Goal: Task Accomplishment & Management: Manage account settings

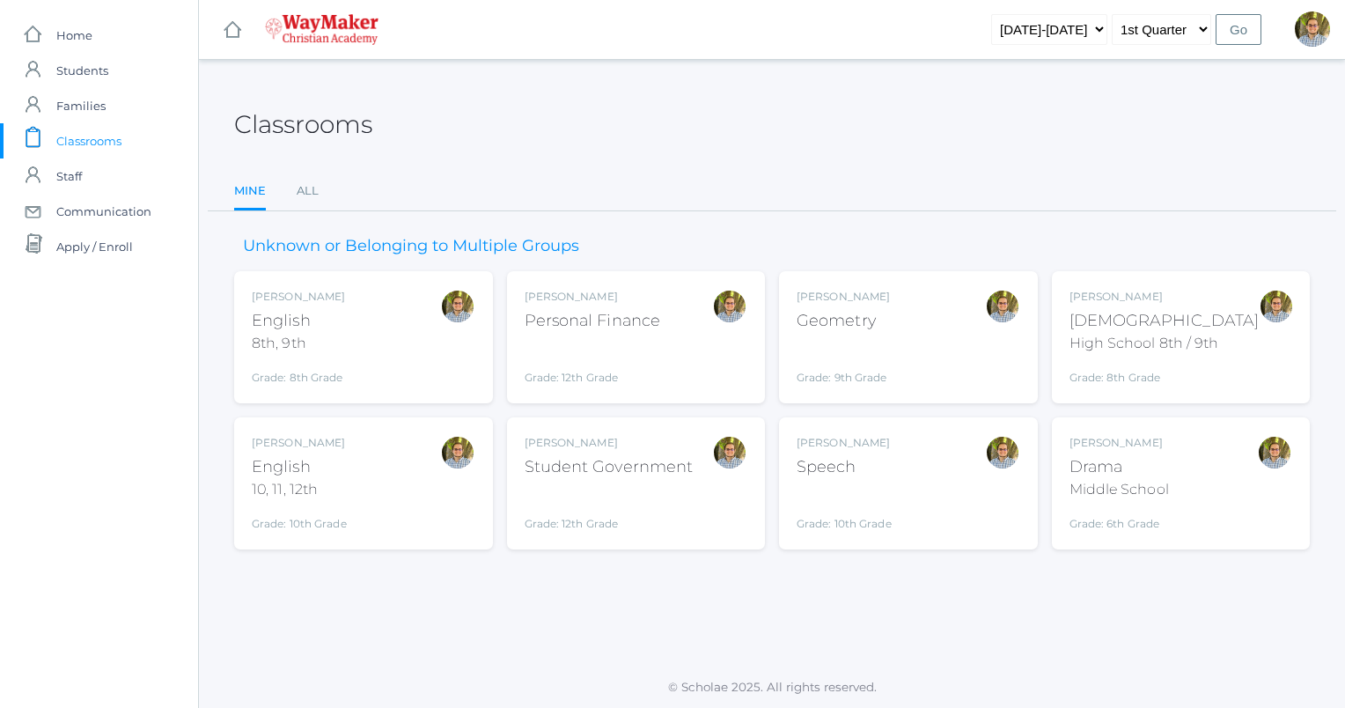
click at [988, 339] on div at bounding box center [1002, 337] width 35 height 97
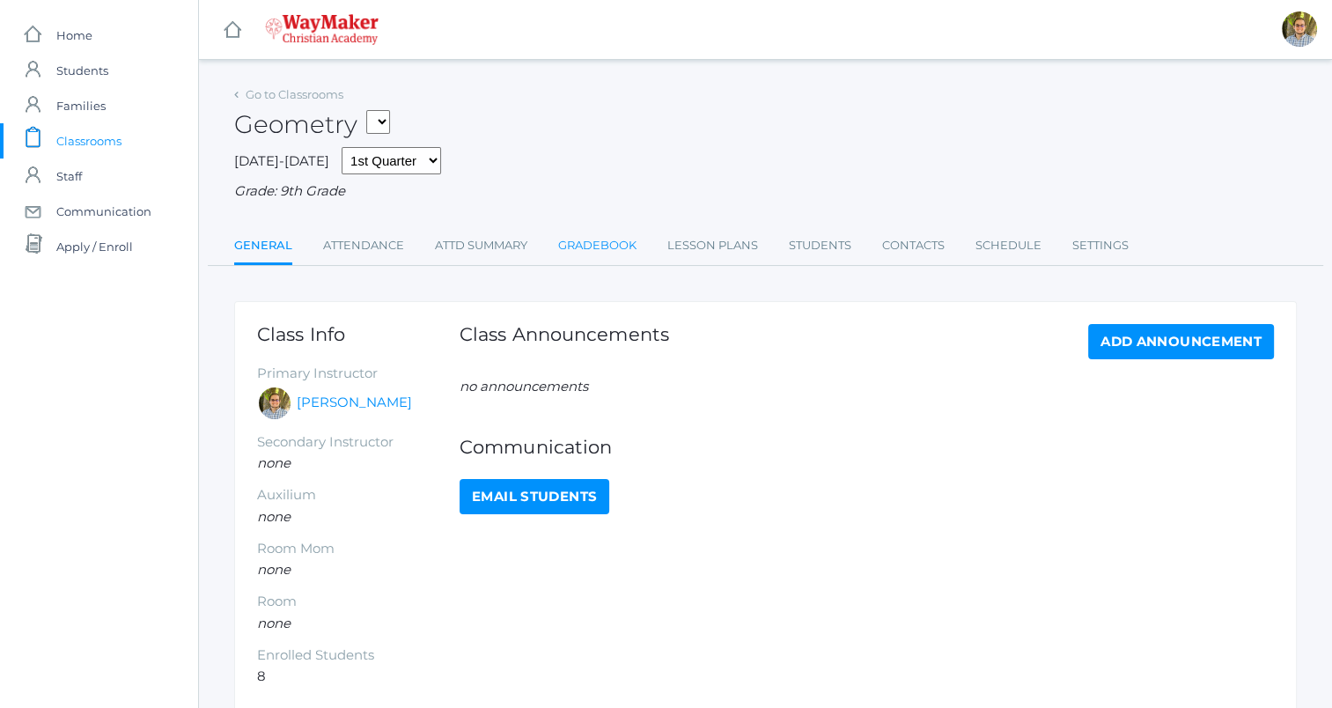
click at [608, 243] on link "Gradebook" at bounding box center [597, 245] width 78 height 35
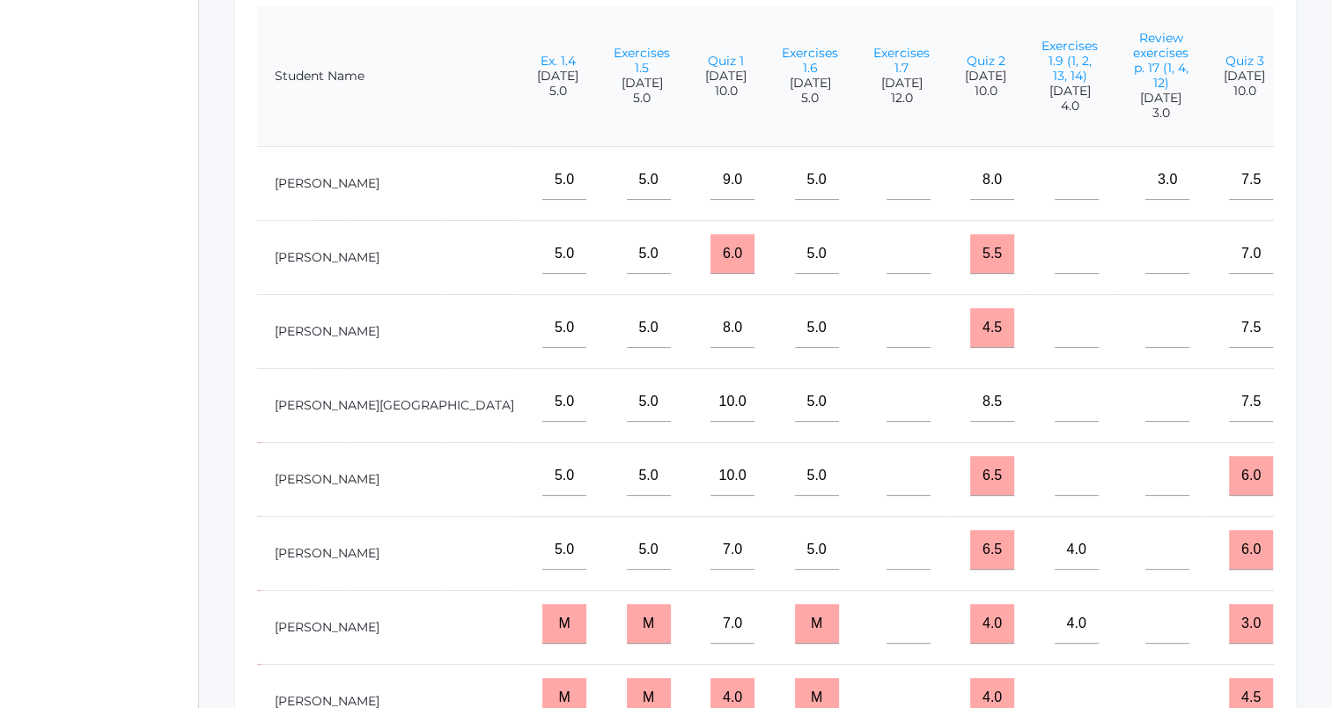
scroll to position [0, 417]
click at [1053, 347] on input"] "text" at bounding box center [1075, 328] width 44 height 40
type input"] "4"
click at [1143, 348] on input"] "text" at bounding box center [1165, 328] width 44 height 40
type input"] "3"
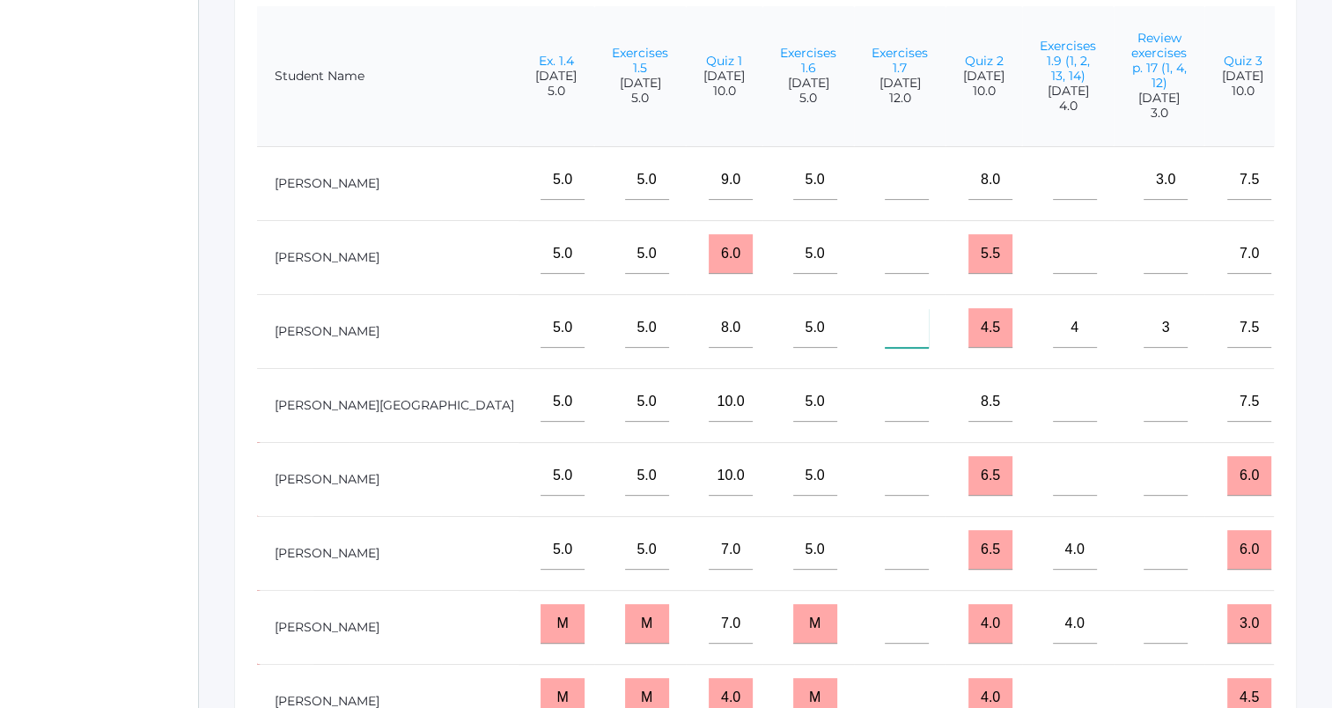
click at [885, 341] on input"] "text" at bounding box center [907, 328] width 44 height 40
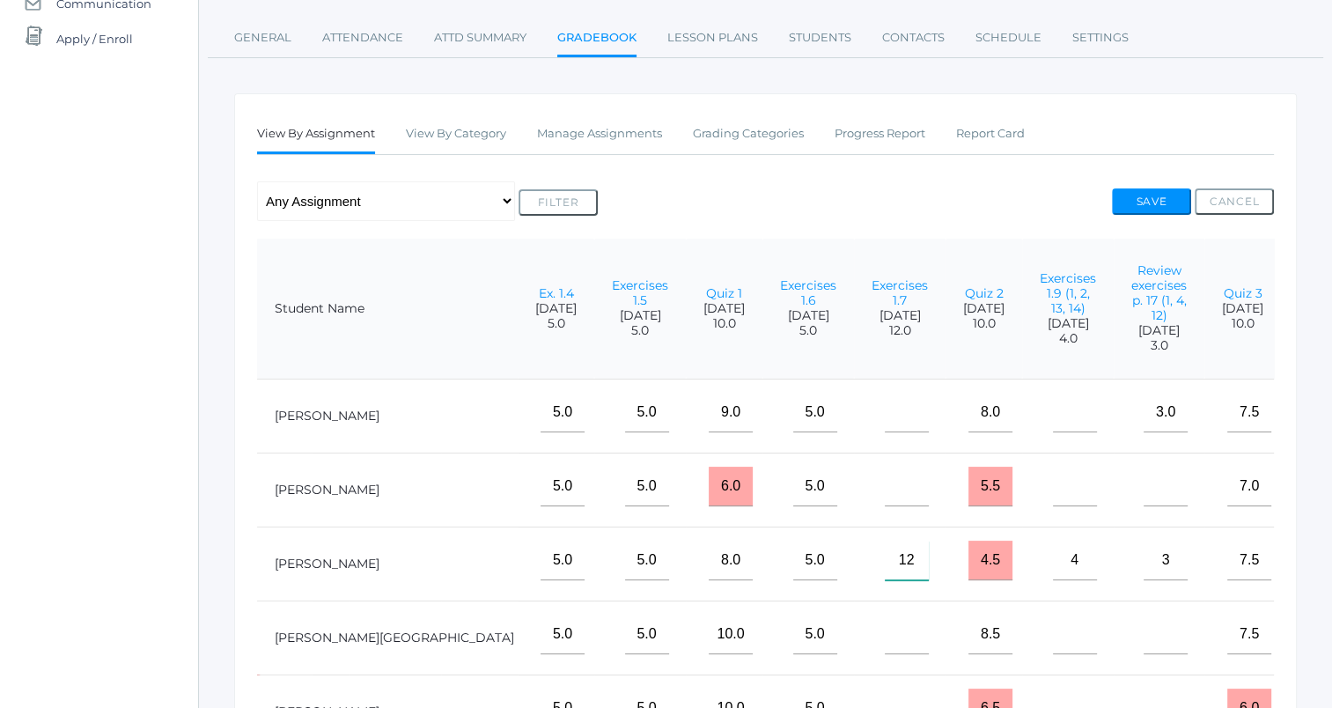
scroll to position [0, 0]
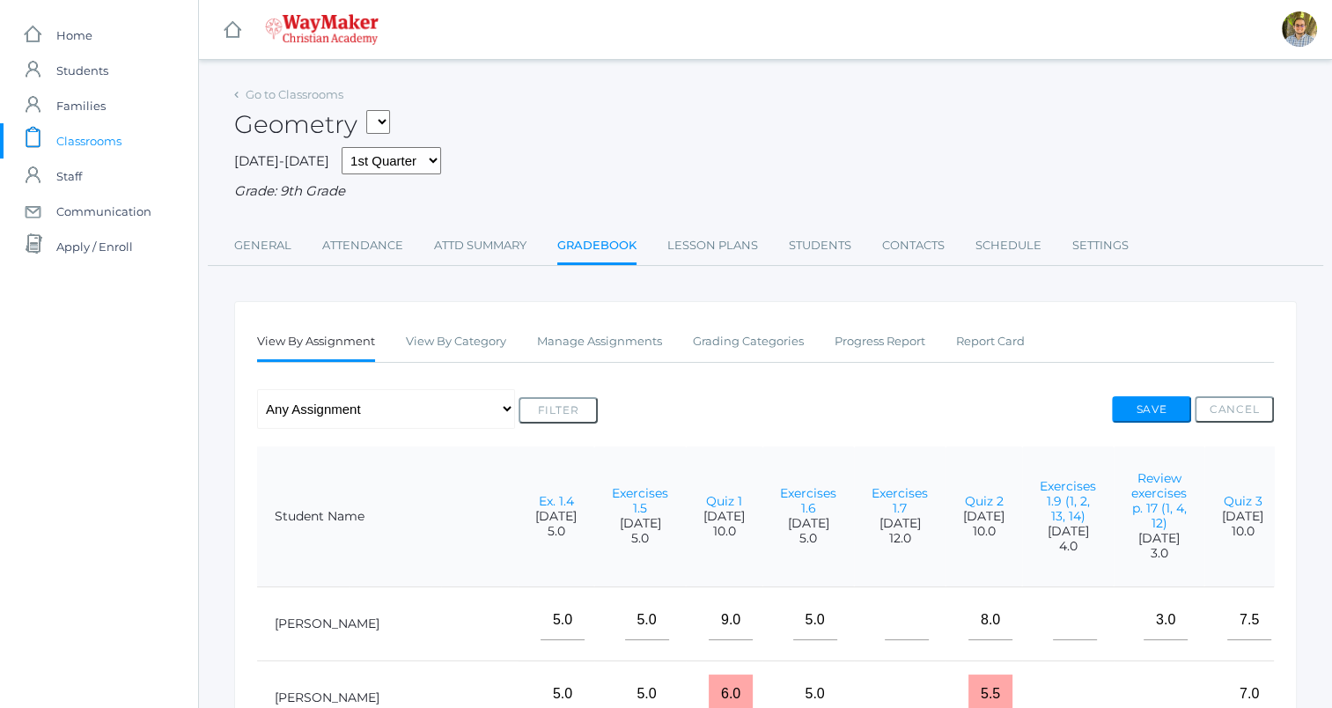
type input"] "12"
click at [1159, 412] on button "Save" at bounding box center [1151, 409] width 79 height 26
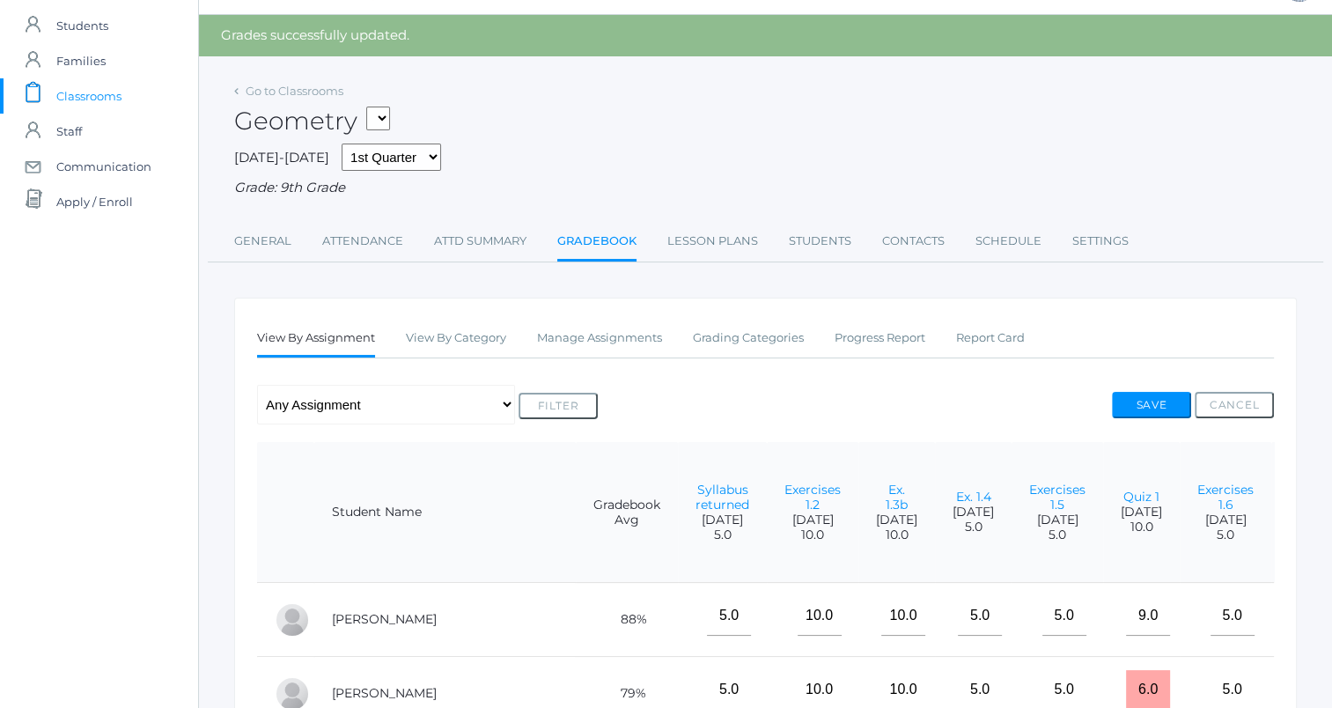
scroll to position [88, 0]
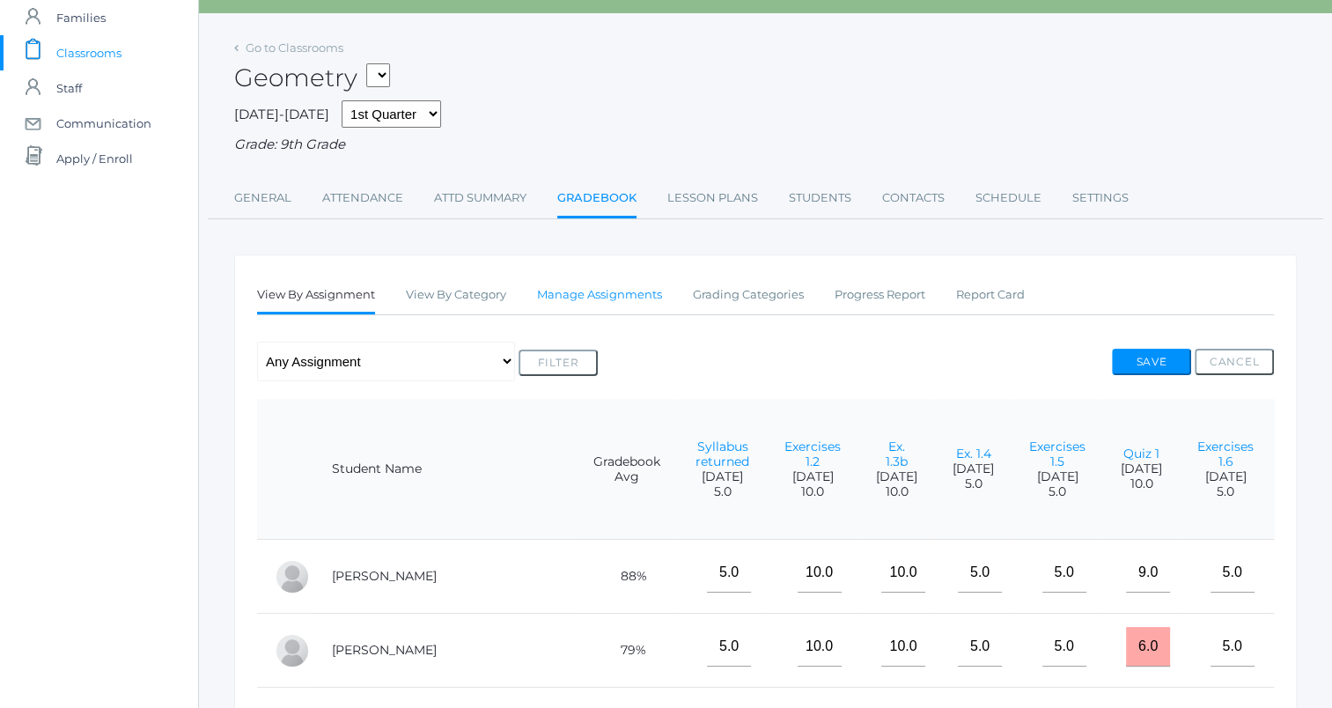
click at [623, 299] on link "Manage Assignments" at bounding box center [599, 294] width 125 height 35
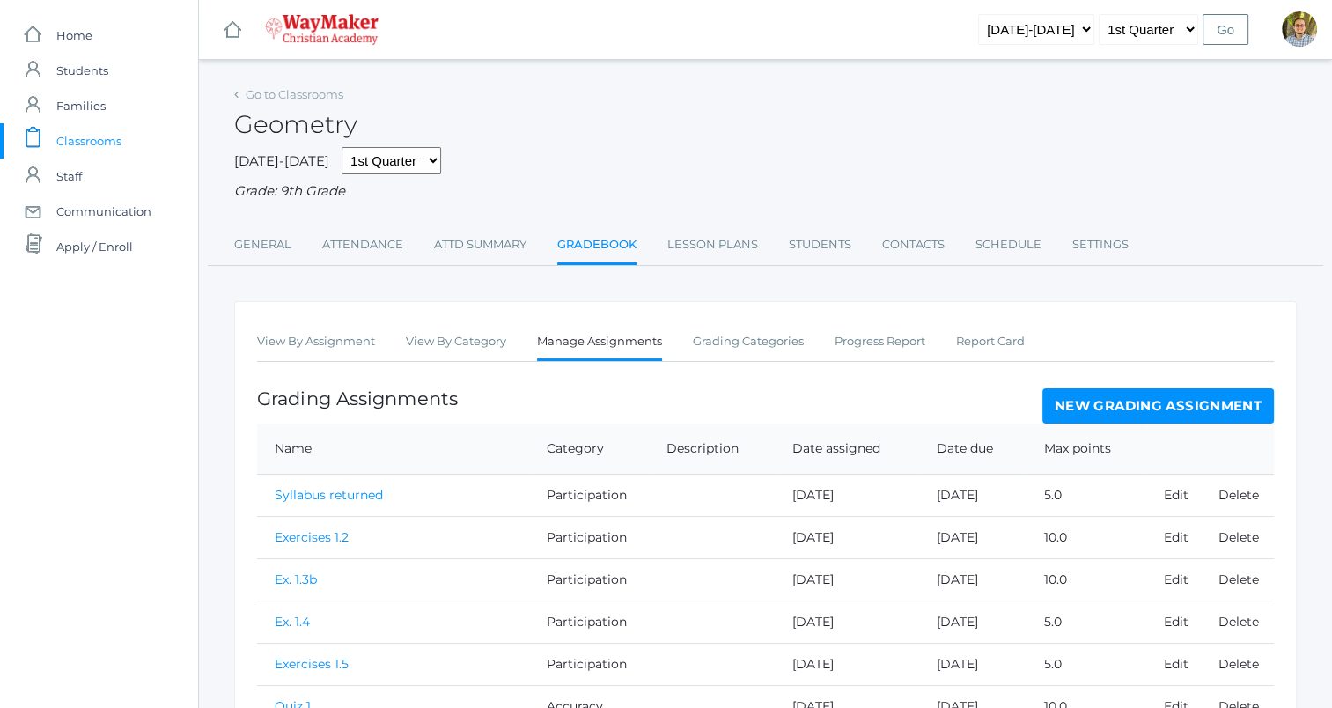
click at [1116, 405] on link "New Grading Assignment" at bounding box center [1157, 405] width 231 height 35
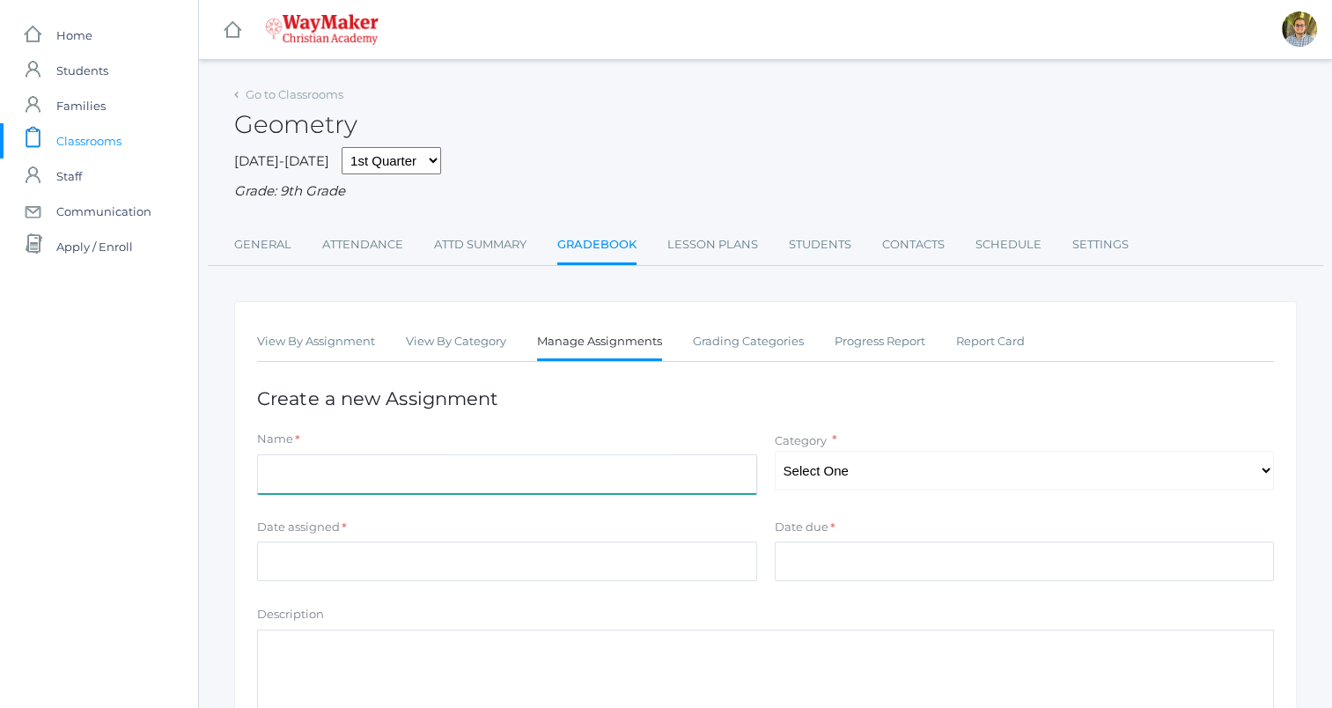
click at [676, 481] on input "Name" at bounding box center [507, 474] width 500 height 40
type input "Exercises 1.8 (1-2, 4-5, 7-8, 10)"
click at [863, 479] on select "Select One Participation Accuracy" at bounding box center [1025, 471] width 500 height 40
select select "1138"
click at [775, 451] on select "Select One Participation Accuracy" at bounding box center [1025, 471] width 500 height 40
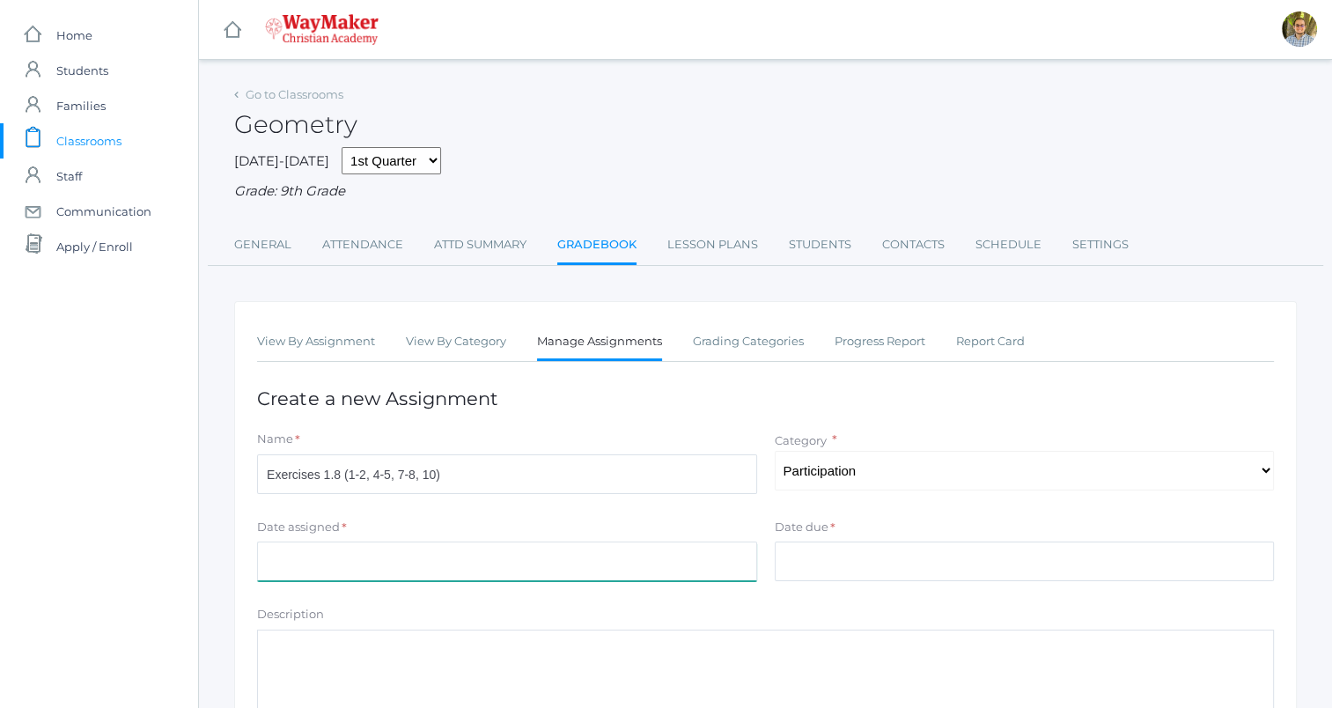
click at [602, 561] on input "Date assigned" at bounding box center [507, 561] width 500 height 40
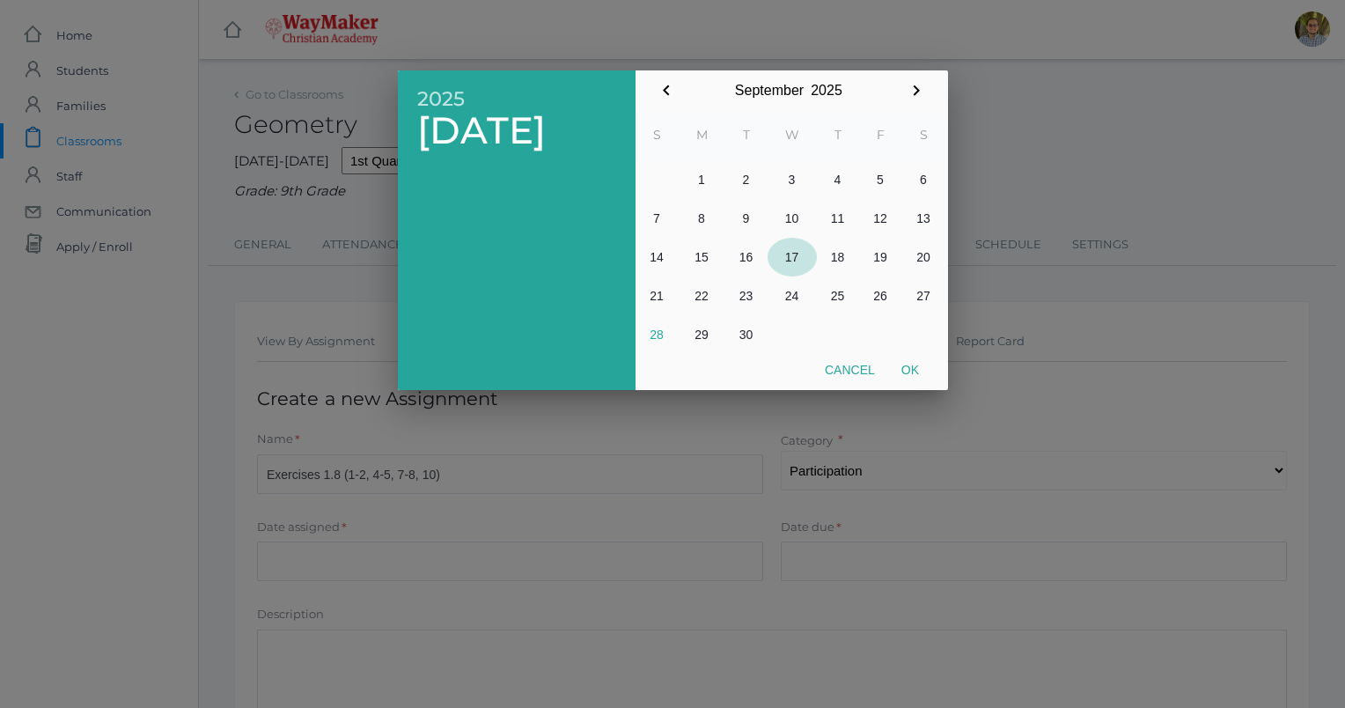
click at [783, 257] on button "17" at bounding box center [792, 257] width 49 height 39
click at [905, 375] on button "Ok" at bounding box center [910, 370] width 44 height 32
type input "[DATE]"
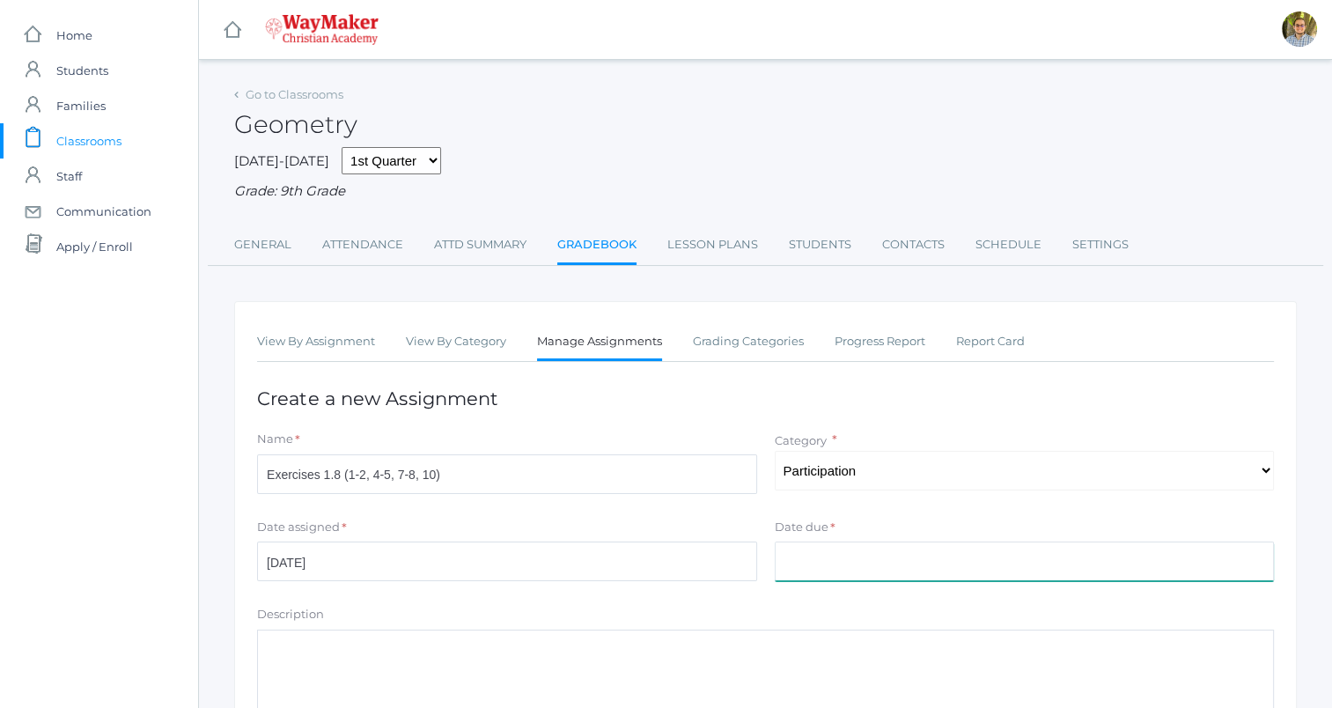
click at [898, 560] on input "Date due" at bounding box center [1025, 561] width 500 height 40
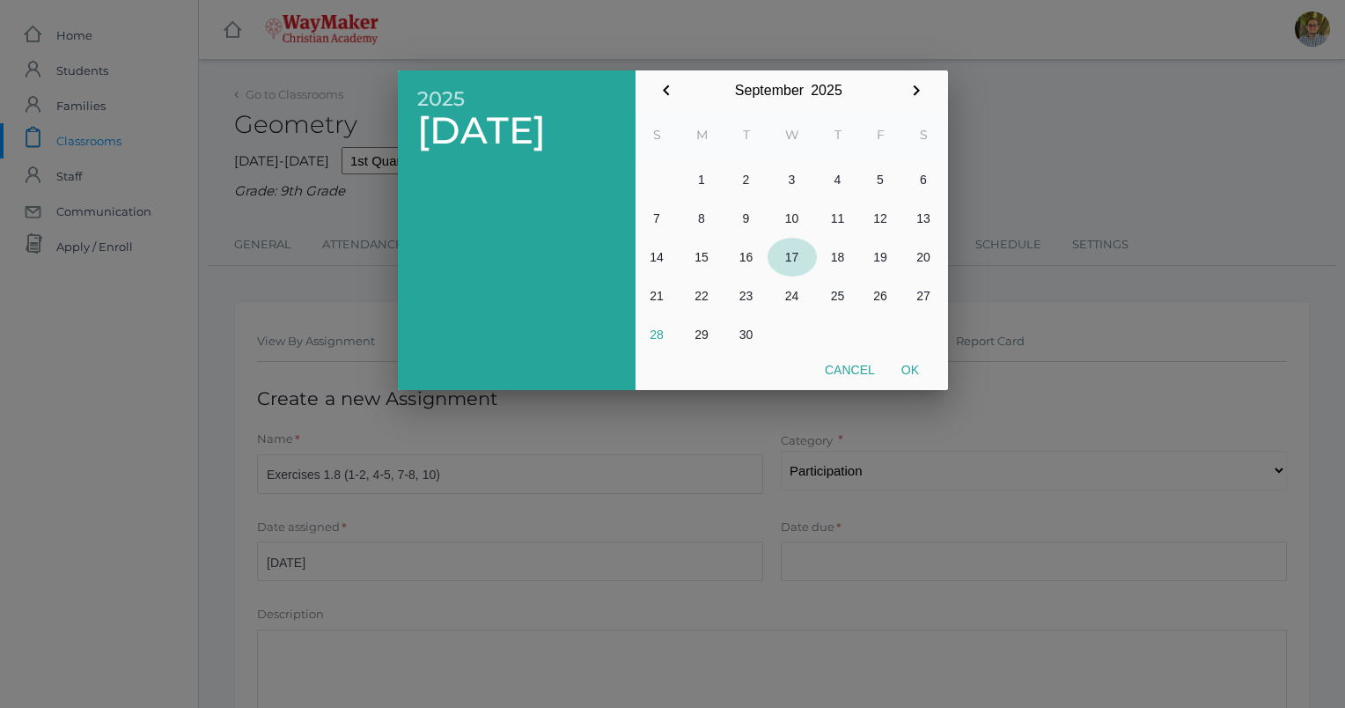
click at [797, 247] on button "17" at bounding box center [792, 257] width 49 height 39
click at [922, 370] on button "Ok" at bounding box center [910, 370] width 44 height 32
type input "[DATE]"
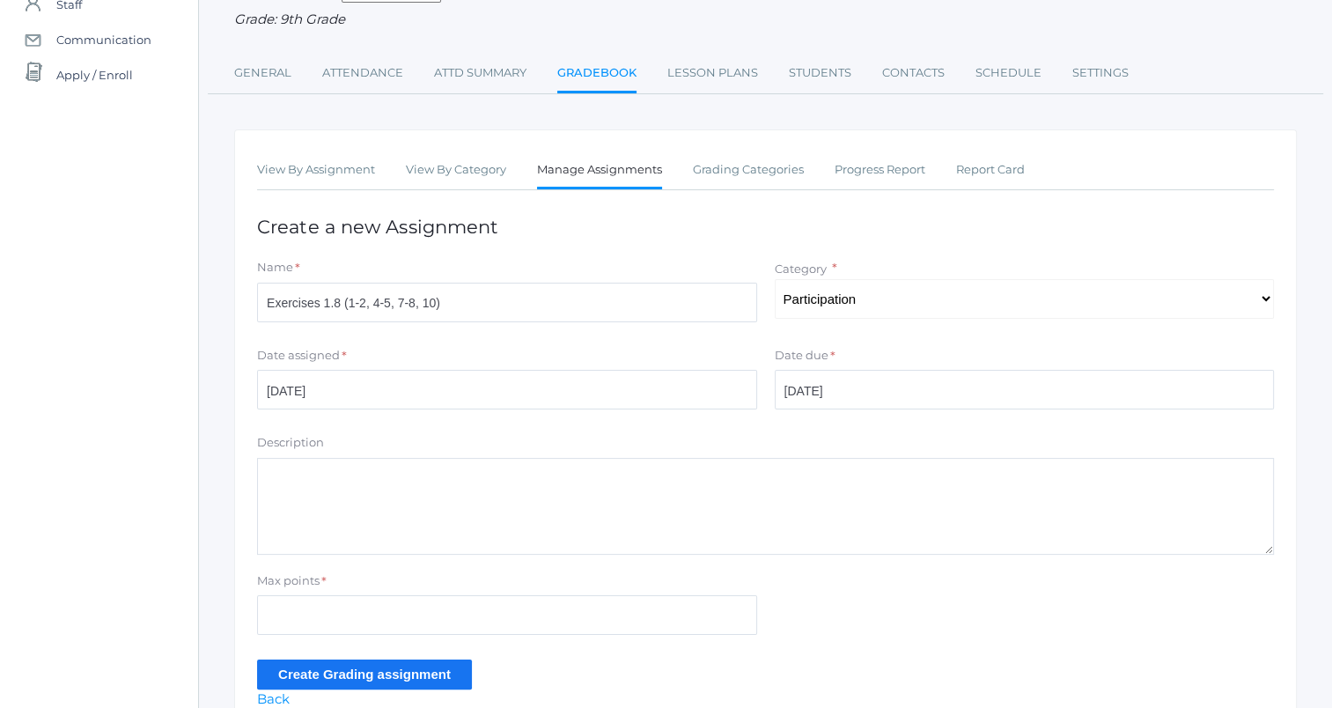
scroll to position [176, 0]
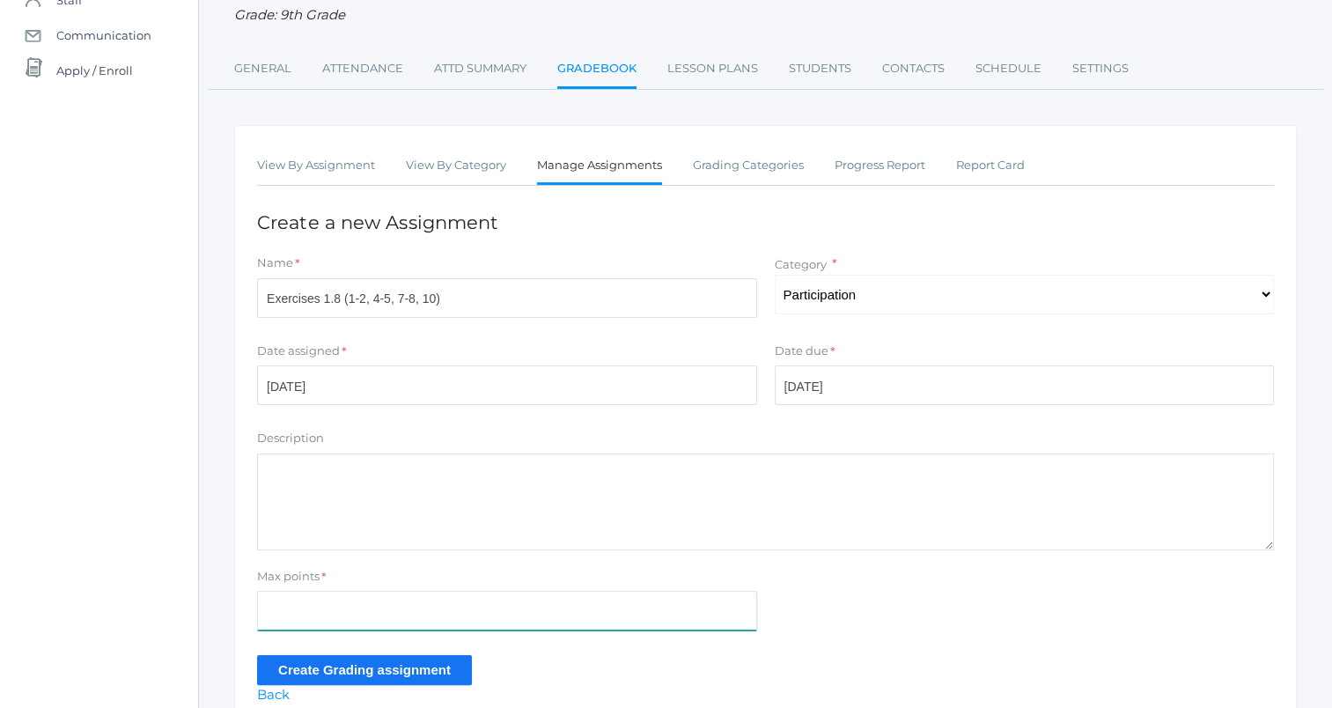
click at [539, 624] on input "Max points" at bounding box center [507, 611] width 500 height 40
type input "7"
click at [319, 669] on input "Create Grading assignment" at bounding box center [364, 669] width 215 height 29
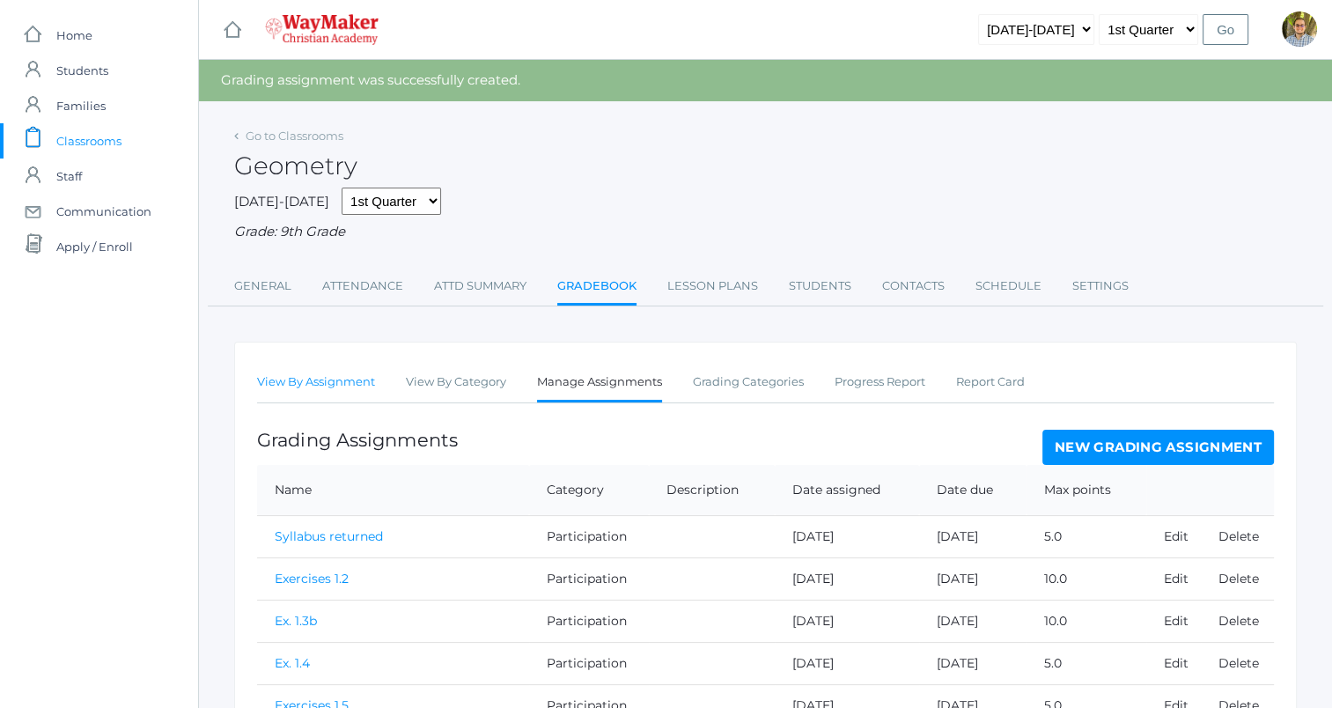
click at [327, 387] on link "View By Assignment" at bounding box center [316, 381] width 118 height 35
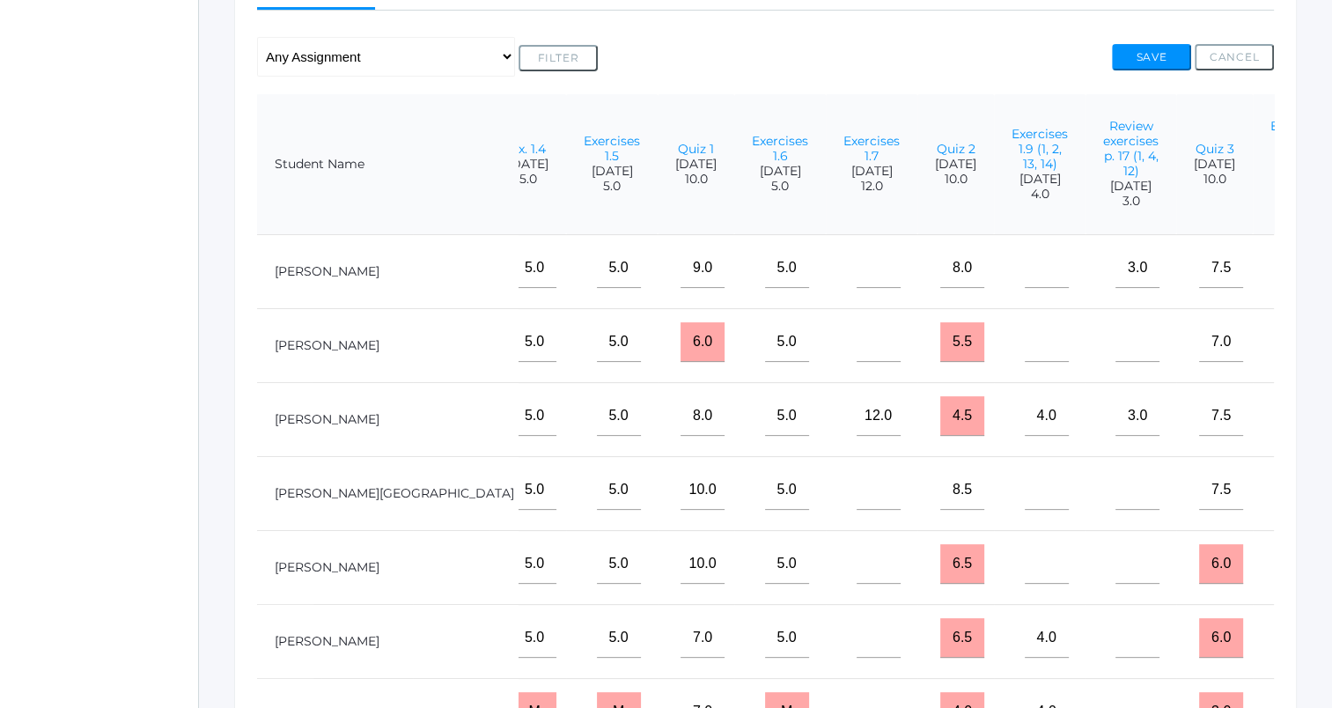
scroll to position [0, 446]
click at [1010, 141] on link "Exercises 1.9 (1, 2, 13, 14)" at bounding box center [1038, 149] width 56 height 46
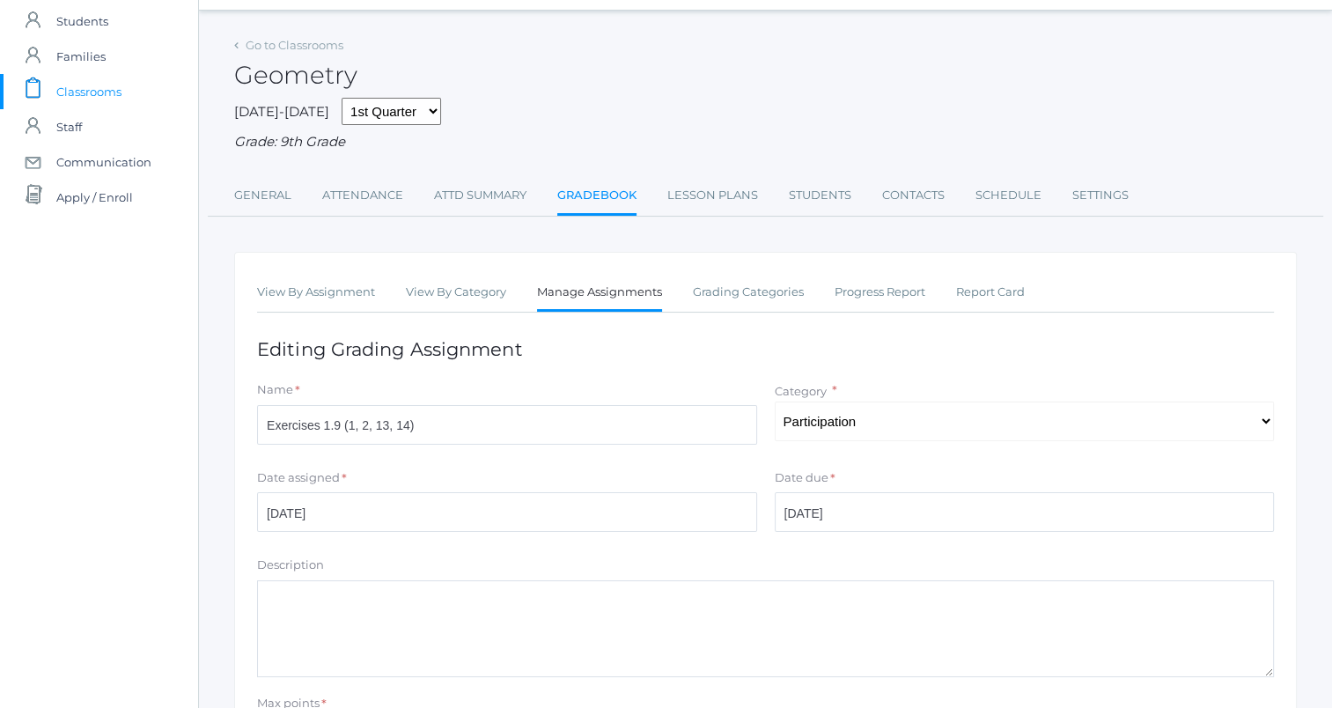
scroll to position [176, 0]
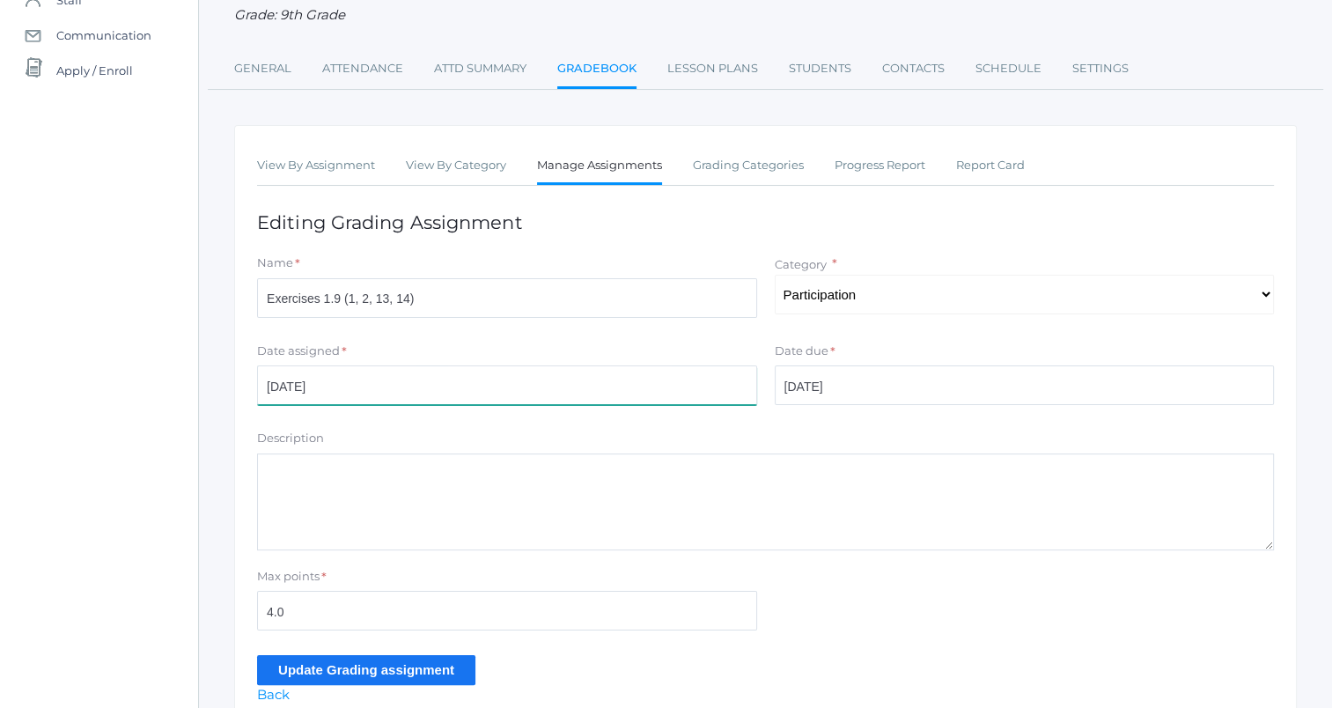
click at [606, 391] on input "[DATE]" at bounding box center [507, 385] width 500 height 40
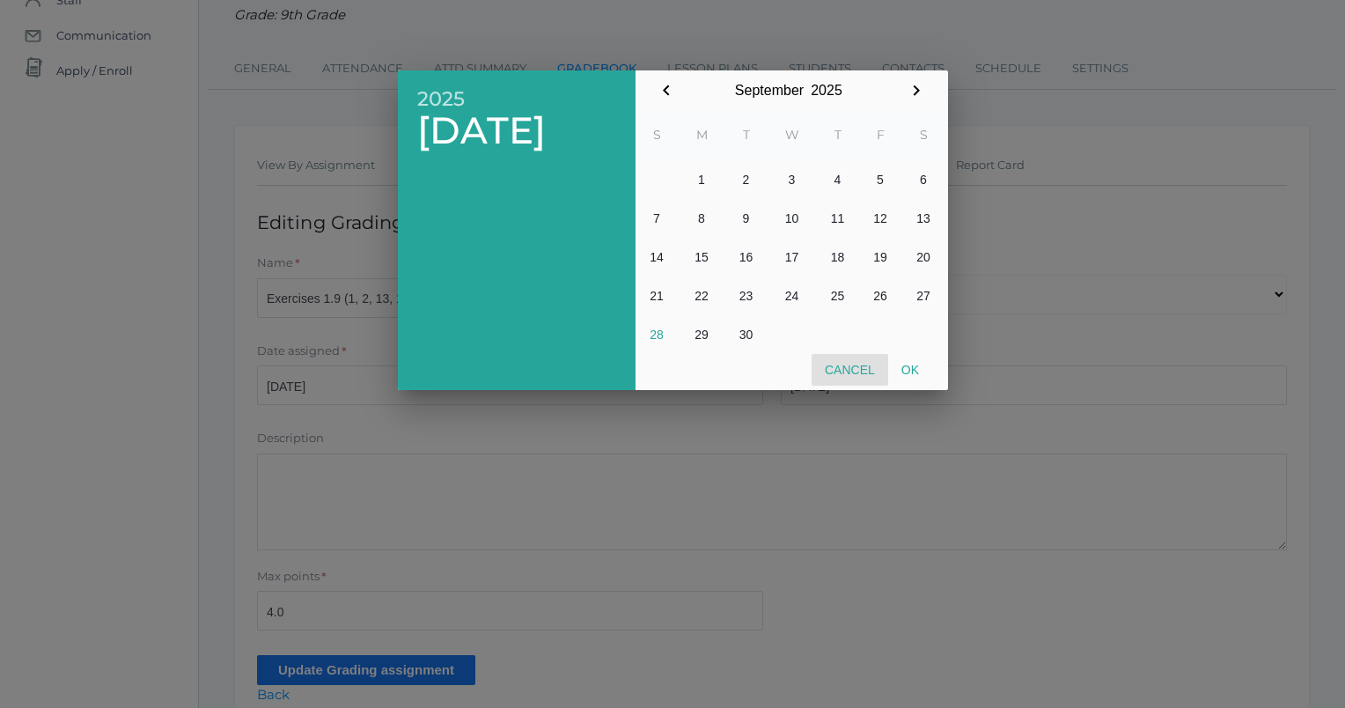
click at [855, 364] on button "Cancel" at bounding box center [850, 370] width 77 height 32
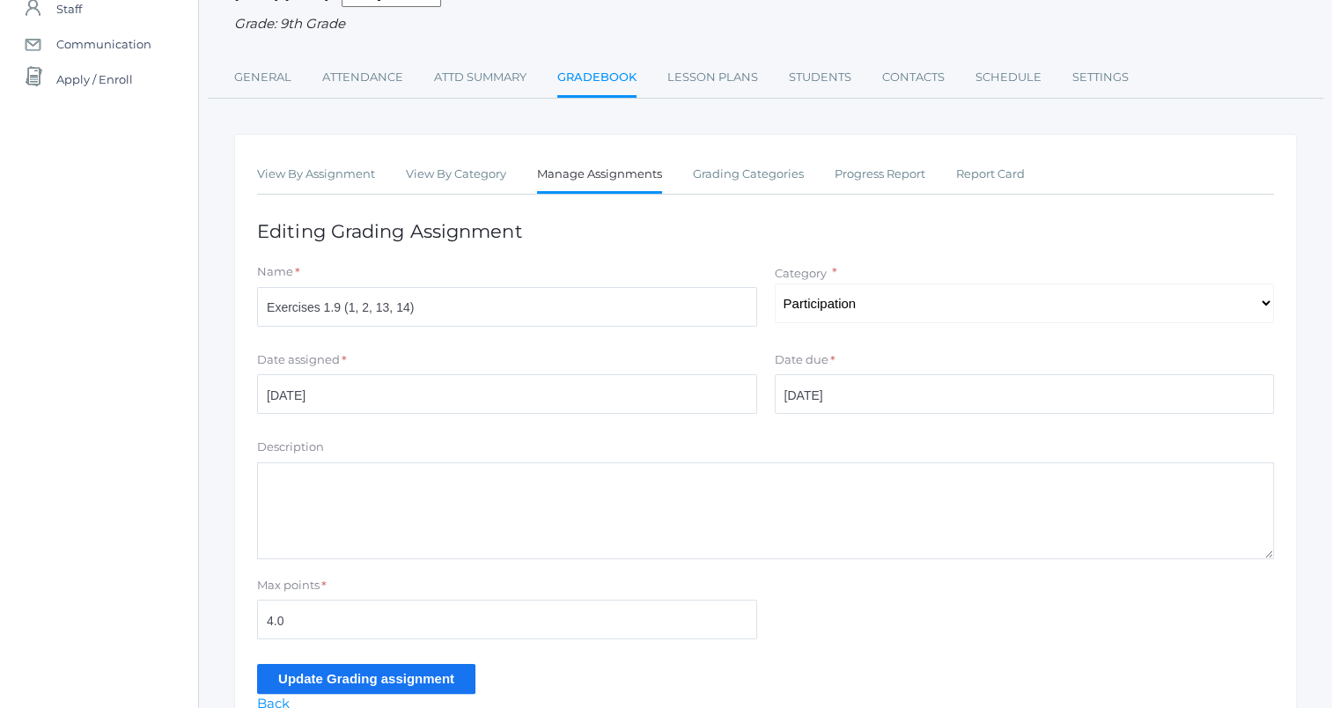
scroll to position [259, 0]
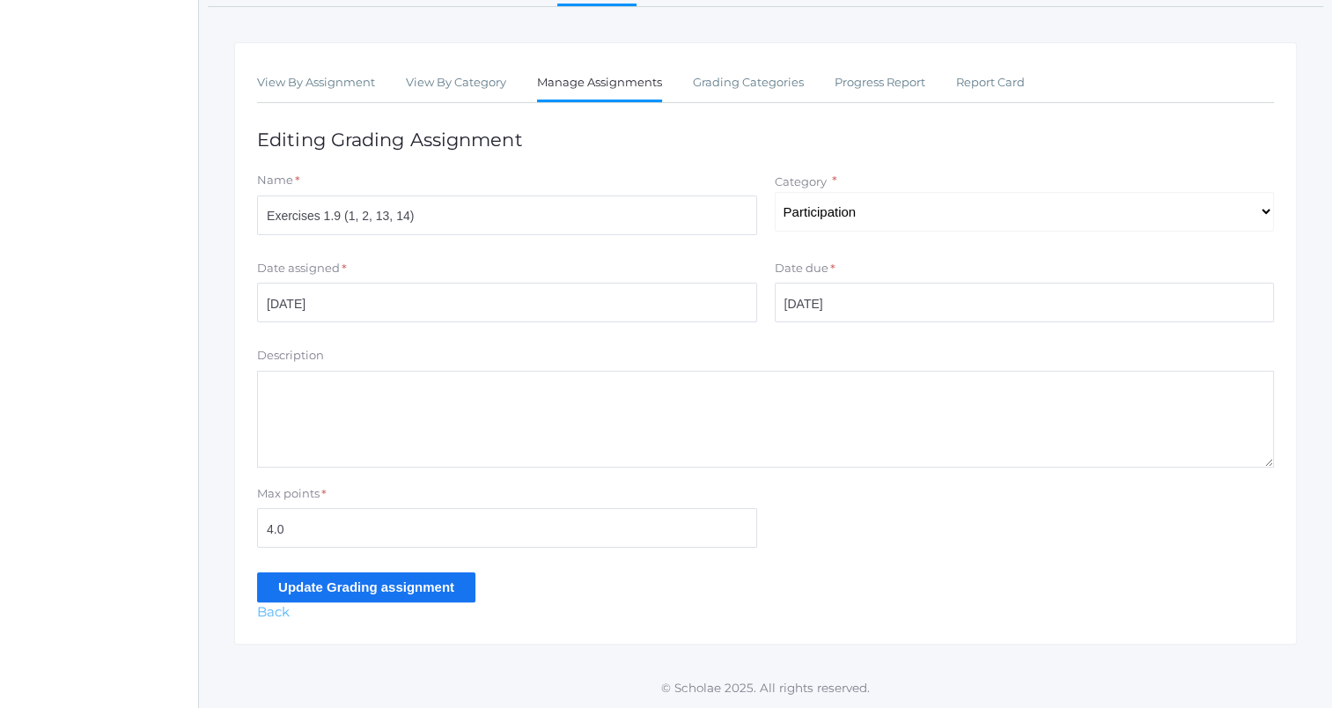
click at [278, 613] on link "Back" at bounding box center [273, 611] width 33 height 17
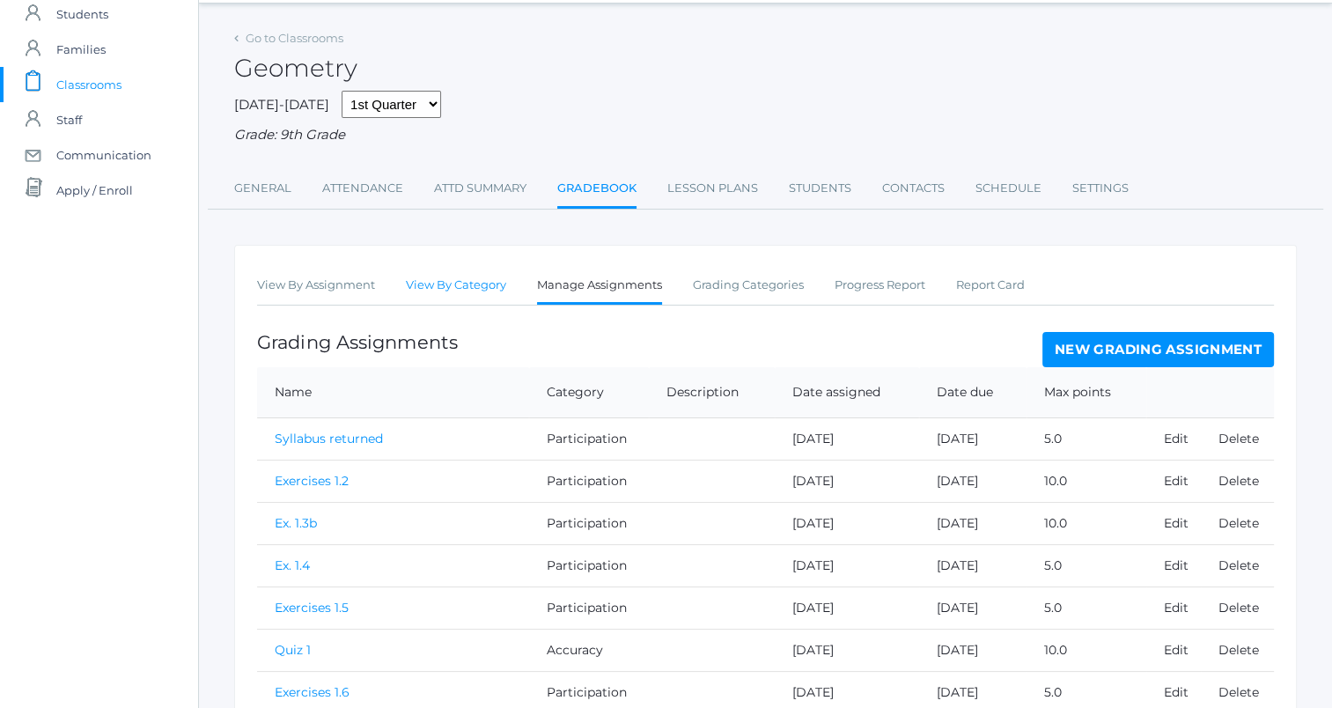
scroll to position [88, 0]
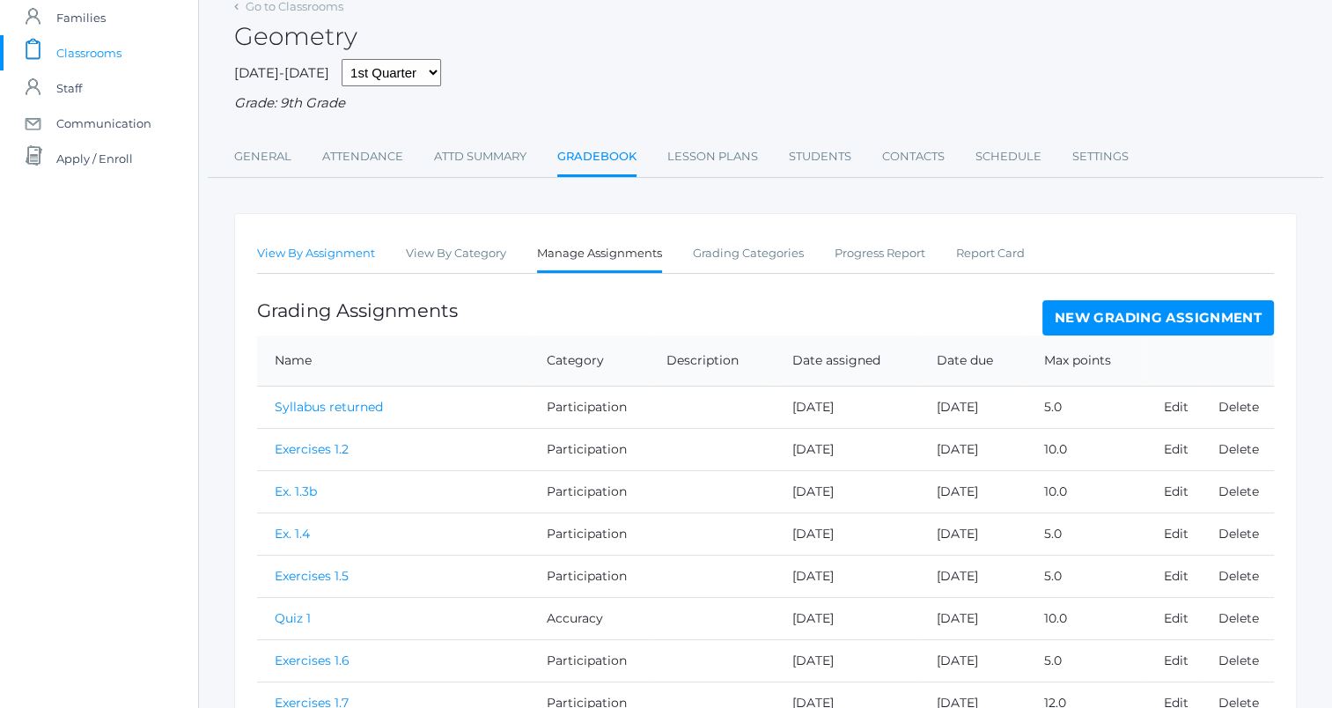
click at [331, 253] on link "View By Assignment" at bounding box center [316, 253] width 118 height 35
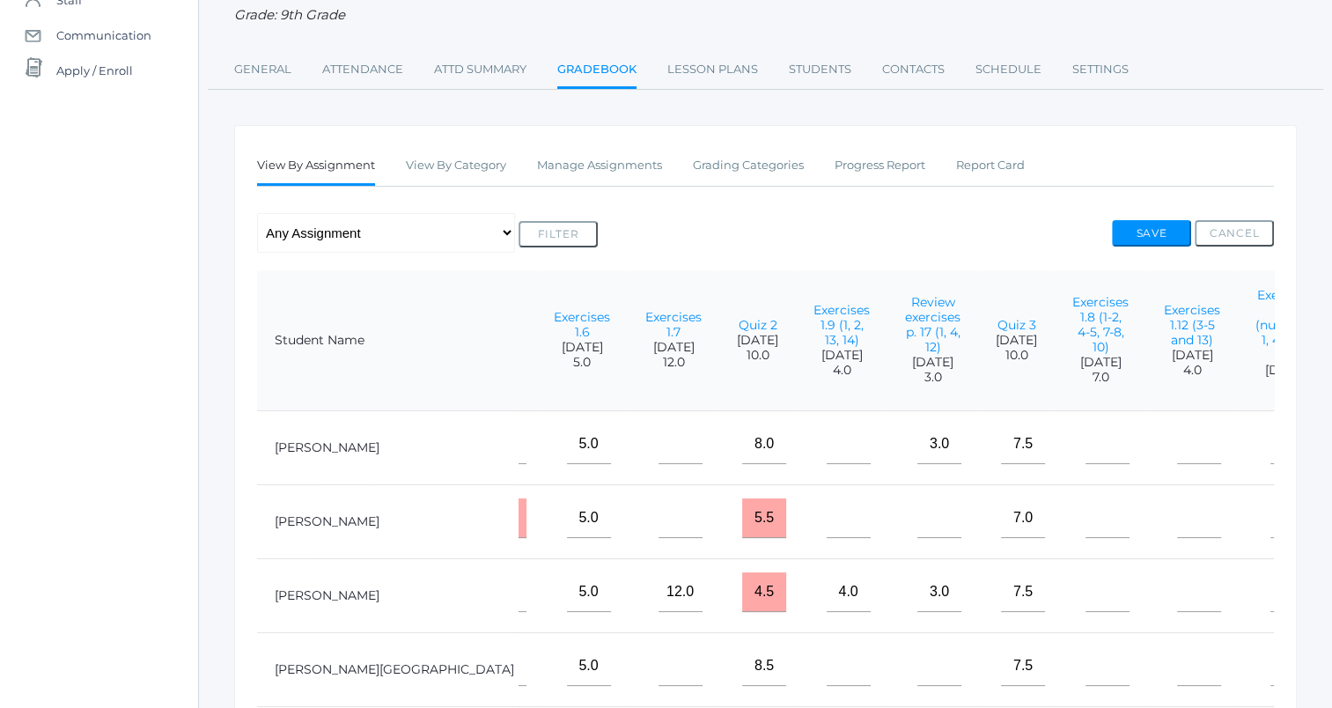
scroll to position [0, 657]
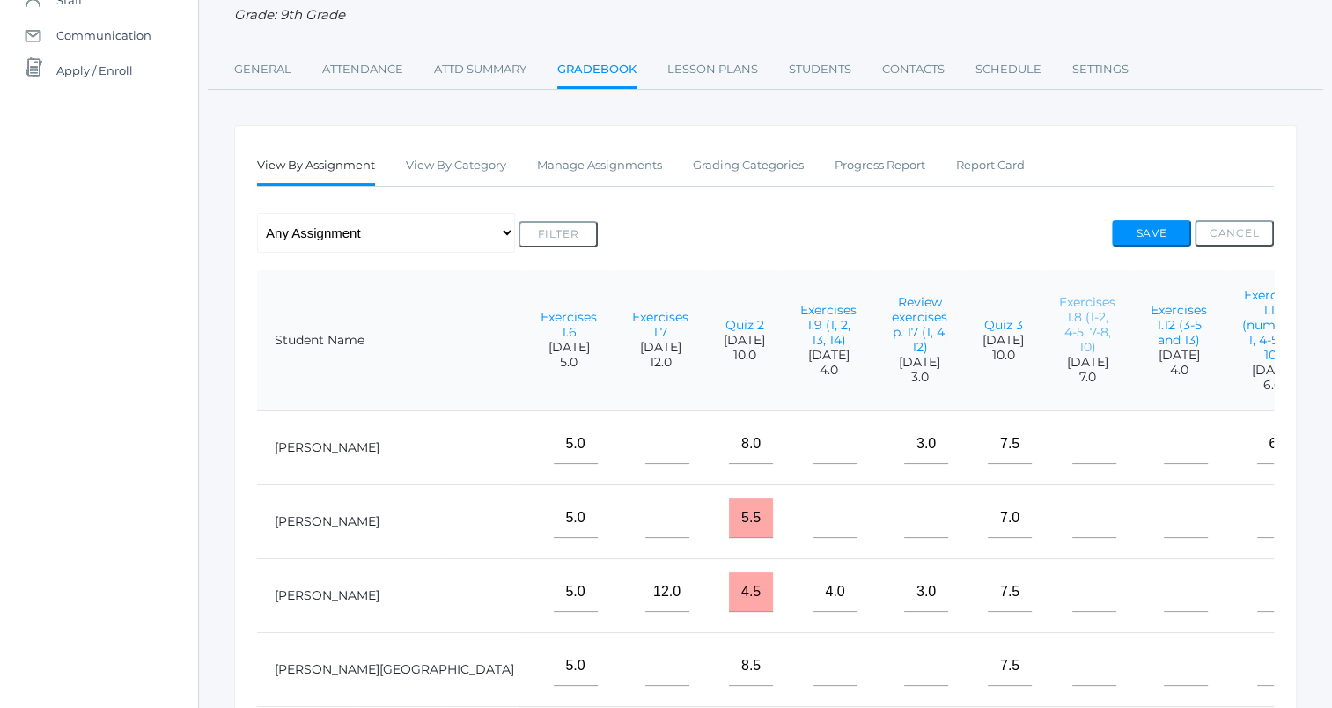
click at [1059, 318] on link "Exercises 1.8 (1-2, 4-5, 7-8, 10)" at bounding box center [1087, 324] width 56 height 61
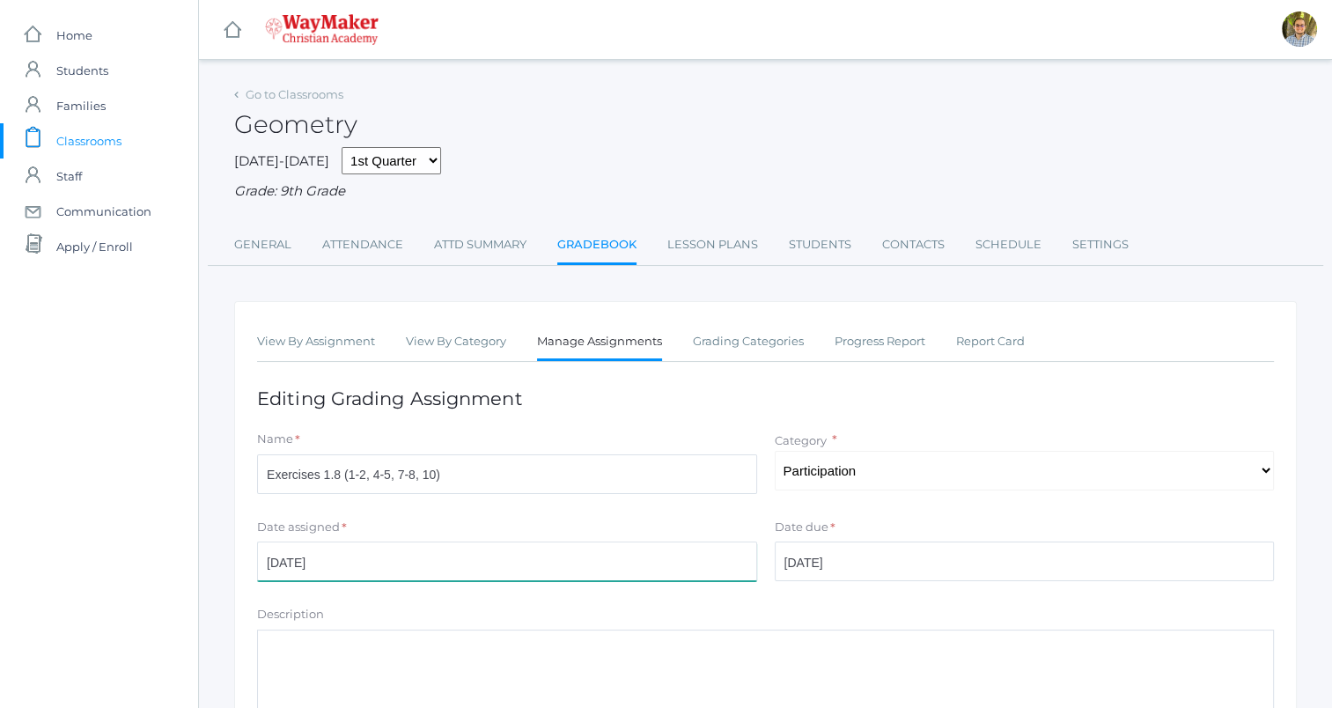
click at [493, 563] on input "[DATE]" at bounding box center [507, 561] width 500 height 40
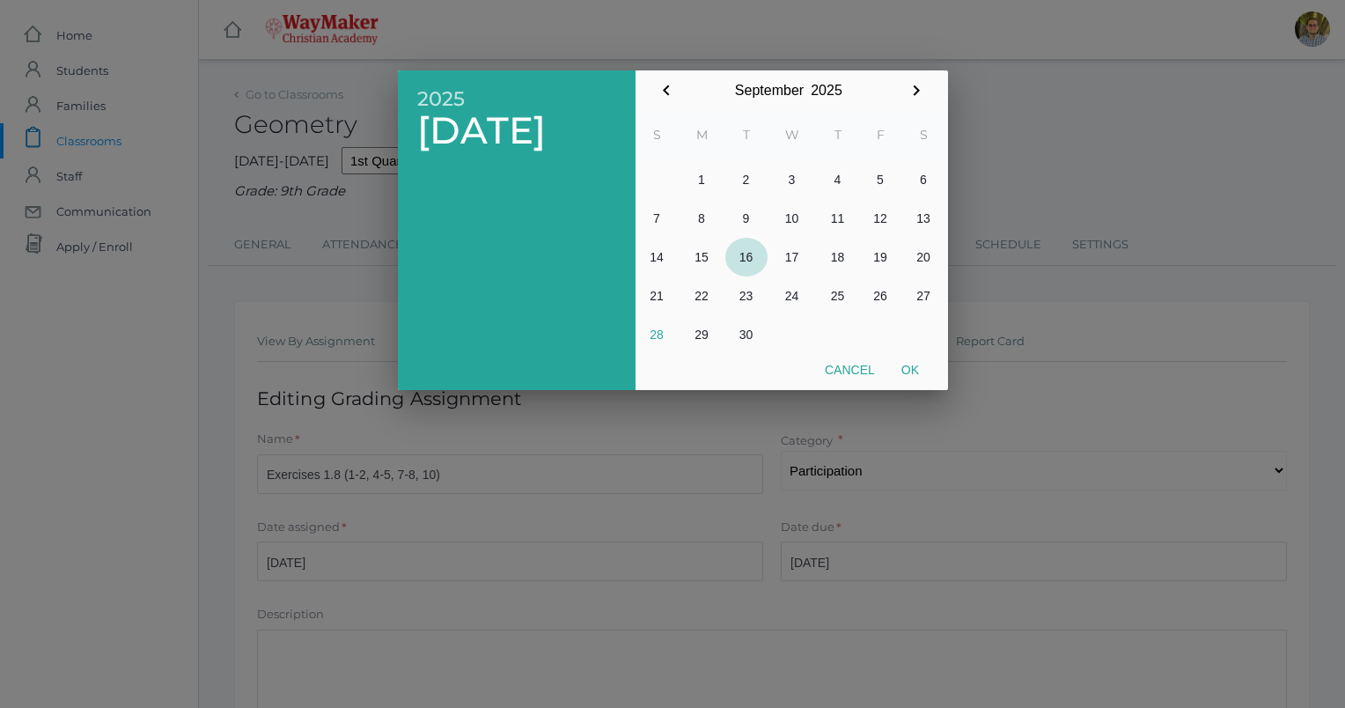
click at [747, 244] on button "16" at bounding box center [746, 257] width 42 height 39
click at [902, 370] on button "Ok" at bounding box center [910, 370] width 44 height 32
type input "2025-09-16"
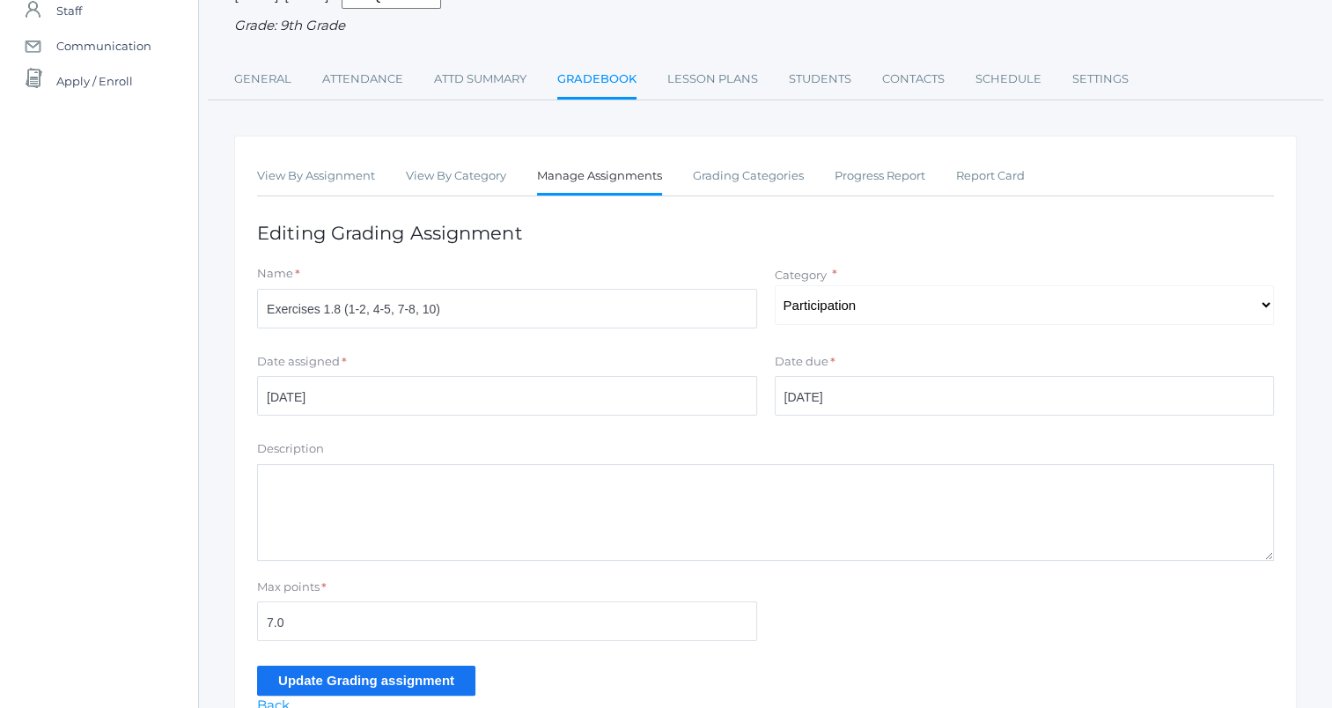
scroll to position [259, 0]
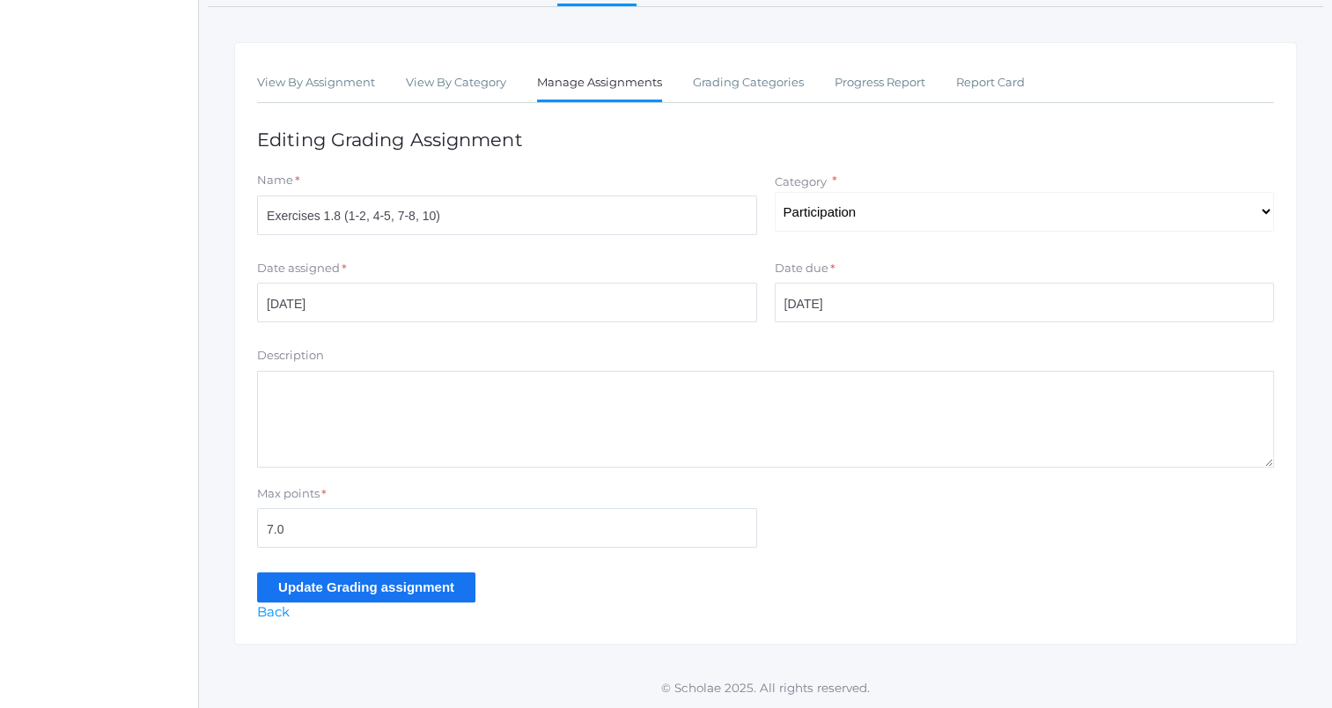
click at [432, 578] on input "Update Grading assignment" at bounding box center [366, 586] width 218 height 29
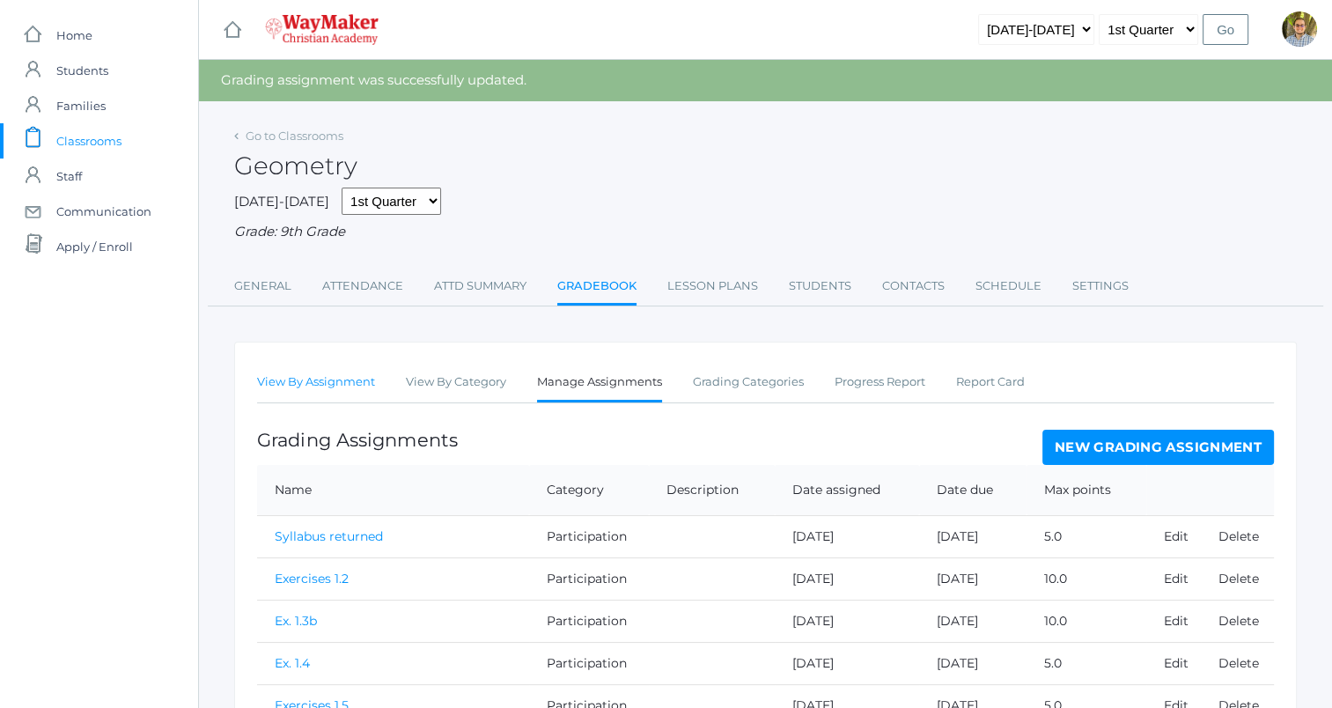
click at [349, 385] on link "View By Assignment" at bounding box center [316, 381] width 118 height 35
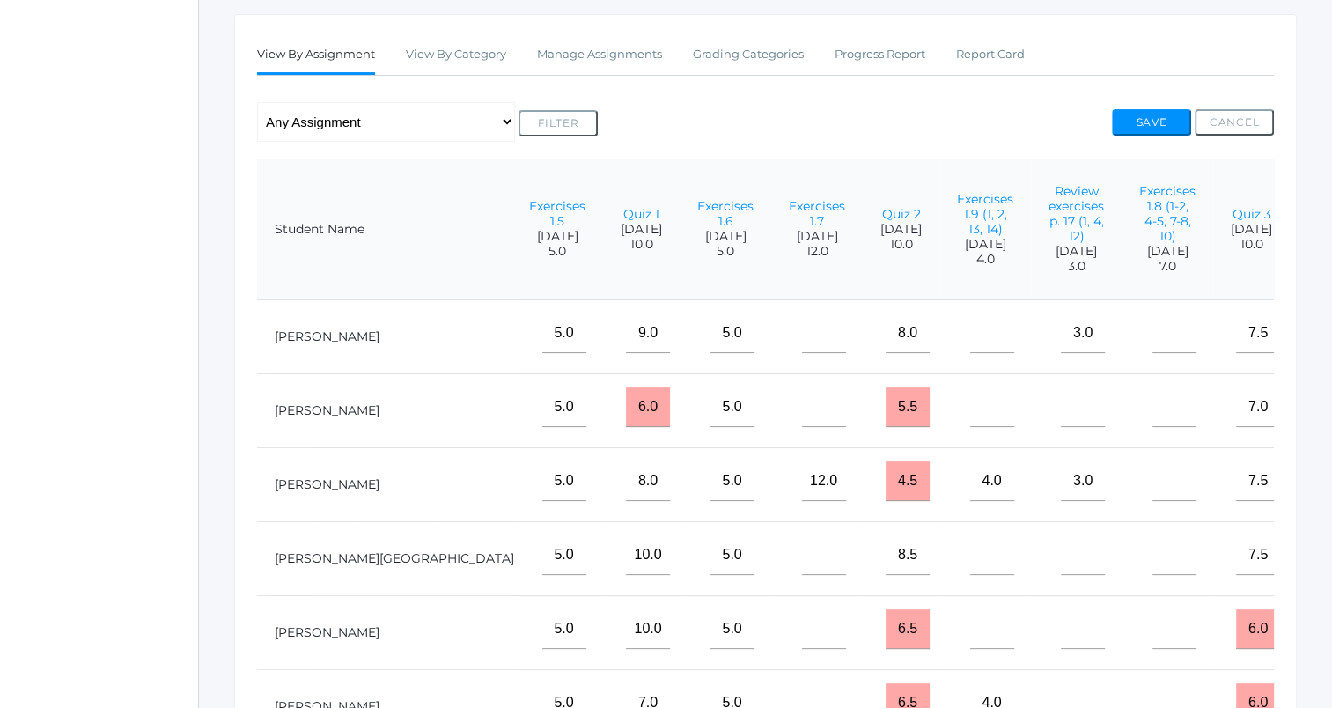
scroll to position [352, 0]
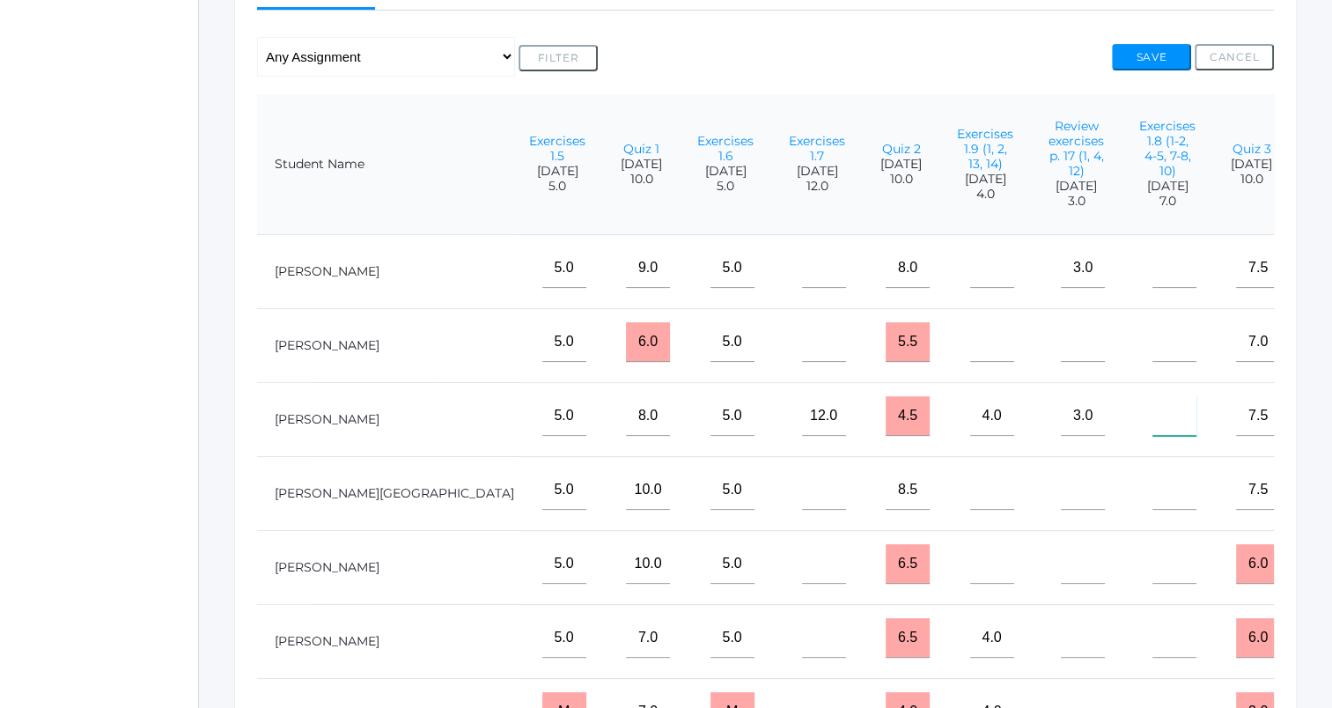
click at [1152, 436] on input"] "text" at bounding box center [1174, 416] width 44 height 40
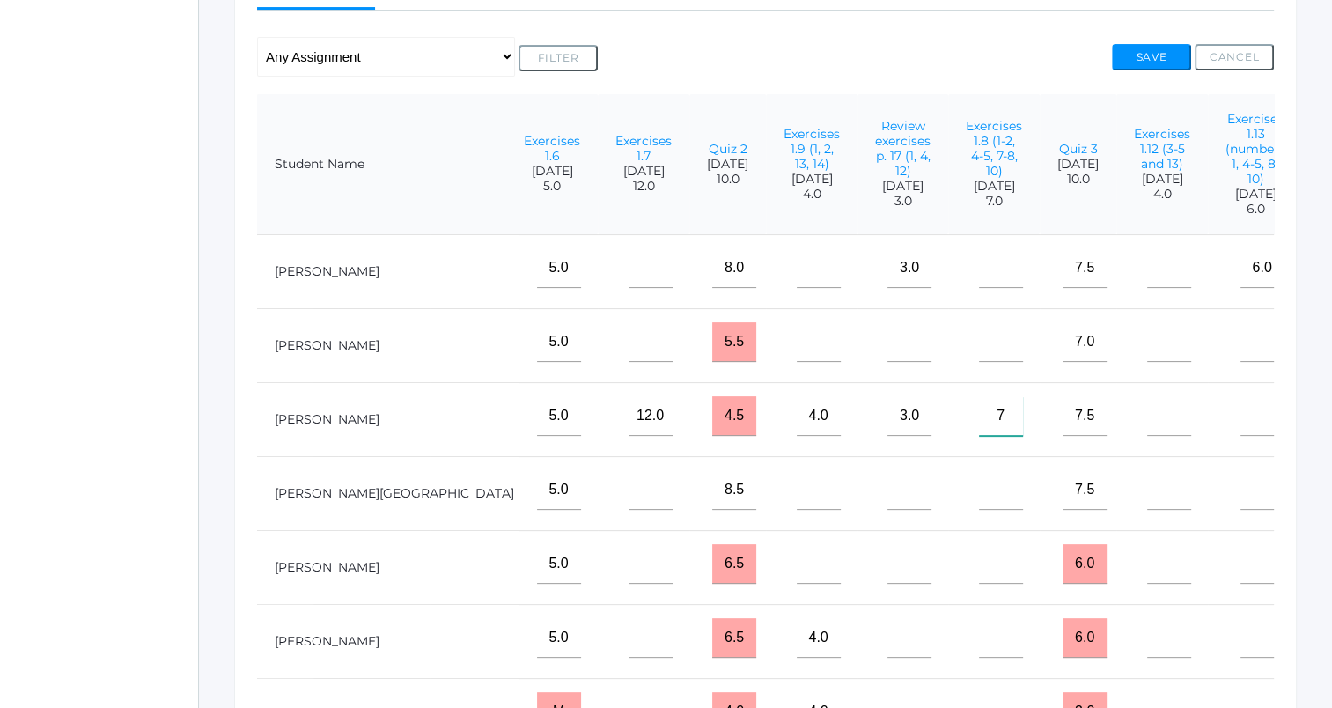
type input"] "7"
click at [1150, 63] on button "Save" at bounding box center [1151, 57] width 79 height 26
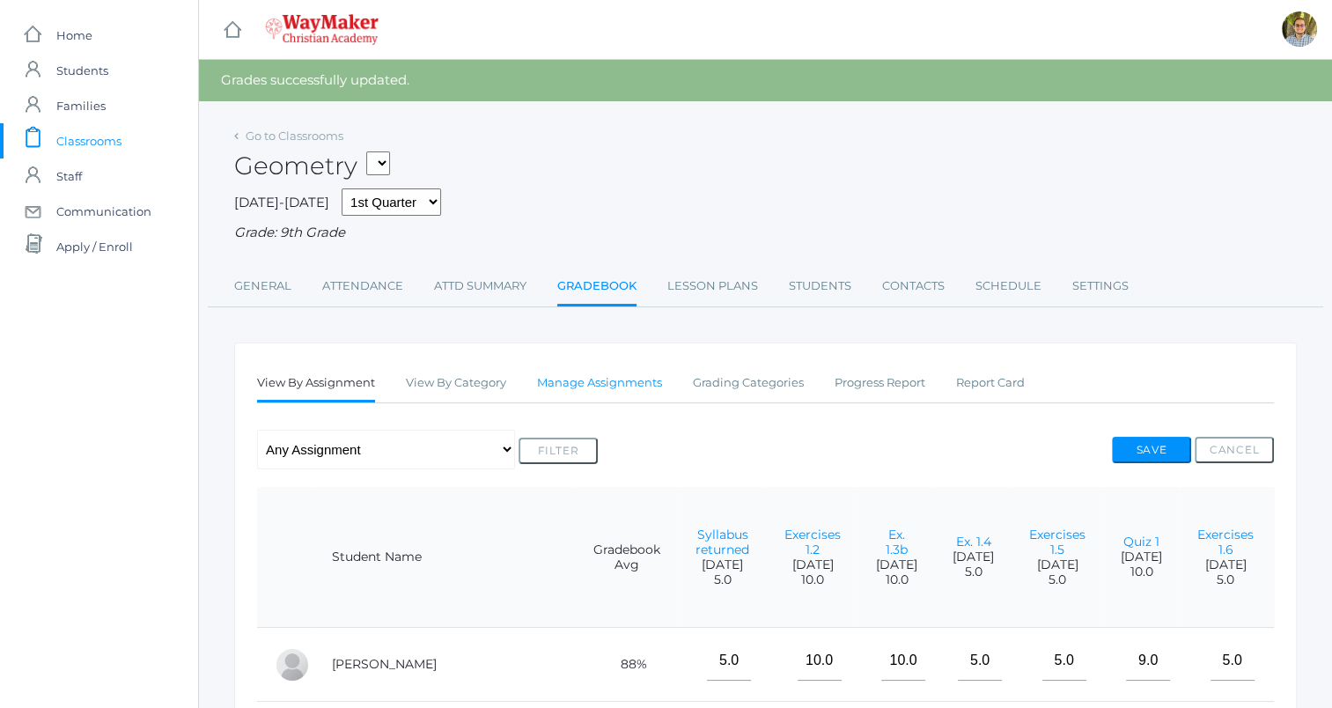
click at [599, 381] on link "Manage Assignments" at bounding box center [599, 382] width 125 height 35
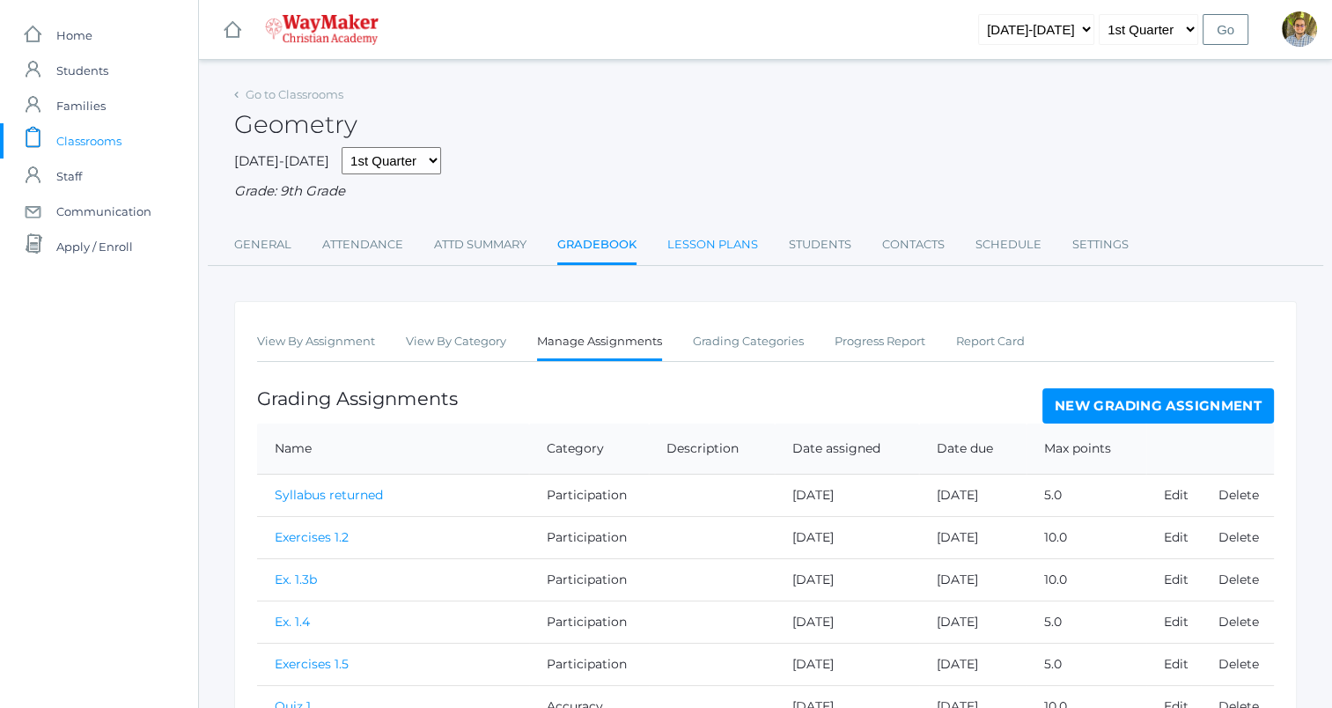
click at [702, 246] on link "Lesson Plans" at bounding box center [712, 244] width 91 height 35
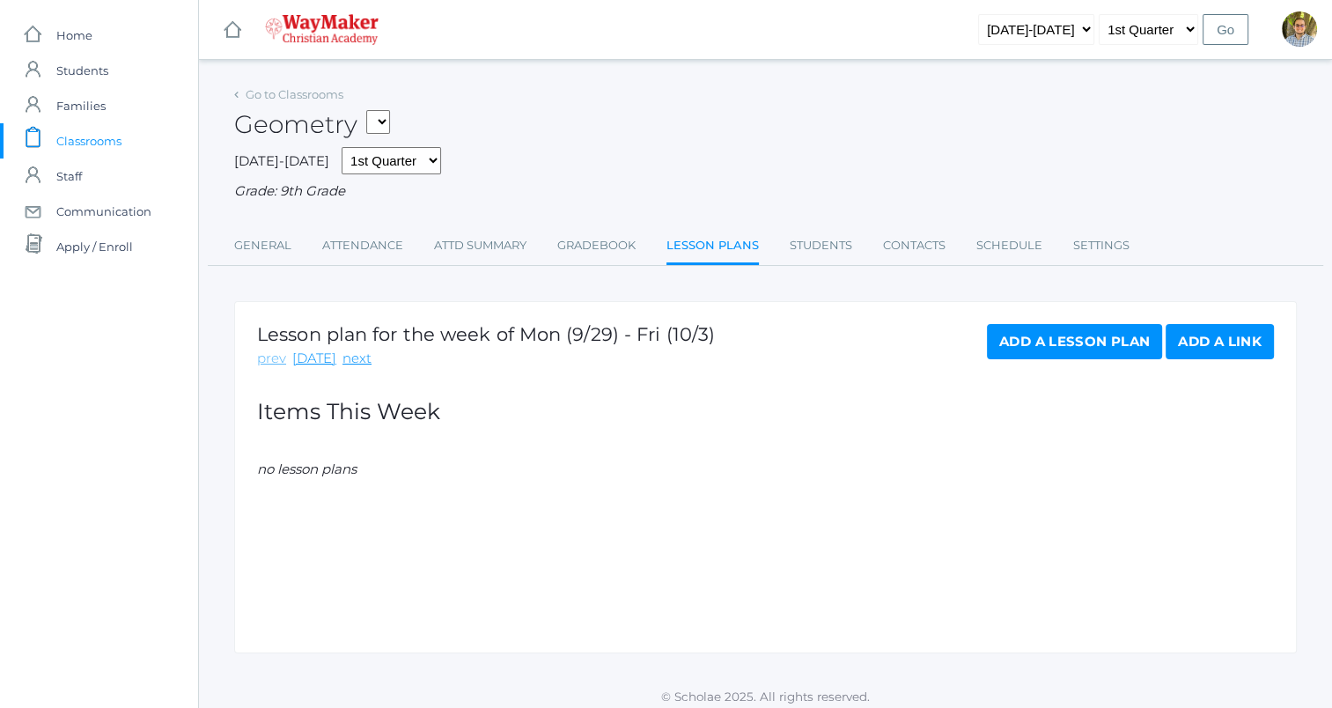
click at [278, 360] on link "prev" at bounding box center [271, 359] width 29 height 20
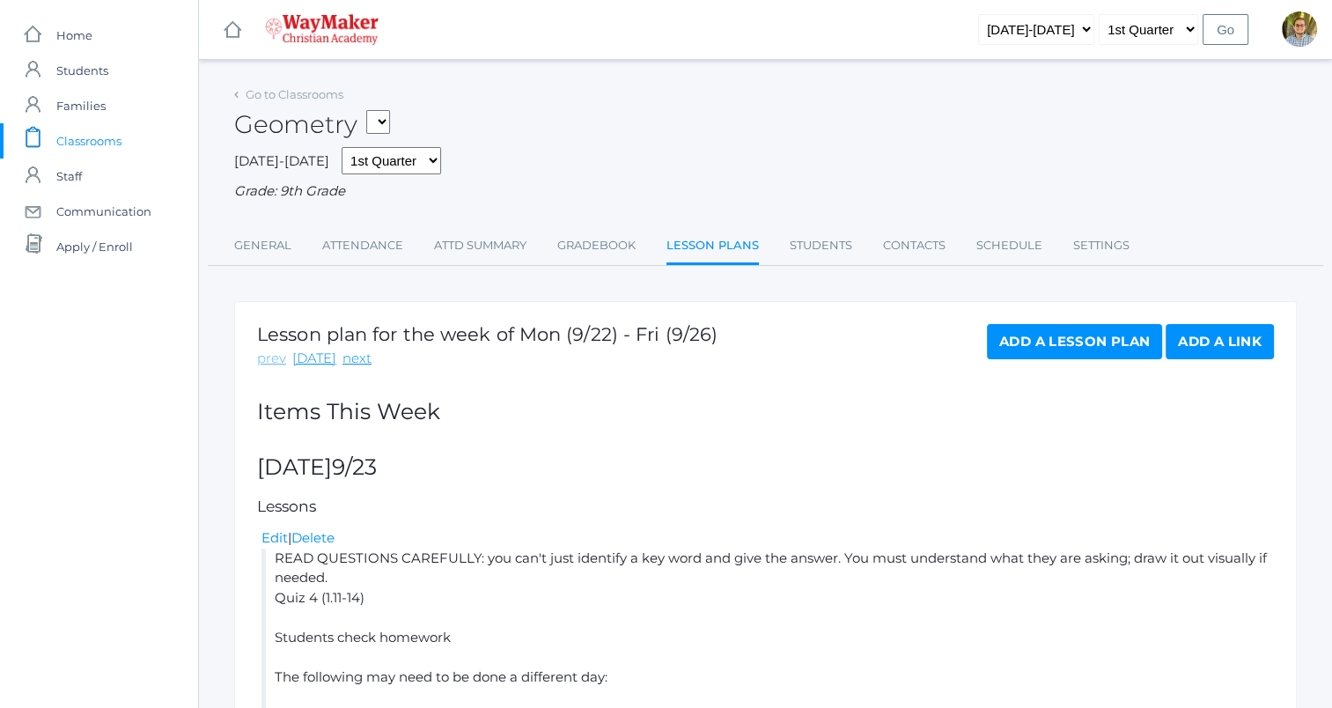
click at [269, 359] on link "prev" at bounding box center [271, 359] width 29 height 20
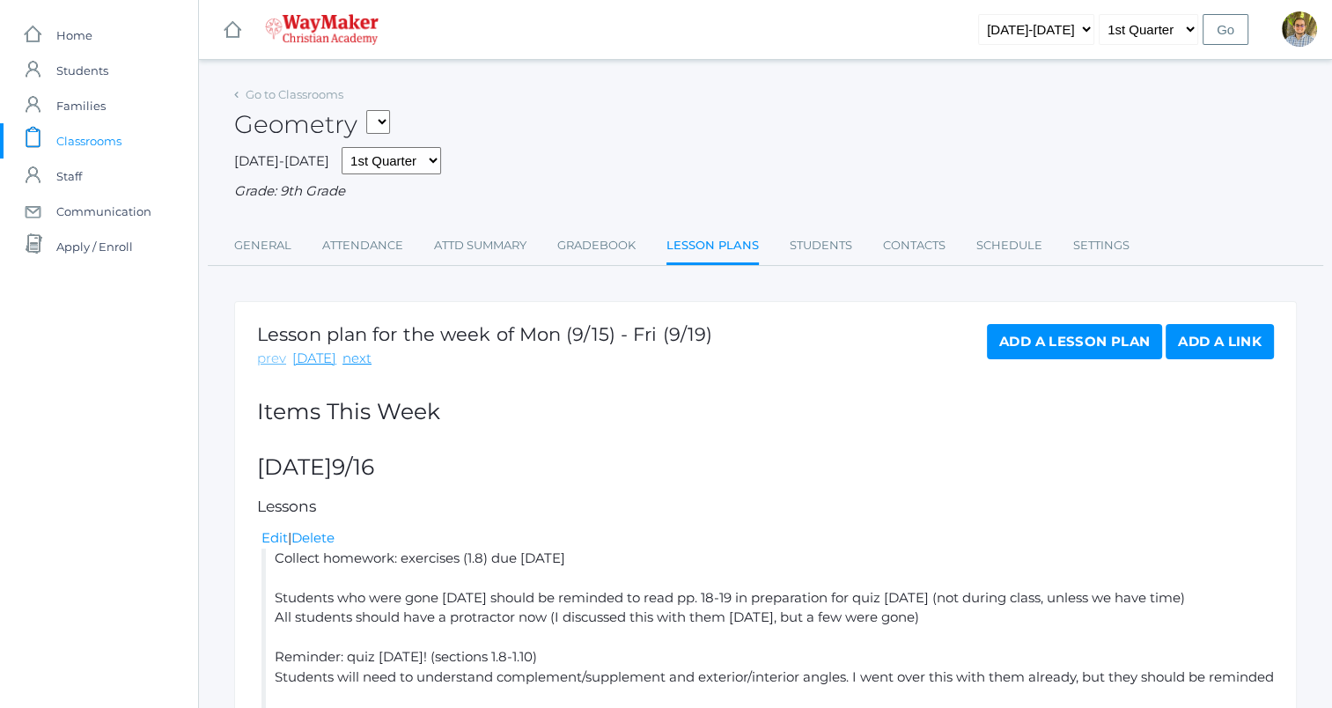
click at [268, 363] on link "prev" at bounding box center [271, 359] width 29 height 20
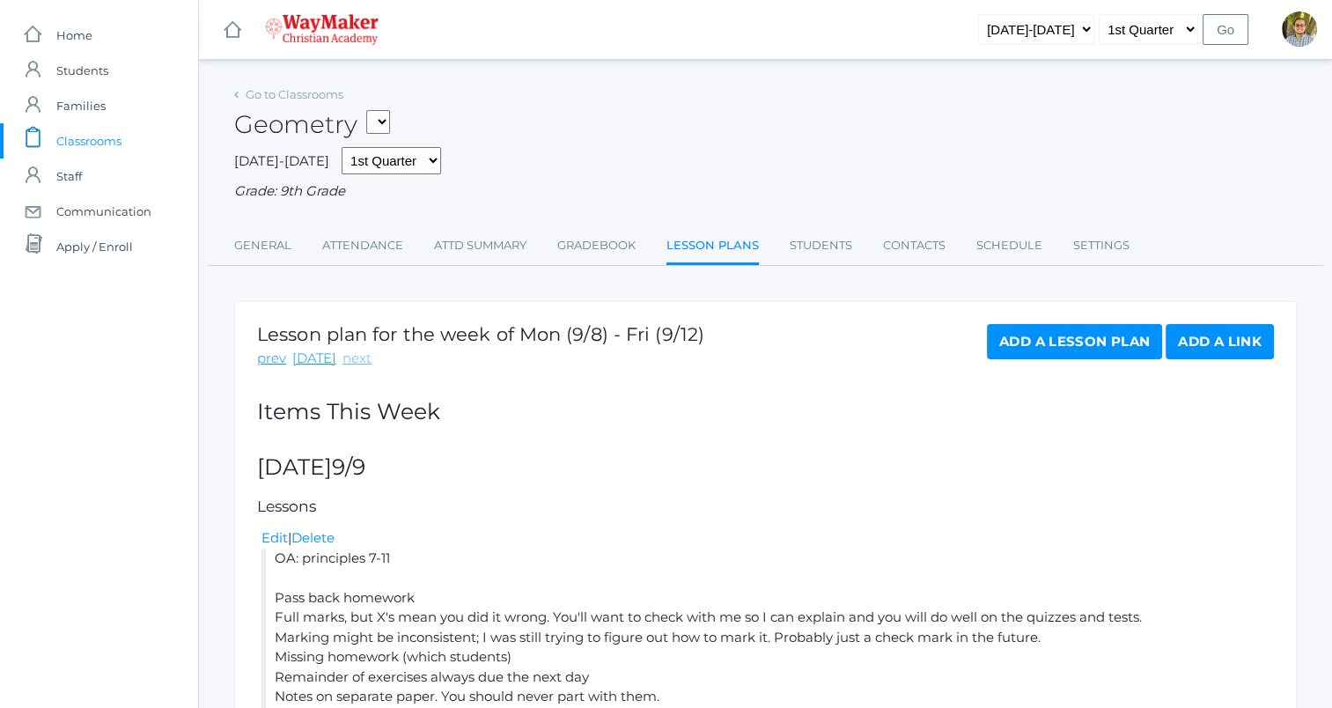
click at [350, 355] on link "next" at bounding box center [356, 359] width 29 height 20
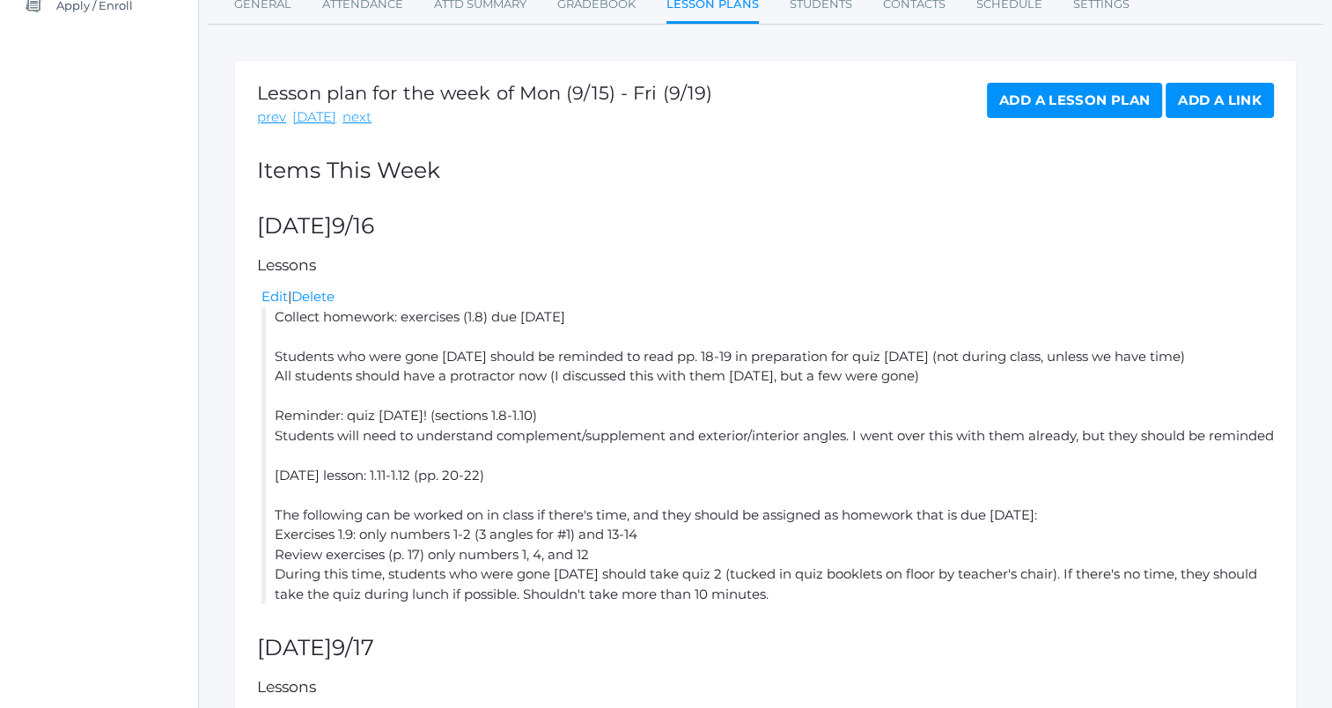
scroll to position [176, 0]
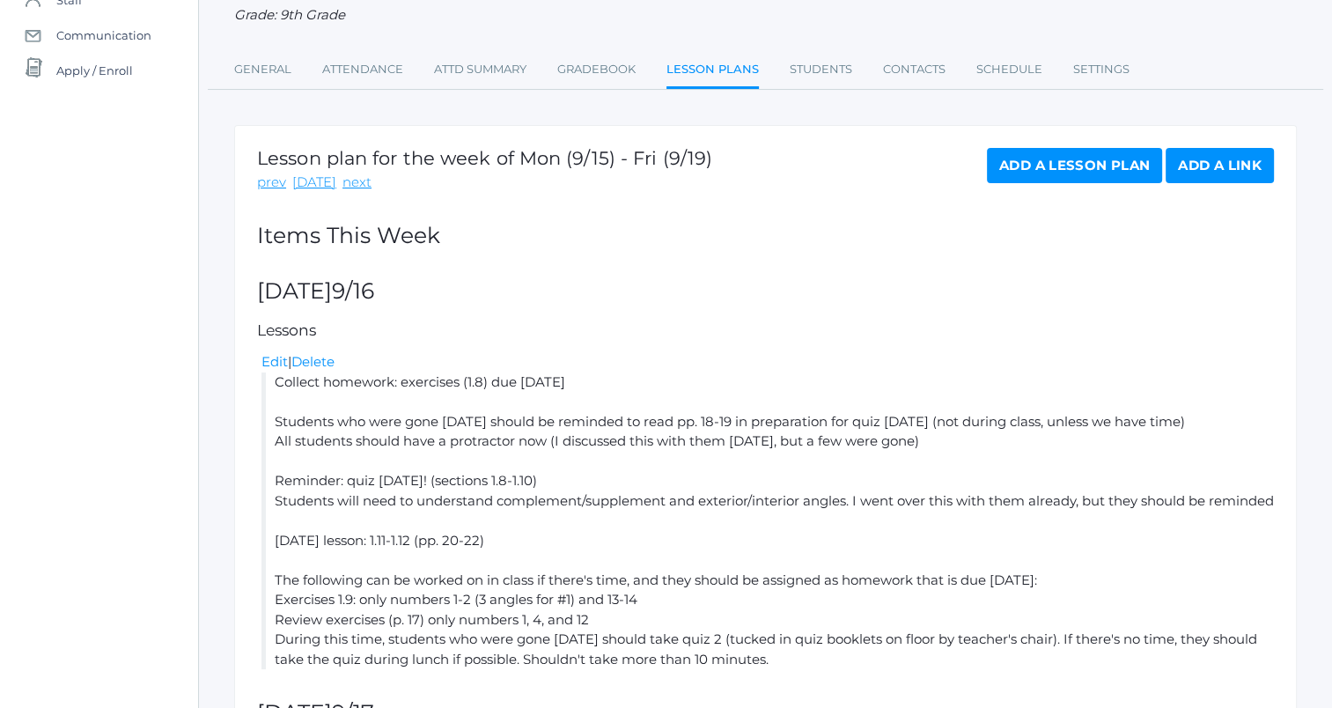
click at [355, 170] on div "Lesson plan for the week of Mon (9/15) - Fri (9/19) prev today next" at bounding box center [484, 170] width 455 height 45
click at [356, 183] on link "next" at bounding box center [356, 183] width 29 height 20
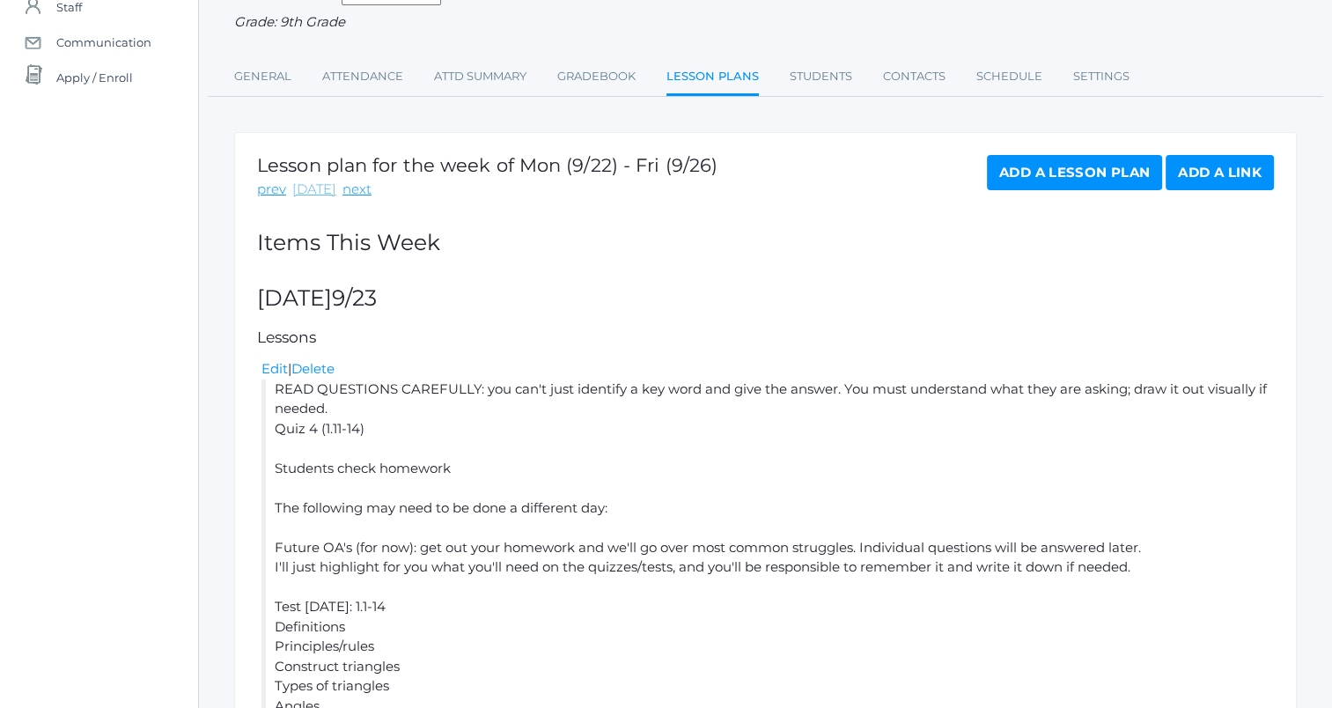
scroll to position [88, 0]
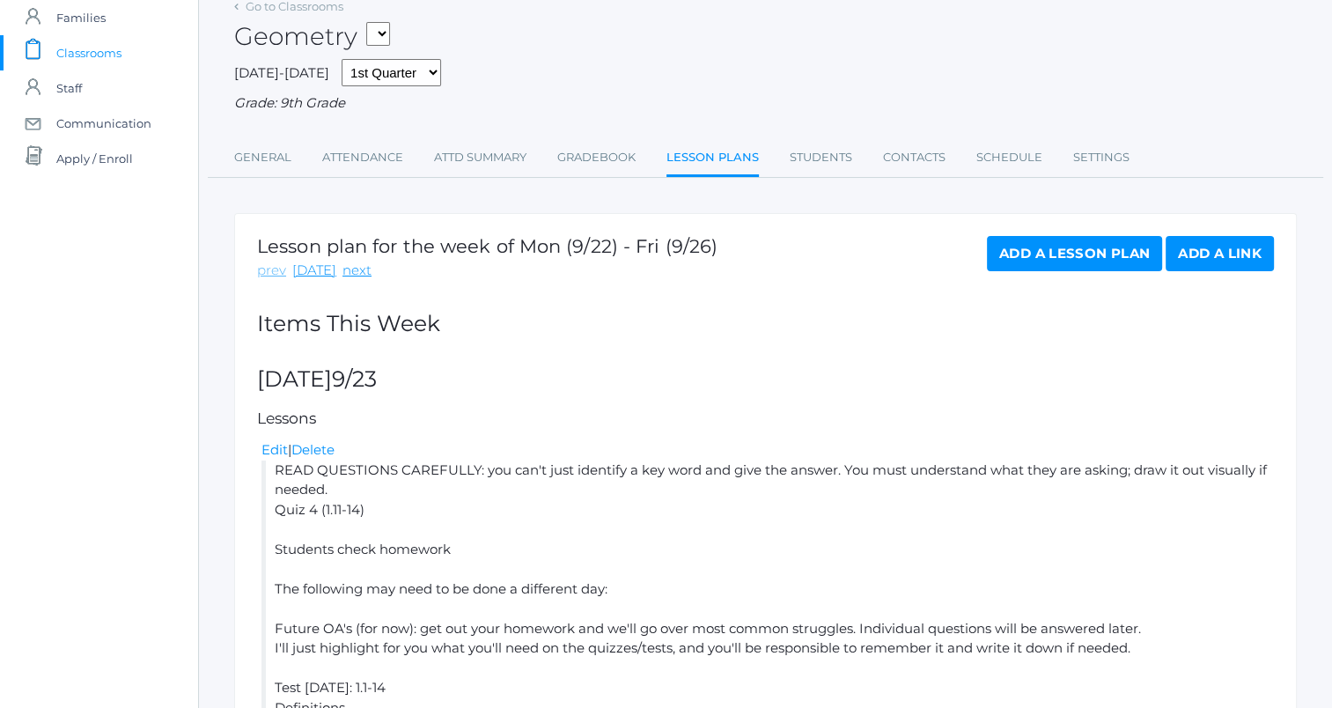
click at [268, 271] on link "prev" at bounding box center [271, 271] width 29 height 20
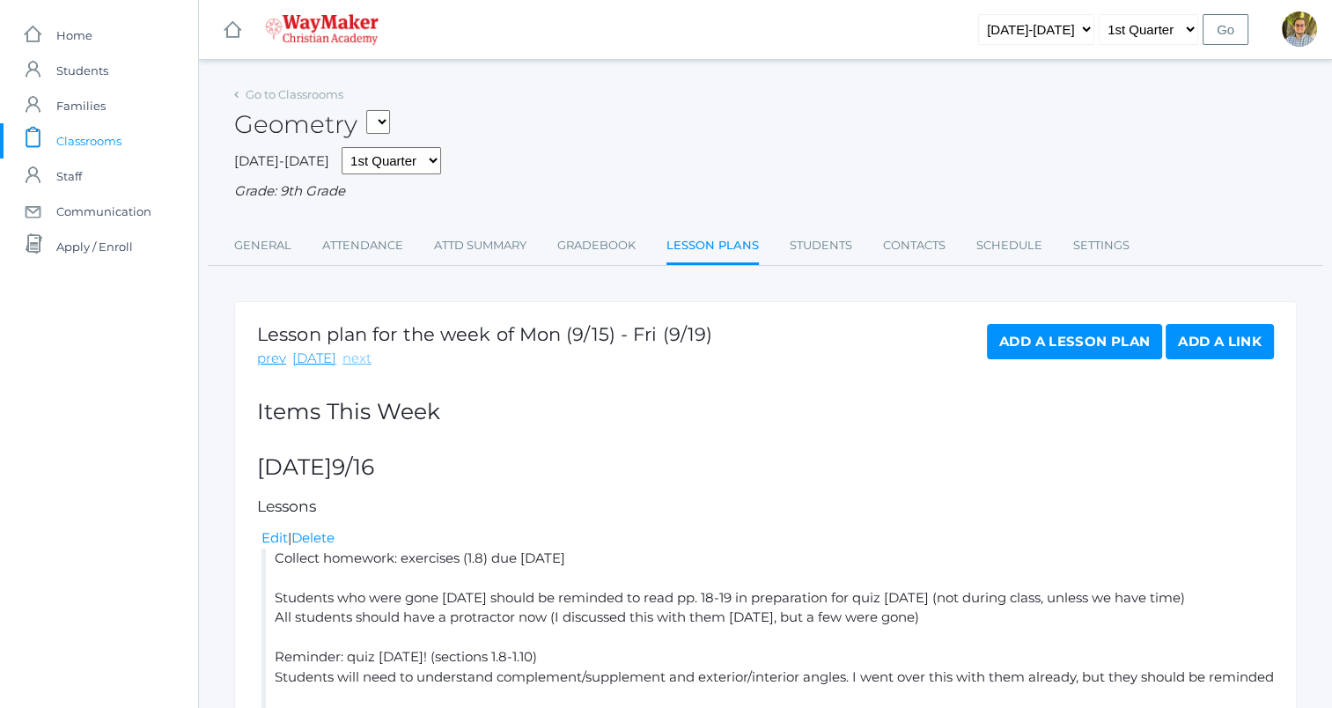
click at [356, 363] on link "next" at bounding box center [356, 359] width 29 height 20
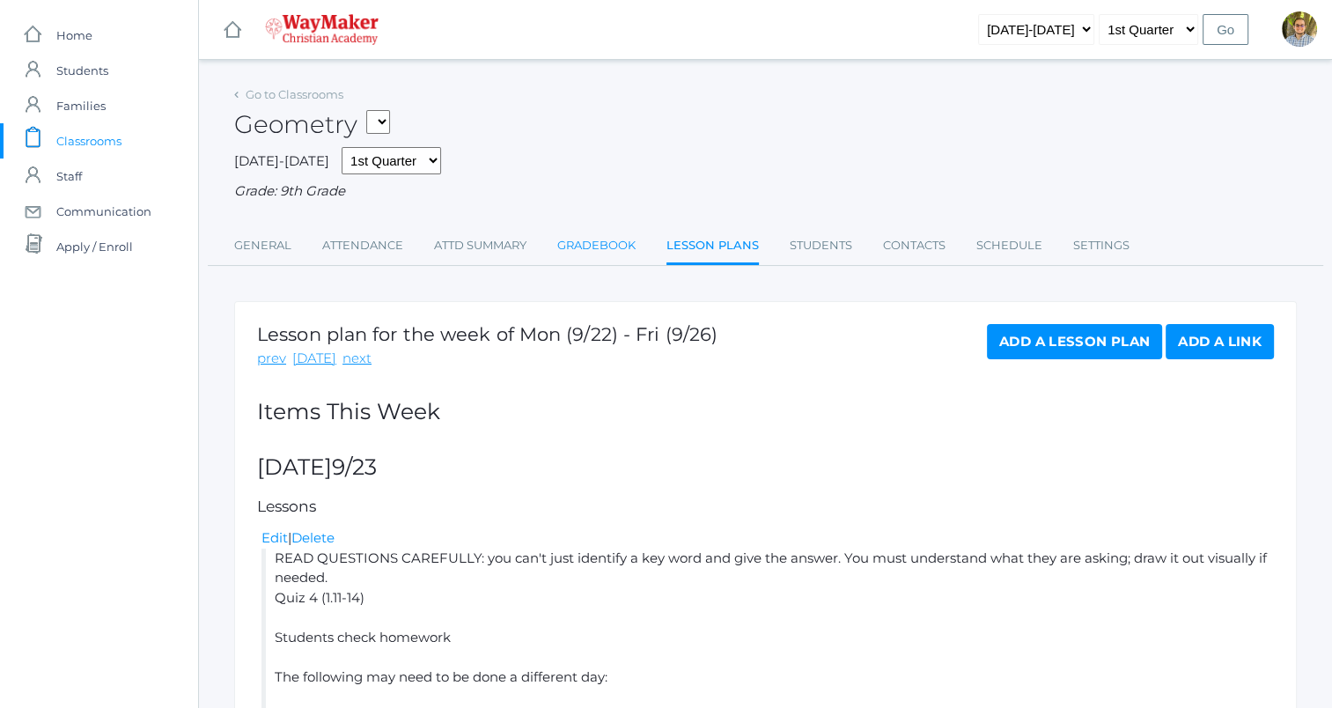
click at [616, 253] on link "Gradebook" at bounding box center [596, 245] width 78 height 35
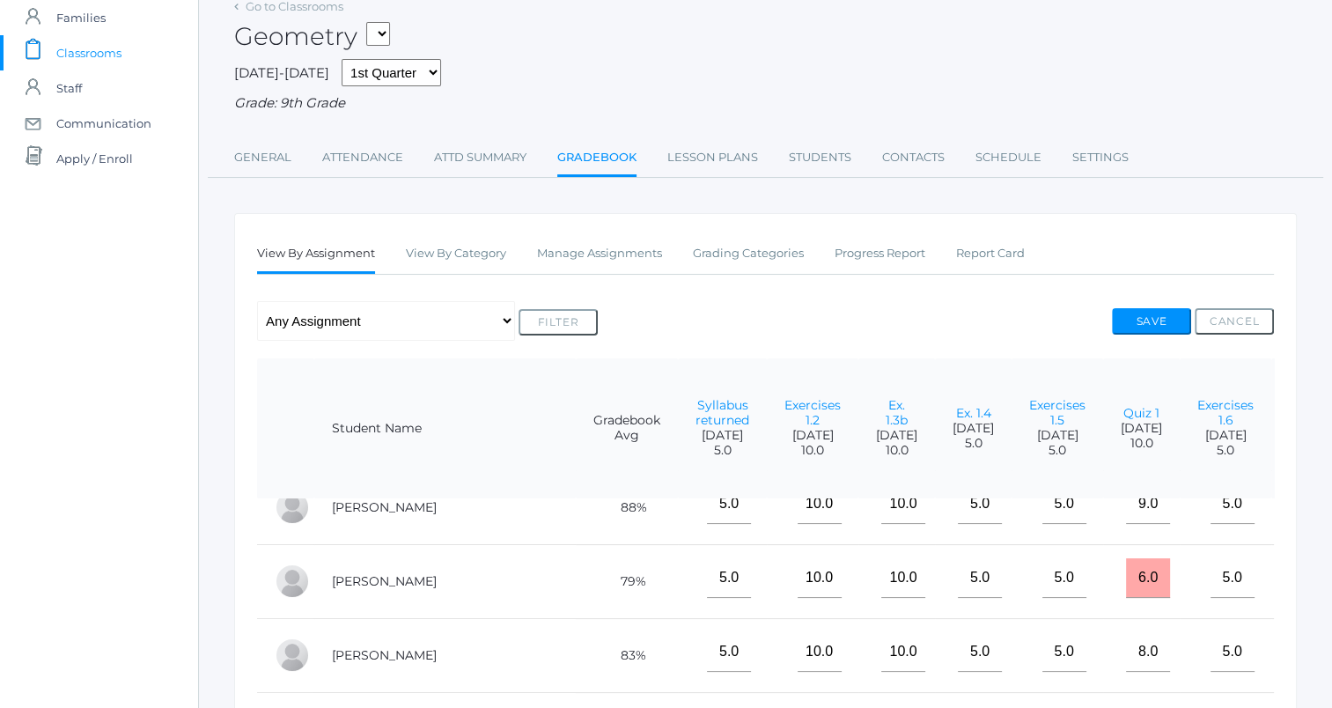
scroll to position [55, 673]
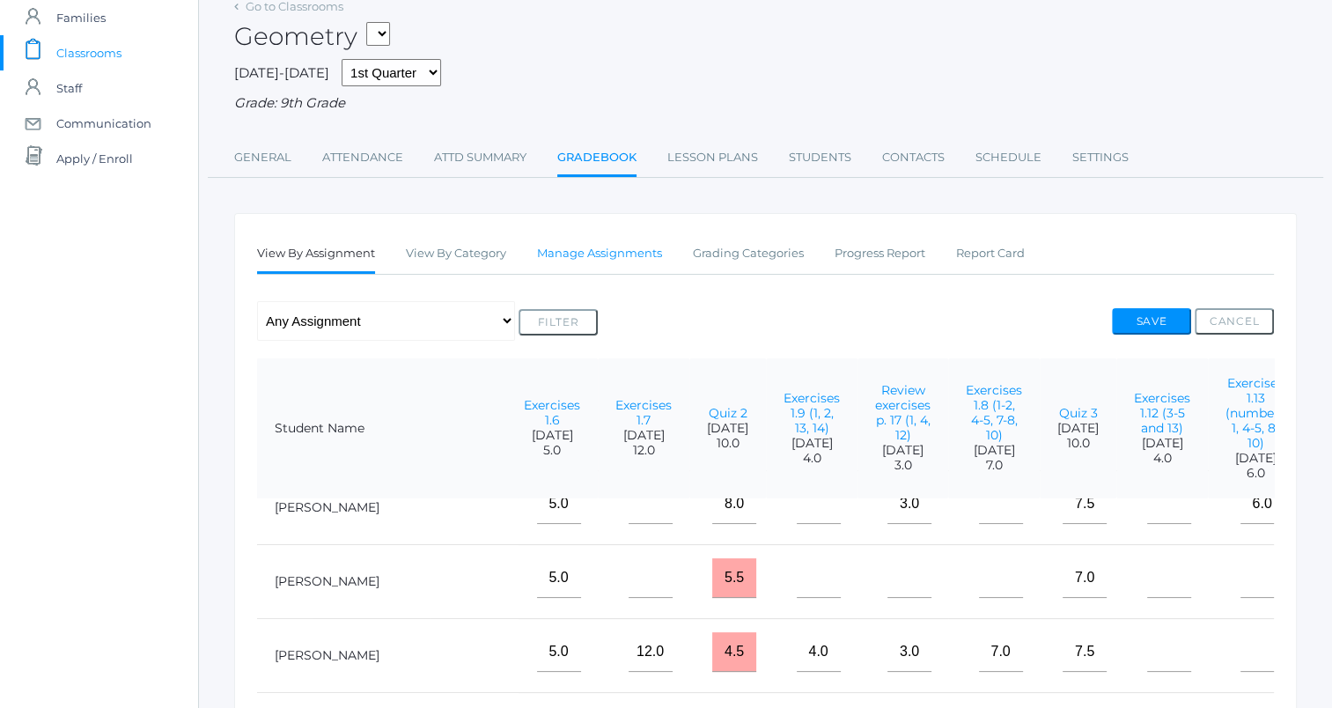
click at [588, 264] on link "Manage Assignments" at bounding box center [599, 253] width 125 height 35
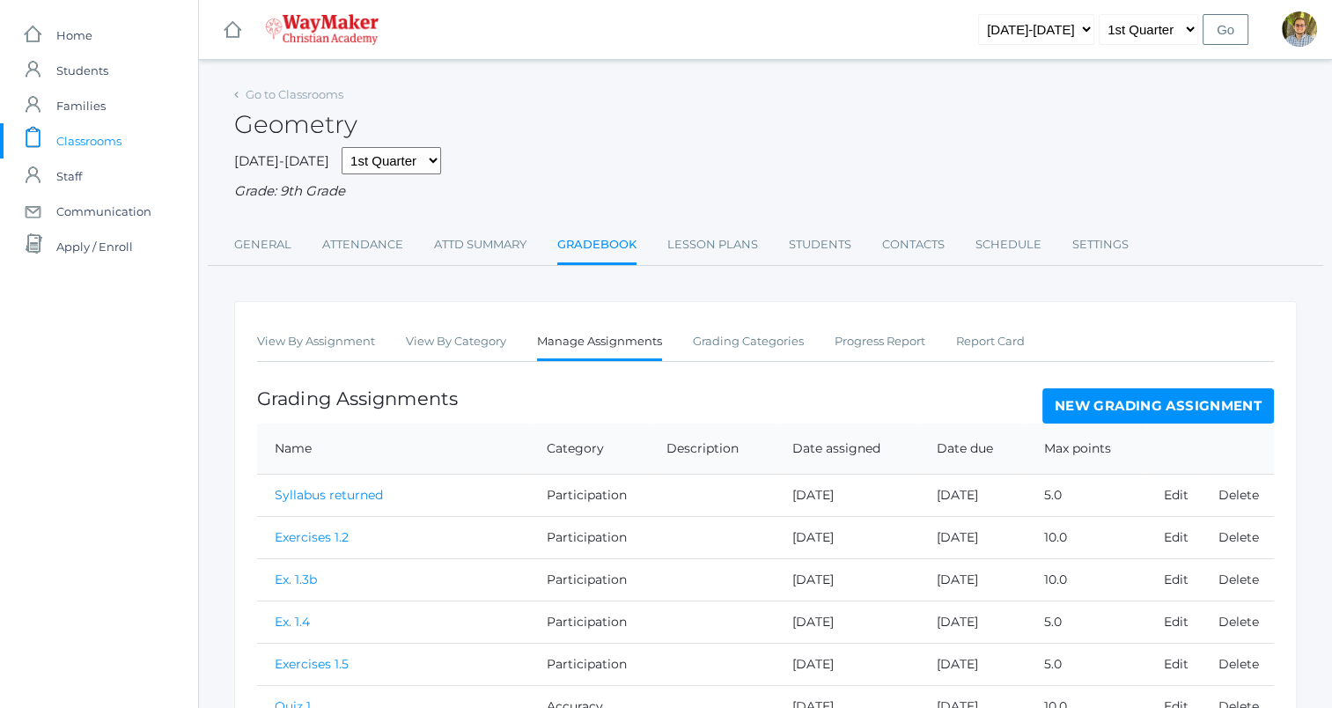
click at [1141, 398] on link "New Grading Assignment" at bounding box center [1157, 405] width 231 height 35
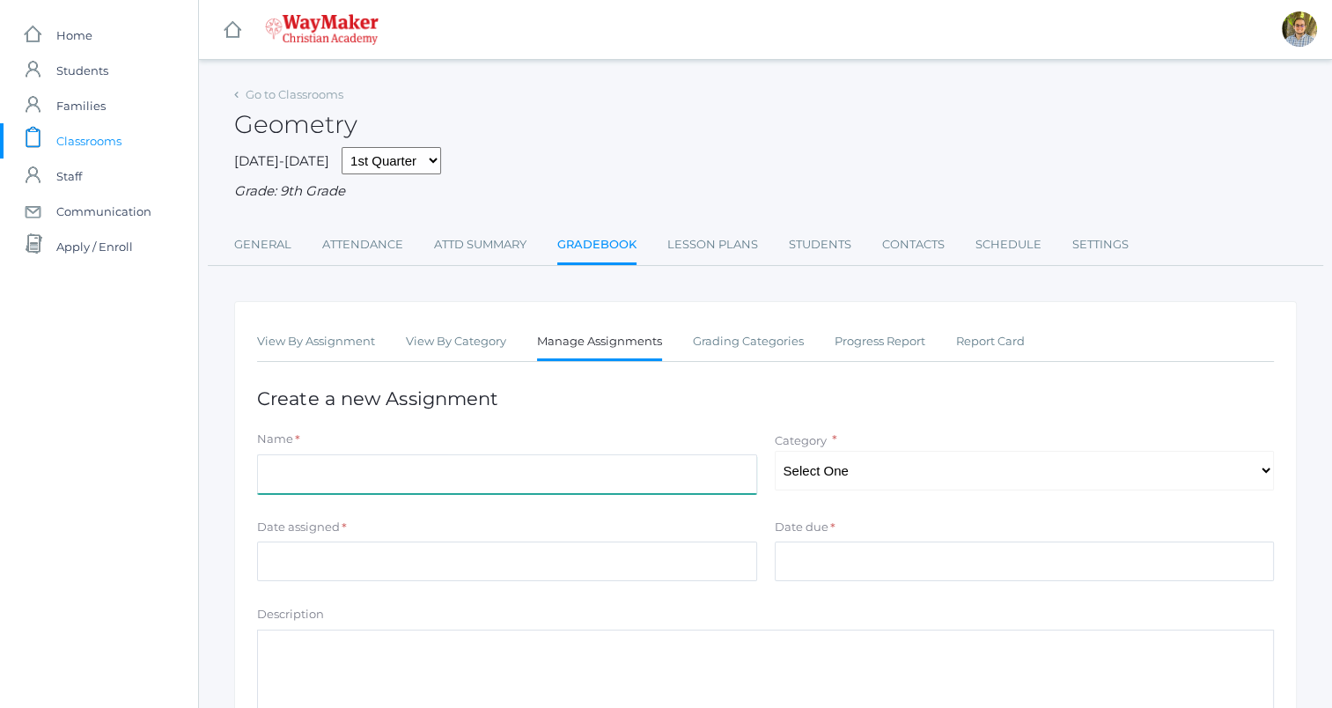
click at [631, 472] on input "Name" at bounding box center [507, 474] width 500 height 40
type input "Exercises 1.14"
click at [912, 472] on select "Select One Participation Accuracy" at bounding box center [1025, 471] width 500 height 40
select select "1138"
click at [775, 451] on select "Select One Participation Accuracy" at bounding box center [1025, 471] width 500 height 40
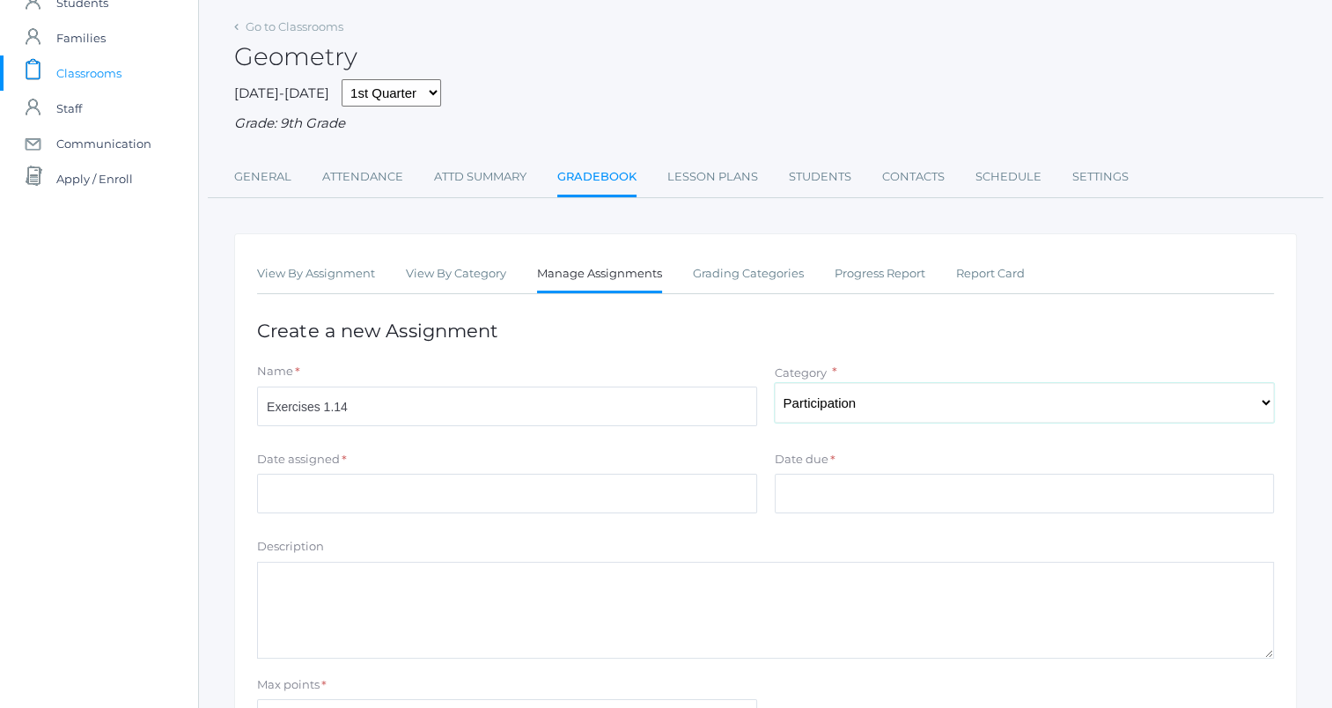
scroll to position [88, 0]
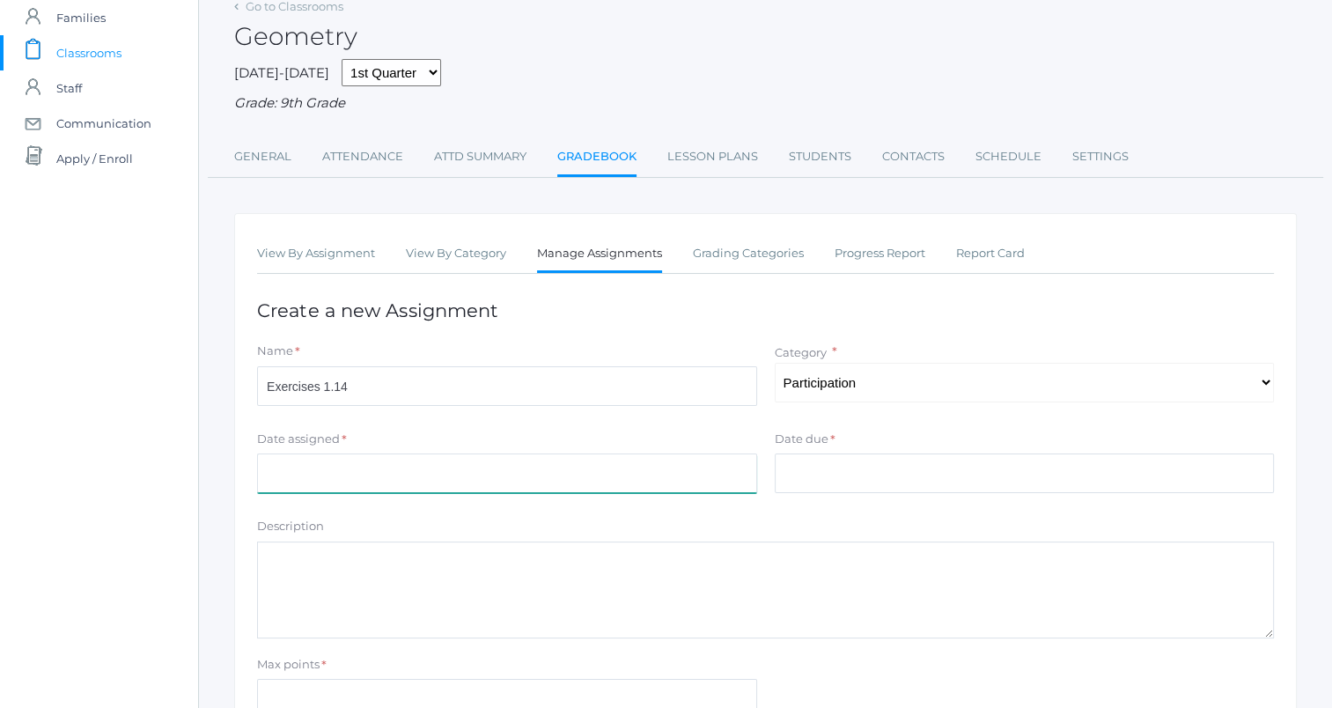
click at [612, 479] on input "Date assigned" at bounding box center [507, 473] width 500 height 40
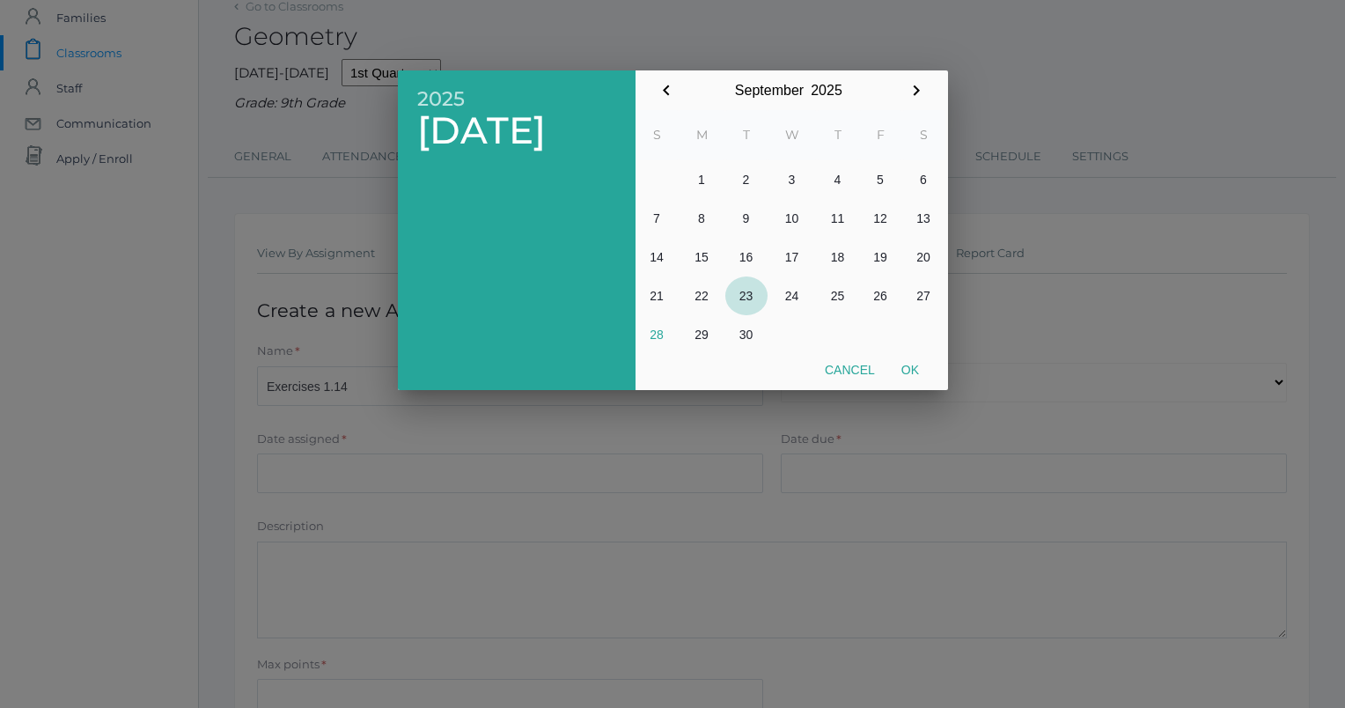
click at [750, 293] on button "23" at bounding box center [746, 295] width 42 height 39
click at [919, 369] on button "Ok" at bounding box center [910, 370] width 44 height 32
type input "2025-09-23"
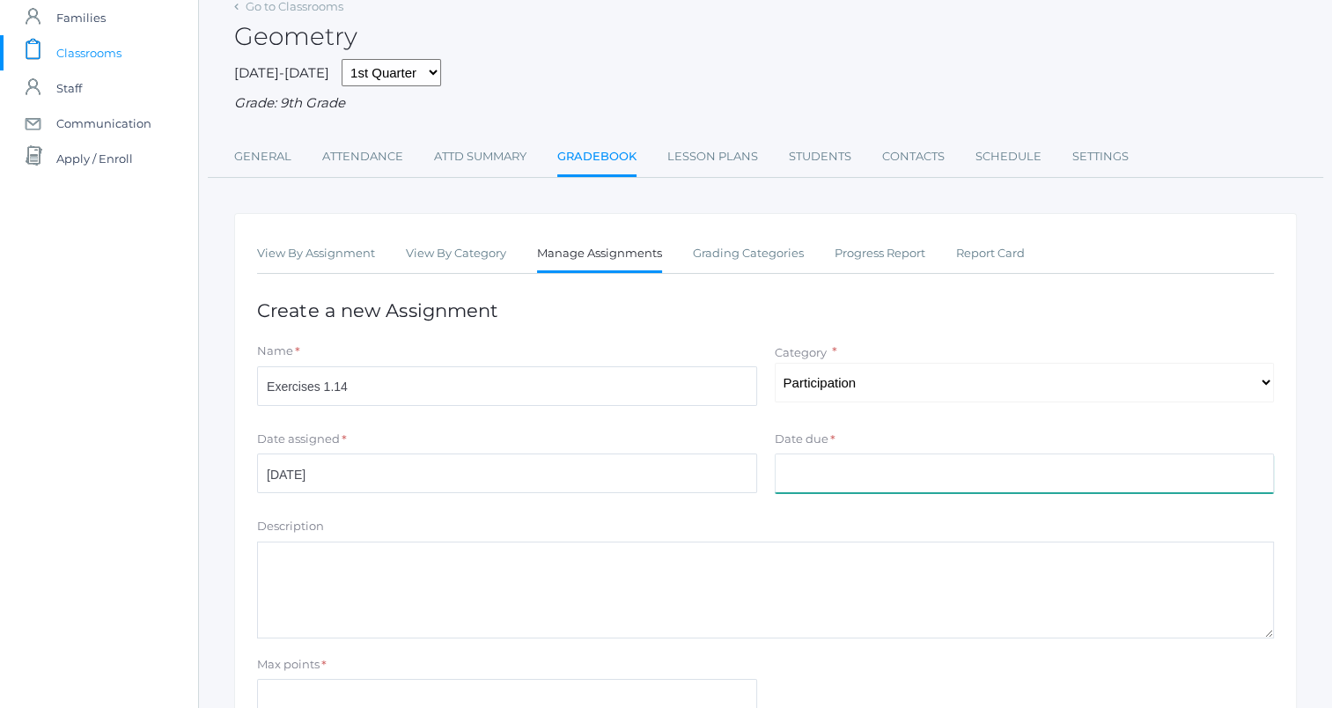
click at [871, 480] on input "Date due" at bounding box center [1025, 473] width 500 height 40
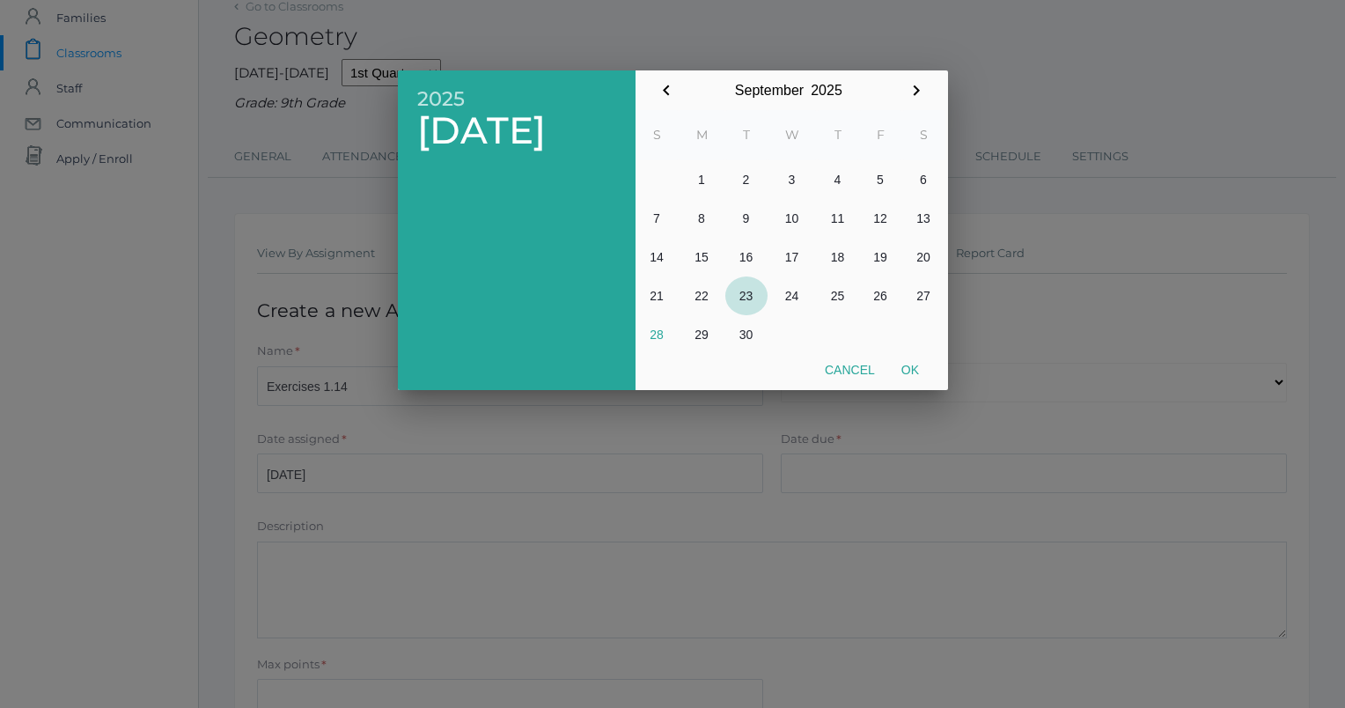
click at [740, 296] on button "23" at bounding box center [746, 295] width 42 height 39
click at [913, 365] on button "Ok" at bounding box center [910, 370] width 44 height 32
type input "2025-09-23"
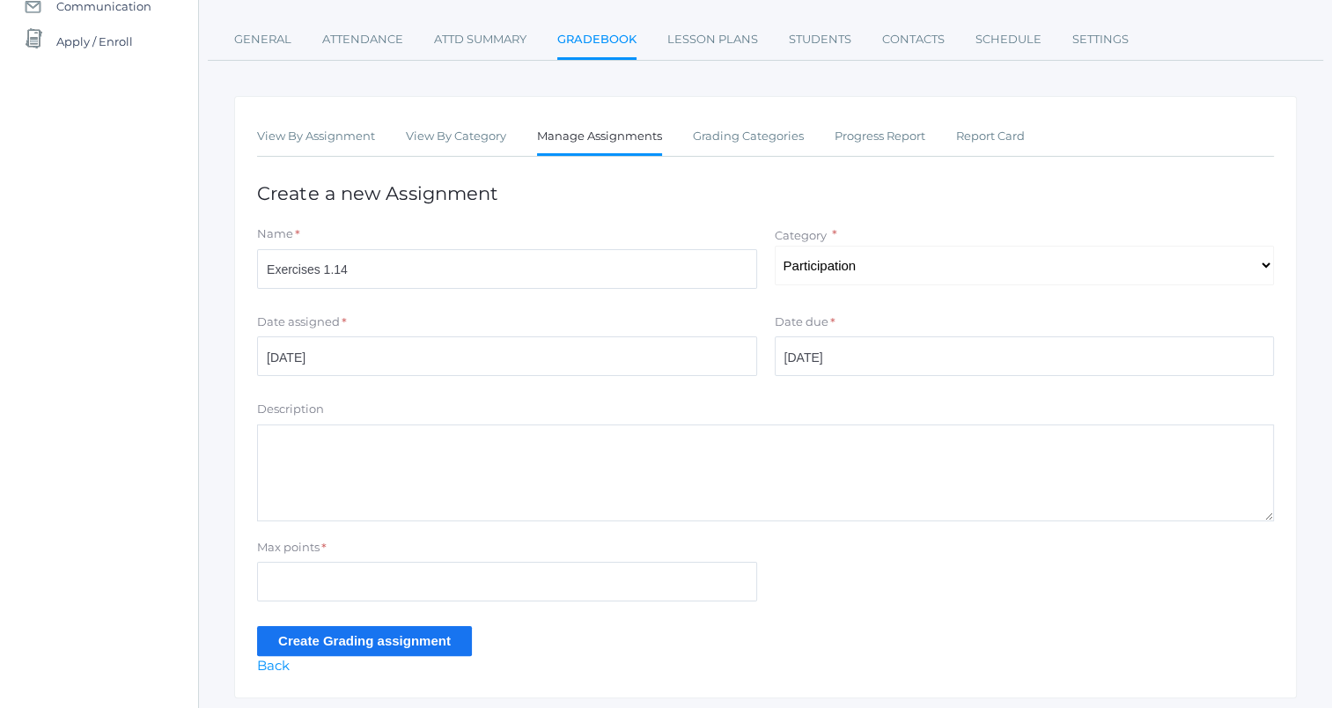
scroll to position [259, 0]
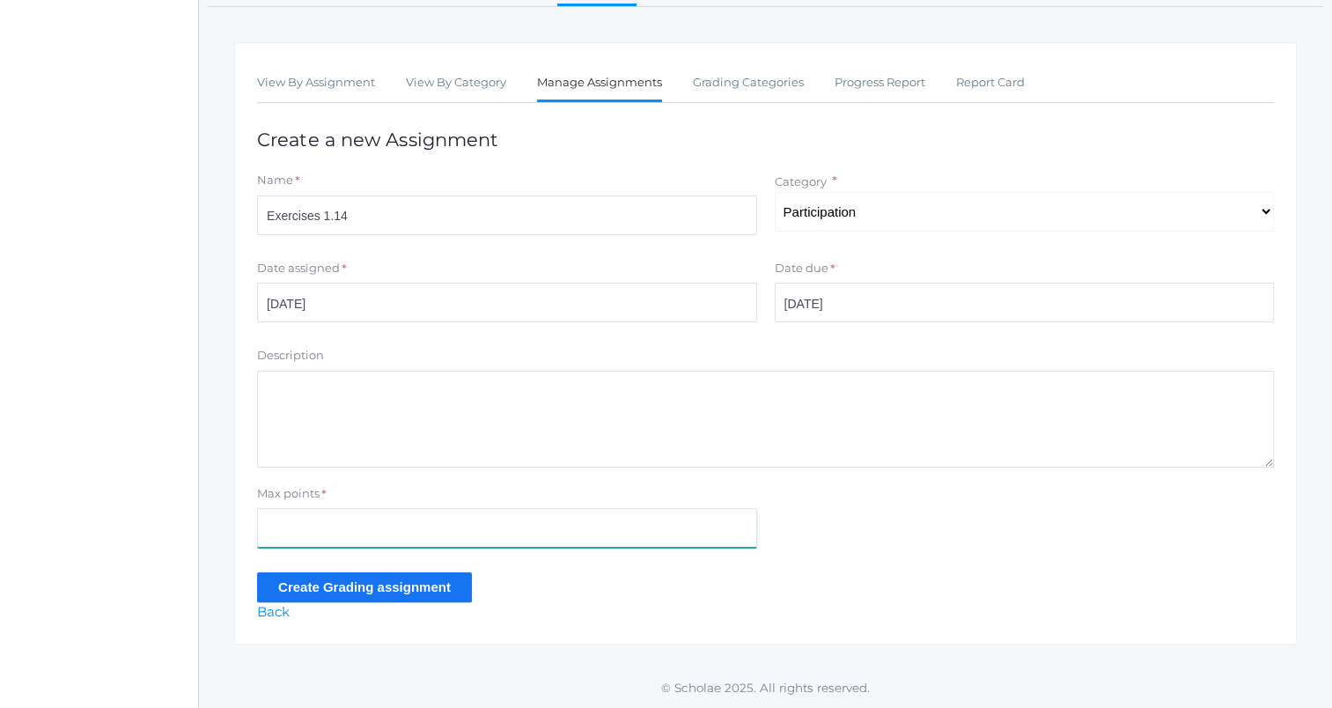
click at [537, 516] on input "Max points" at bounding box center [507, 528] width 500 height 40
type input "5"
click at [282, 591] on input "Create Grading assignment" at bounding box center [364, 586] width 215 height 29
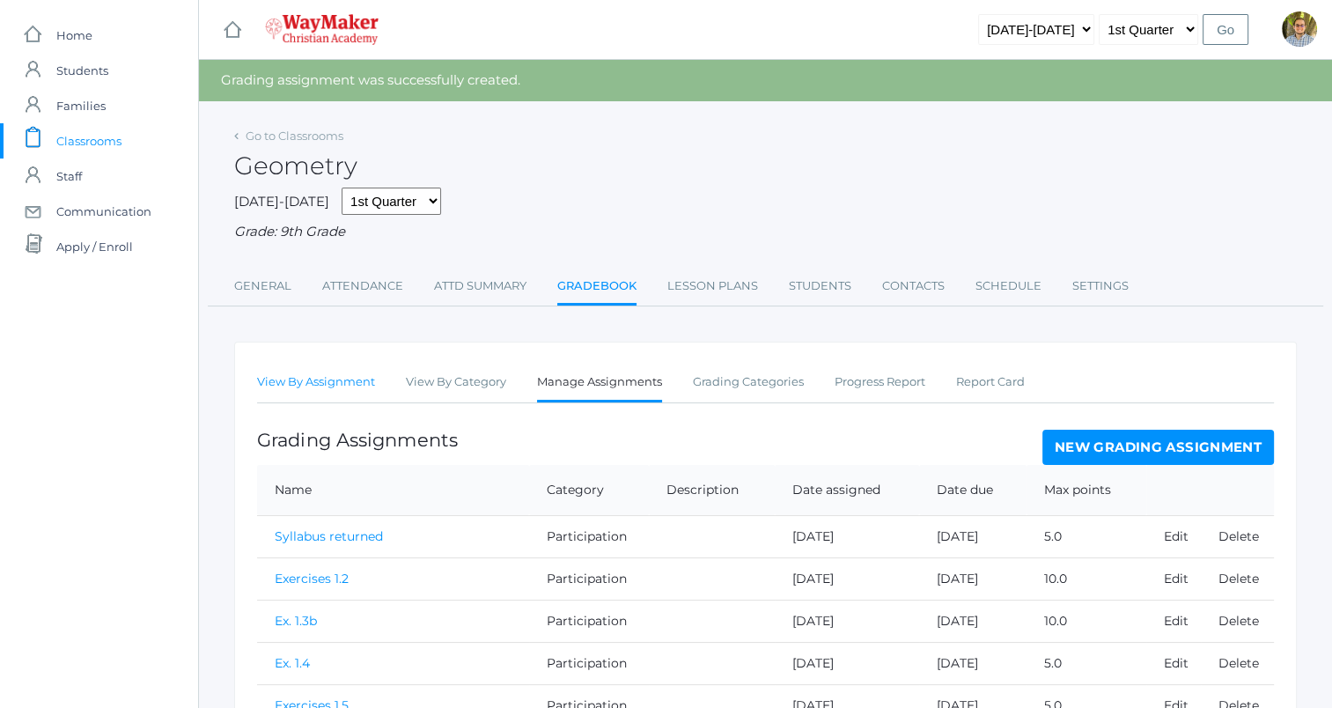
click at [320, 378] on link "View By Assignment" at bounding box center [316, 381] width 118 height 35
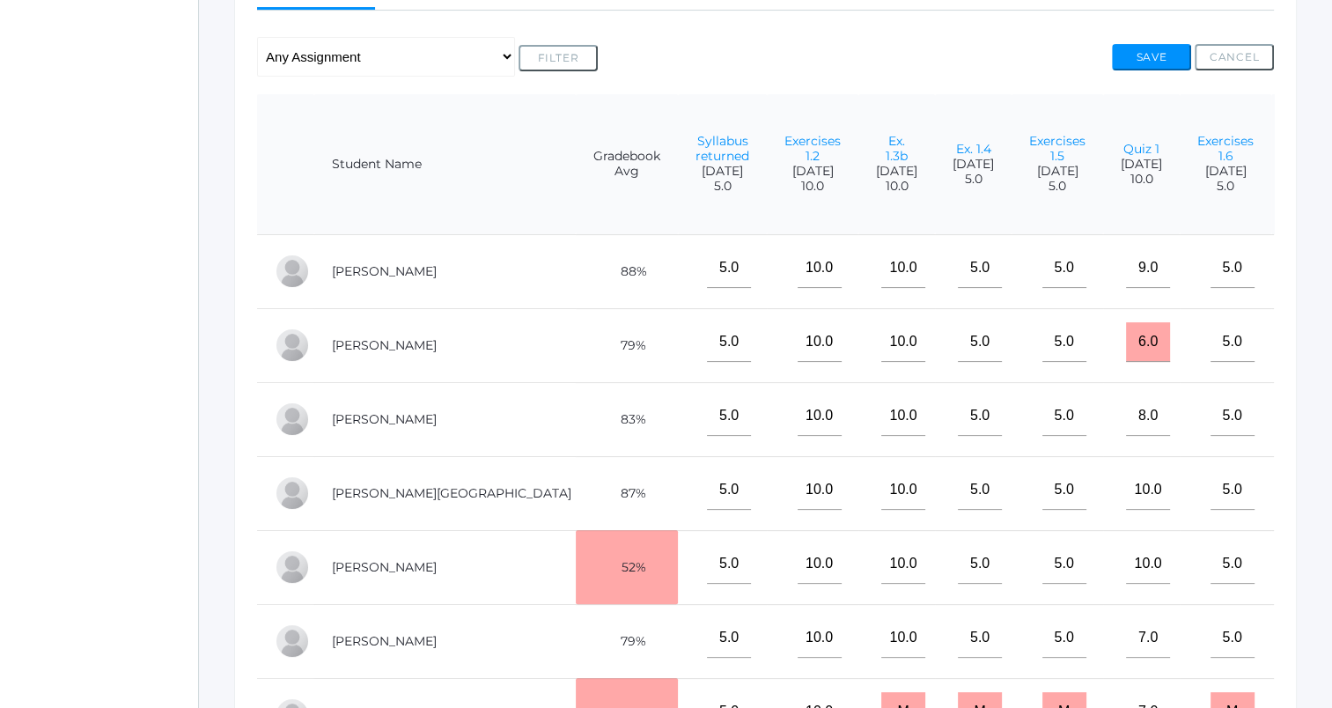
scroll to position [0, 765]
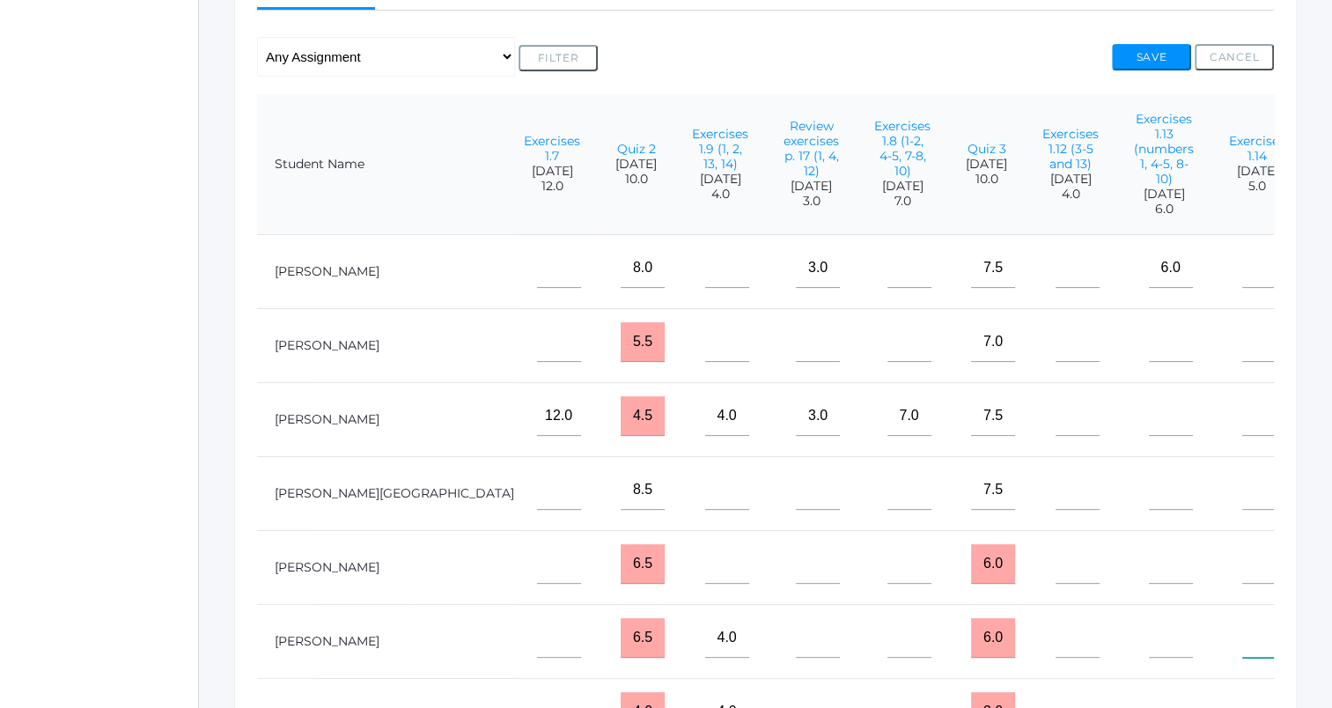
drag, startPoint x: 1082, startPoint y: 651, endPoint x: 1098, endPoint y: 667, distance: 23.0
click at [1242, 655] on input"] "text" at bounding box center [1264, 638] width 44 height 40
type input"] "5"
click at [1149, 436] on input"] "text" at bounding box center [1171, 416] width 44 height 40
type input"] "6"
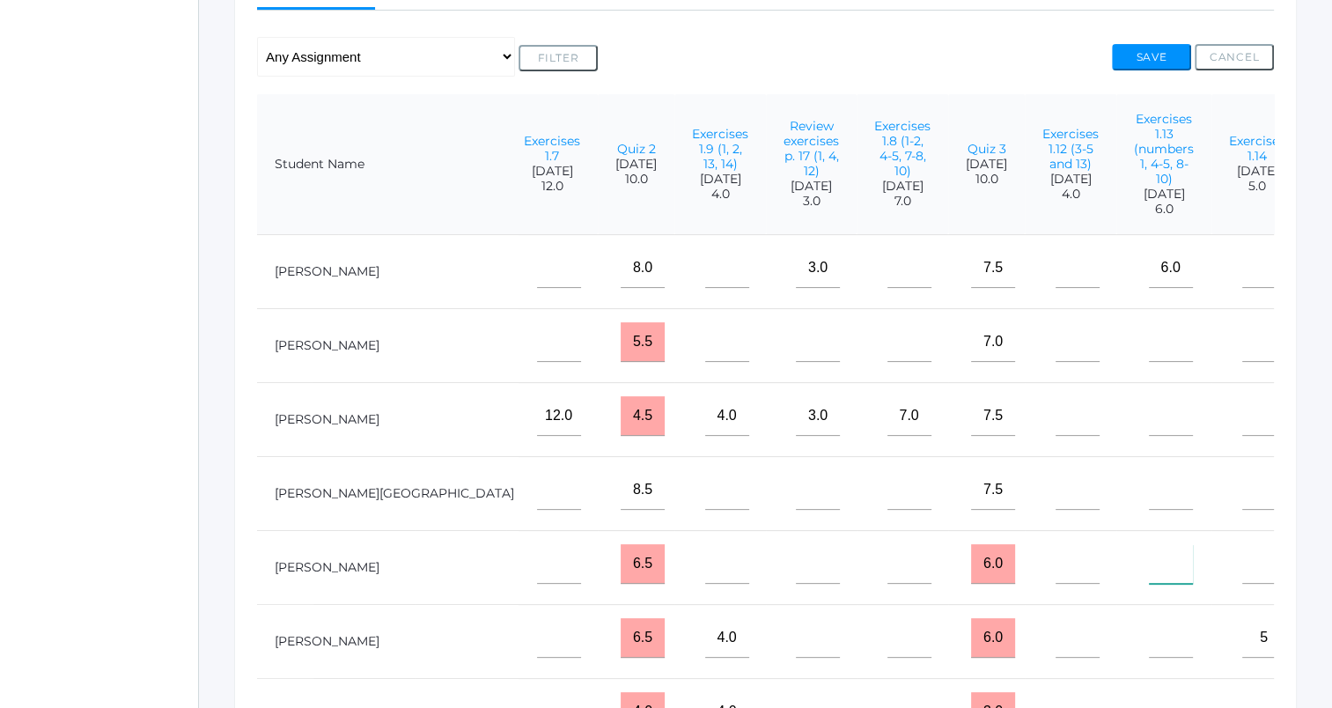
click at [1149, 584] on input"] "text" at bounding box center [1171, 564] width 44 height 40
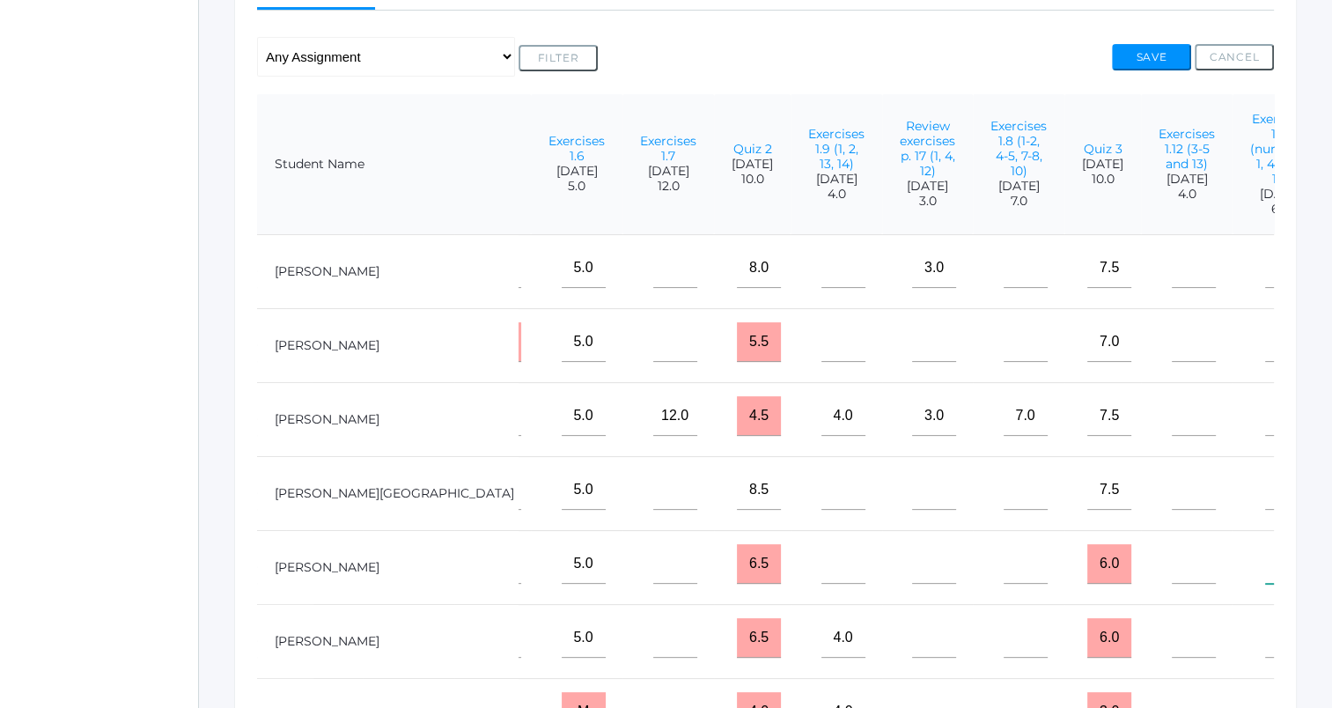
scroll to position [0, 651]
type input"] "6"
click at [819, 584] on input"] "text" at bounding box center [841, 564] width 44 height 40
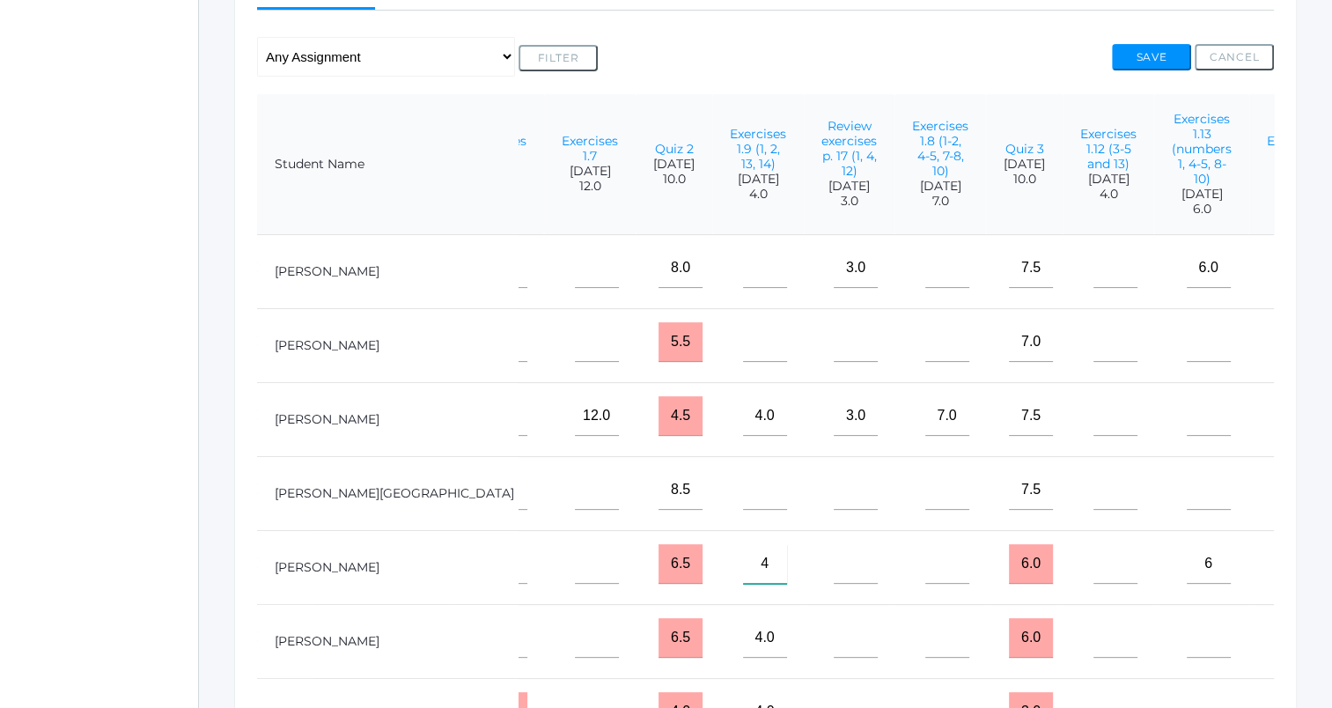
scroll to position [0, 765]
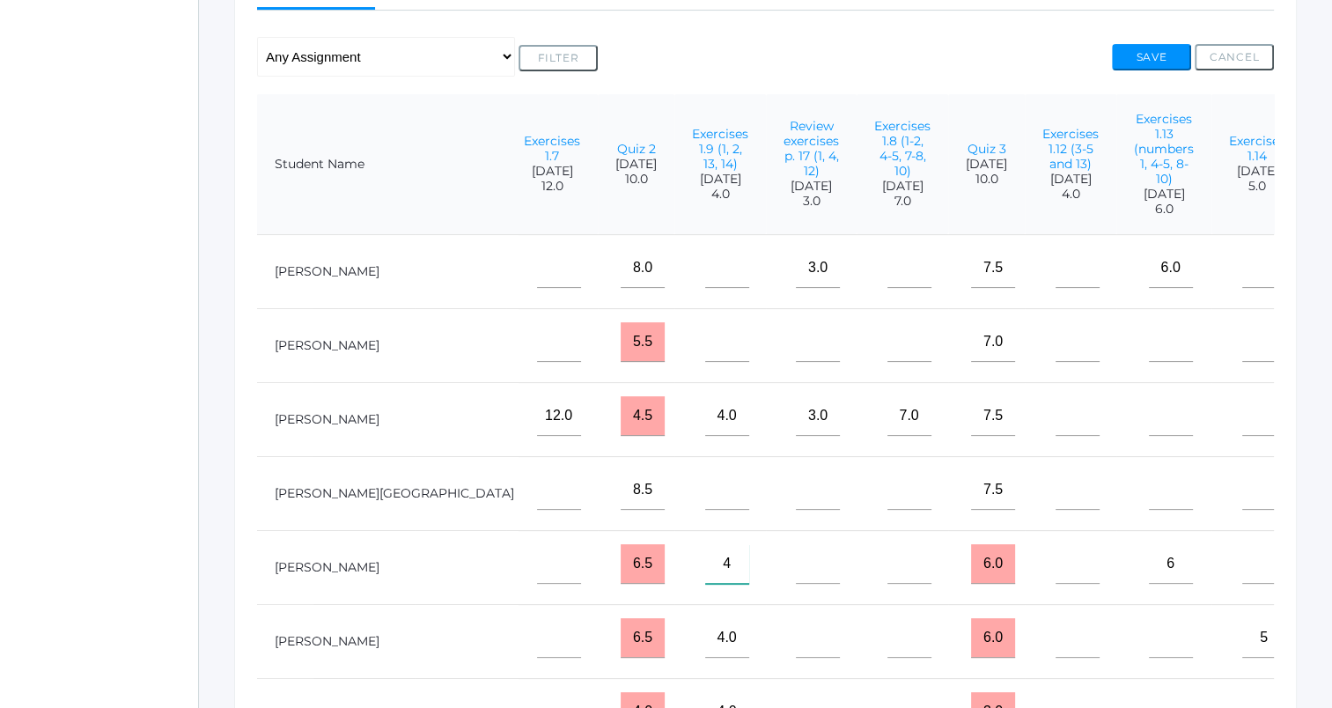
type input"] "4"
click at [1055, 584] on input"] "text" at bounding box center [1077, 564] width 44 height 40
type input"] "4"
click at [796, 584] on input"] "text" at bounding box center [818, 564] width 44 height 40
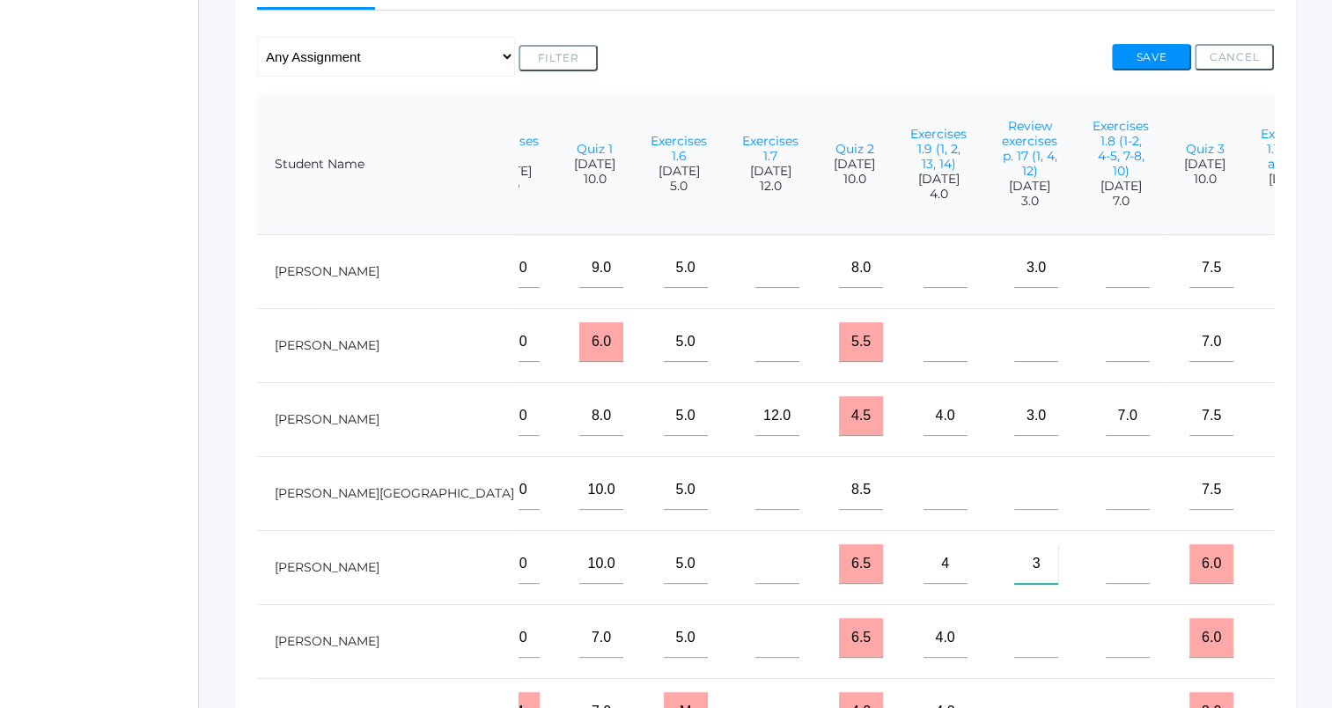
scroll to position [0, 543]
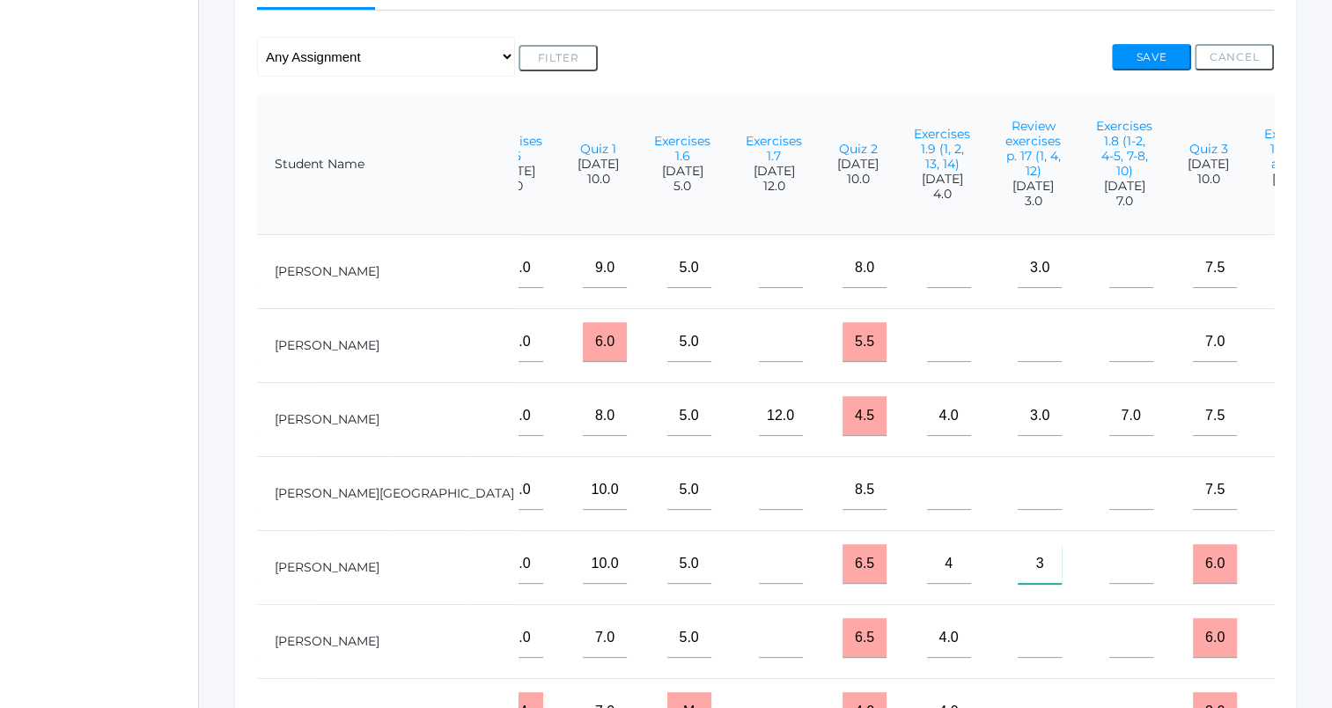
type input"] "3"
click at [759, 569] on input"] "text" at bounding box center [781, 564] width 44 height 40
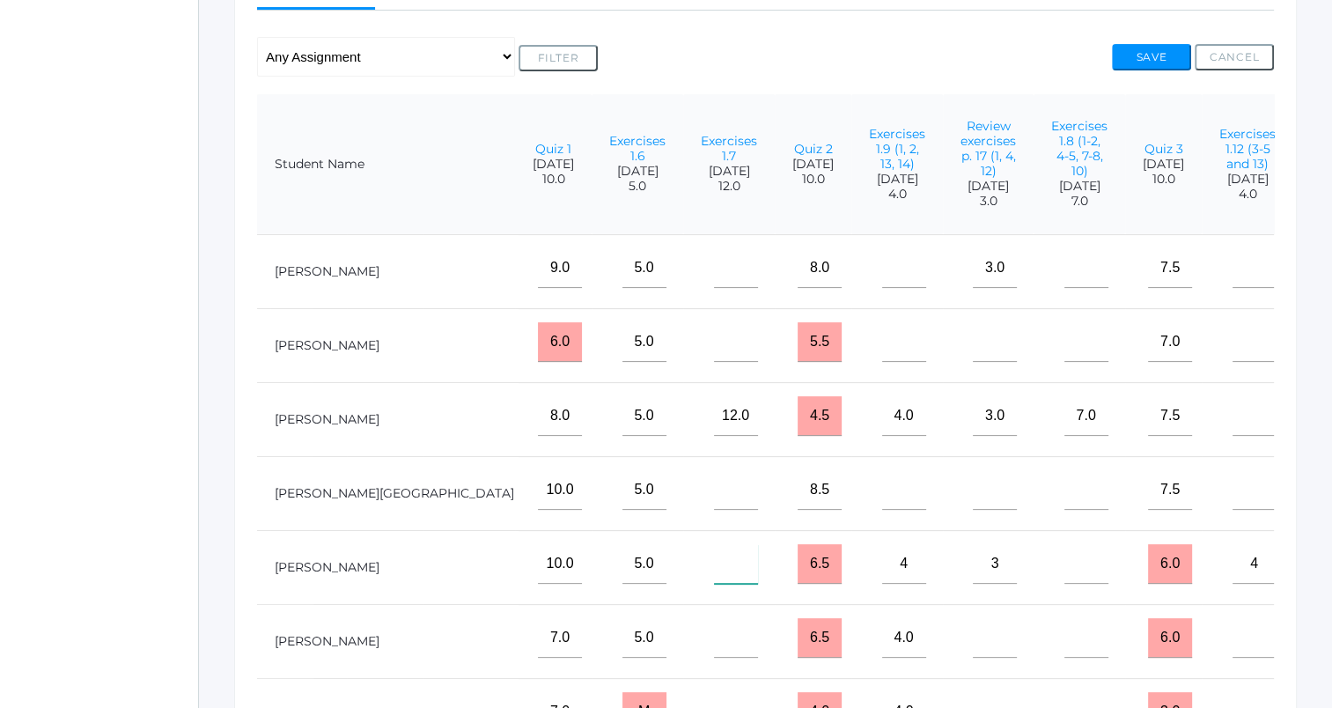
scroll to position [0, 579]
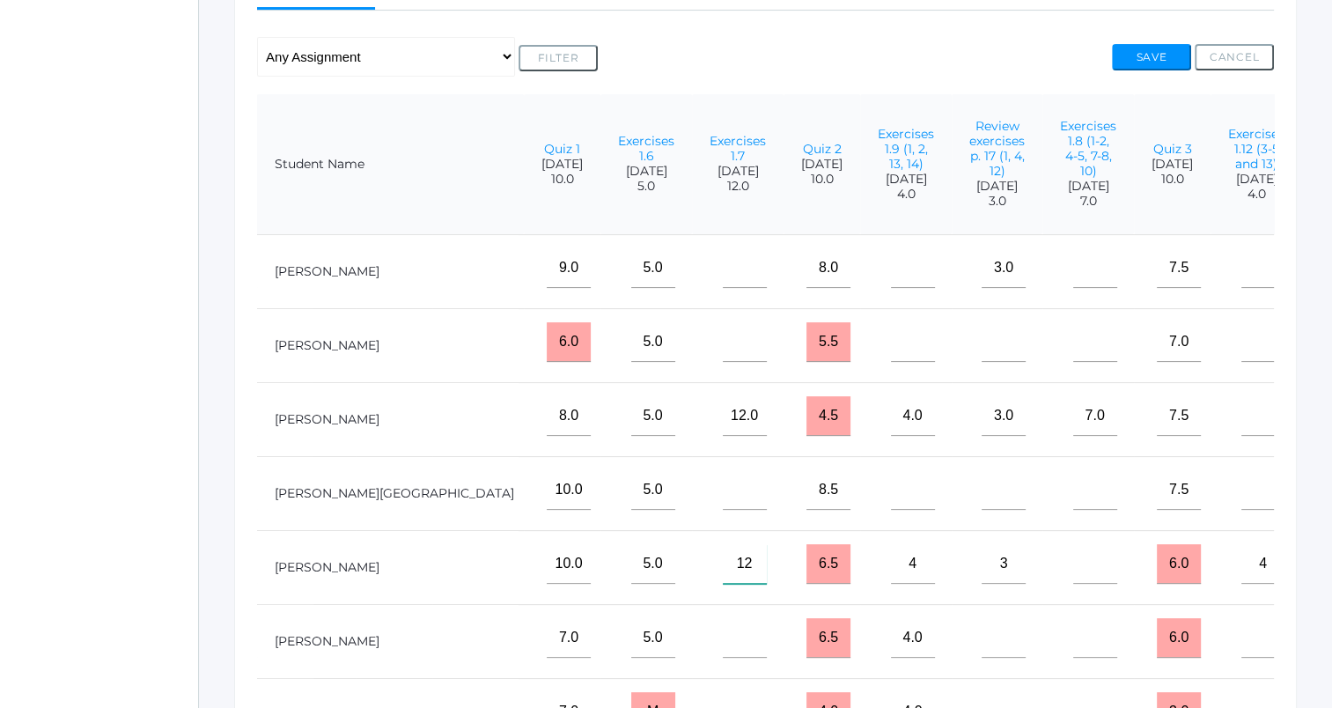
type input"] "12"
click at [891, 362] on input"] "text" at bounding box center [913, 342] width 44 height 40
type input"] "4"
click at [723, 362] on input"] "text" at bounding box center [745, 342] width 44 height 40
type input"] "12"
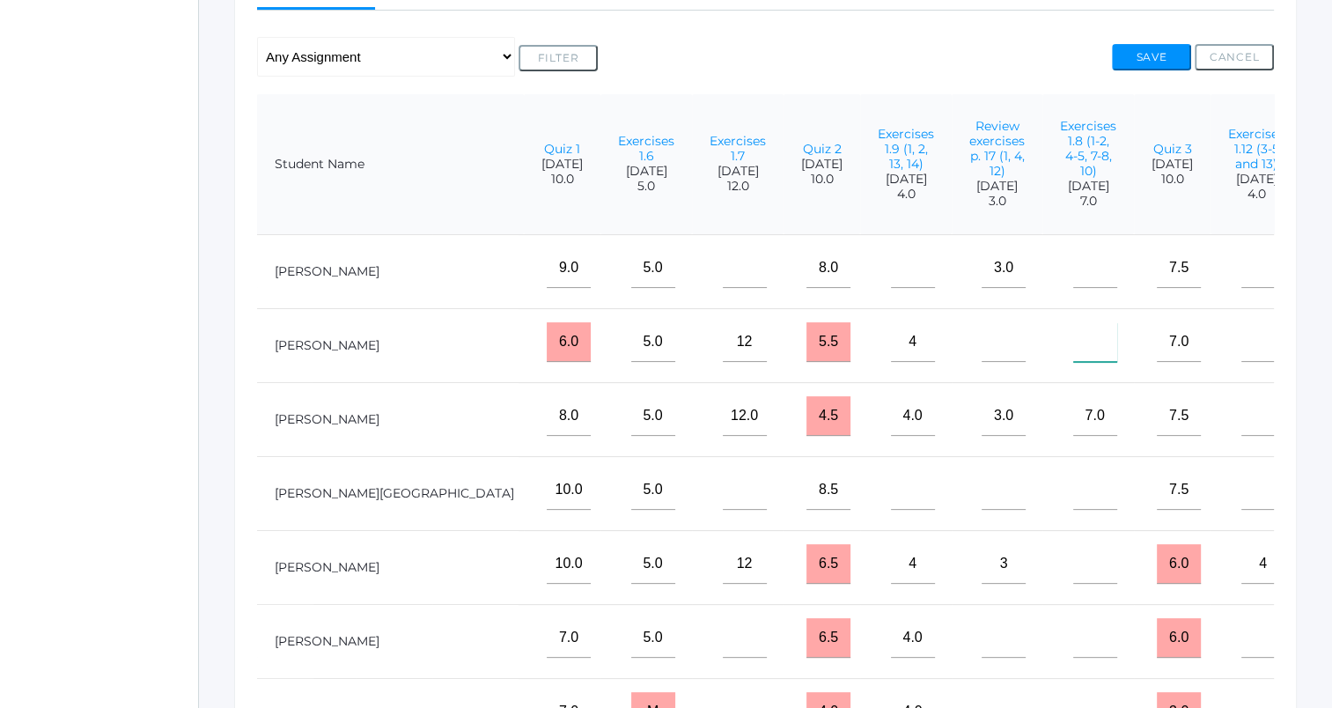
click at [1073, 356] on input"] "text" at bounding box center [1095, 342] width 44 height 40
type input"] "7"
click at [891, 510] on input"] "text" at bounding box center [913, 490] width 44 height 40
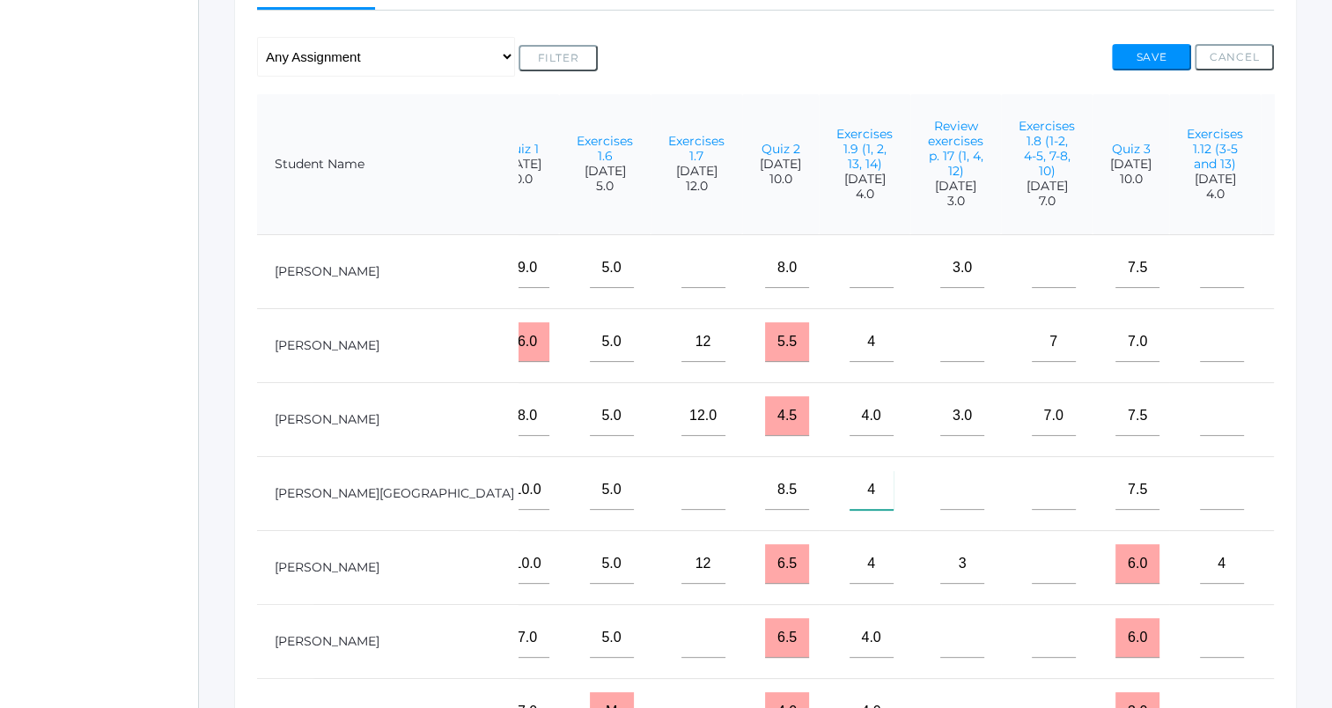
scroll to position [0, 623]
type input"] "4"
click at [1197, 436] on input"] "text" at bounding box center [1219, 416] width 44 height 40
type input"] "4"
click at [937, 342] on input"] "text" at bounding box center [959, 342] width 44 height 40
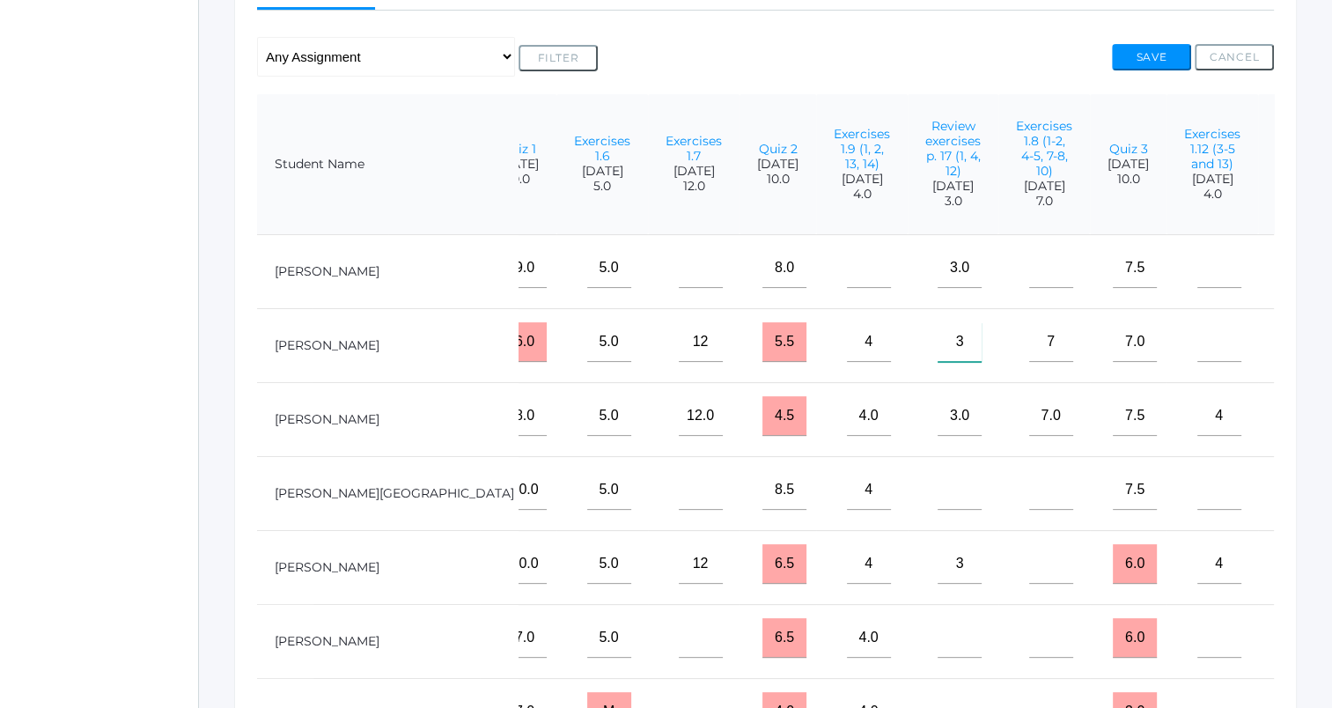
type input"] "3"
click at [1290, 359] on input"] "text" at bounding box center [1312, 342] width 44 height 40
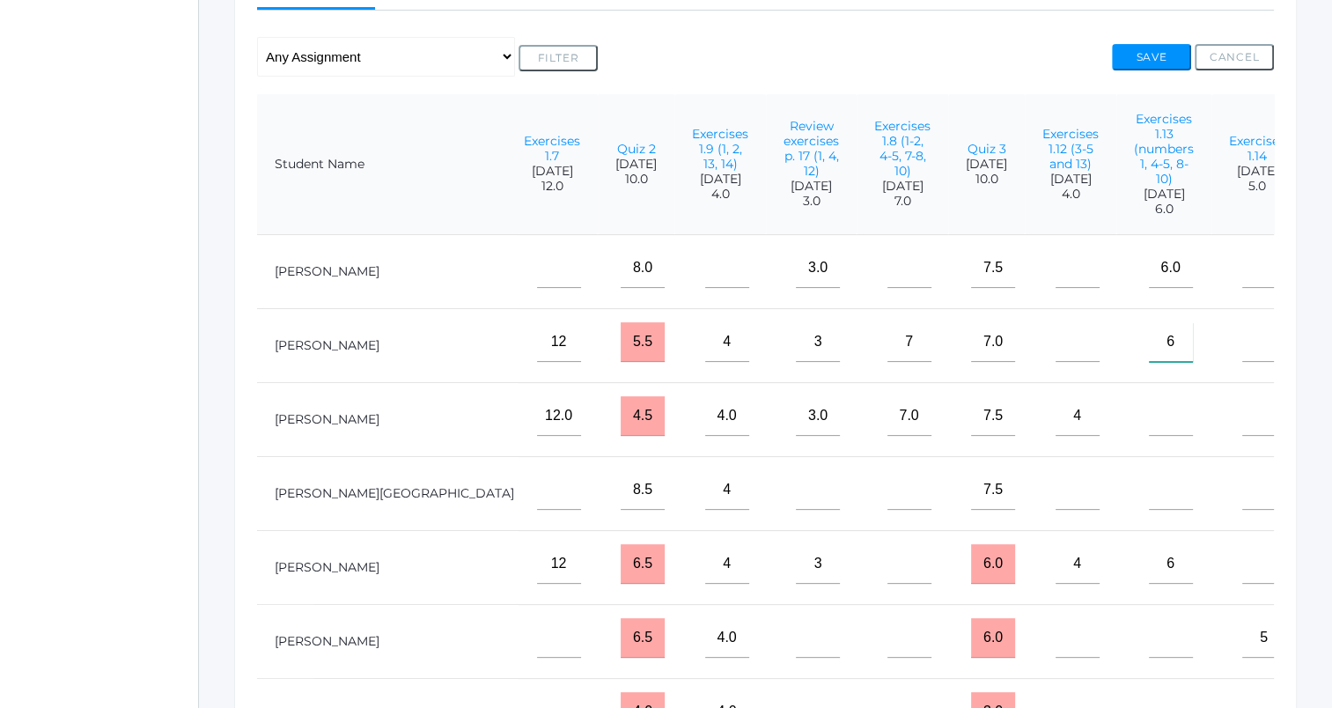
type input"] "6"
click at [1242, 577] on input"] "text" at bounding box center [1264, 564] width 44 height 40
type input"] "5"
click at [1149, 510] on input"] "text" at bounding box center [1171, 490] width 44 height 40
type input"] "6"
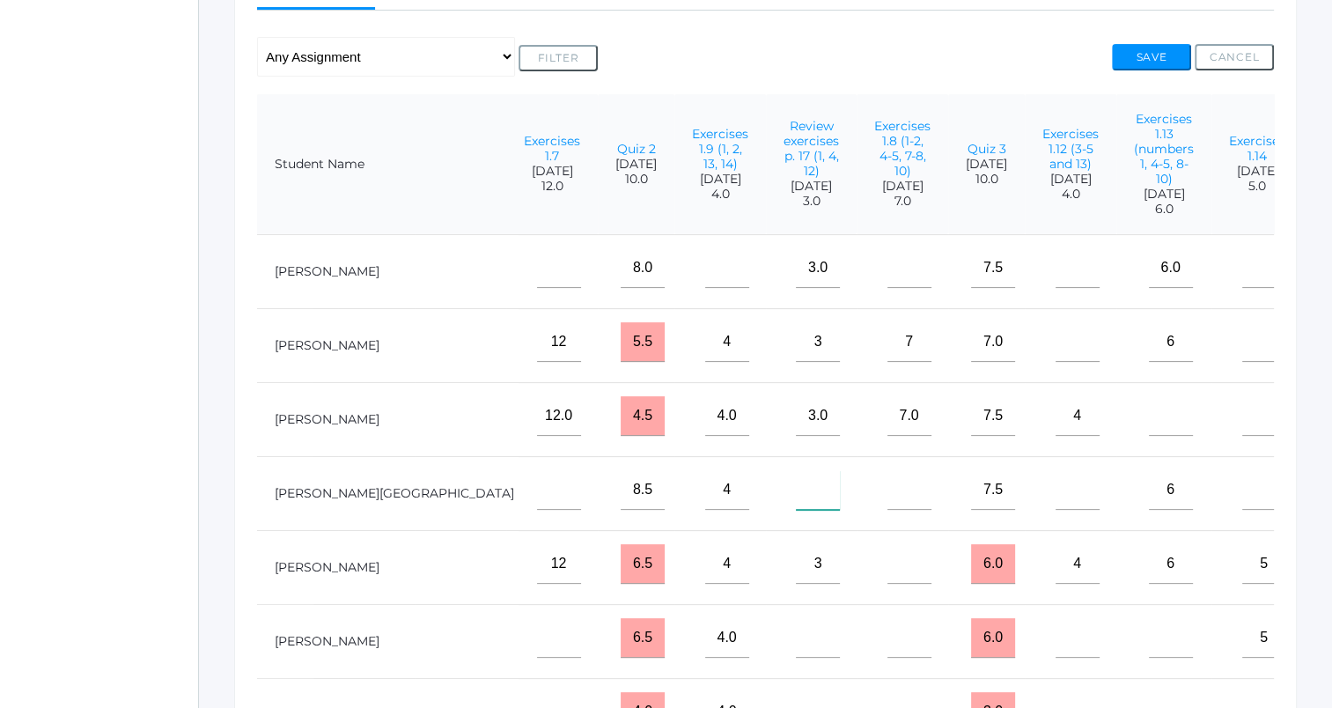
click at [796, 505] on input"] "text" at bounding box center [818, 490] width 44 height 40
type input"] "3"
click at [1055, 506] on input"] "text" at bounding box center [1077, 490] width 44 height 40
type input"] "4"
drag, startPoint x: 735, startPoint y: 498, endPoint x: 770, endPoint y: 500, distance: 35.3
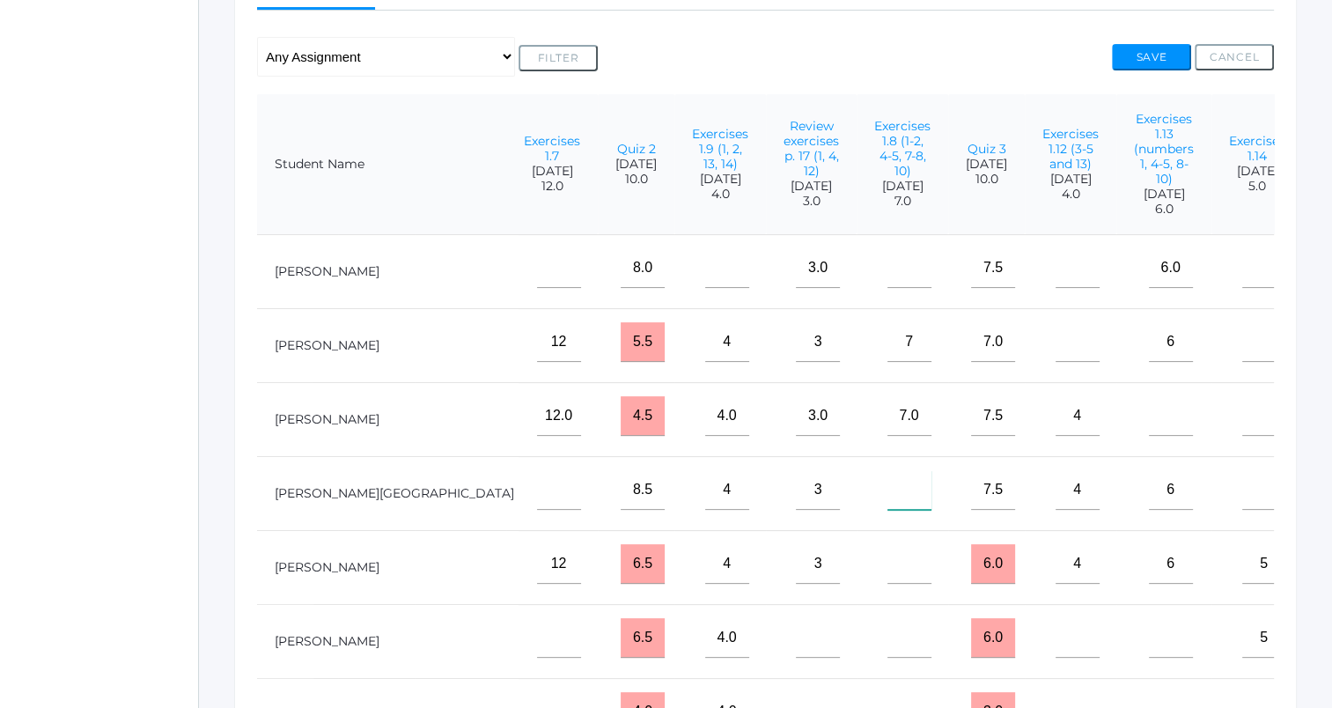
click at [887, 499] on input"] "text" at bounding box center [909, 490] width 44 height 40
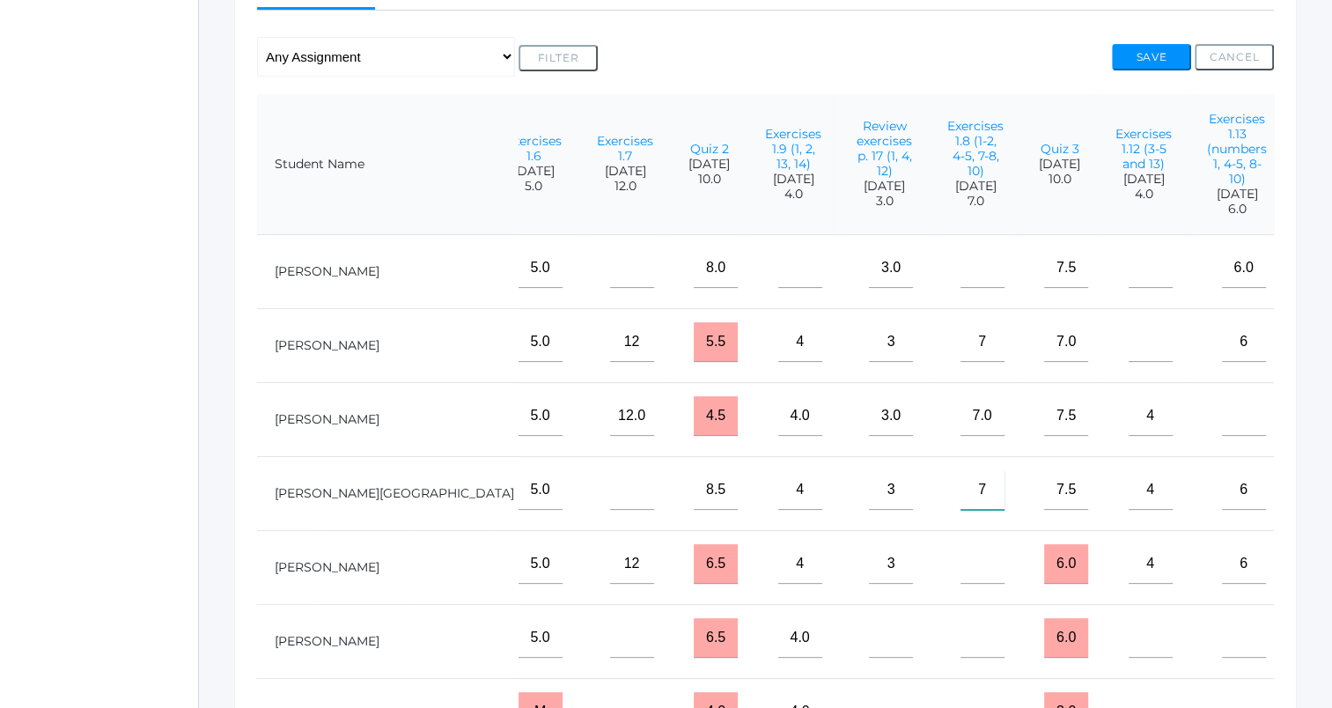
scroll to position [0, 691]
type input"] "7"
click at [611, 510] on input"] "text" at bounding box center [633, 490] width 44 height 40
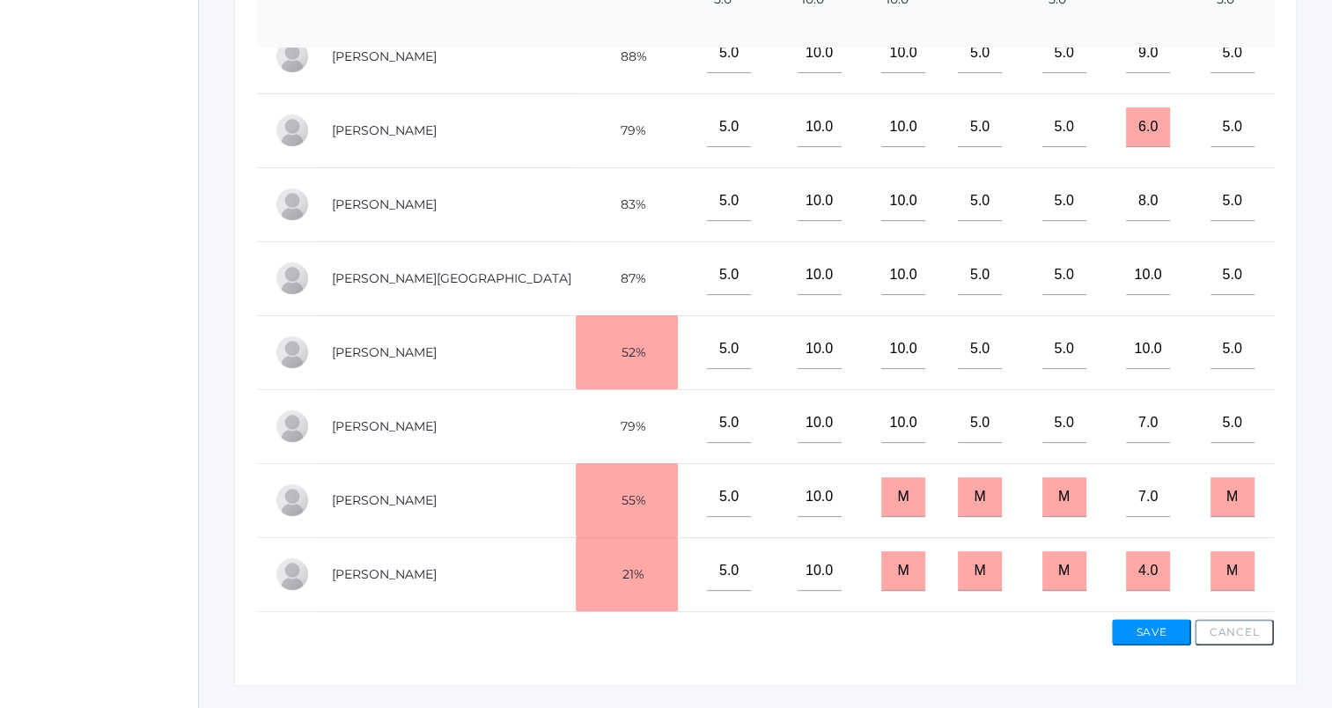
scroll to position [578, 0]
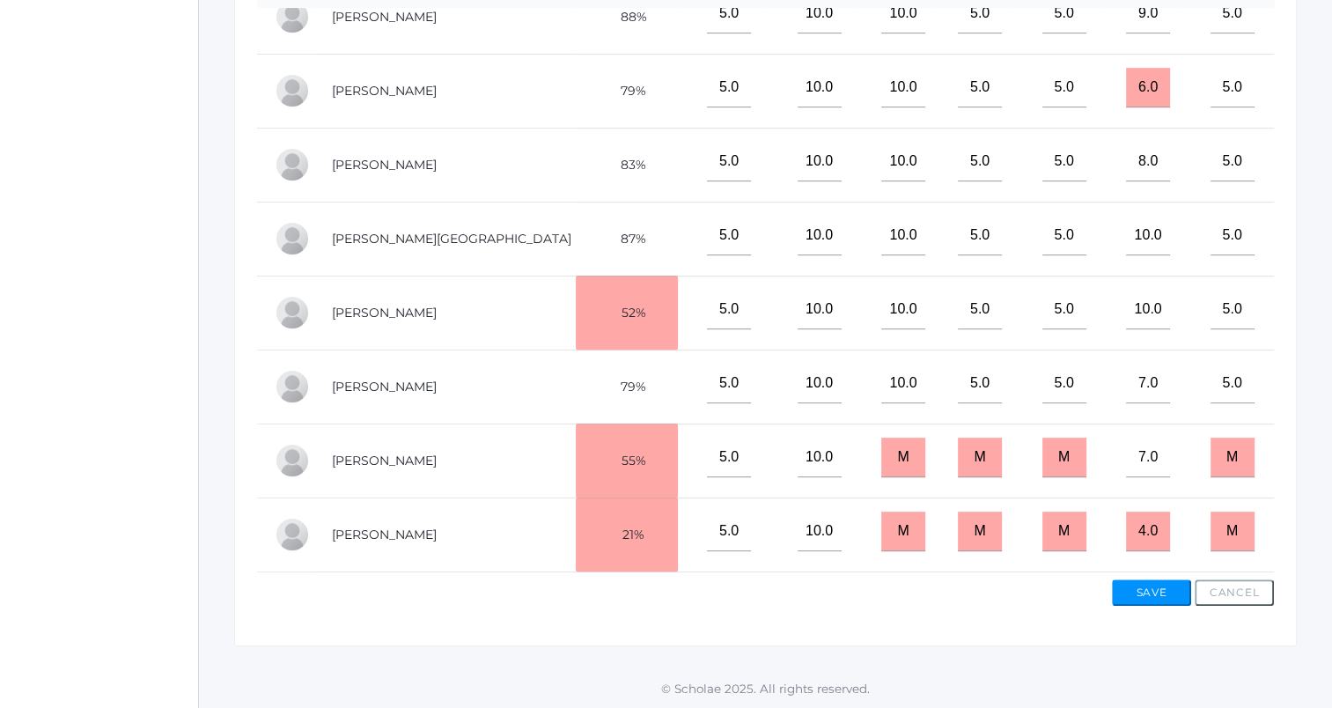
type input"] "12"
click at [881, 445] on input "M" at bounding box center [903, 457] width 44 height 40
click at [881, 444] on input "M" at bounding box center [903, 457] width 44 height 40
type input "10"
click at [1210, 441] on input "M" at bounding box center [1232, 457] width 44 height 40
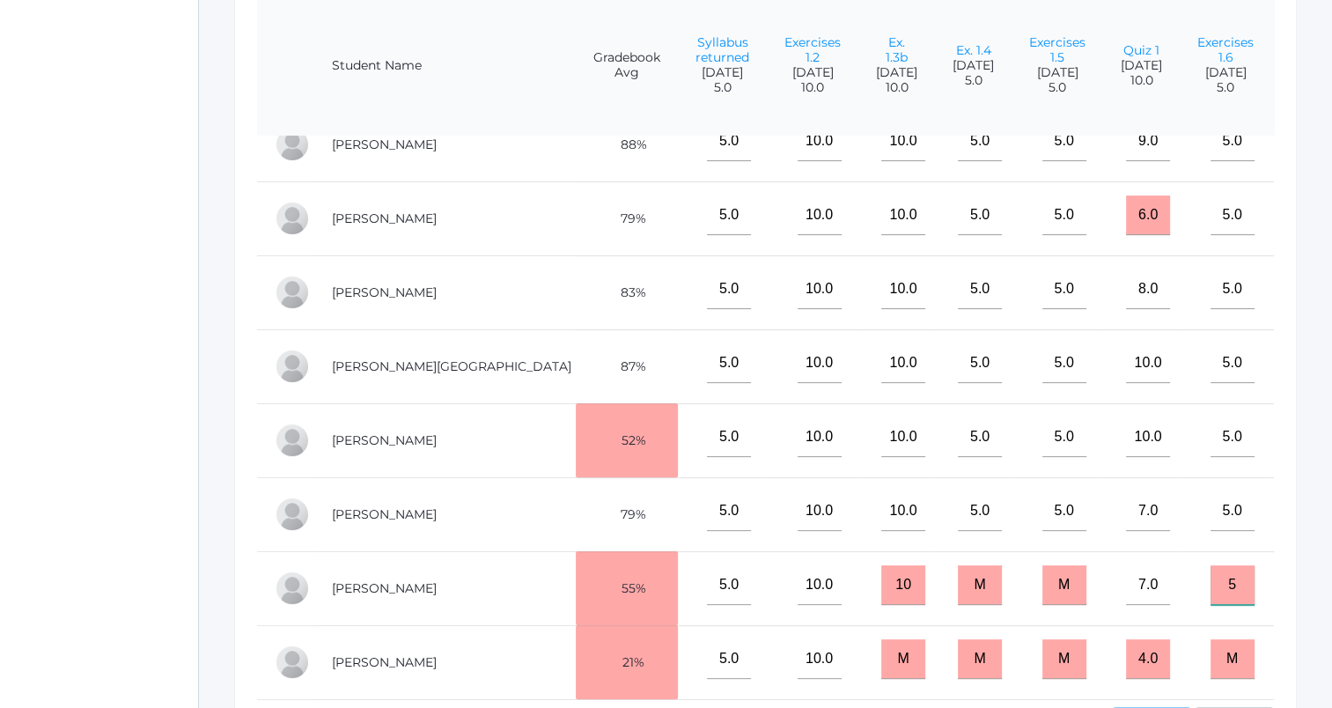
scroll to position [490, 0]
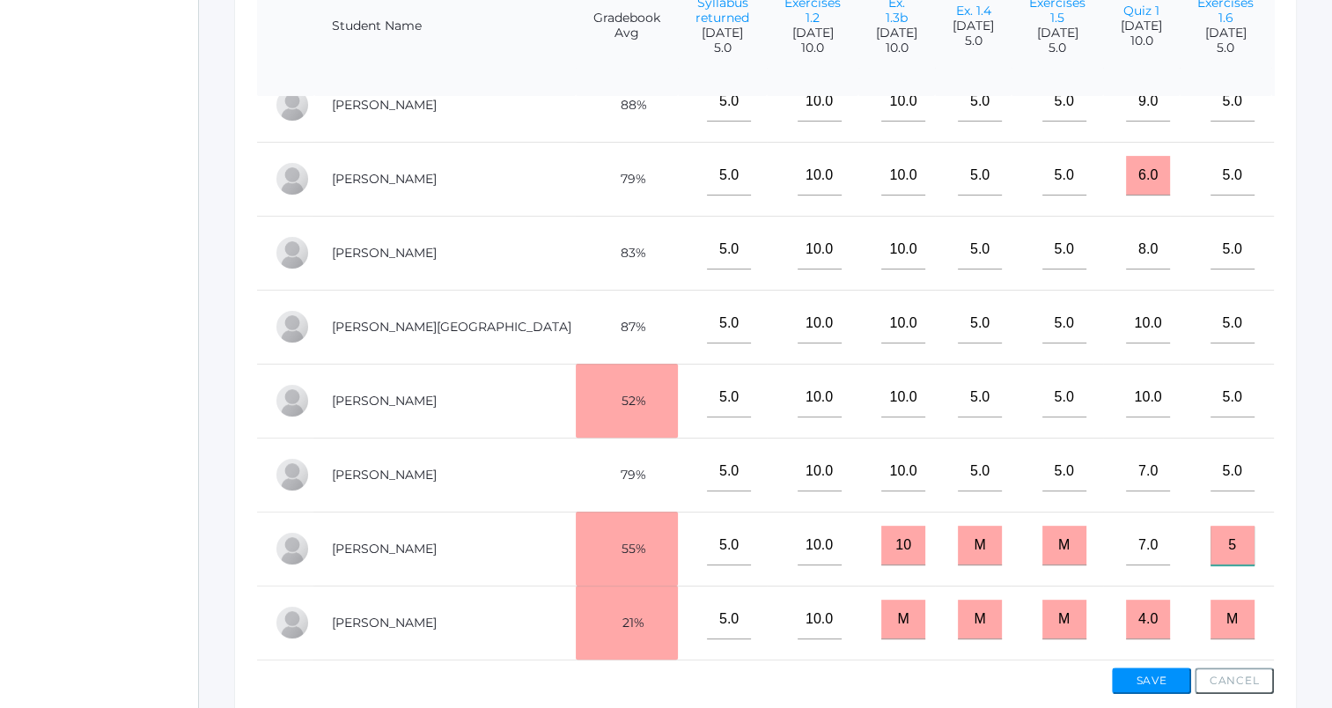
type input "5"
click at [1042, 536] on input "M" at bounding box center [1064, 545] width 44 height 40
type input "5"
click at [1302, 535] on input"] "text" at bounding box center [1324, 545] width 44 height 40
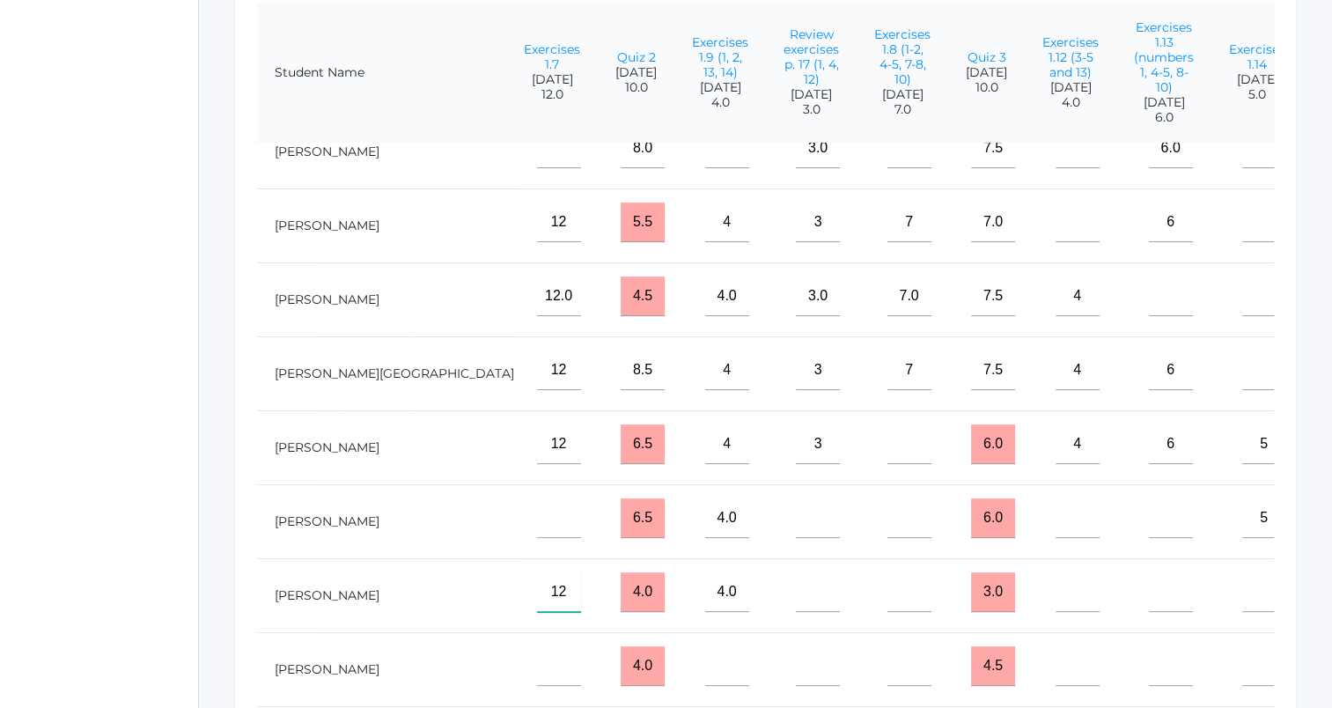
scroll to position [402, 0]
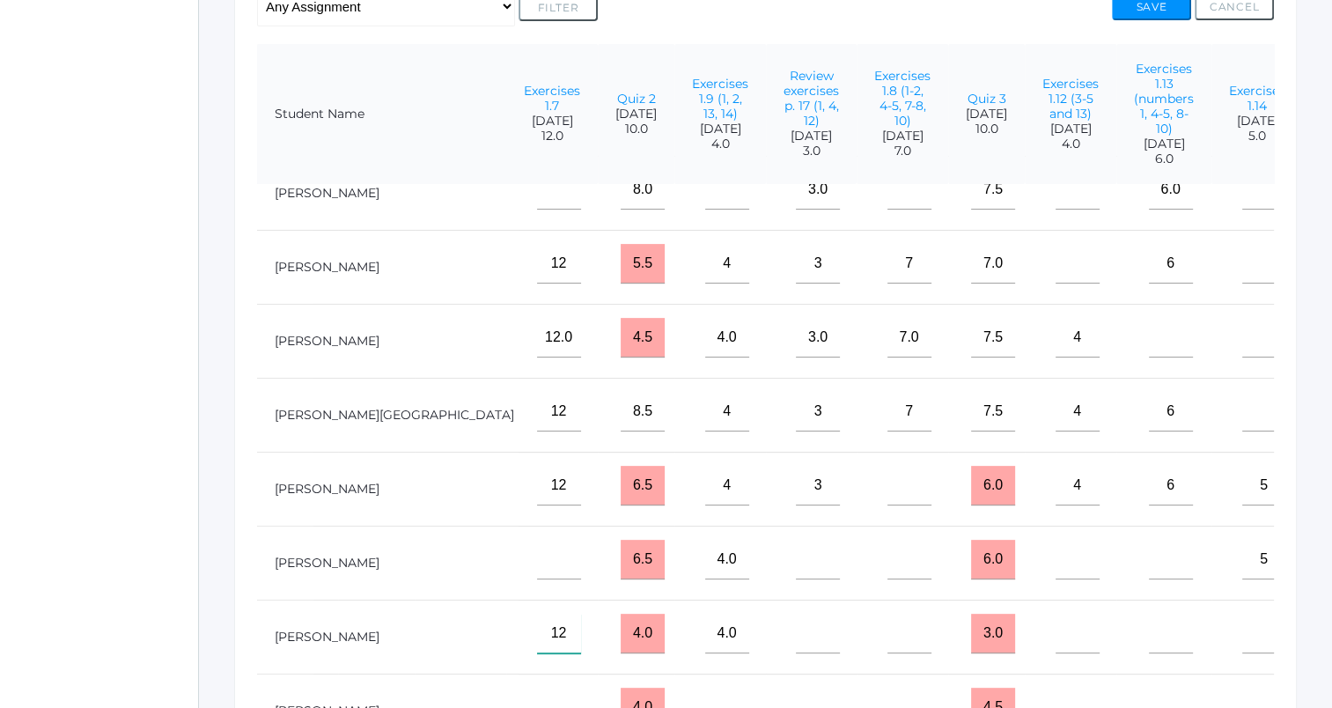
type input"] "12"
click at [1149, 635] on input"] "text" at bounding box center [1171, 633] width 44 height 40
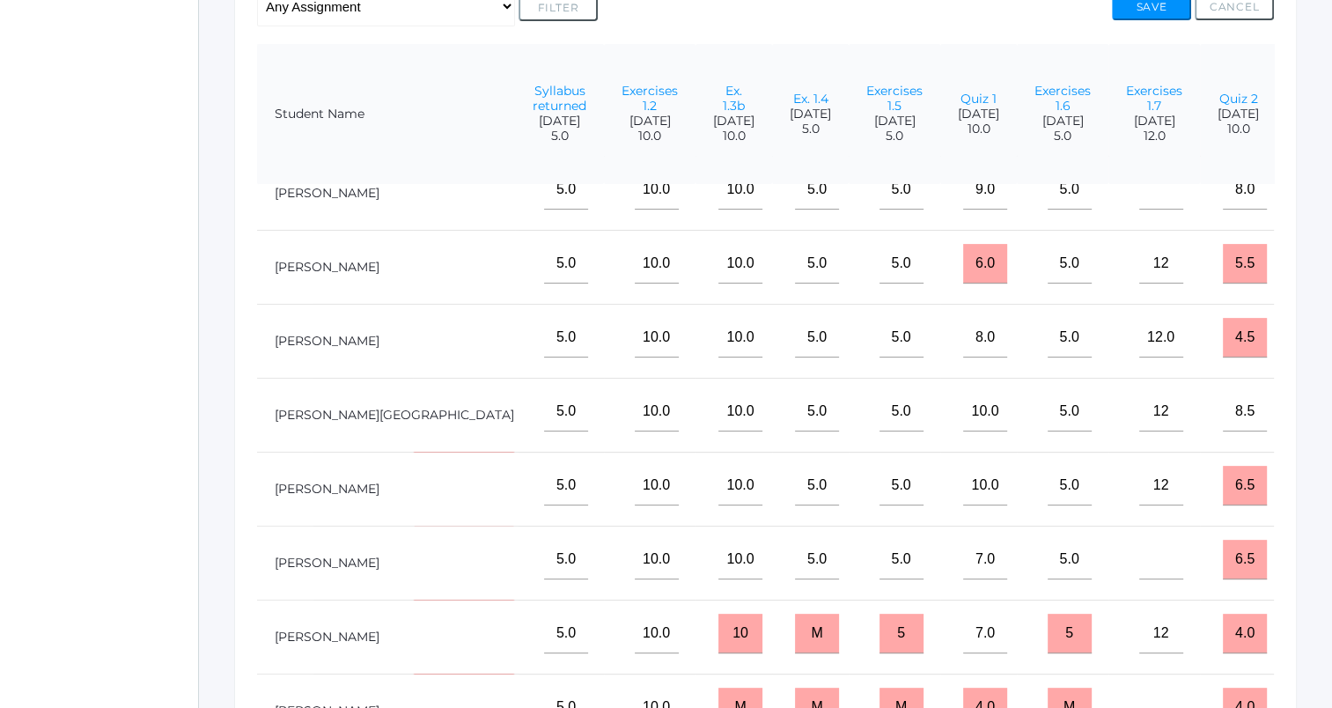
scroll to position [55, 0]
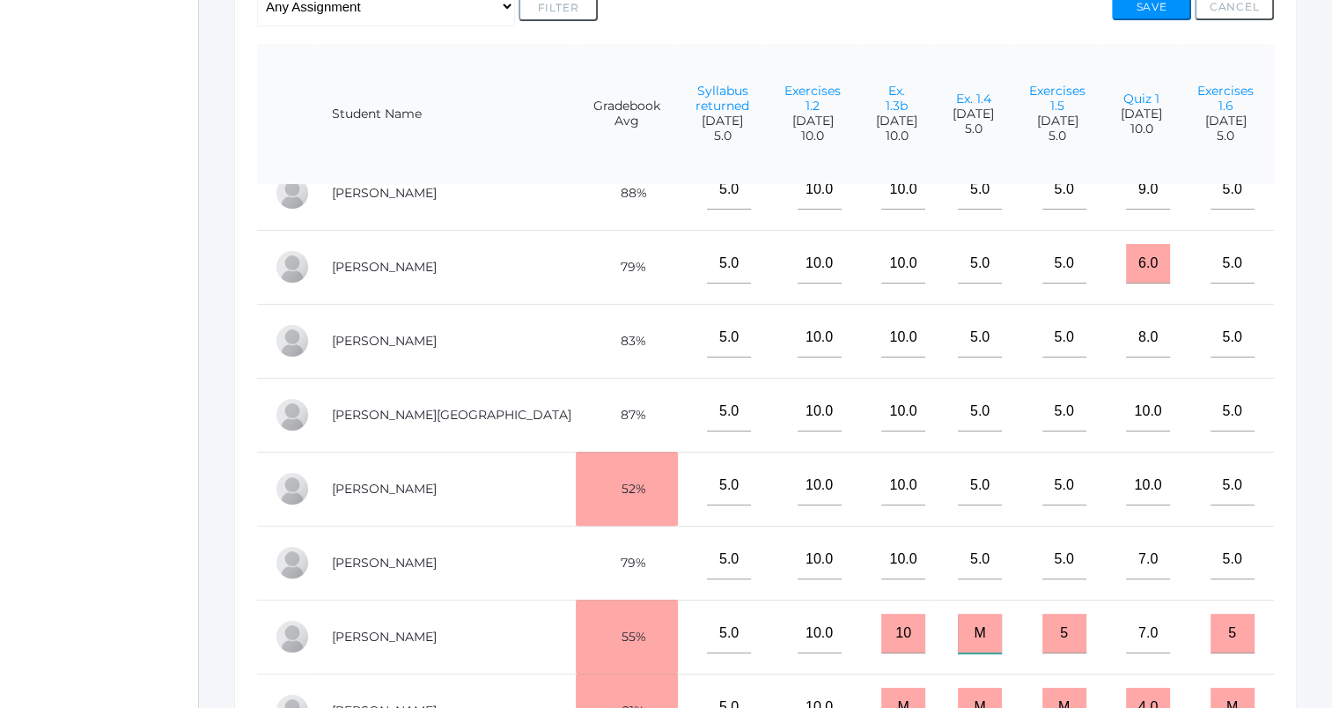
click at [958, 628] on input "M" at bounding box center [980, 633] width 44 height 40
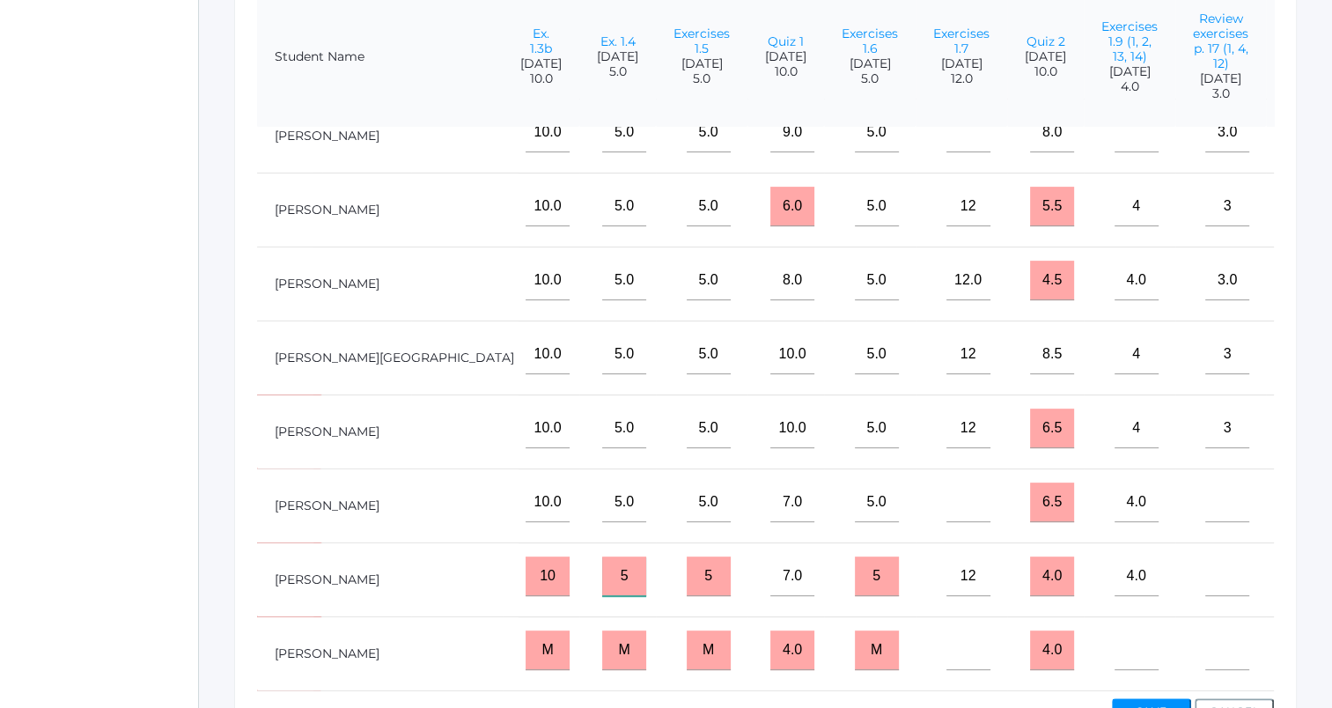
scroll to position [490, 0]
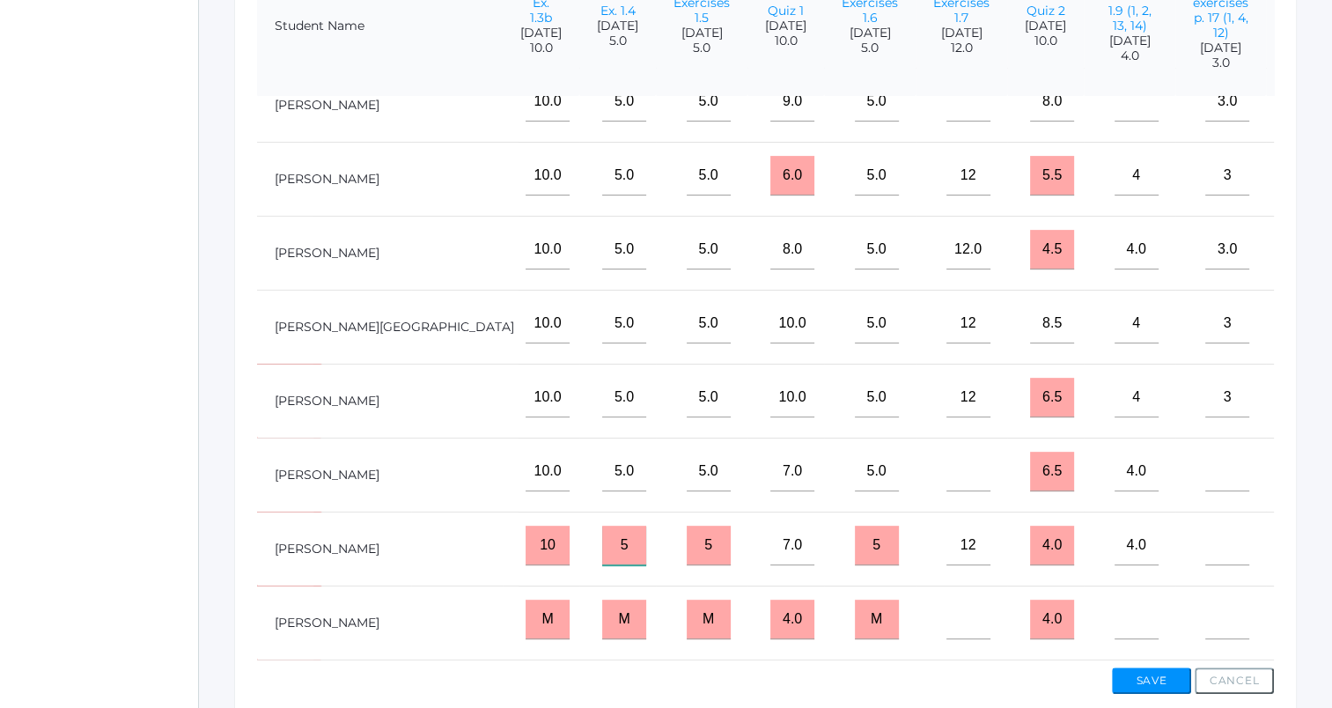
type input "5"
click at [1297, 539] on input"] "text" at bounding box center [1319, 545] width 44 height 40
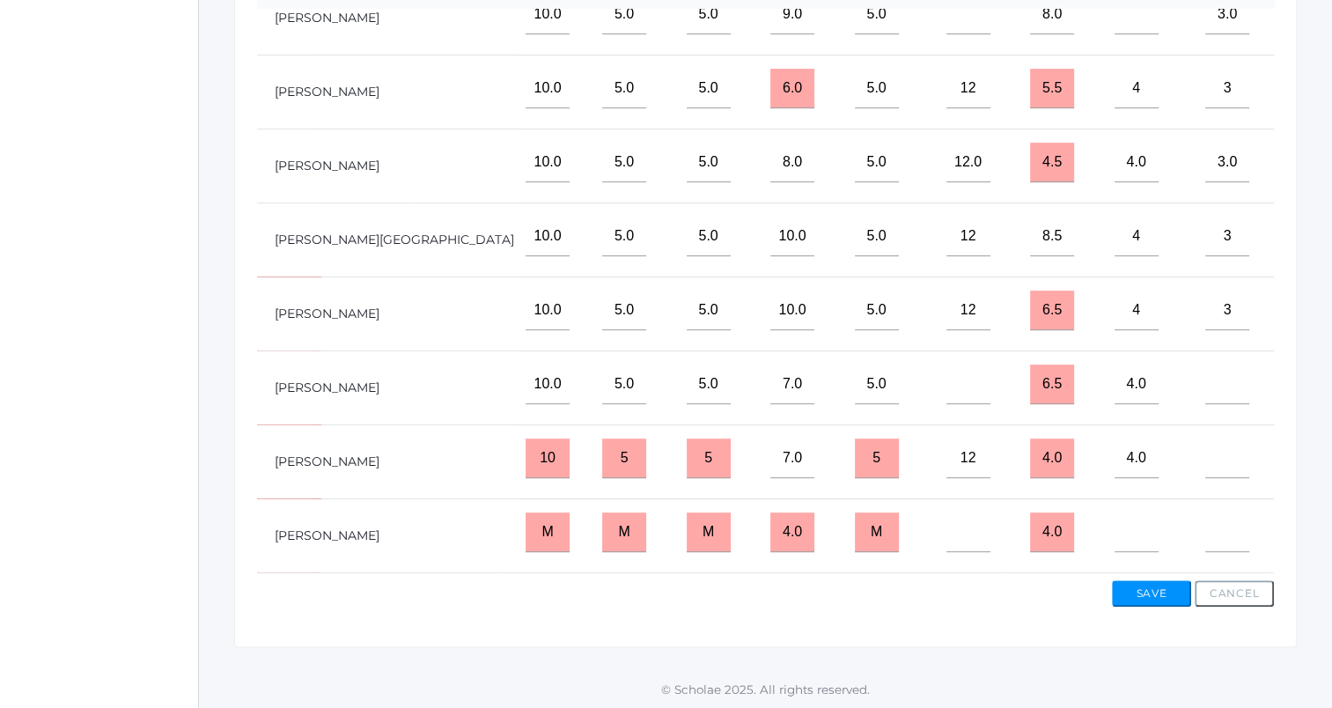
scroll to position [578, 0]
type input"] "7"
click at [1297, 526] on input"] "text" at bounding box center [1319, 531] width 44 height 40
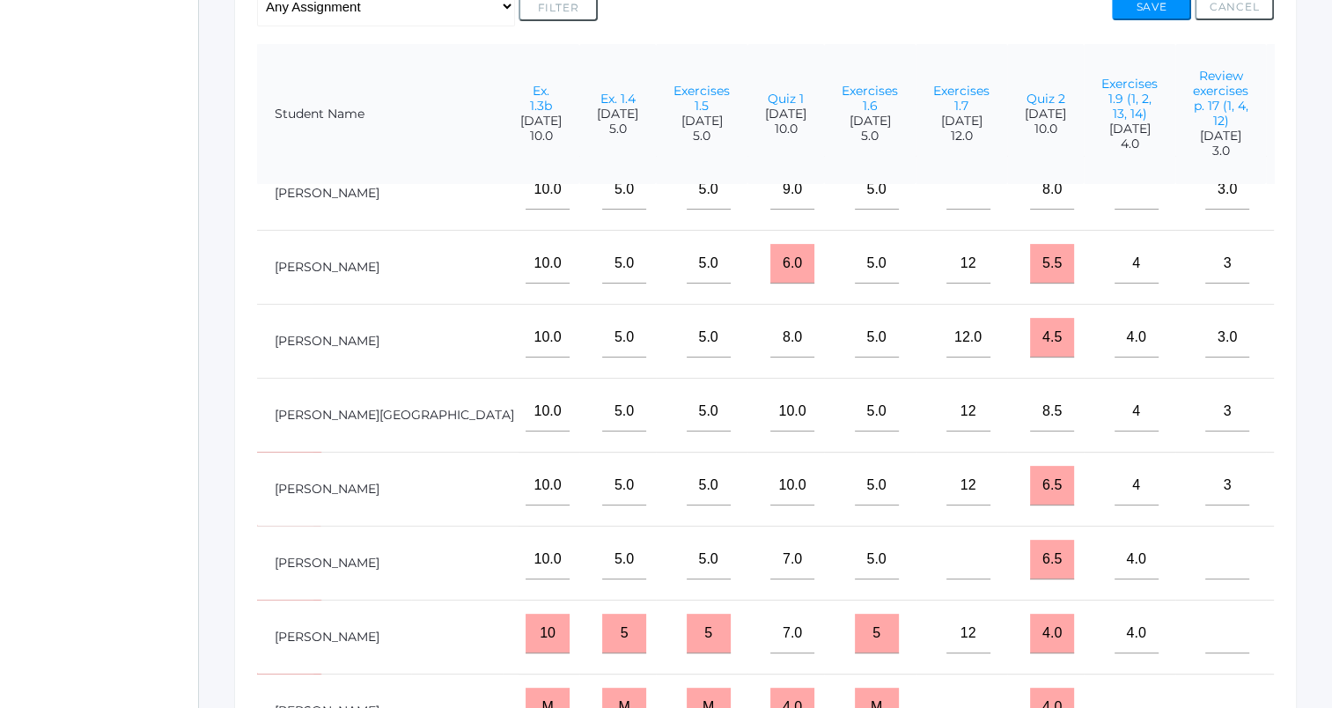
scroll to position [55, 765]
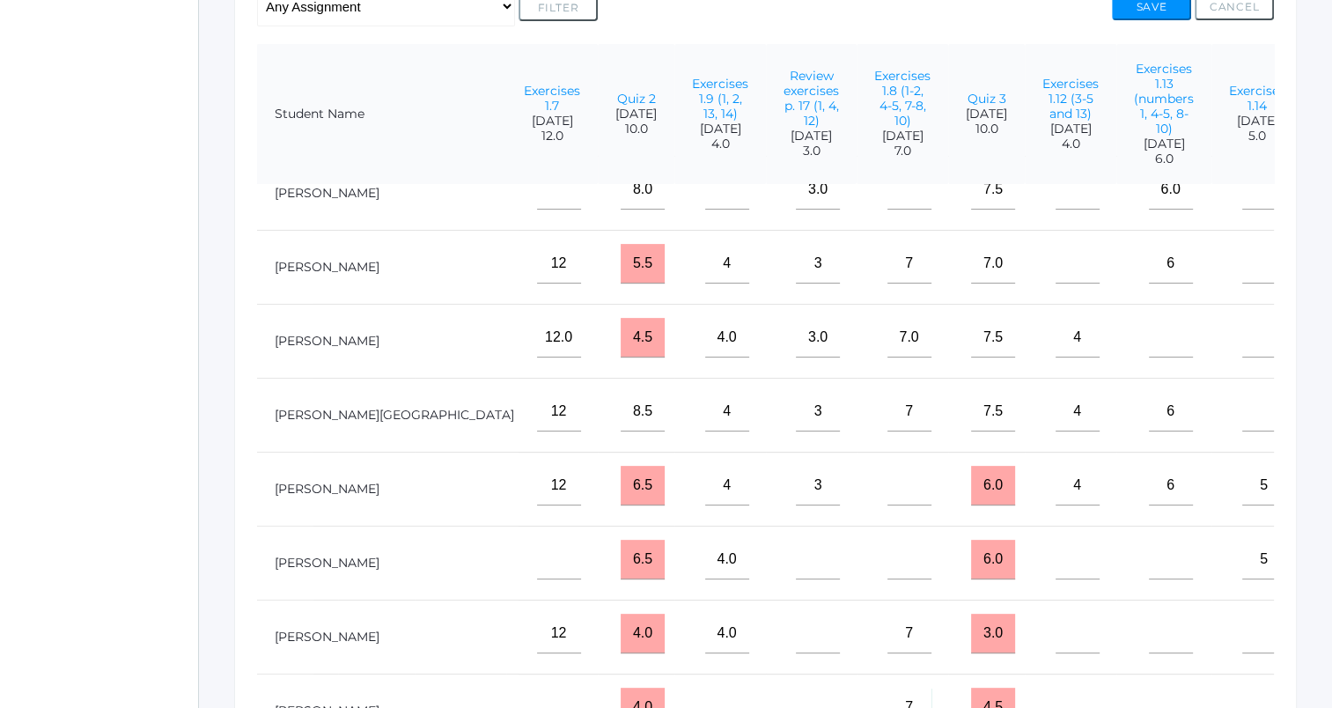
type input"] "7"
click at [1242, 253] on input"] "text" at bounding box center [1264, 264] width 44 height 40
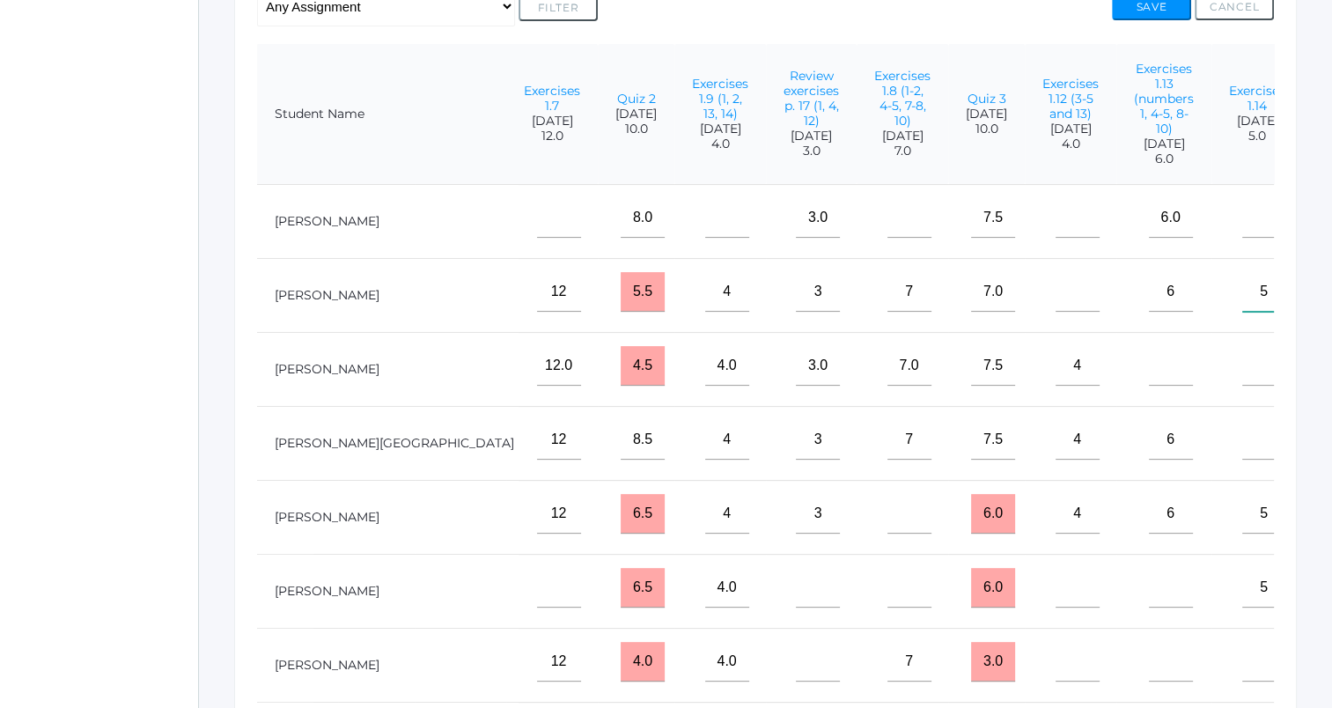
type input"] "5"
click at [1055, 308] on input"] "text" at bounding box center [1077, 292] width 44 height 40
type input"] "4"
click at [1242, 384] on input"] "text" at bounding box center [1264, 366] width 44 height 40
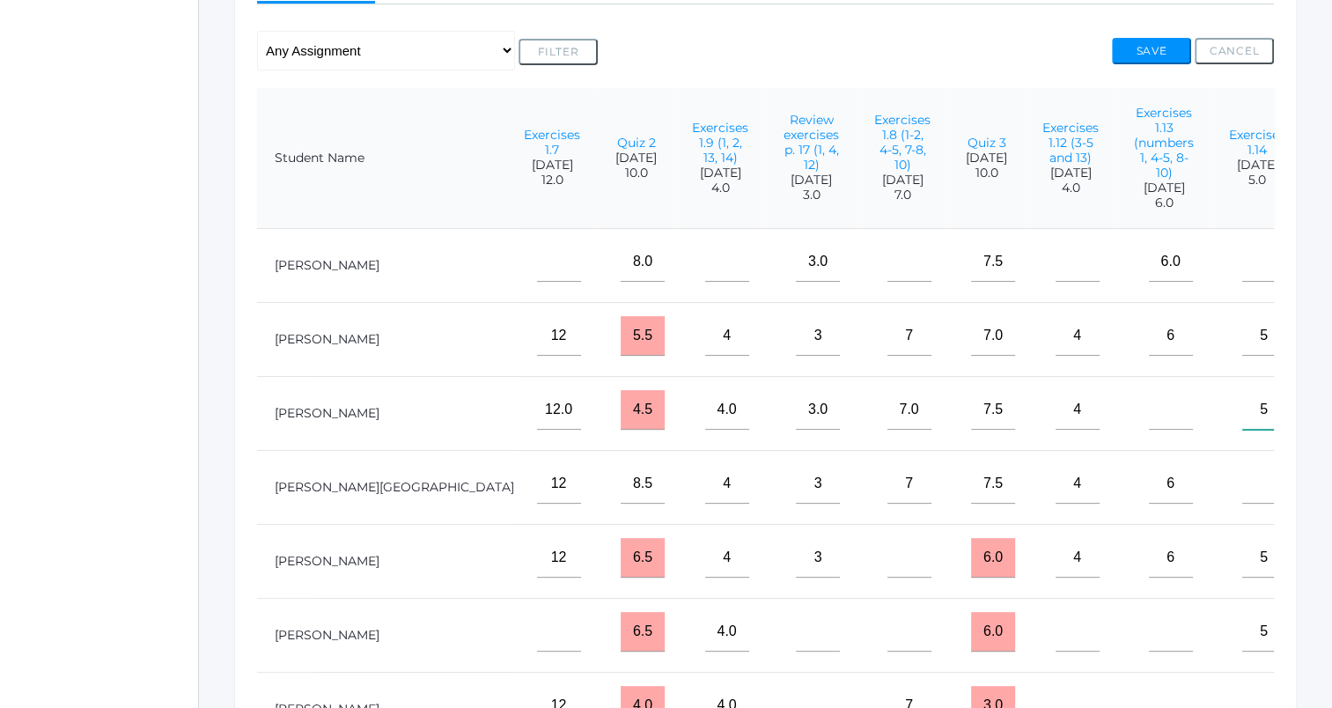
scroll to position [314, 0]
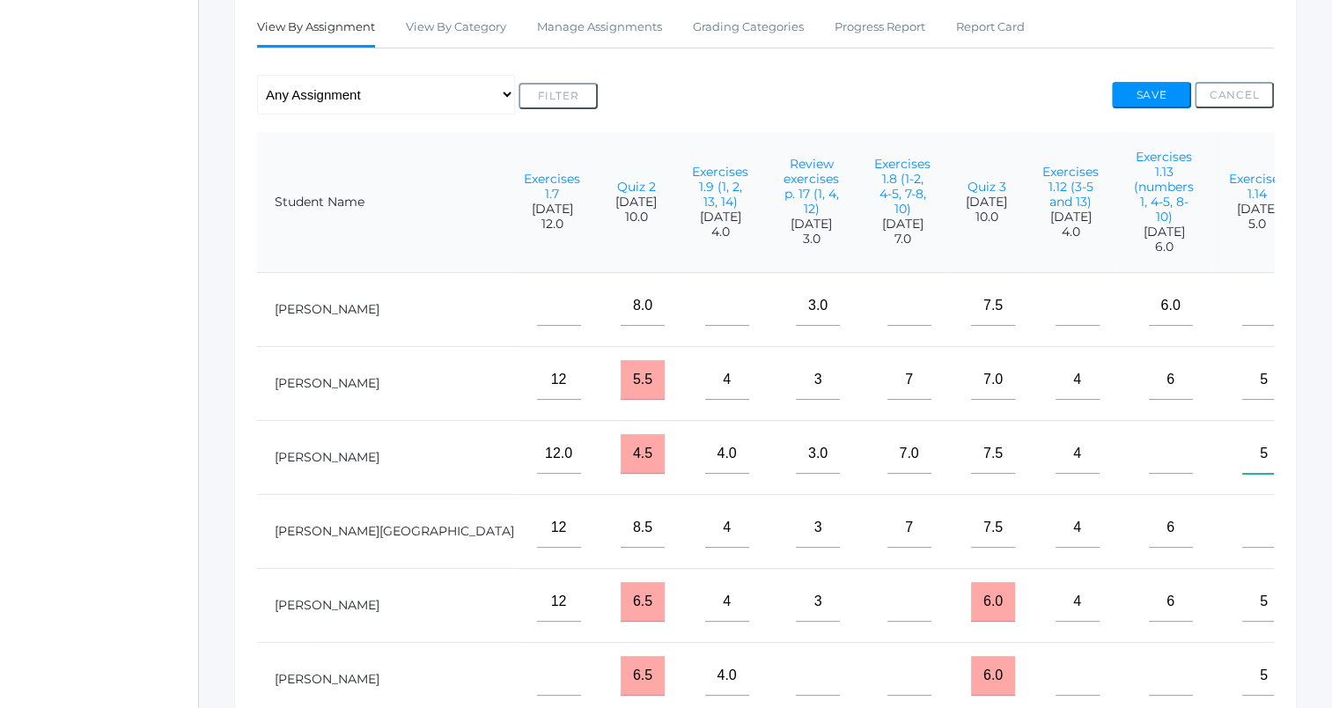
type input"] "5"
click at [1171, 99] on button "Save" at bounding box center [1151, 95] width 79 height 26
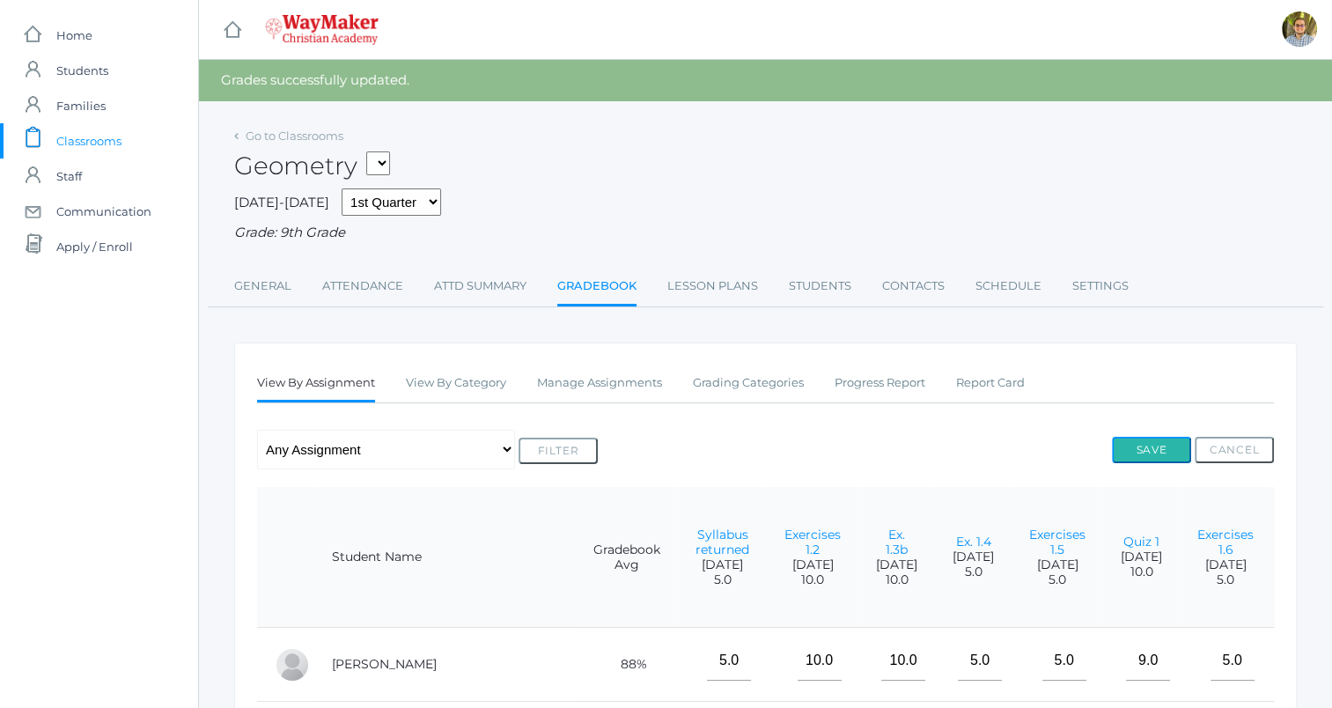
click at [1144, 447] on button "Save" at bounding box center [1151, 450] width 79 height 26
click at [1150, 445] on button "Save" at bounding box center [1151, 450] width 79 height 26
click at [102, 137] on span "Classrooms" at bounding box center [88, 140] width 65 height 35
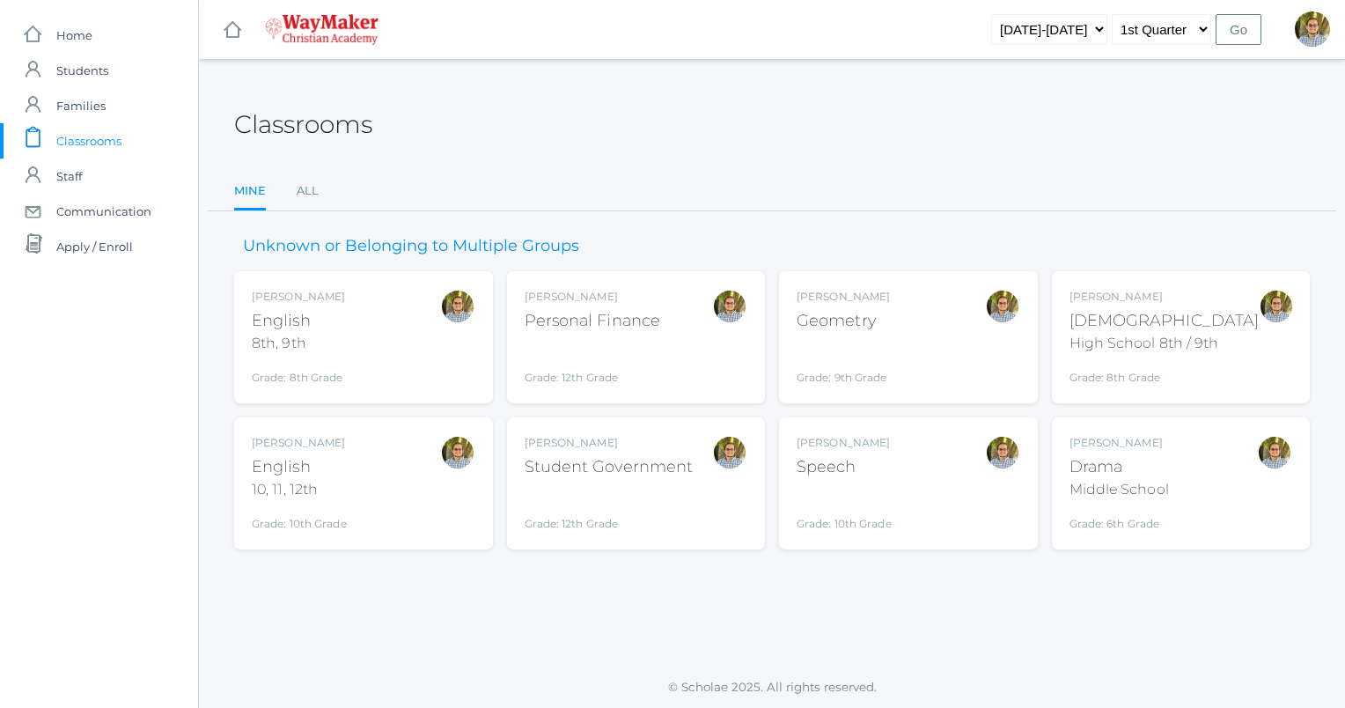
click at [643, 345] on div "Grade: 12th Grade" at bounding box center [593, 363] width 136 height 46
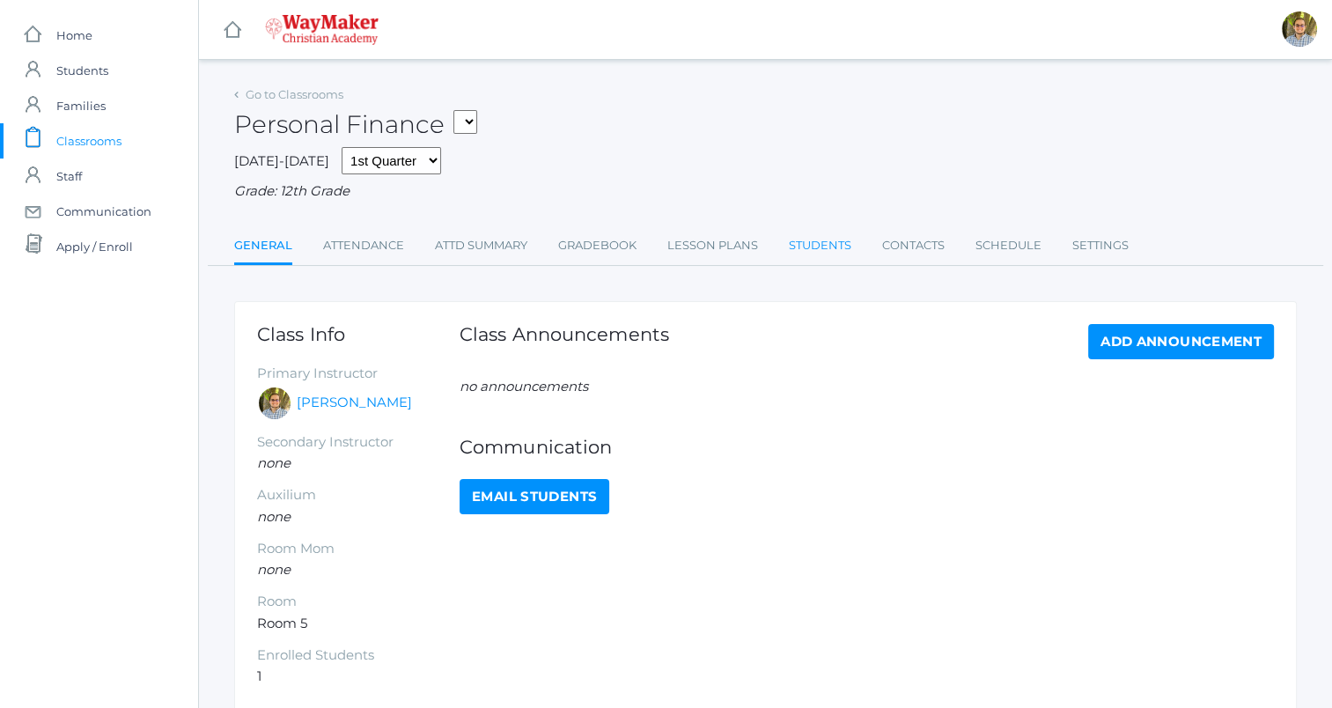
click at [813, 248] on link "Students" at bounding box center [820, 245] width 62 height 35
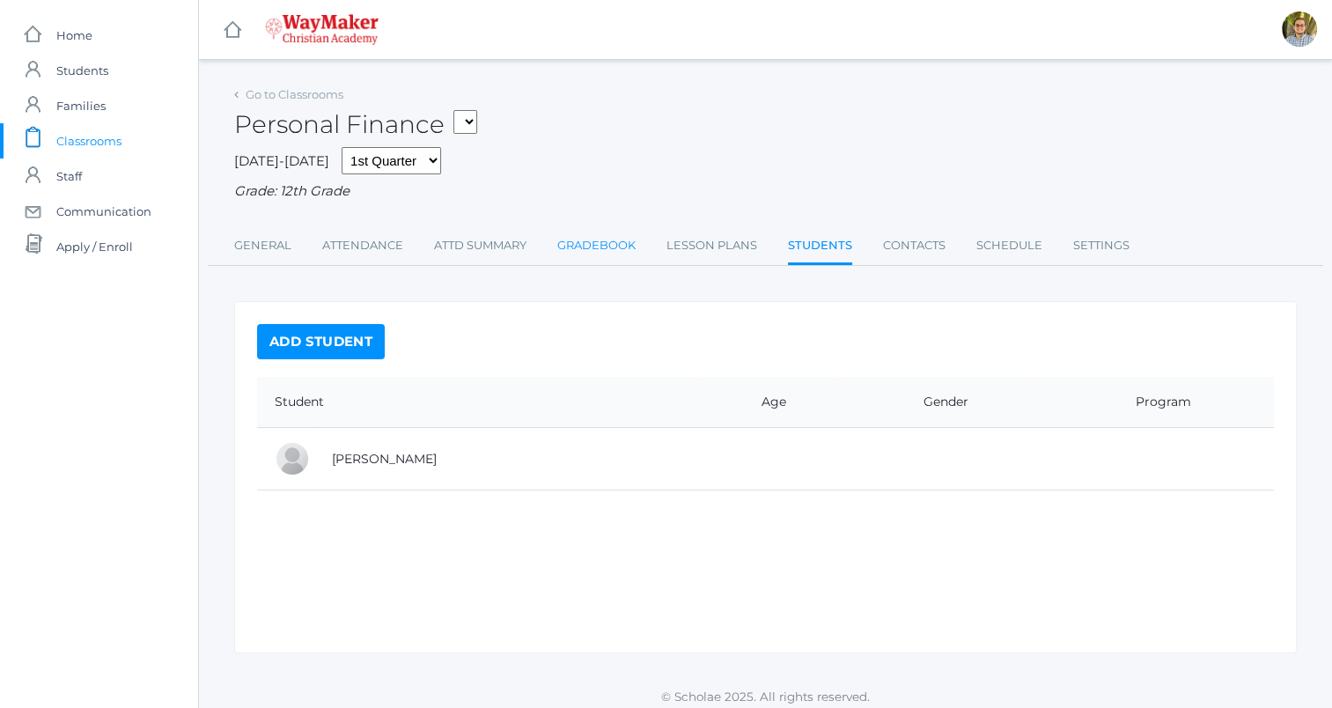
click at [606, 259] on link "Gradebook" at bounding box center [596, 245] width 78 height 35
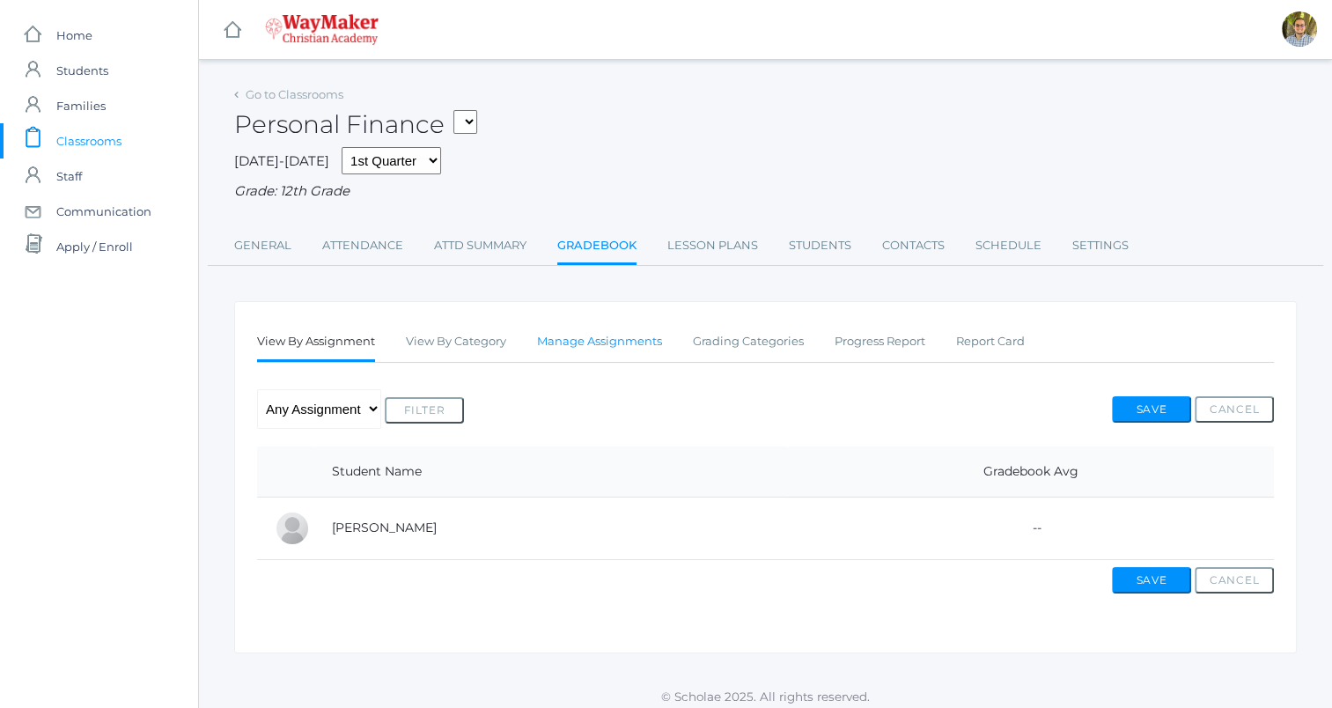
click at [614, 340] on link "Manage Assignments" at bounding box center [599, 341] width 125 height 35
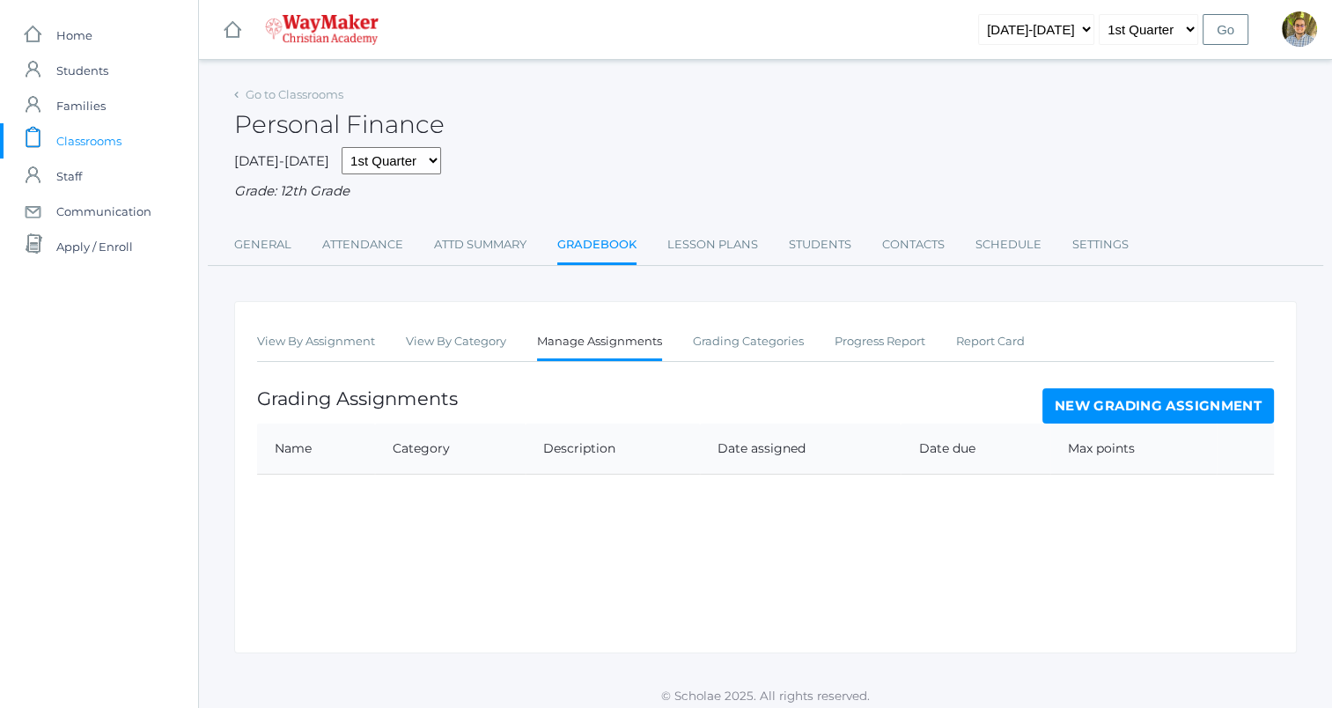
click at [1117, 401] on link "New Grading Assignment" at bounding box center [1157, 405] width 231 height 35
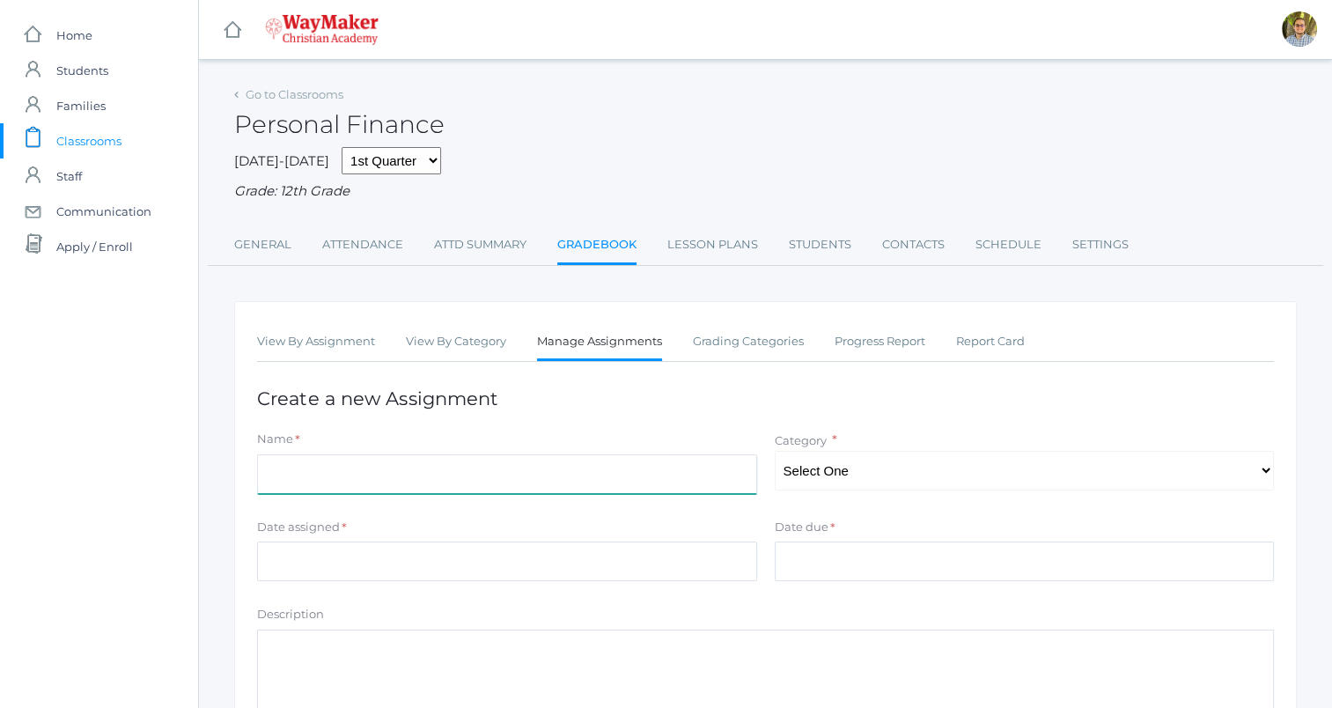
click at [526, 479] on input "Name" at bounding box center [507, 474] width 500 height 40
type input "Ch. 1 answers"
click at [985, 472] on select "Select One" at bounding box center [1025, 471] width 500 height 40
click at [900, 462] on select "Select One" at bounding box center [1025, 471] width 500 height 40
click at [897, 463] on select "Select One" at bounding box center [1025, 471] width 500 height 40
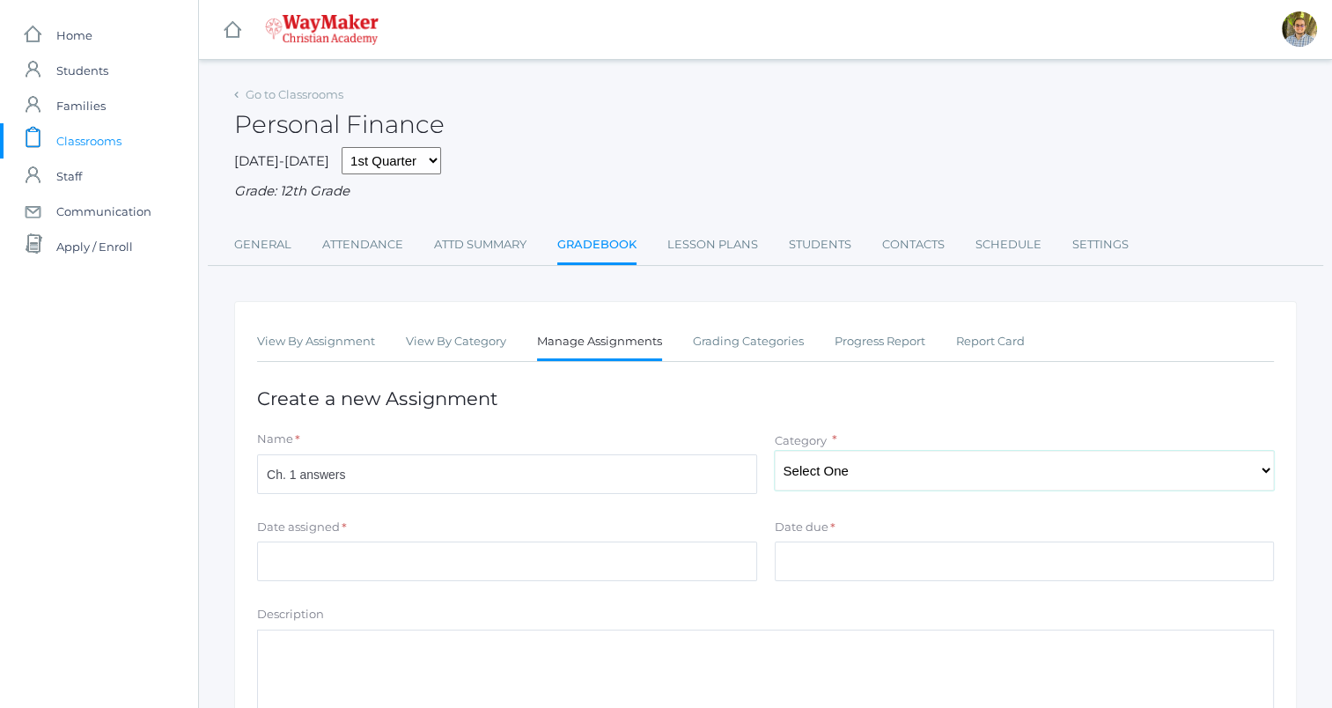
click at [897, 463] on select "Select One" at bounding box center [1025, 471] width 500 height 40
click at [775, 338] on link "Grading Categories" at bounding box center [748, 341] width 111 height 35
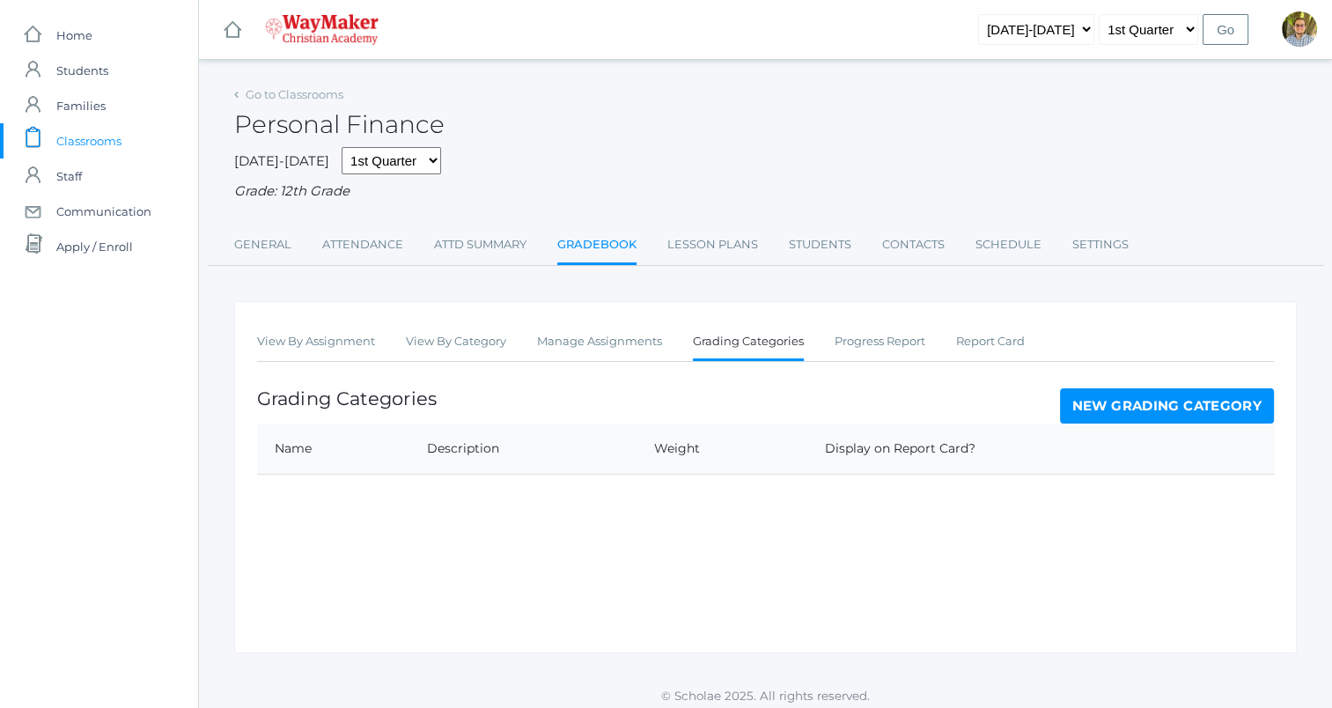
click at [1090, 408] on link "New Grading Category" at bounding box center [1167, 405] width 215 height 35
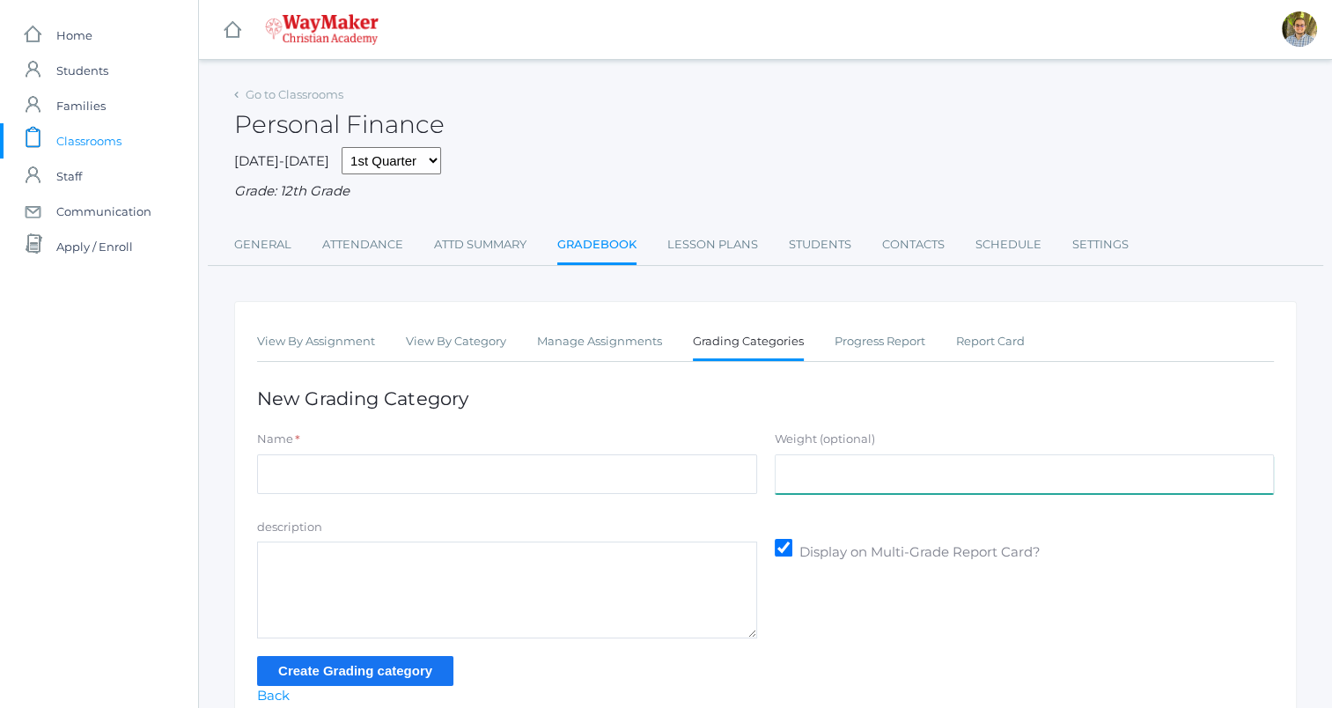
click at [934, 490] on input "Weight (optional)" at bounding box center [1025, 474] width 500 height 40
type input "100"
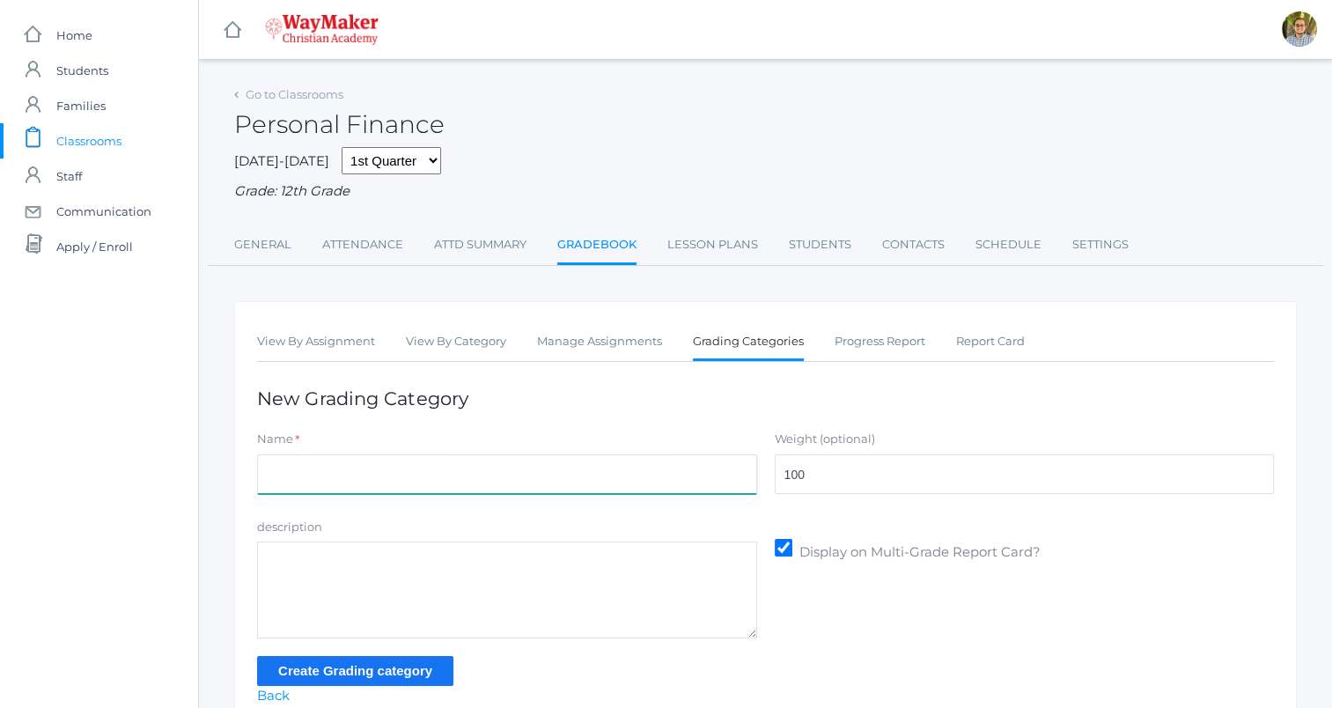
click at [474, 477] on input "Name" at bounding box center [507, 474] width 500 height 40
type input "Participation"
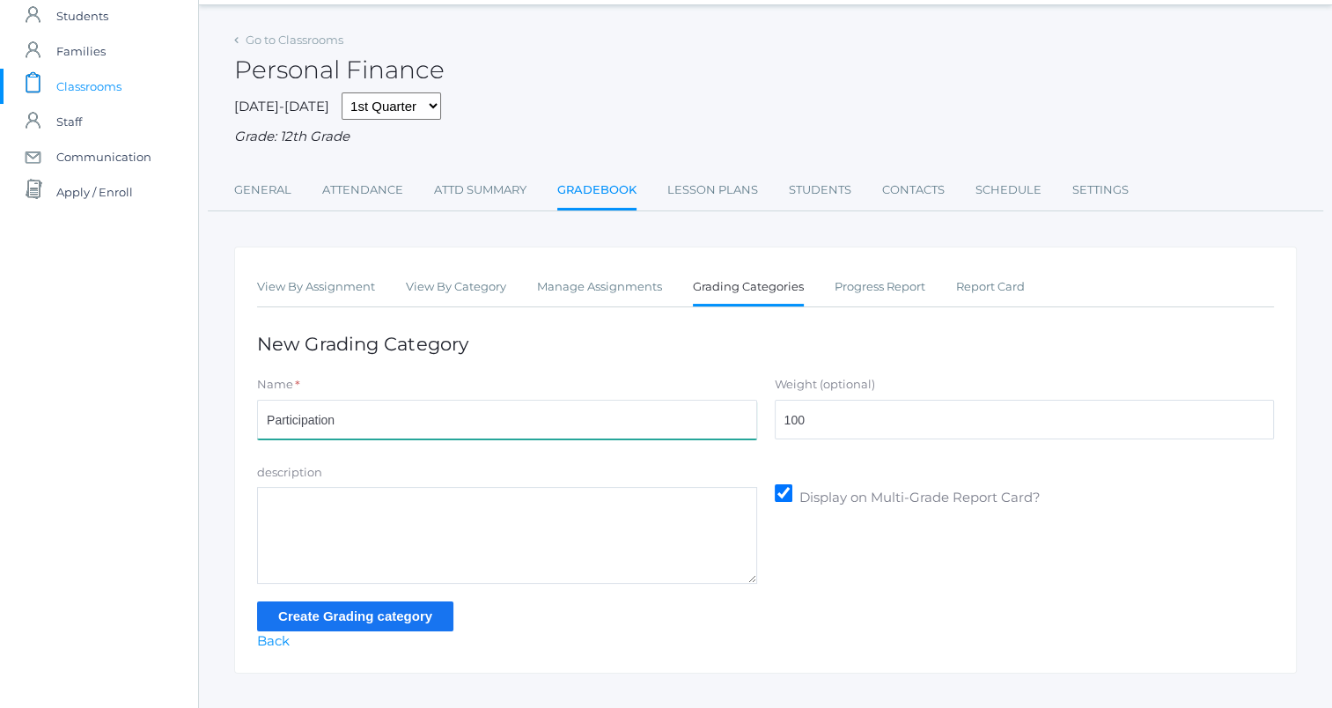
scroll to position [84, 0]
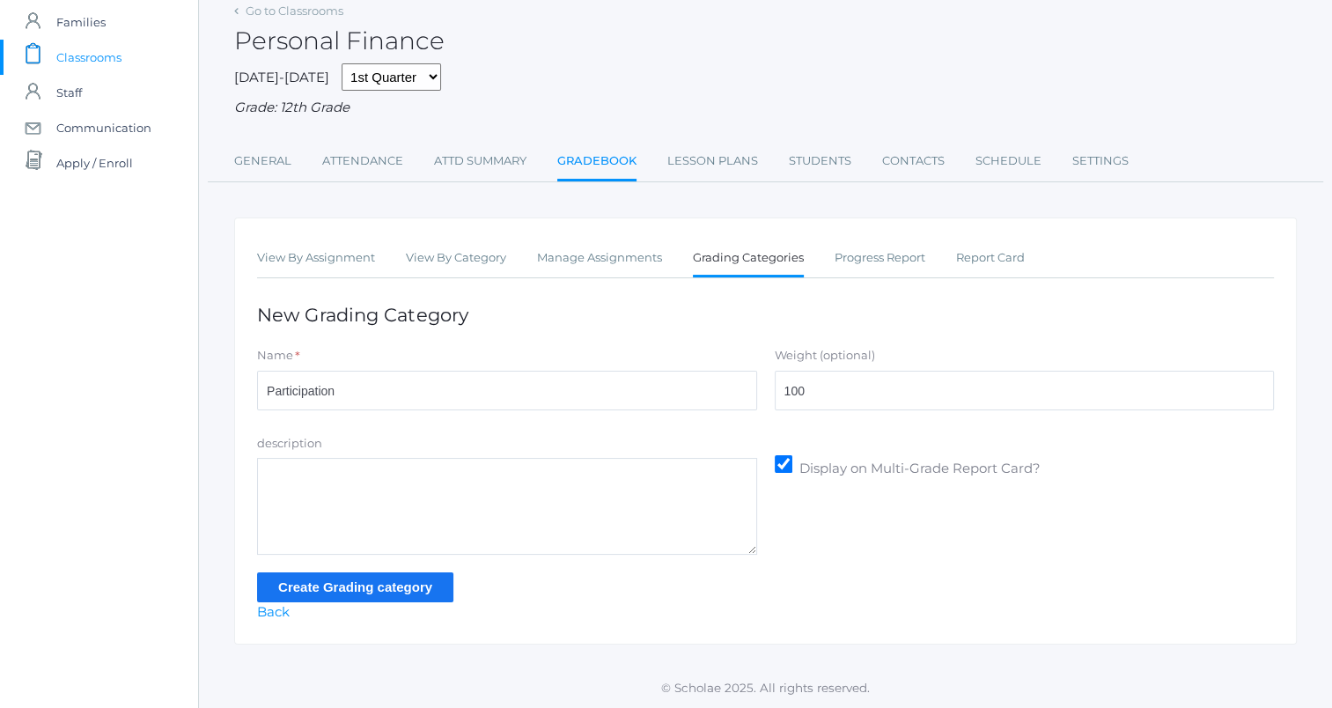
click at [418, 590] on input "Create Grading category" at bounding box center [355, 586] width 196 height 29
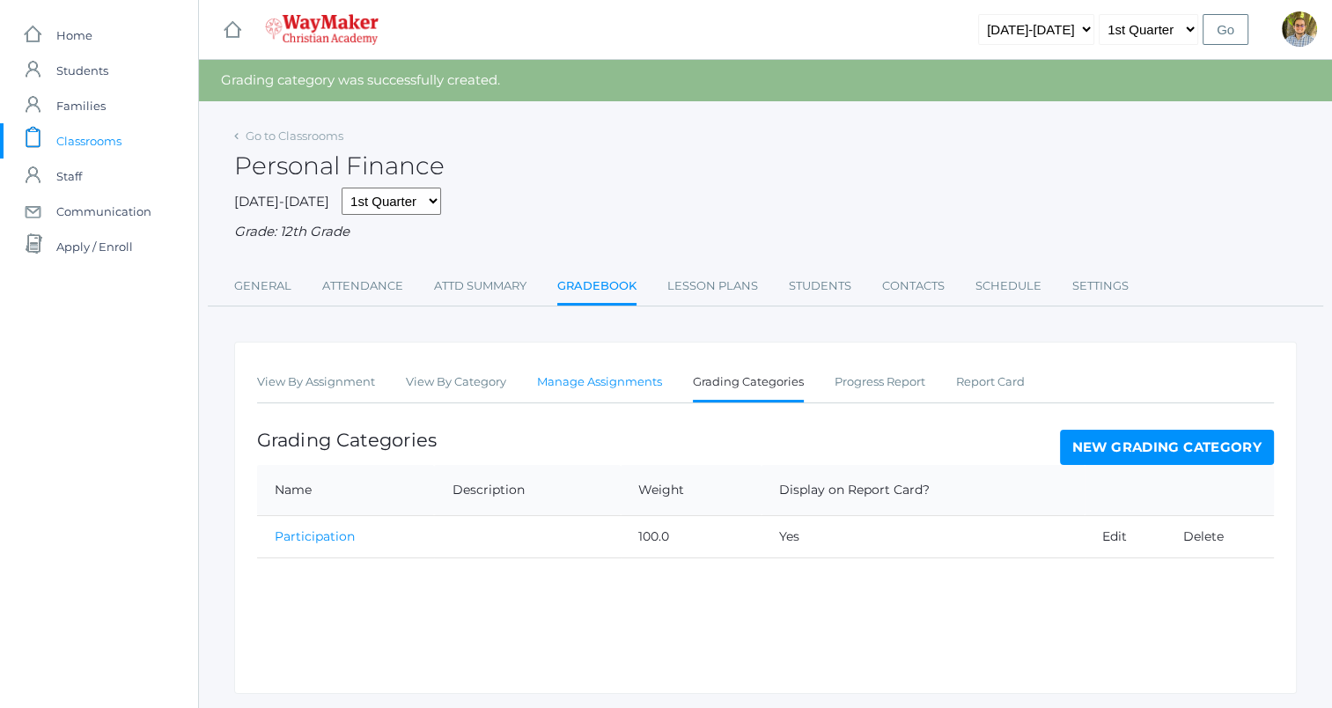
click at [569, 389] on link "Manage Assignments" at bounding box center [599, 381] width 125 height 35
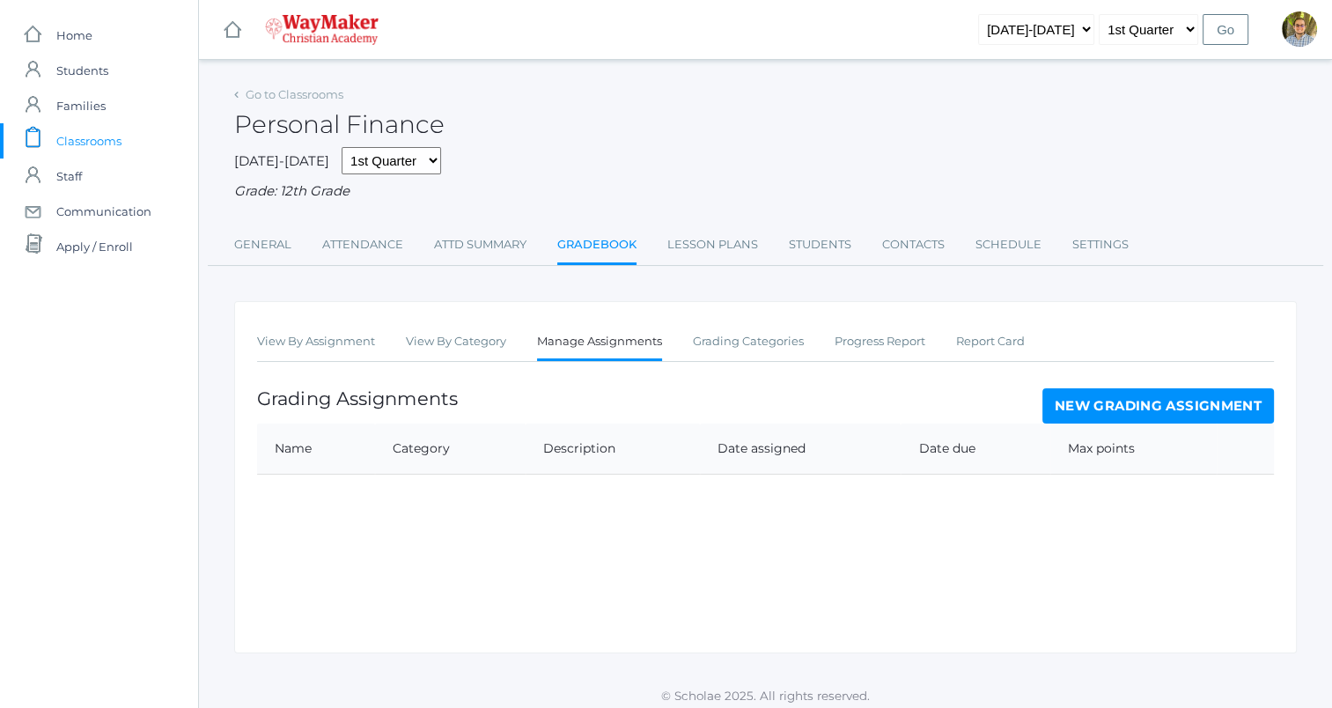
click at [1106, 413] on link "New Grading Assignment" at bounding box center [1157, 405] width 231 height 35
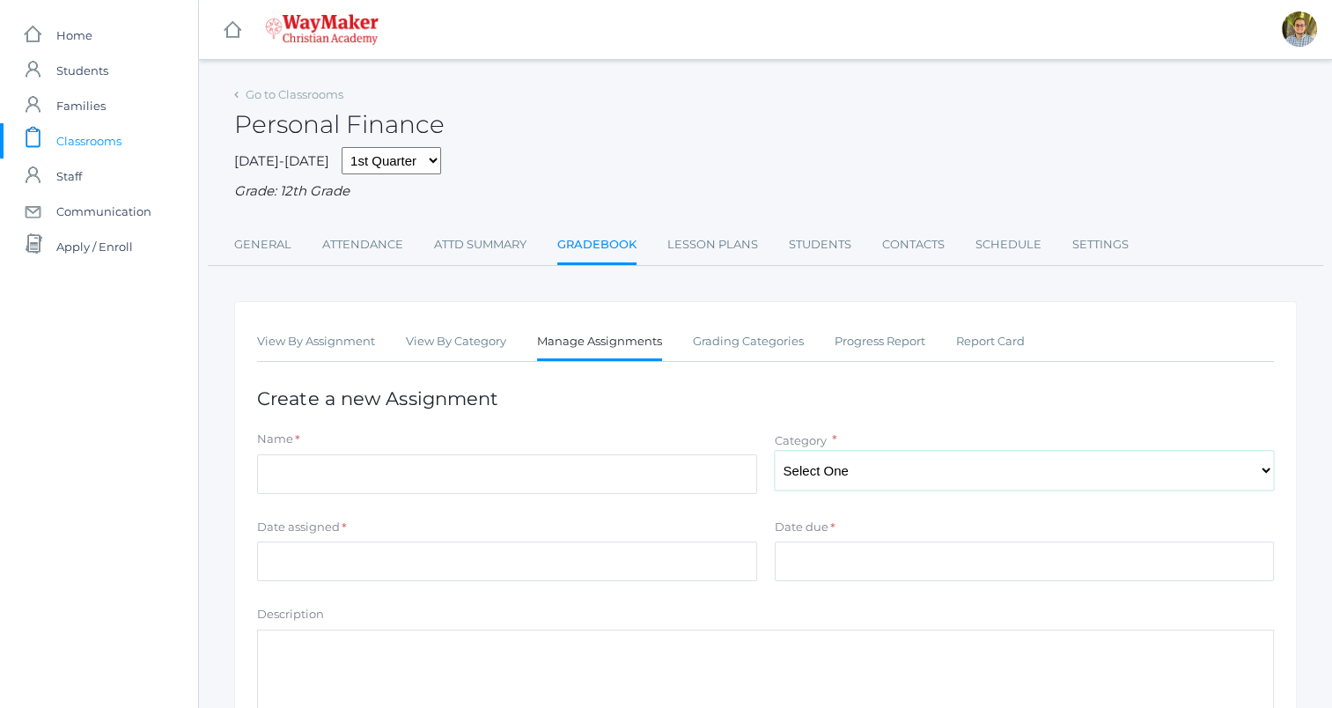
click at [958, 466] on select "Select One Participation" at bounding box center [1025, 471] width 500 height 40
select select "1260"
click at [775, 451] on select "Select One Participation" at bounding box center [1025, 471] width 500 height 40
click at [575, 450] on div "Name *" at bounding box center [507, 442] width 500 height 24
click at [627, 490] on input "Name" at bounding box center [507, 474] width 500 height 40
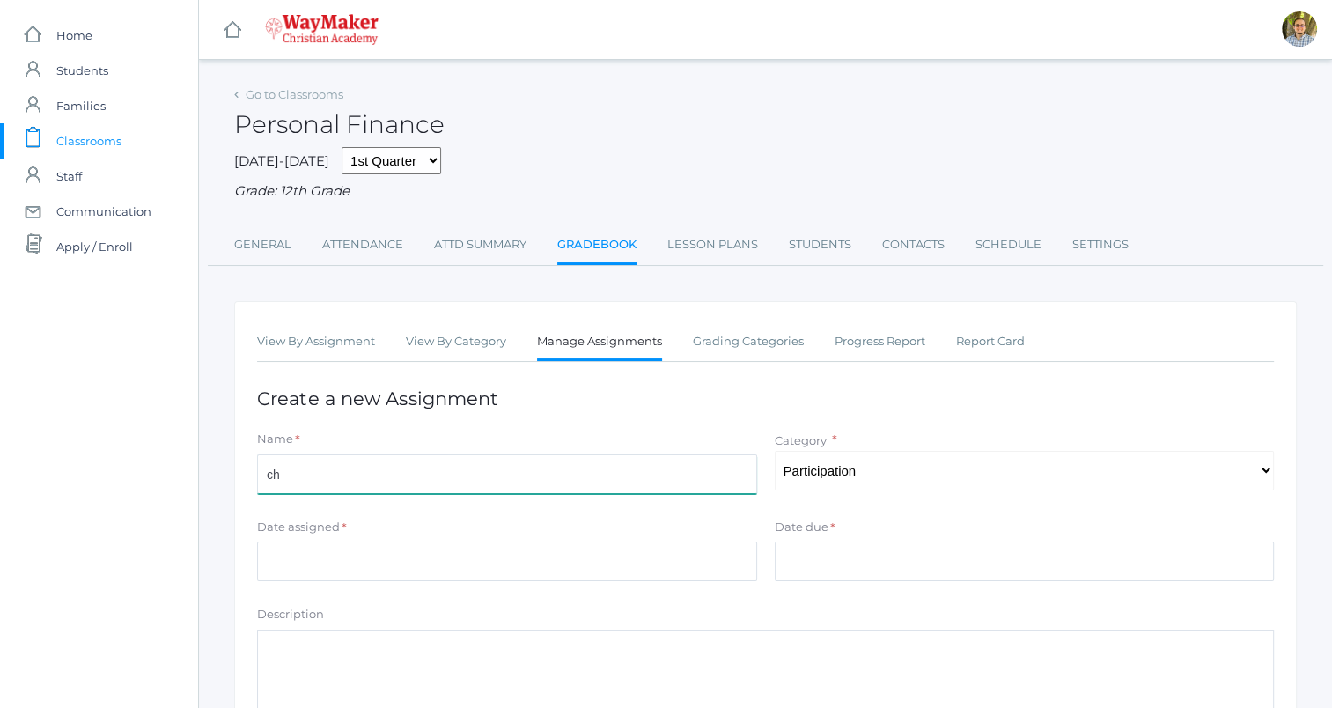
type input "c"
type input "Chapter 1 answers"
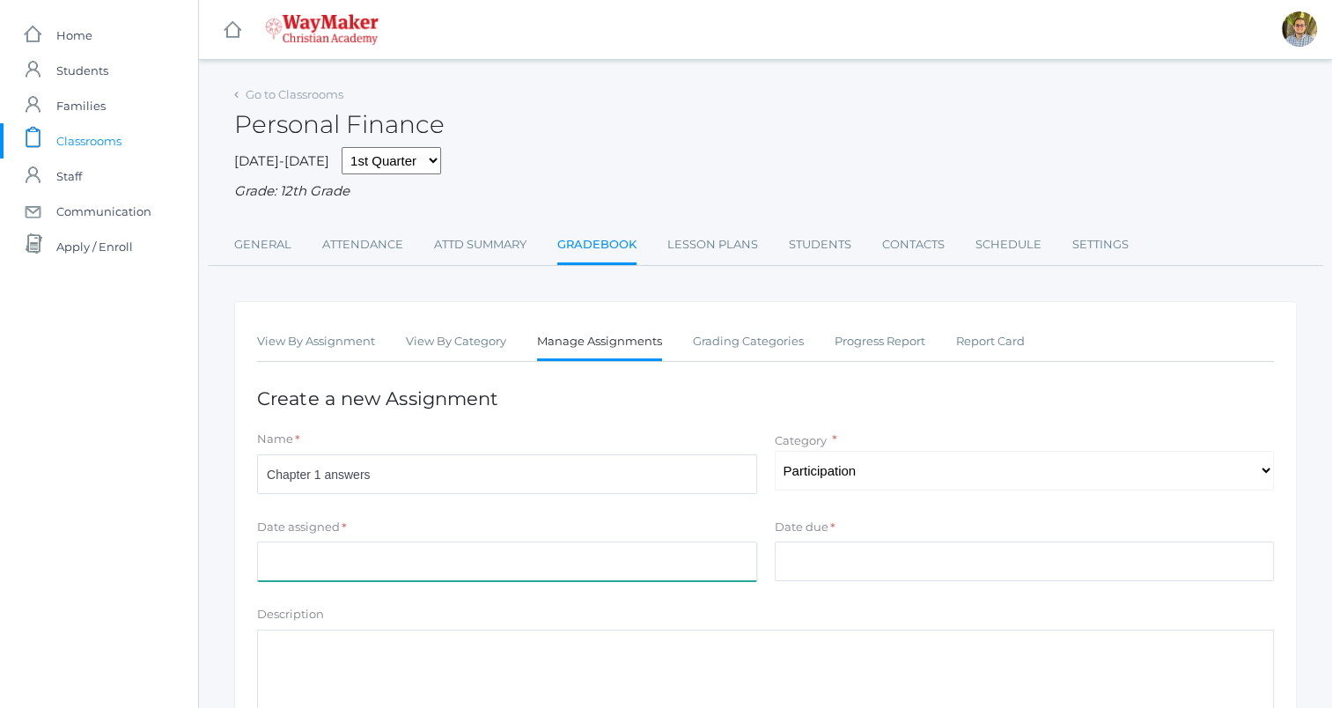
click at [484, 570] on input "Date assigned" at bounding box center [507, 561] width 500 height 40
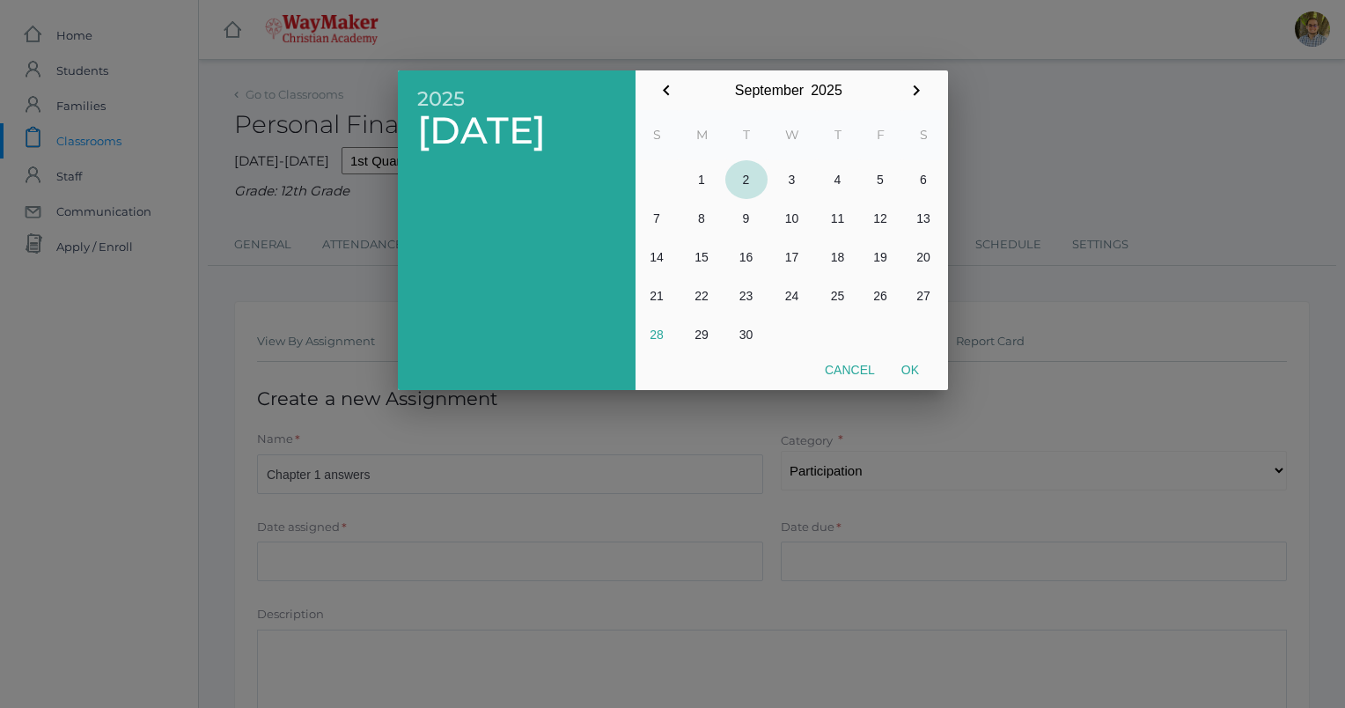
click at [743, 180] on button "2" at bounding box center [746, 179] width 42 height 39
click at [912, 373] on button "Ok" at bounding box center [910, 370] width 44 height 32
type input "[DATE]"
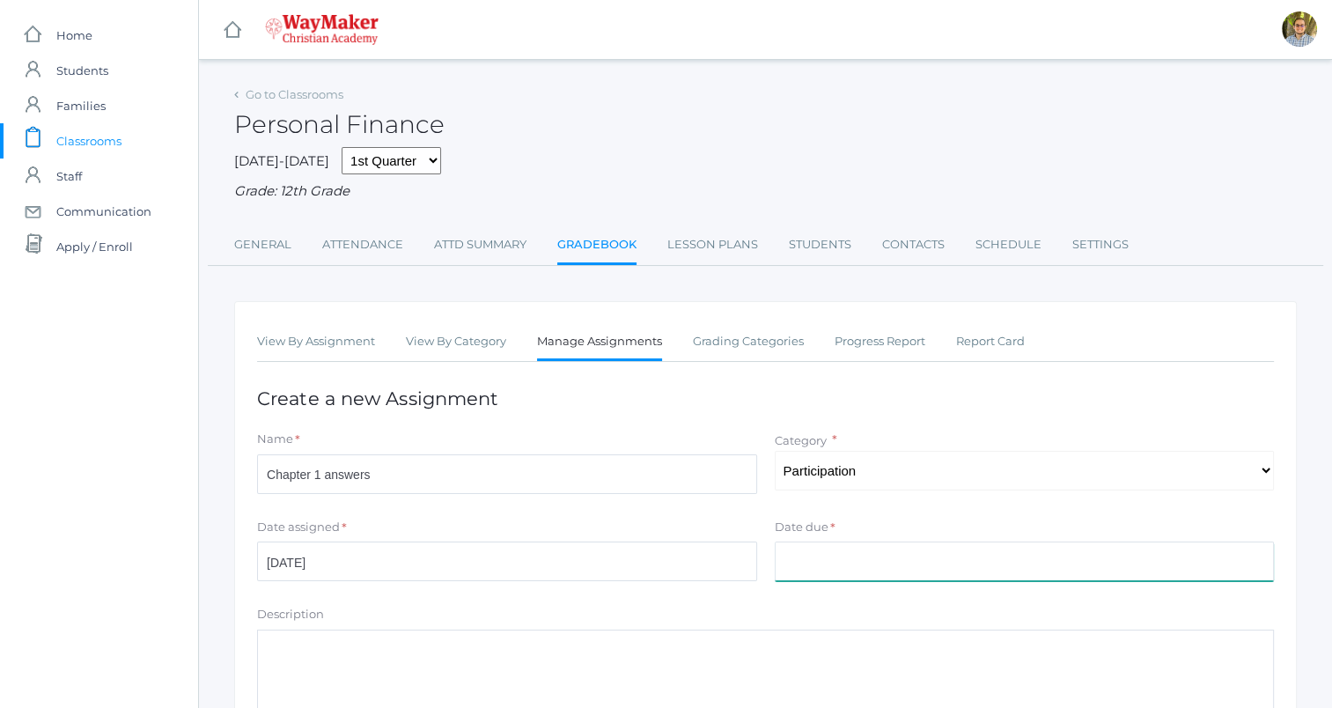
click at [919, 553] on input "Date due" at bounding box center [1025, 561] width 500 height 40
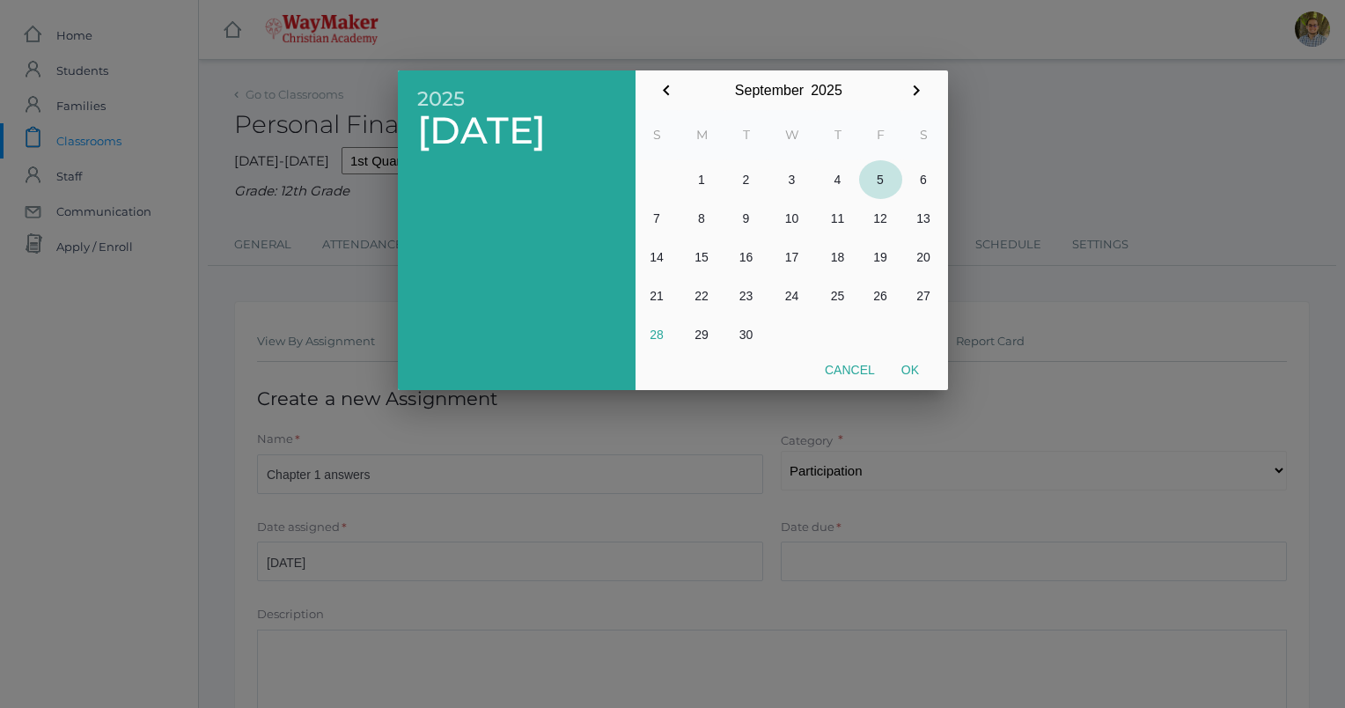
click at [880, 184] on button "5" at bounding box center [880, 179] width 43 height 39
click at [908, 370] on button "Ok" at bounding box center [910, 370] width 44 height 32
type input "[DATE]"
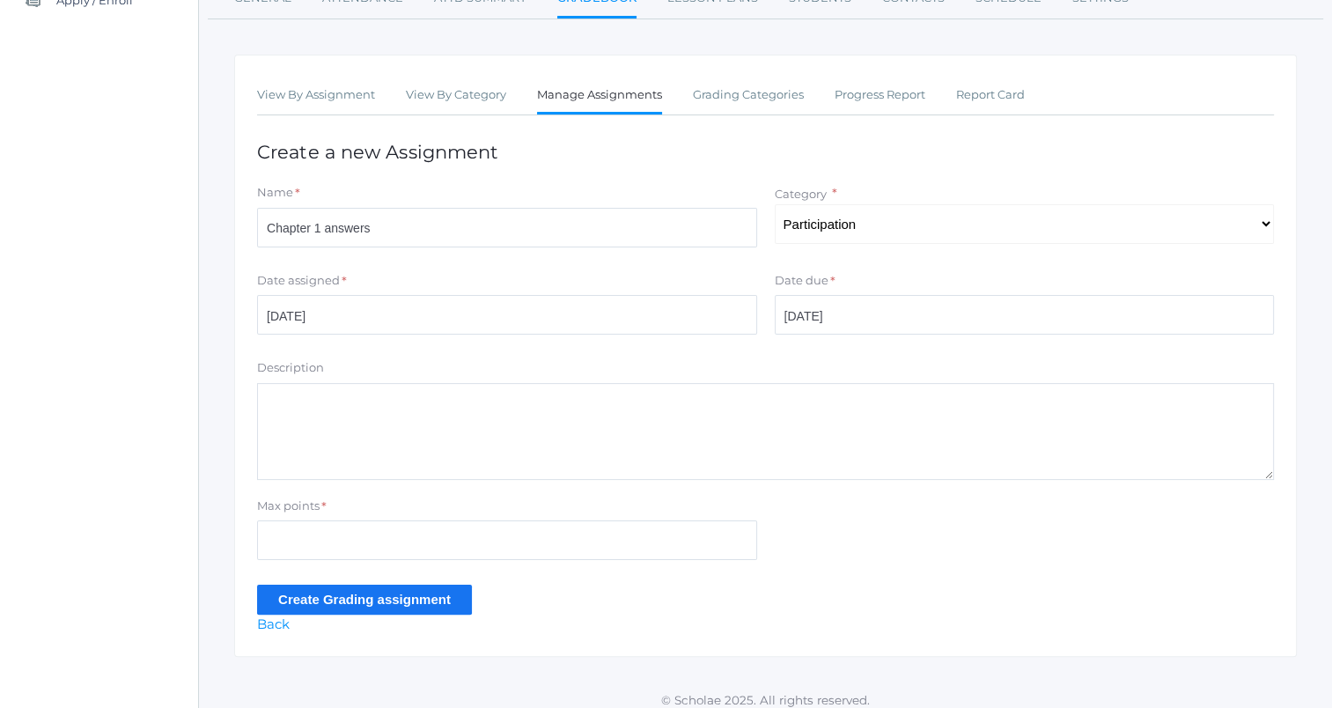
scroll to position [259, 0]
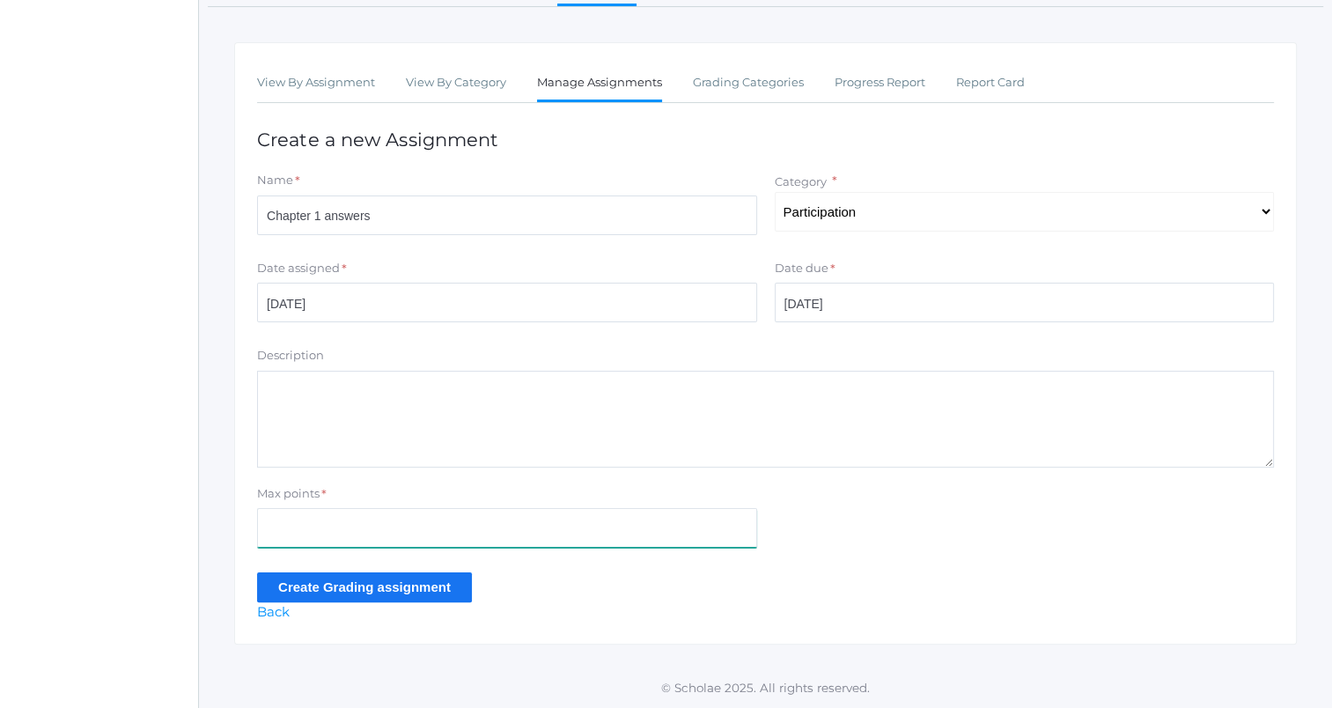
click at [420, 530] on input "Max points" at bounding box center [507, 528] width 500 height 40
type input "30"
click at [397, 582] on input "Create Grading assignment" at bounding box center [364, 586] width 215 height 29
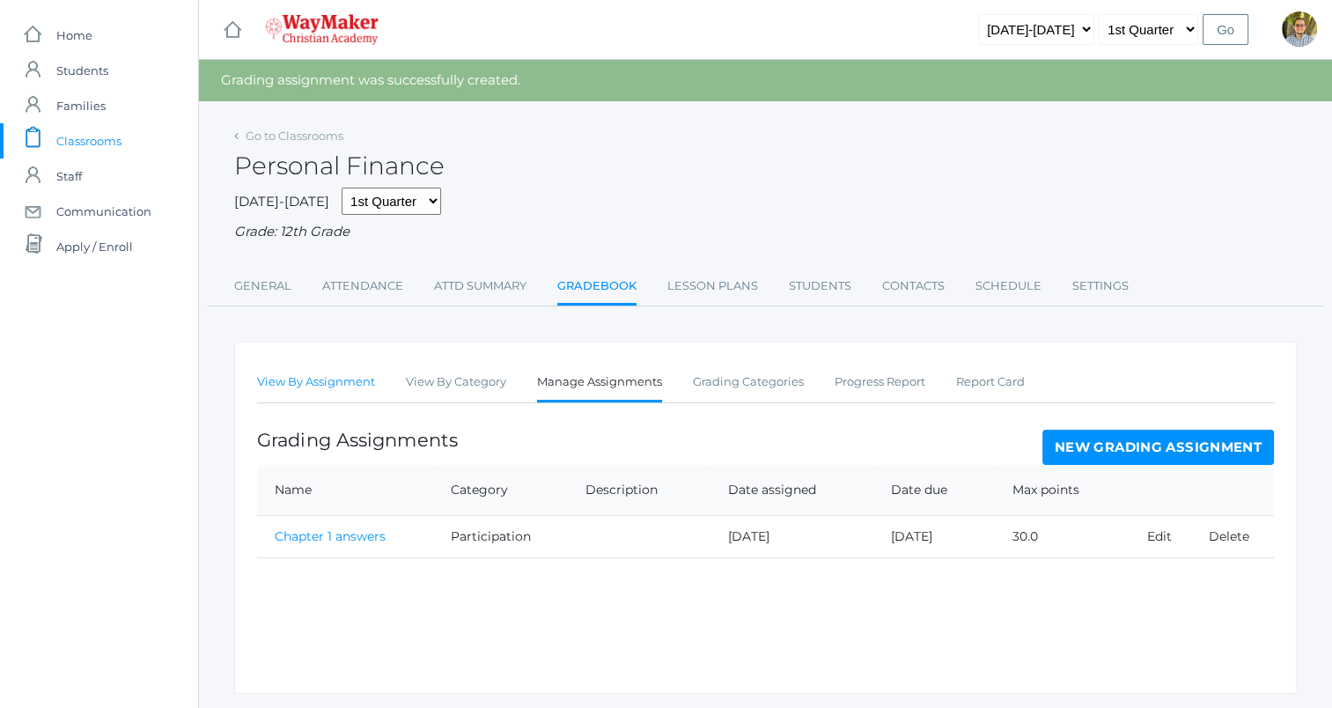
click at [347, 378] on link "View By Assignment" at bounding box center [316, 381] width 118 height 35
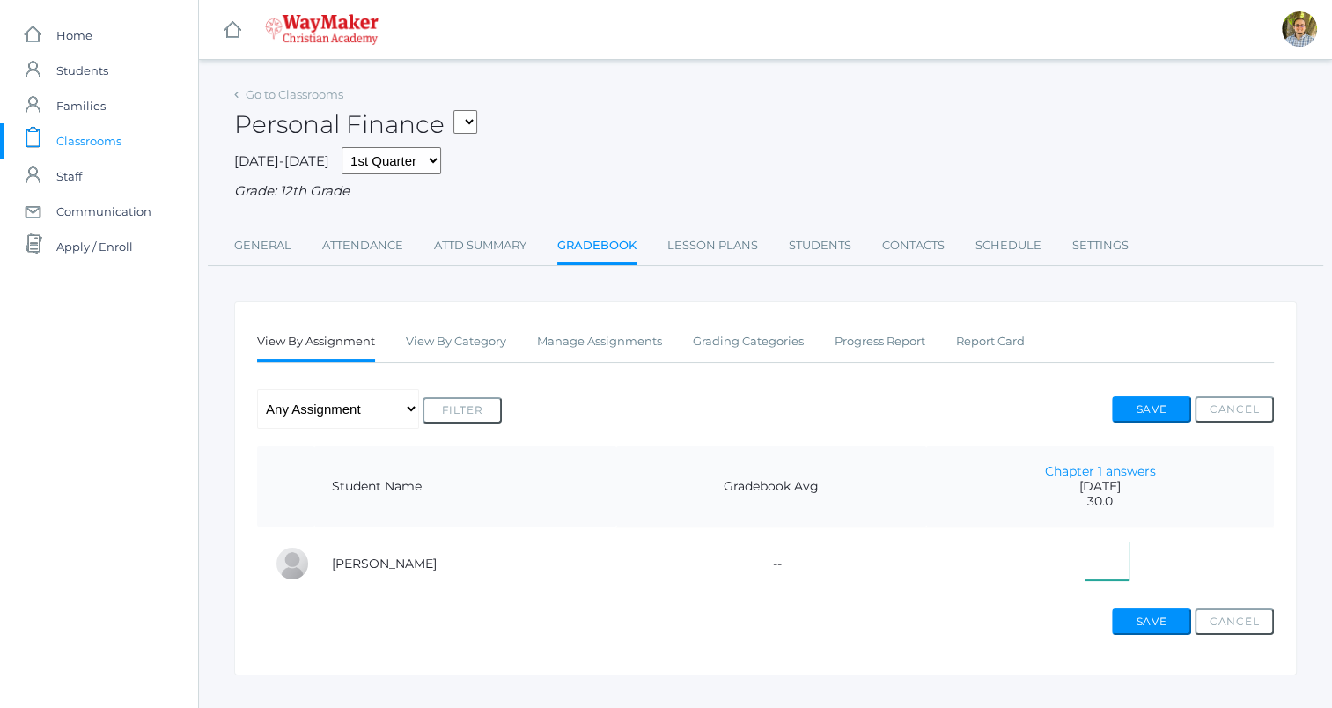
click at [1104, 566] on input"] "text" at bounding box center [1106, 560] width 44 height 40
type input"] "30"
click at [1147, 634] on button "Save" at bounding box center [1151, 621] width 79 height 26
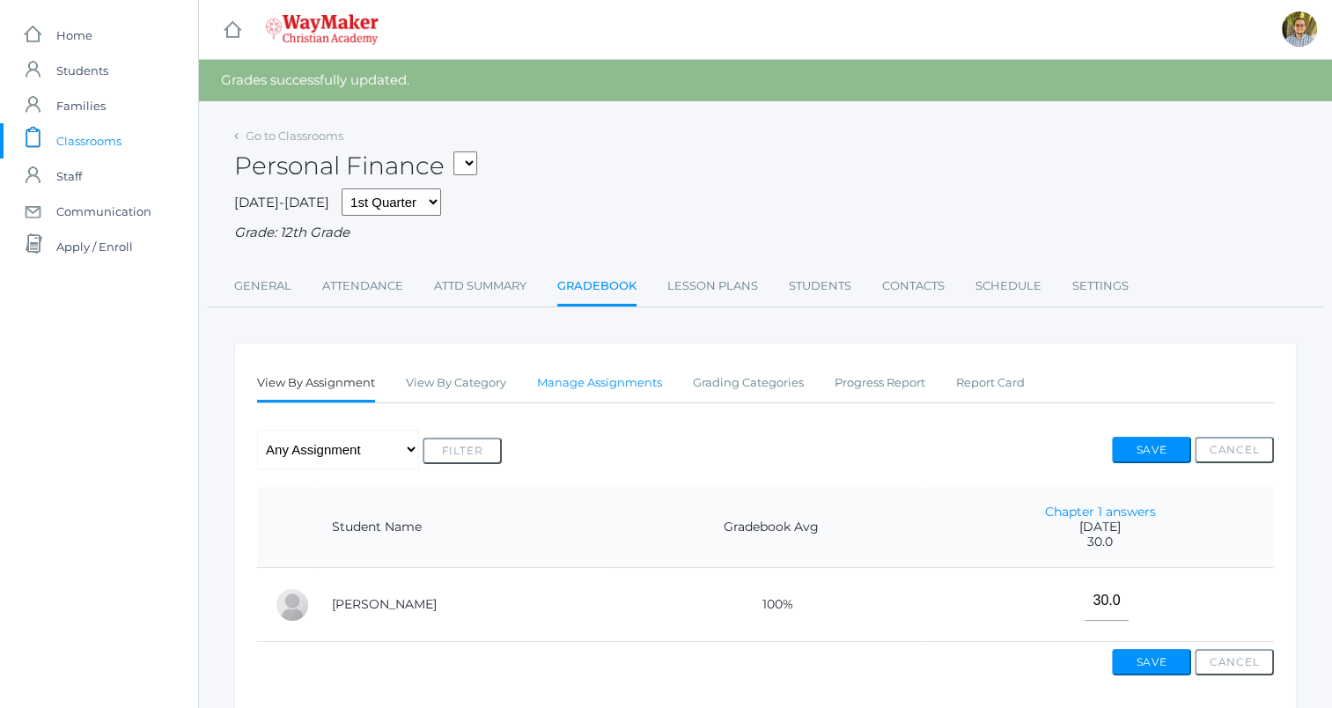
click at [634, 373] on link "Manage Assignments" at bounding box center [599, 382] width 125 height 35
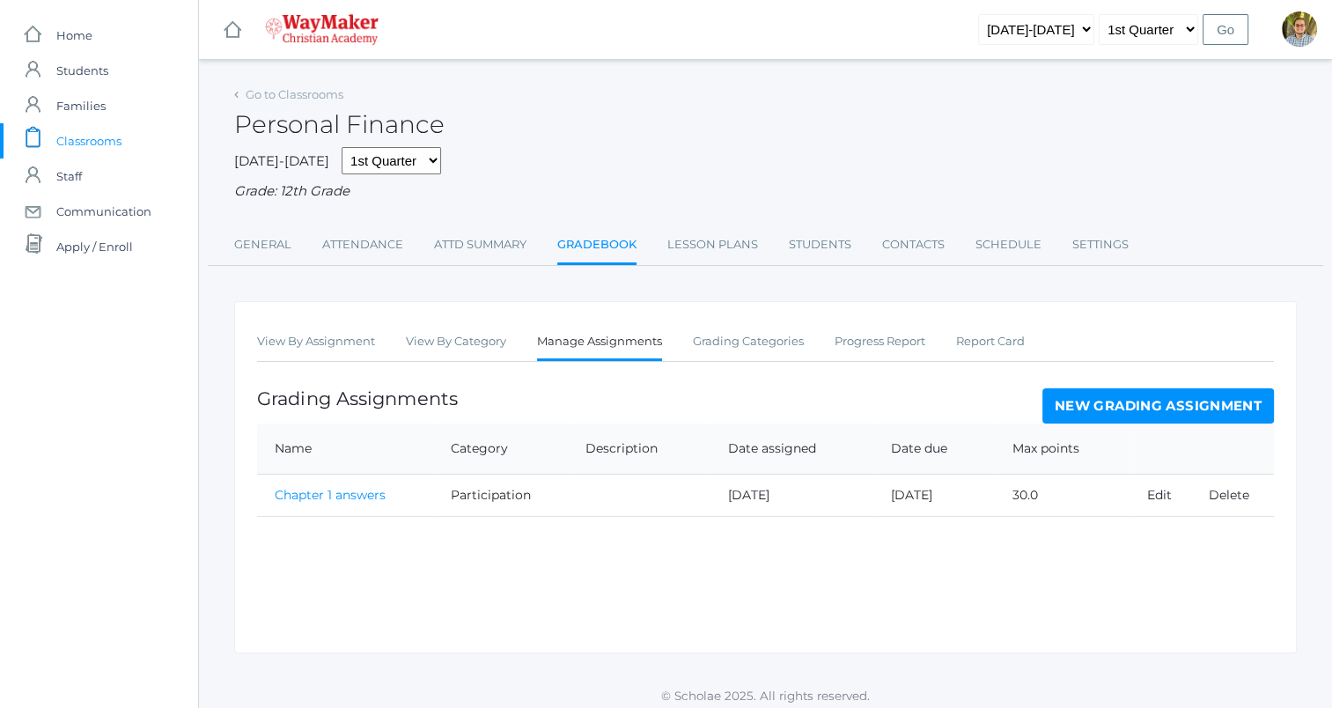
click at [1152, 408] on link "New Grading Assignment" at bounding box center [1157, 405] width 231 height 35
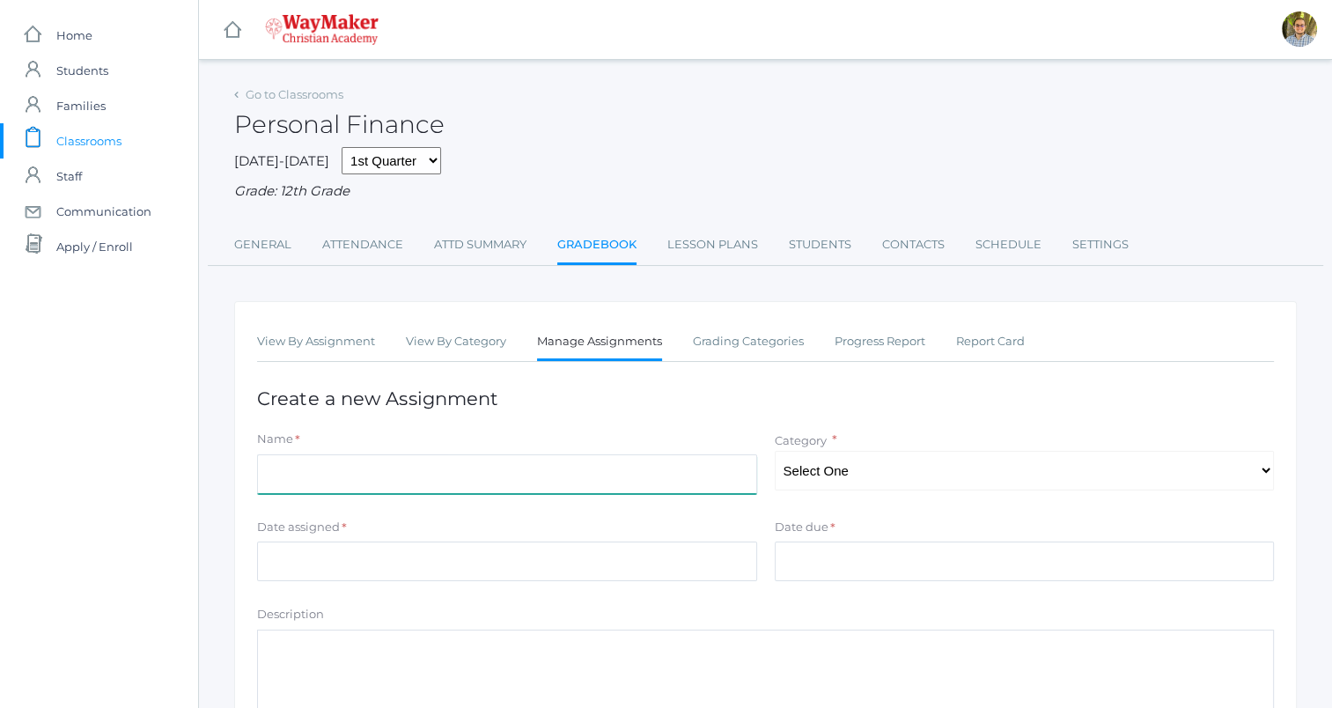
click at [516, 479] on input "Name" at bounding box center [507, 474] width 500 height 40
type input "Chapter 1 answers"
type input "[DATE]"
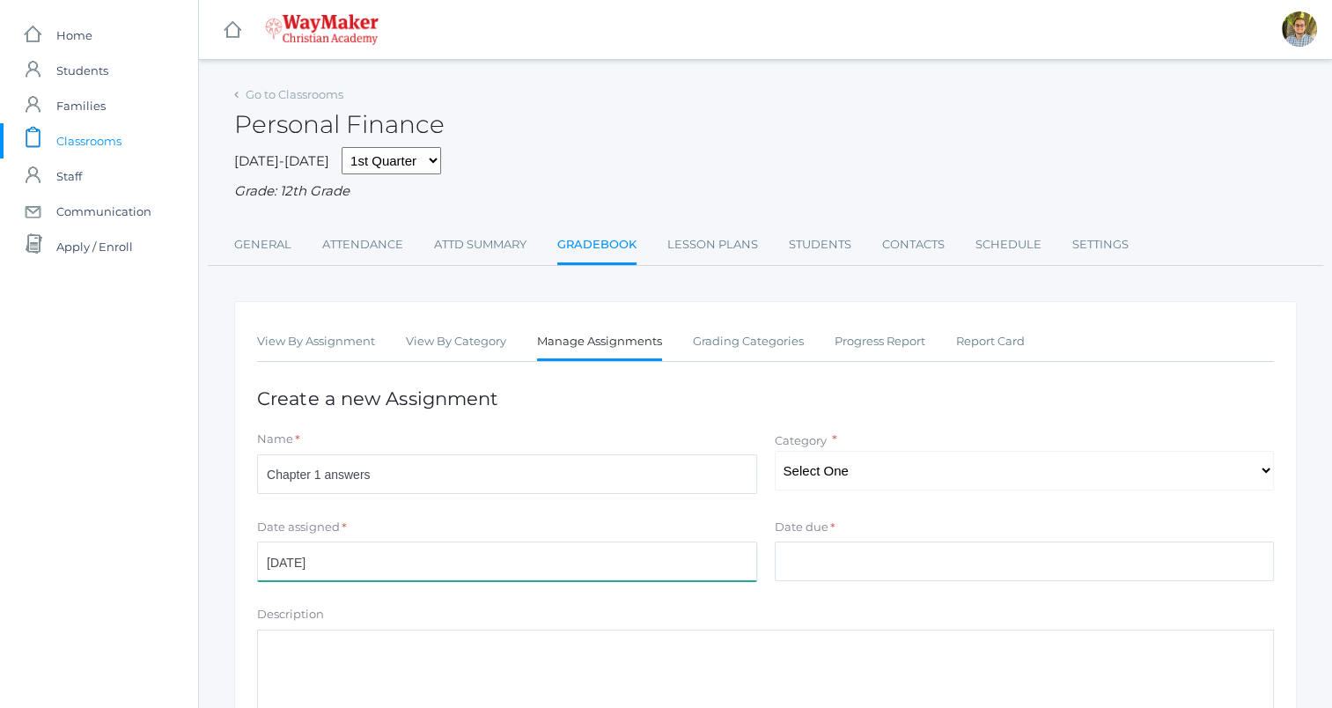
type input "[DATE]"
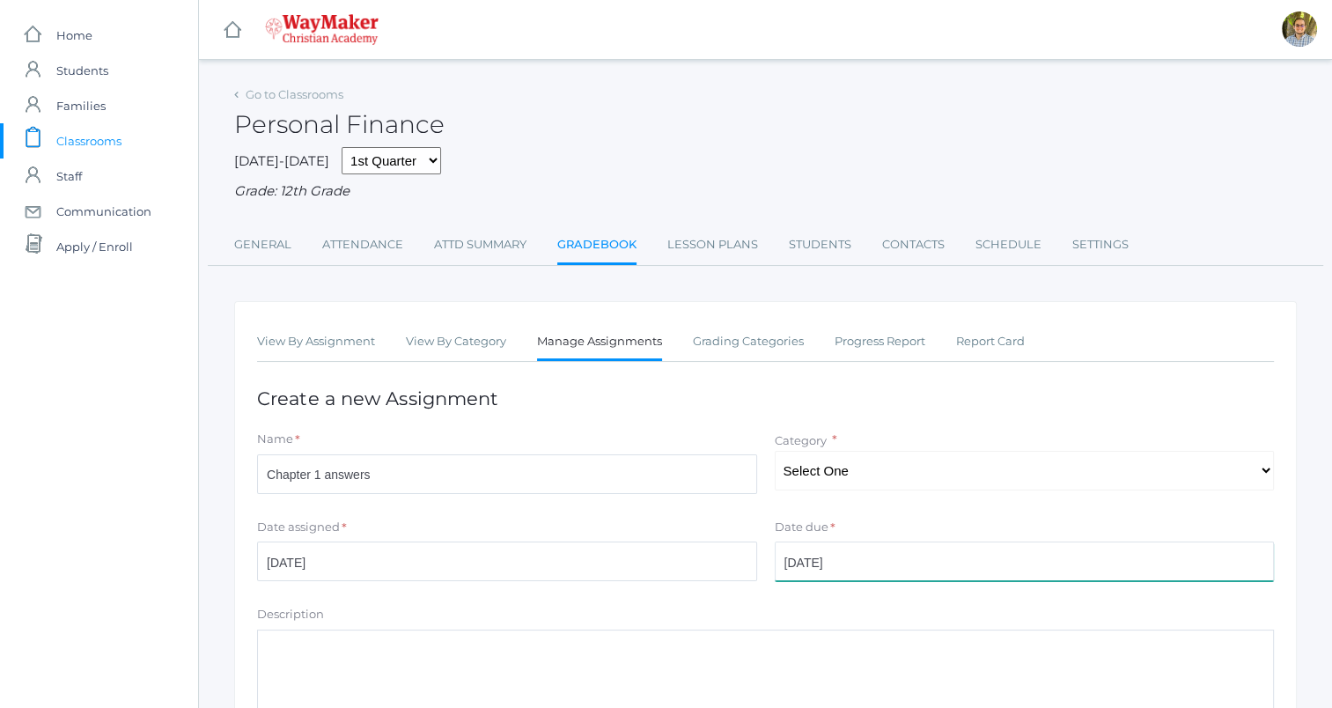
type input "30"
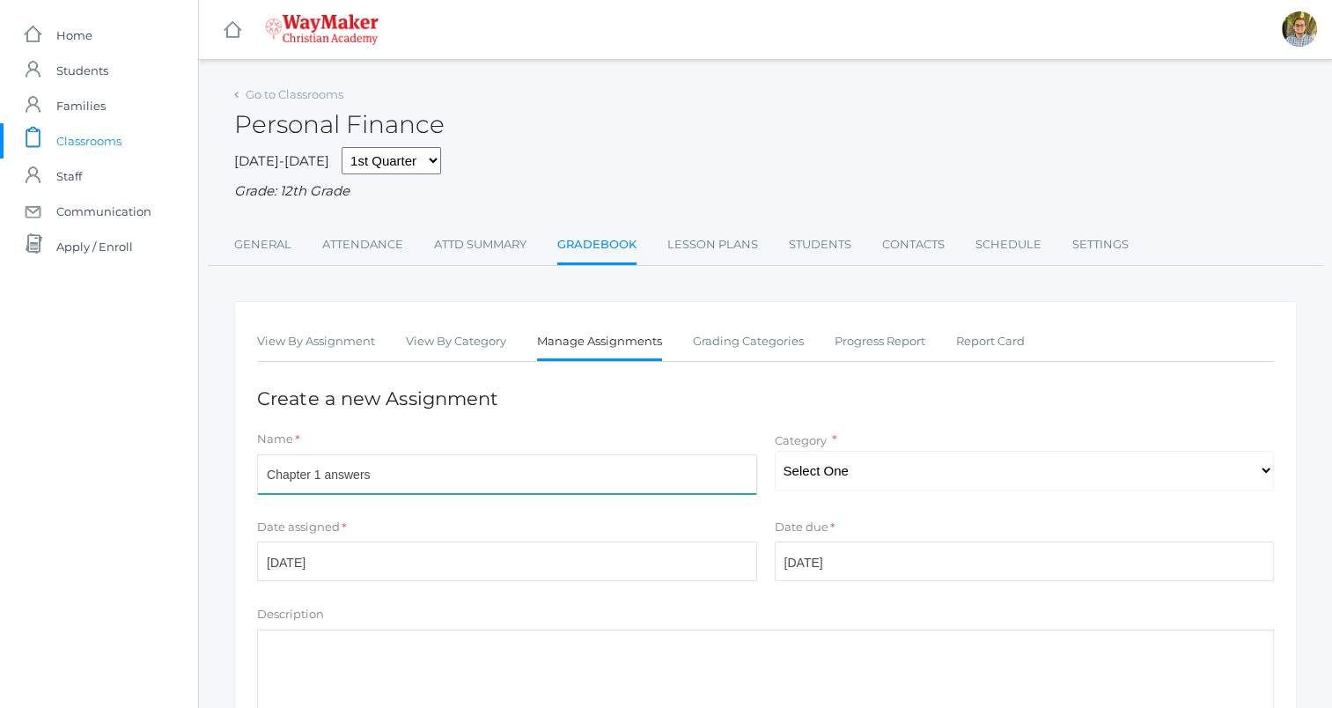
click at [319, 472] on input "Chapter 1 answers" at bounding box center [507, 474] width 500 height 40
type input "Chapter 2 answers"
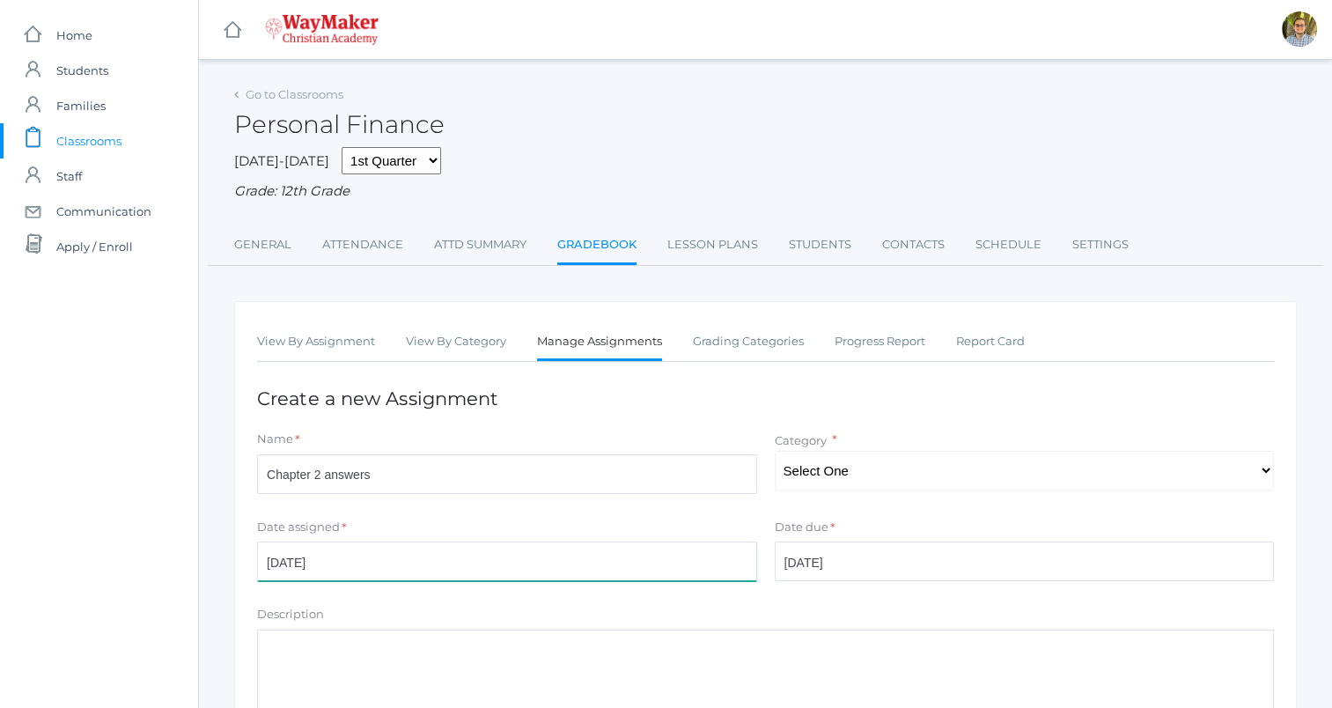
click at [447, 567] on input "[DATE]" at bounding box center [507, 561] width 500 height 40
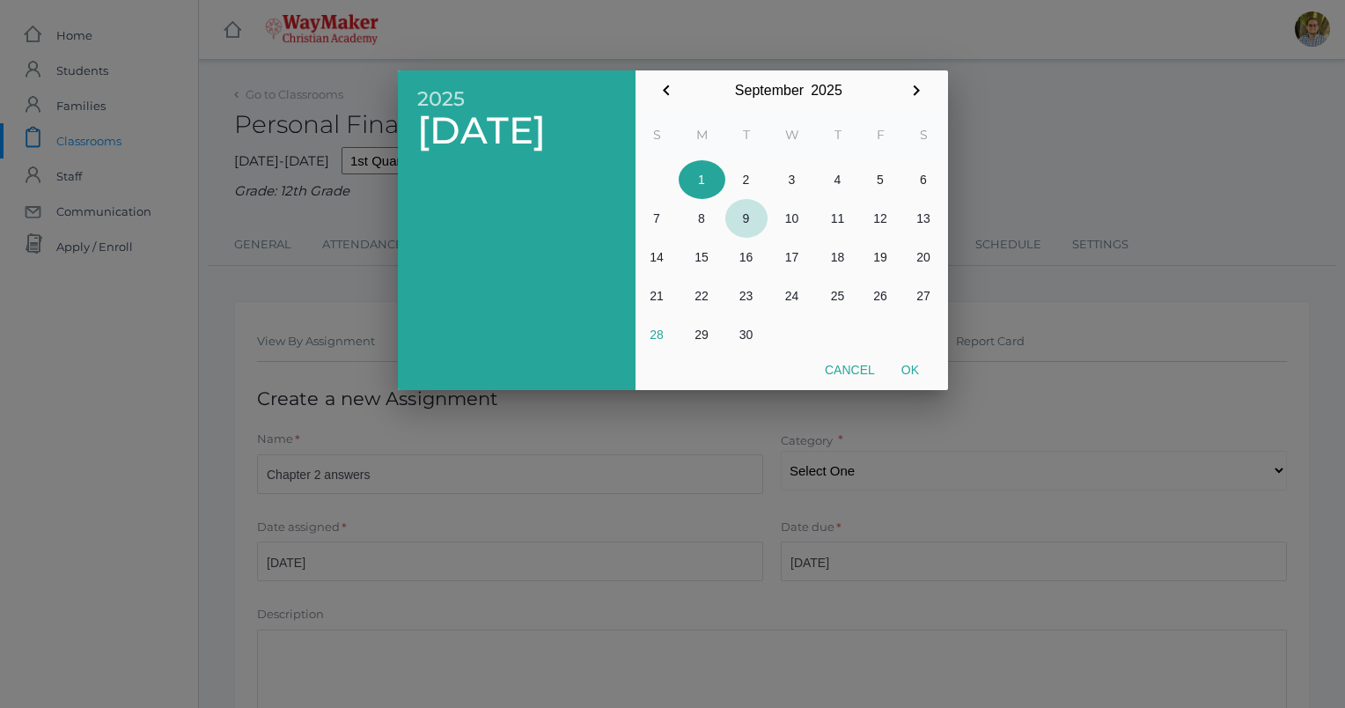
click at [749, 215] on button "9" at bounding box center [746, 218] width 42 height 39
click at [907, 370] on button "Ok" at bounding box center [910, 370] width 44 height 32
type input "[DATE]"
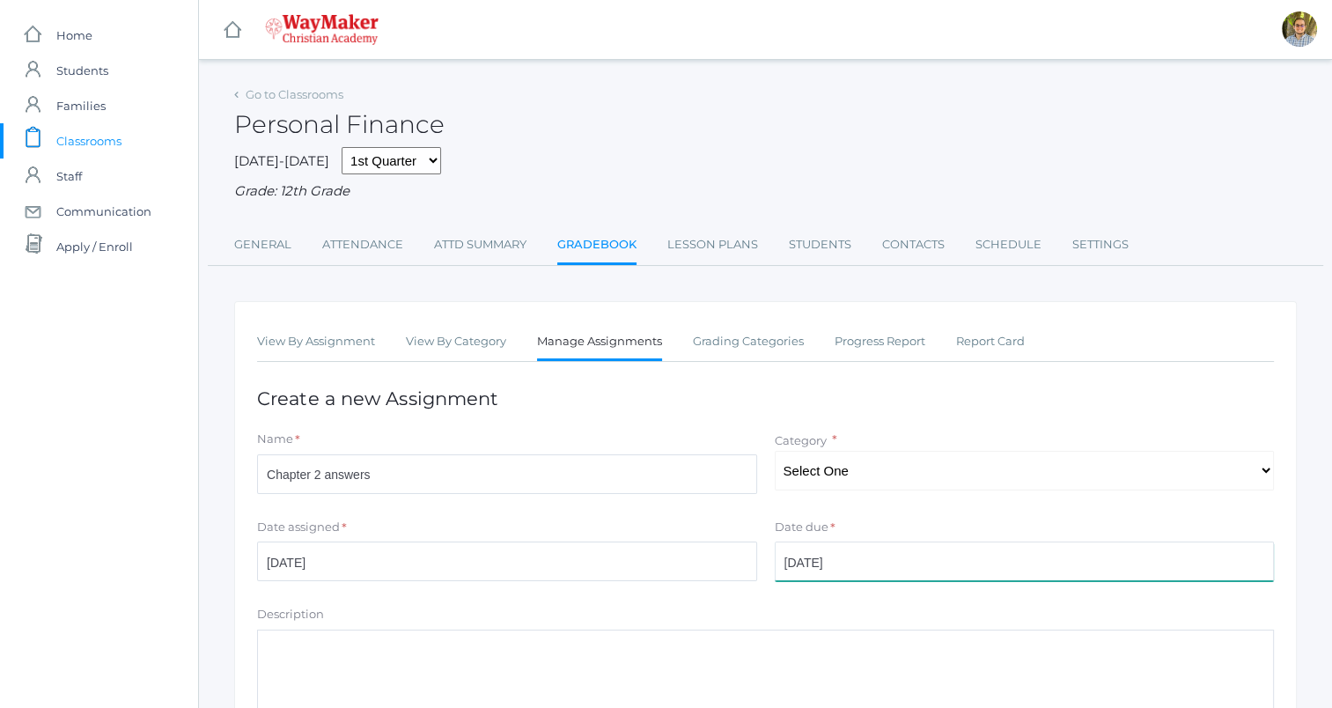
click at [910, 553] on input "[DATE]" at bounding box center [1025, 561] width 500 height 40
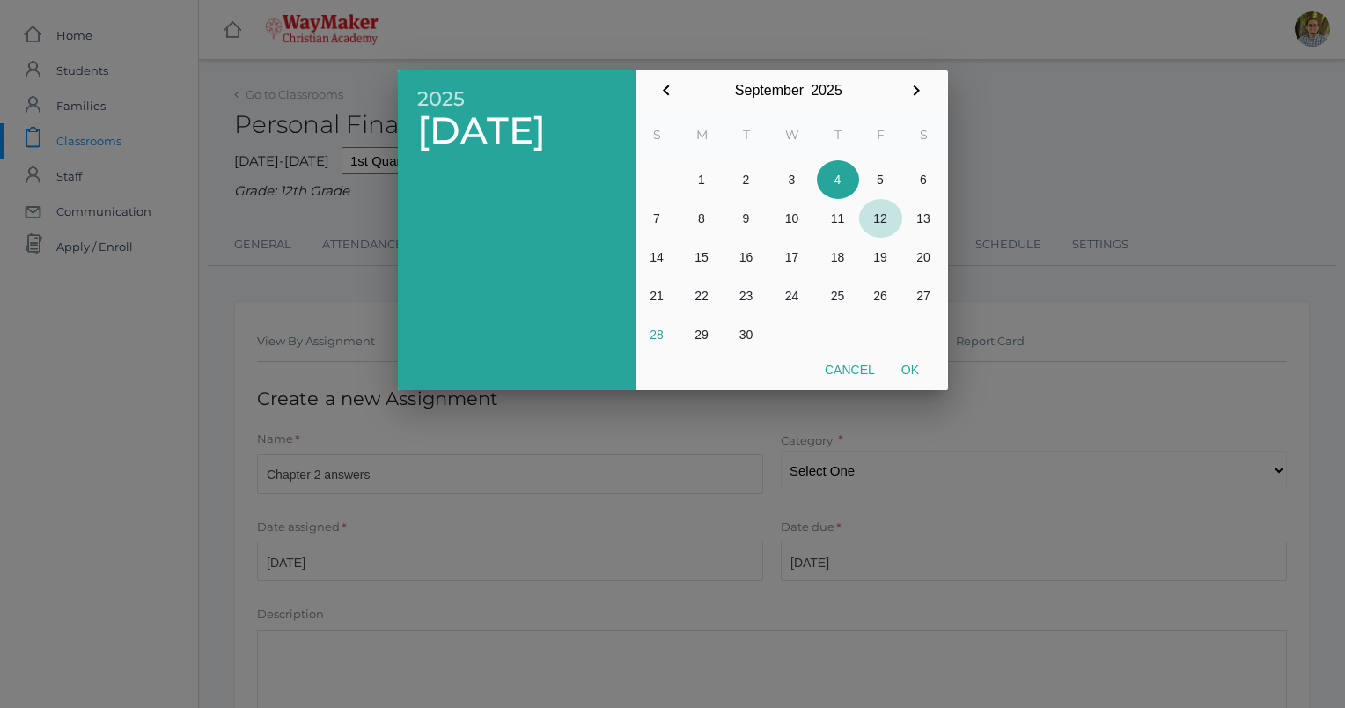
click at [885, 216] on button "12" at bounding box center [880, 218] width 43 height 39
click at [908, 366] on button "Ok" at bounding box center [910, 370] width 44 height 32
type input "[DATE]"
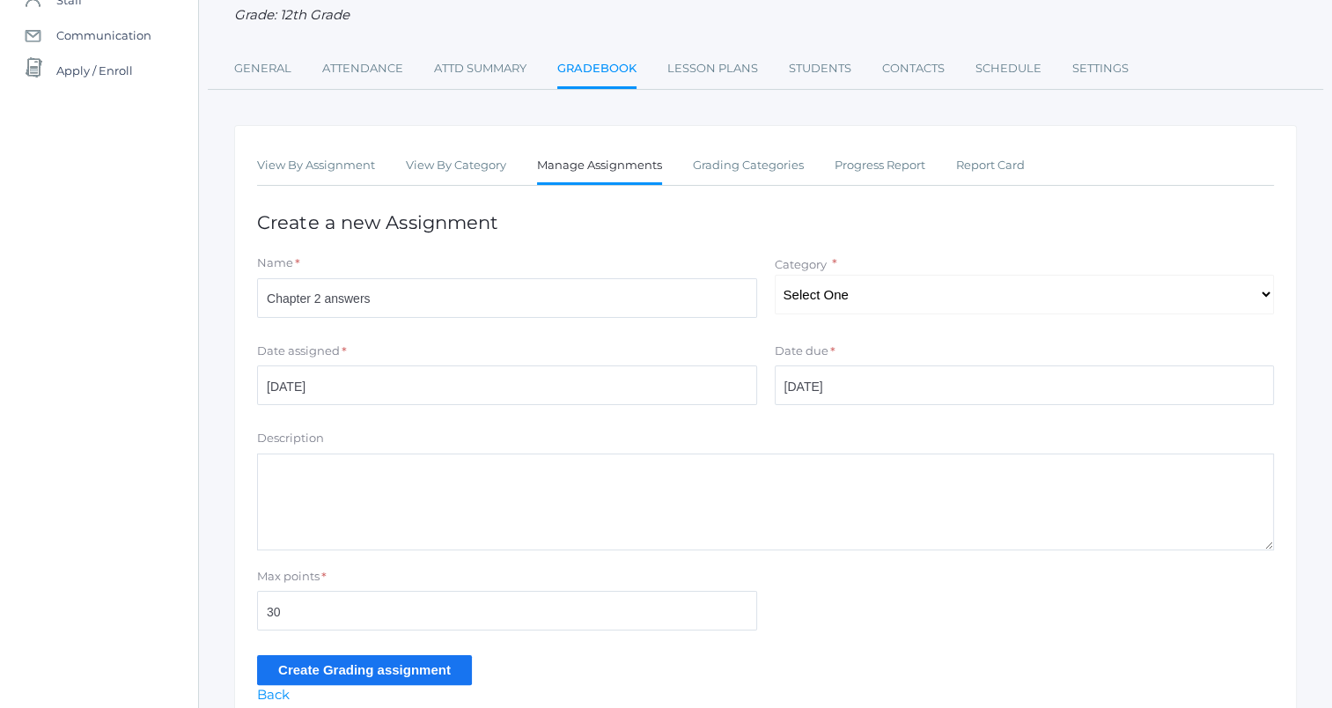
scroll to position [259, 0]
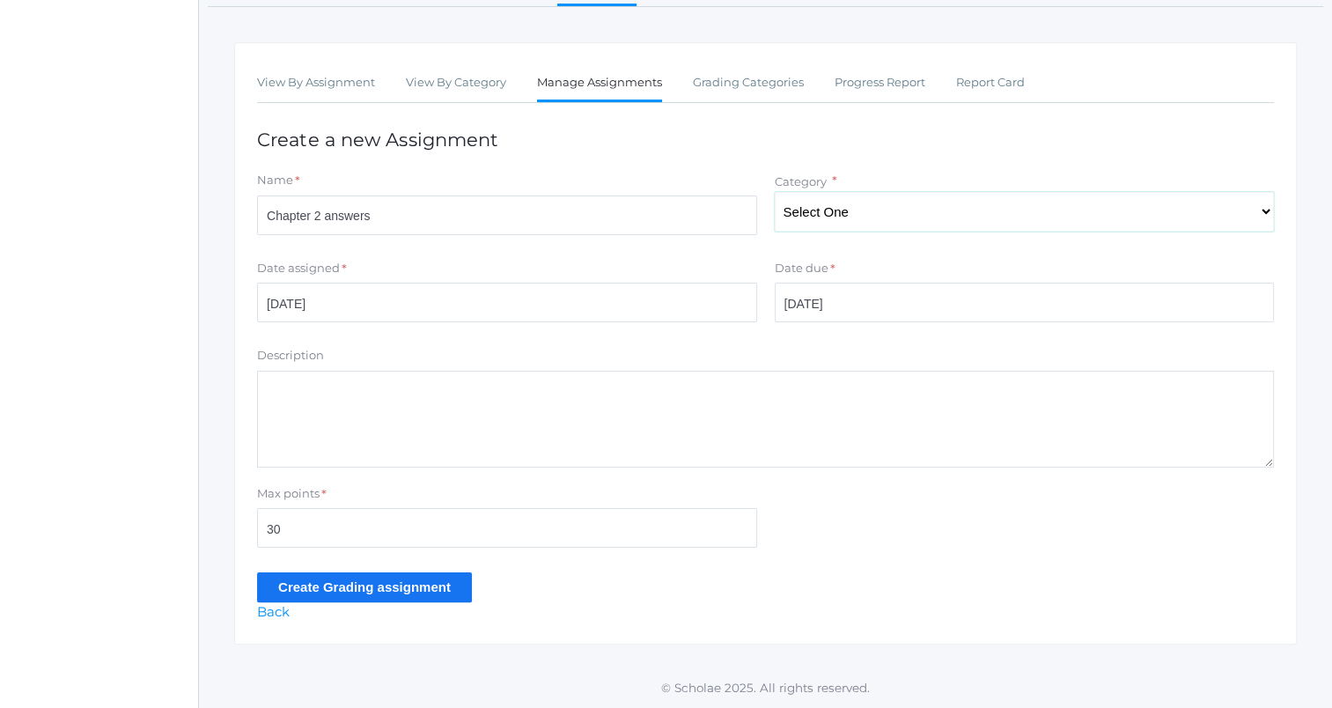
drag, startPoint x: 856, startPoint y: 209, endPoint x: 841, endPoint y: 232, distance: 26.9
click at [856, 209] on select "Select One Participation" at bounding box center [1025, 212] width 500 height 40
select select "1260"
click at [775, 192] on select "Select One Participation" at bounding box center [1025, 212] width 500 height 40
click at [422, 590] on input "Create Grading assignment" at bounding box center [364, 586] width 215 height 29
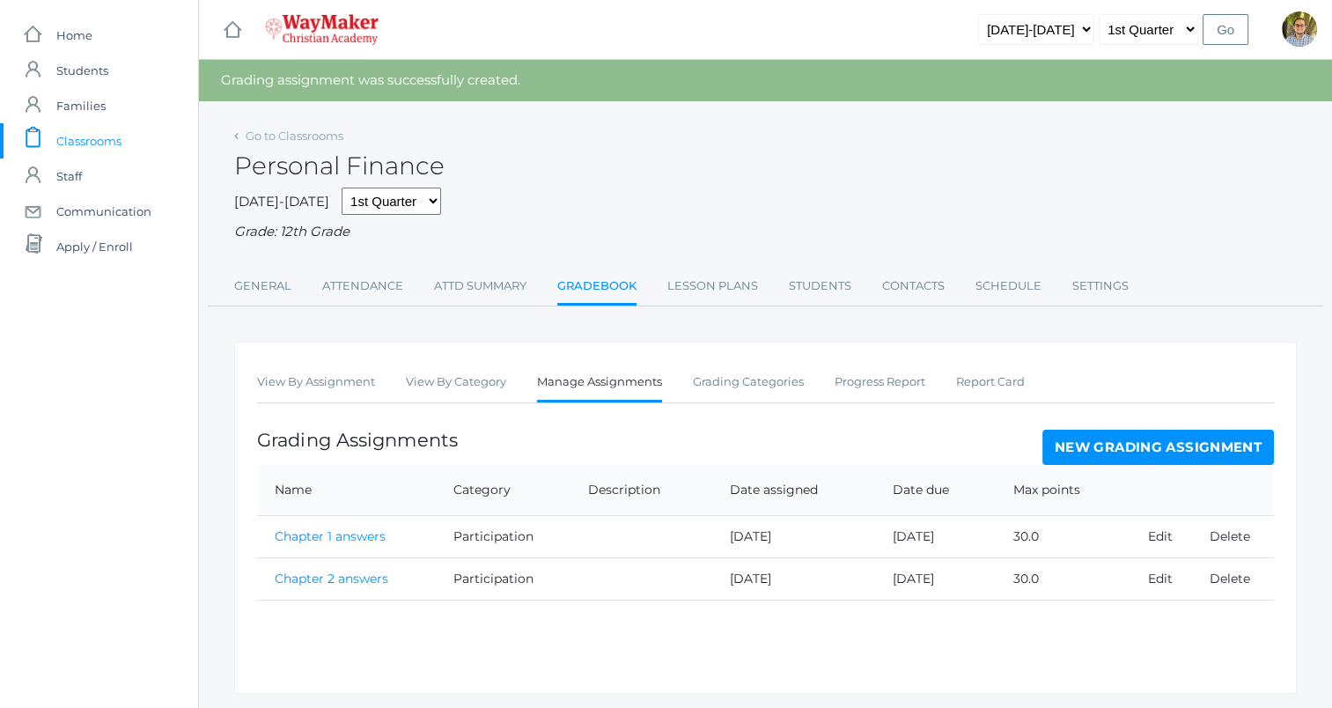
click at [1058, 444] on link "New Grading Assignment" at bounding box center [1157, 447] width 231 height 35
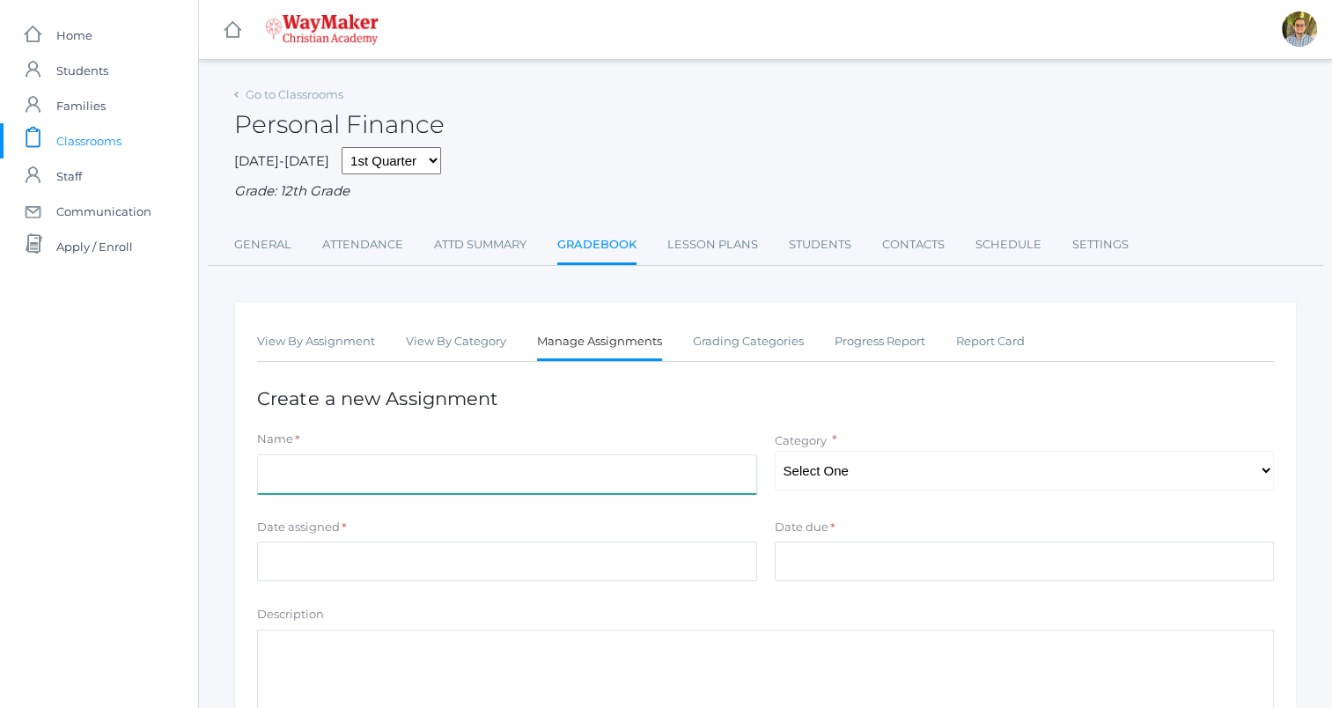
click at [517, 482] on input "Name" at bounding box center [507, 474] width 500 height 40
type input "Chapter 2 answers"
type input "[DATE]"
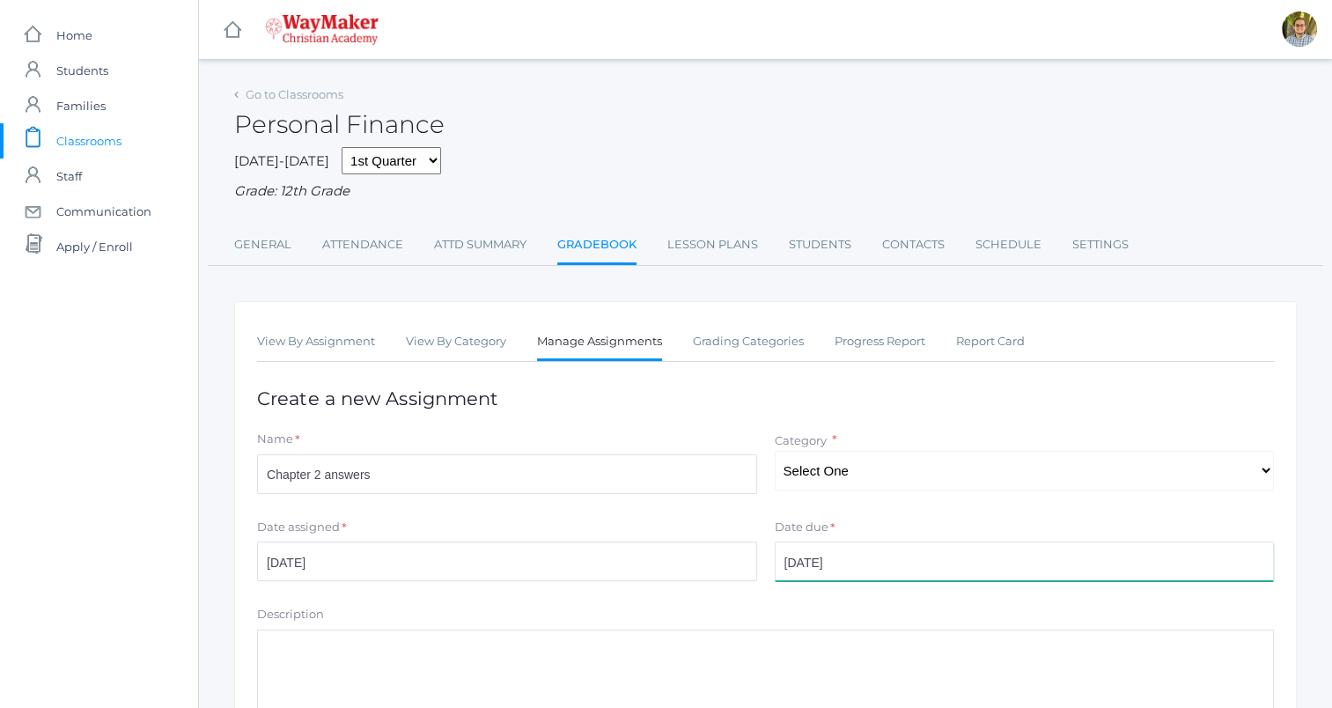
type input "30"
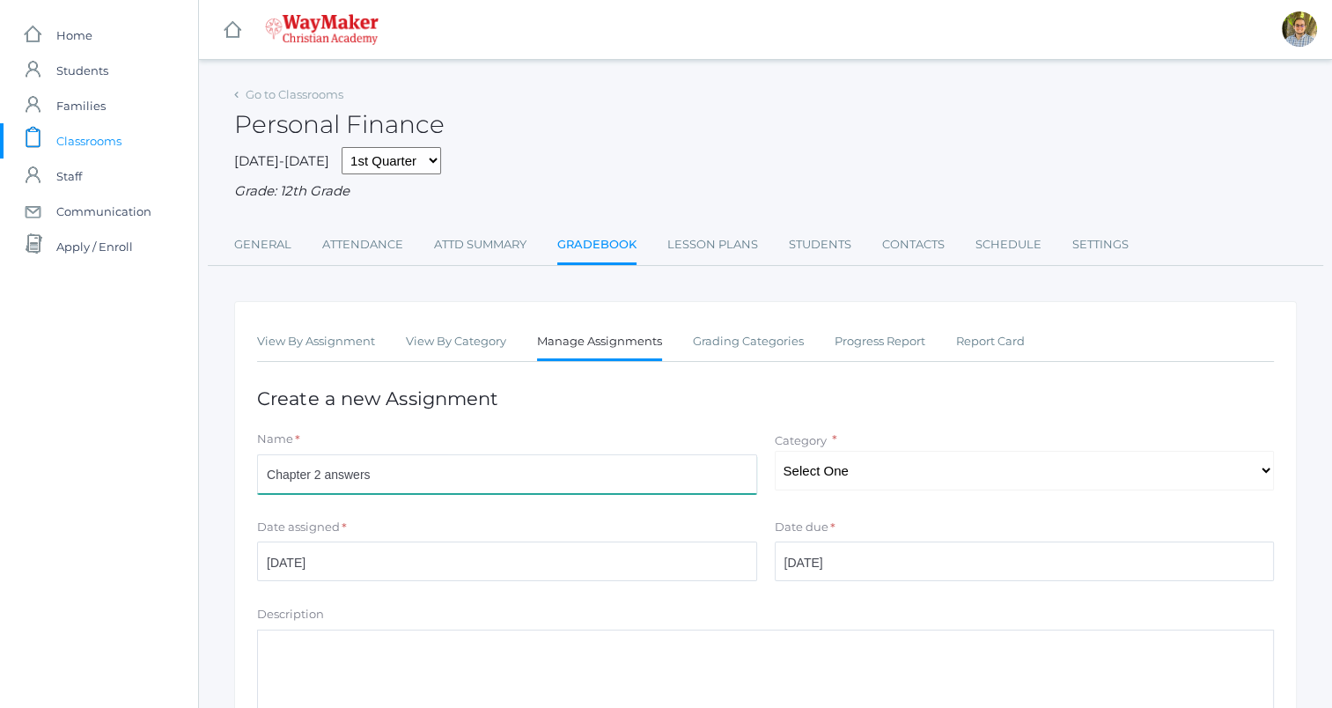
click at [320, 472] on input "Chapter 2 answers" at bounding box center [507, 474] width 500 height 40
type input "Chapter 3 answers"
click at [856, 464] on select "Select One Participation" at bounding box center [1025, 471] width 500 height 40
select select "1260"
click at [775, 451] on select "Select One Participation" at bounding box center [1025, 471] width 500 height 40
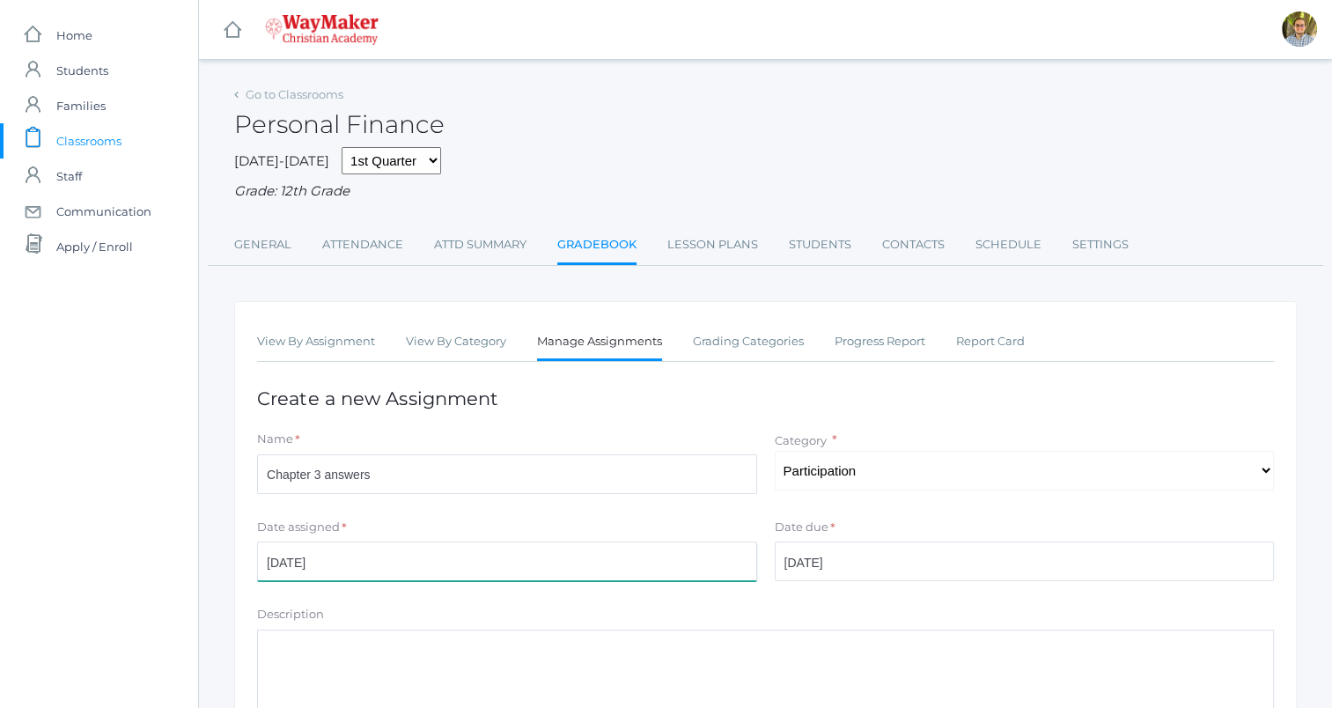
click at [428, 548] on input "2025-09-09" at bounding box center [507, 561] width 500 height 40
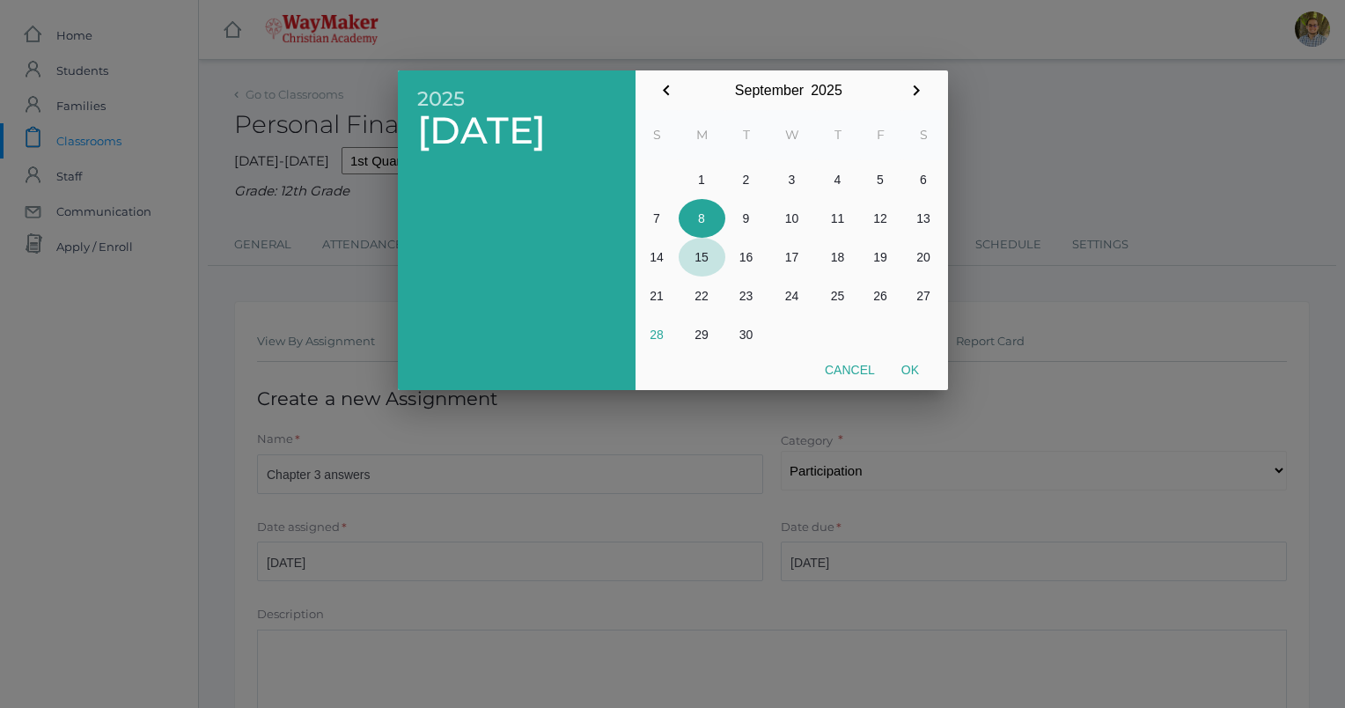
click at [702, 264] on button "15" at bounding box center [702, 257] width 47 height 39
click at [708, 303] on button "22" at bounding box center [702, 295] width 47 height 39
click at [922, 367] on button "Ok" at bounding box center [910, 370] width 44 height 32
type input "2025-09-22"
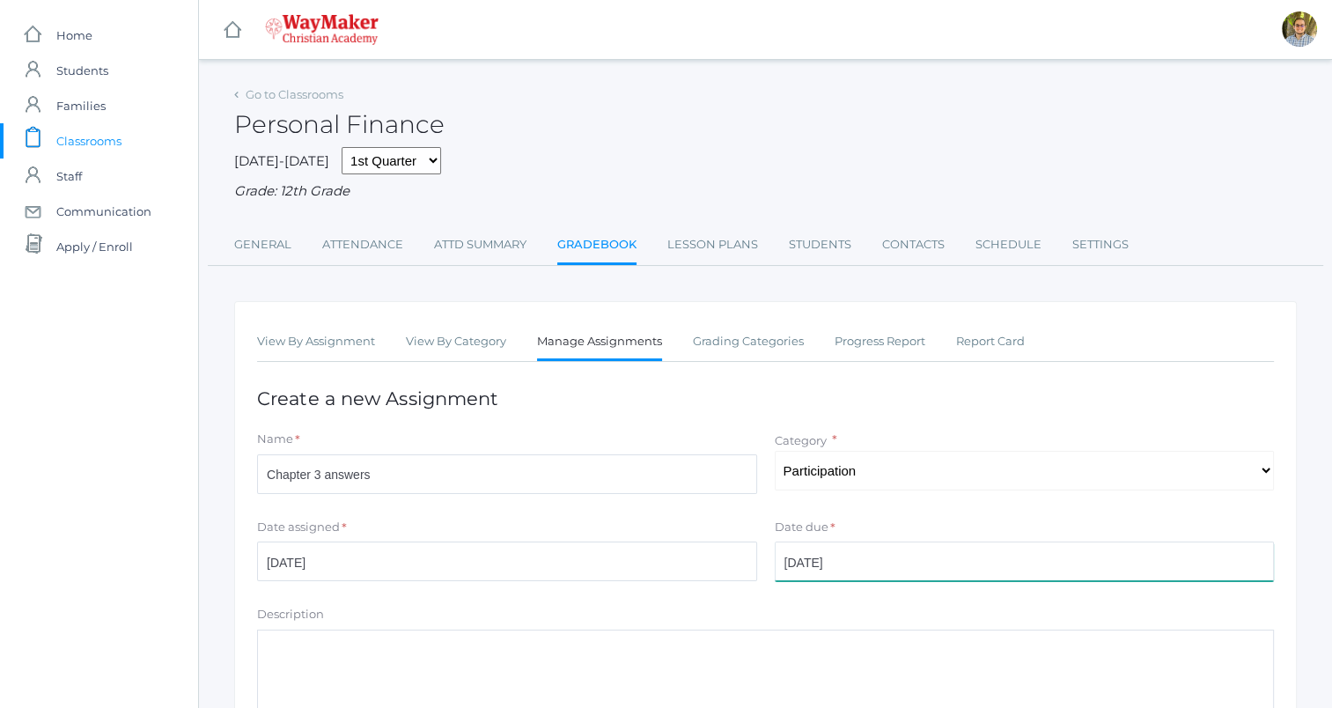
click at [889, 563] on input "[DATE]" at bounding box center [1025, 561] width 500 height 40
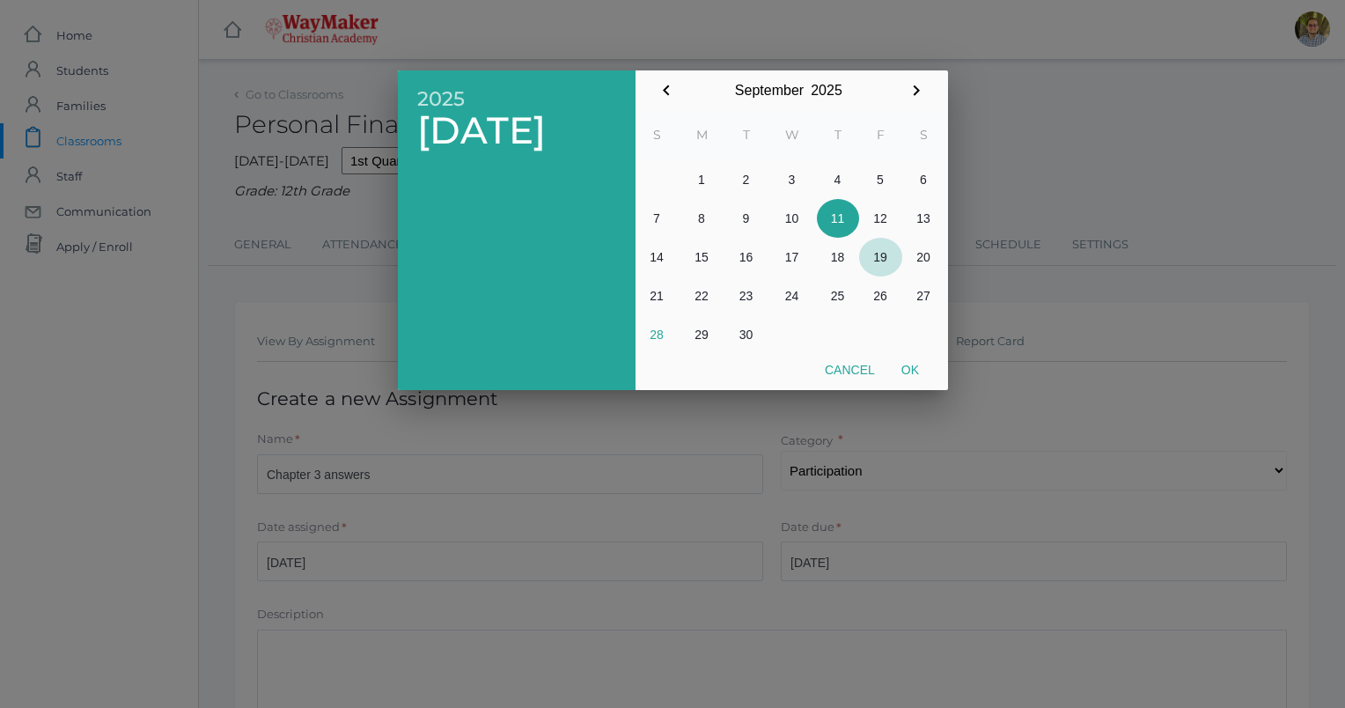
click at [878, 255] on button "19" at bounding box center [880, 257] width 43 height 39
click at [913, 368] on button "Ok" at bounding box center [910, 370] width 44 height 32
type input "[DATE]"
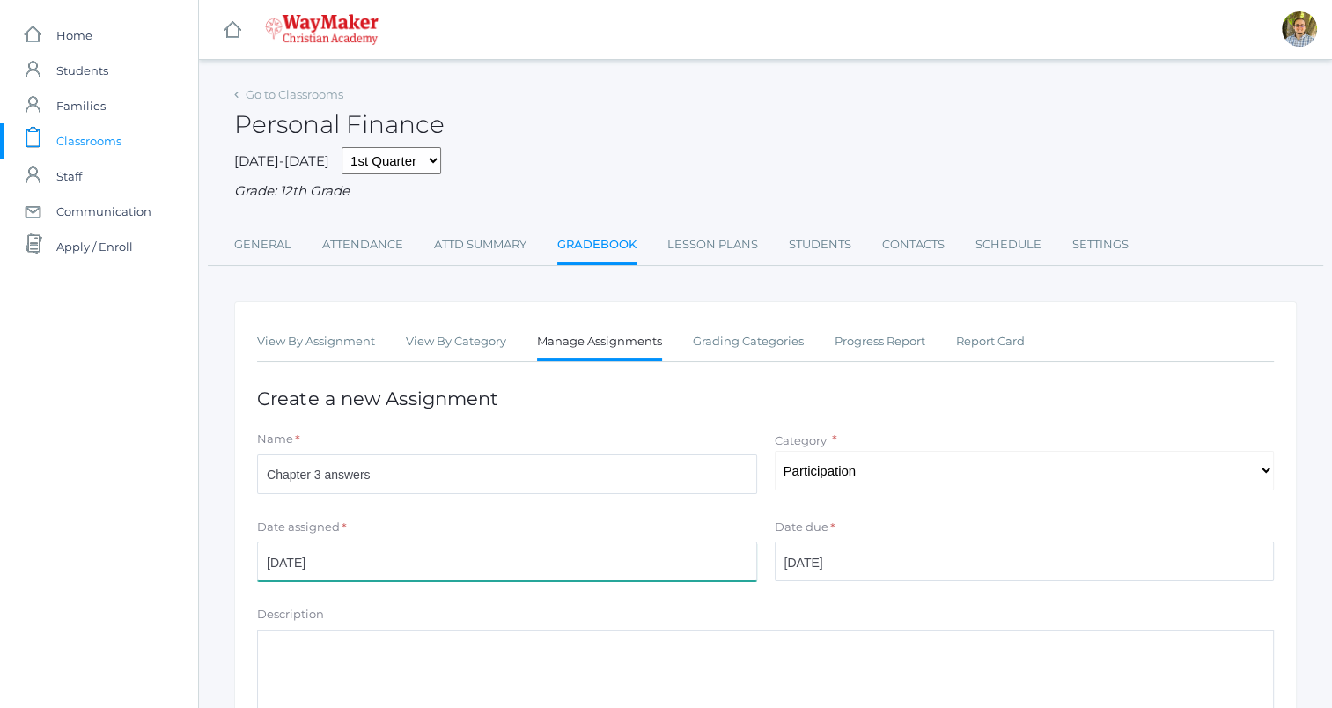
click at [632, 546] on input "2025-09-22" at bounding box center [507, 561] width 500 height 40
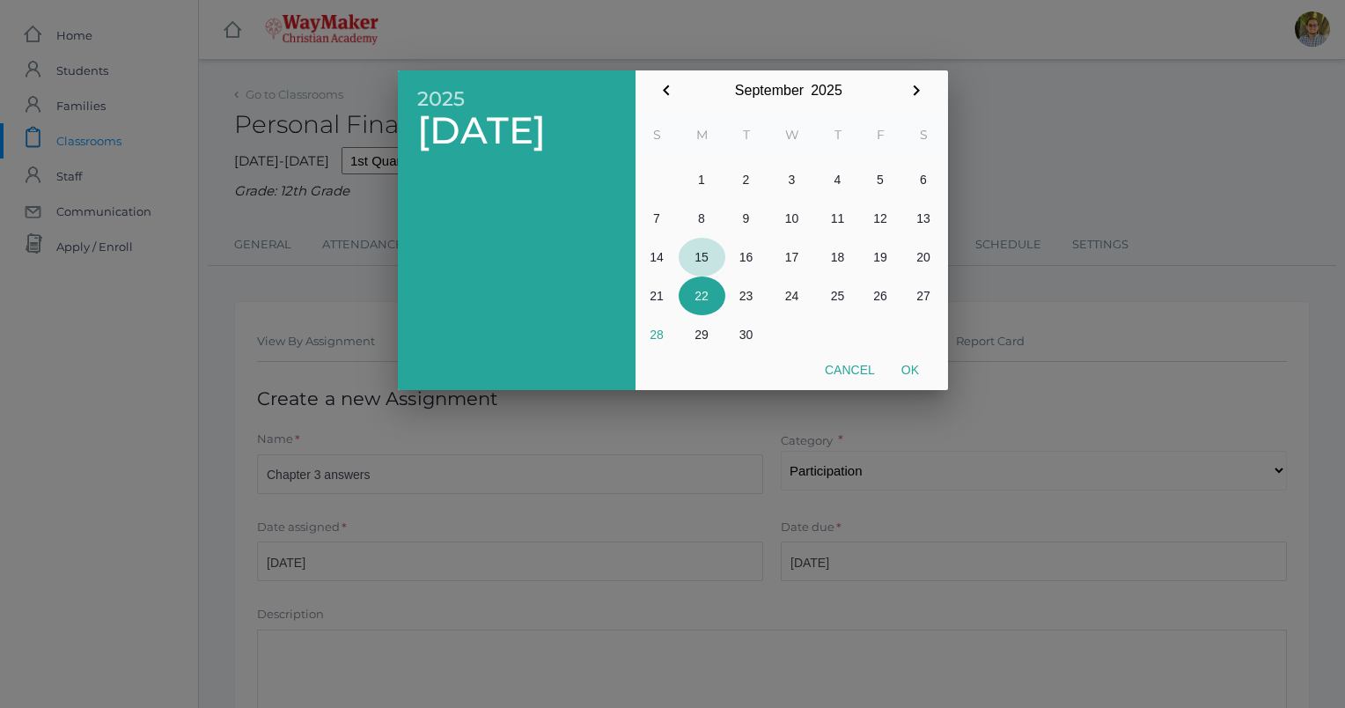
click at [706, 248] on button "15" at bounding box center [702, 257] width 47 height 39
click at [922, 367] on button "Ok" at bounding box center [910, 370] width 44 height 32
type input "2025-09-15"
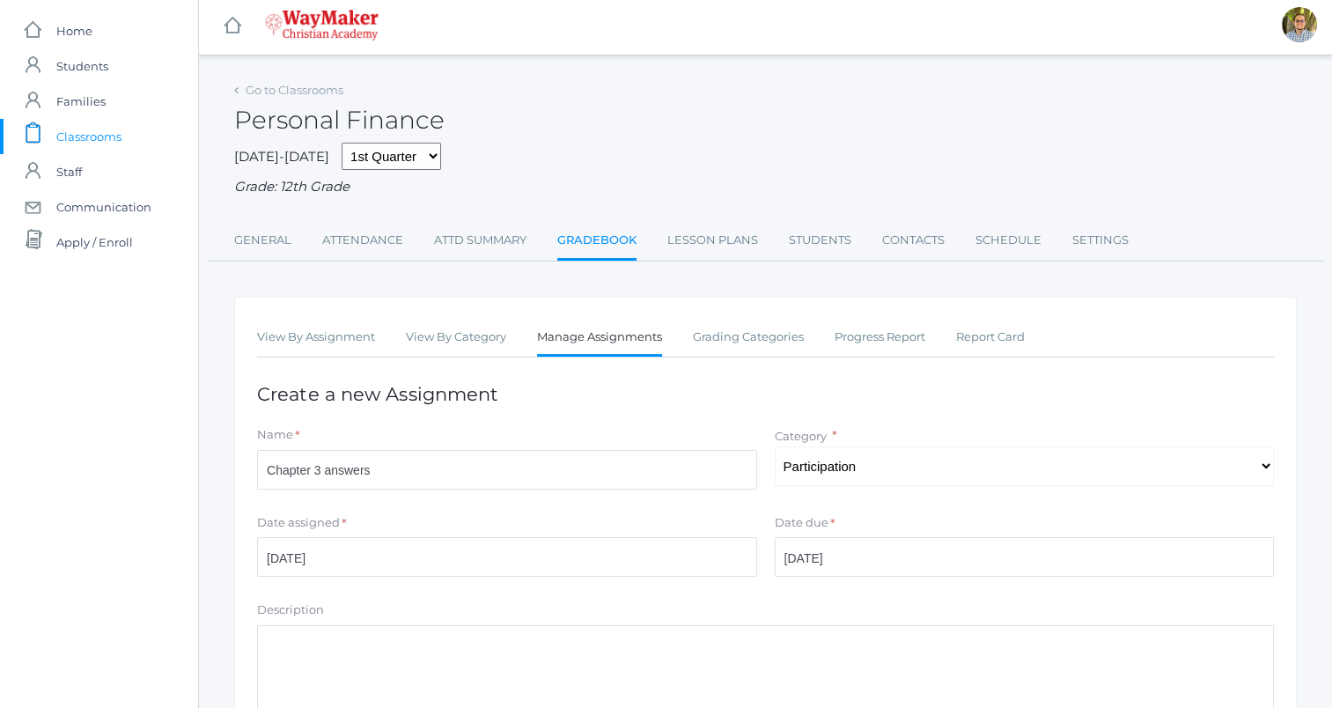
scroll to position [259, 0]
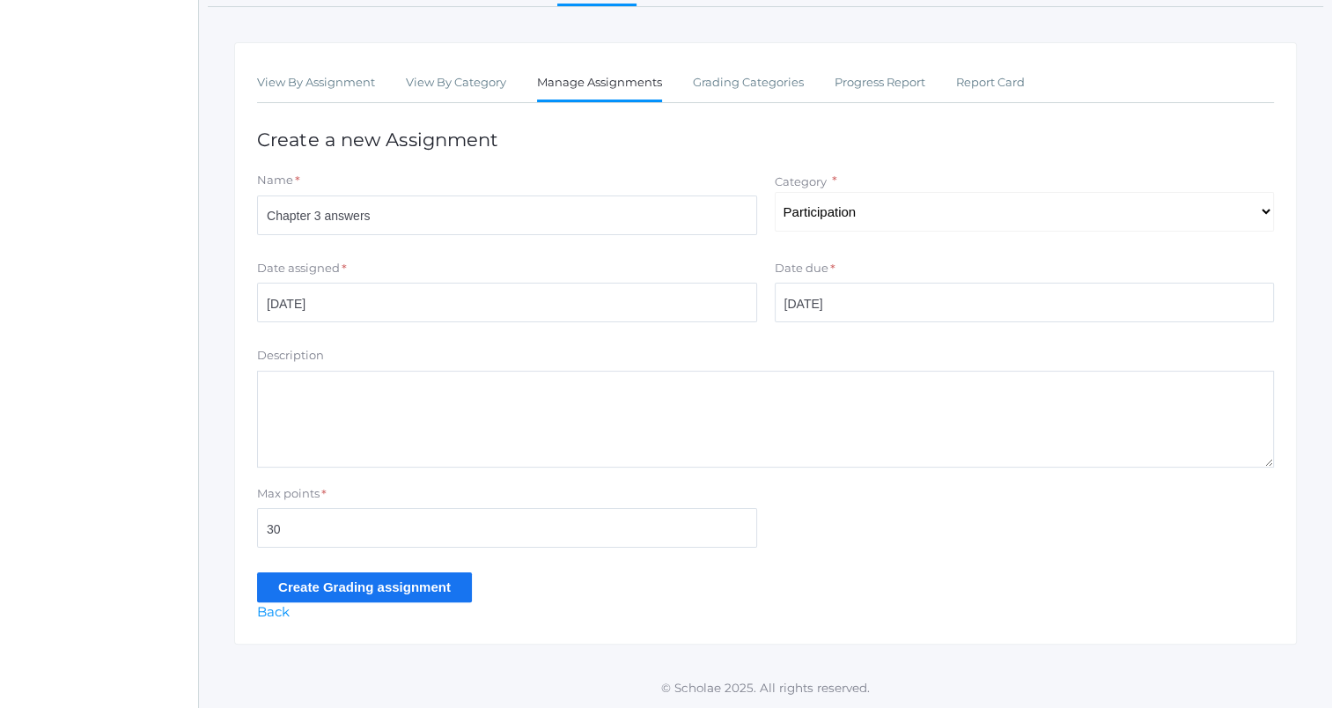
click at [451, 585] on input "Create Grading assignment" at bounding box center [364, 586] width 215 height 29
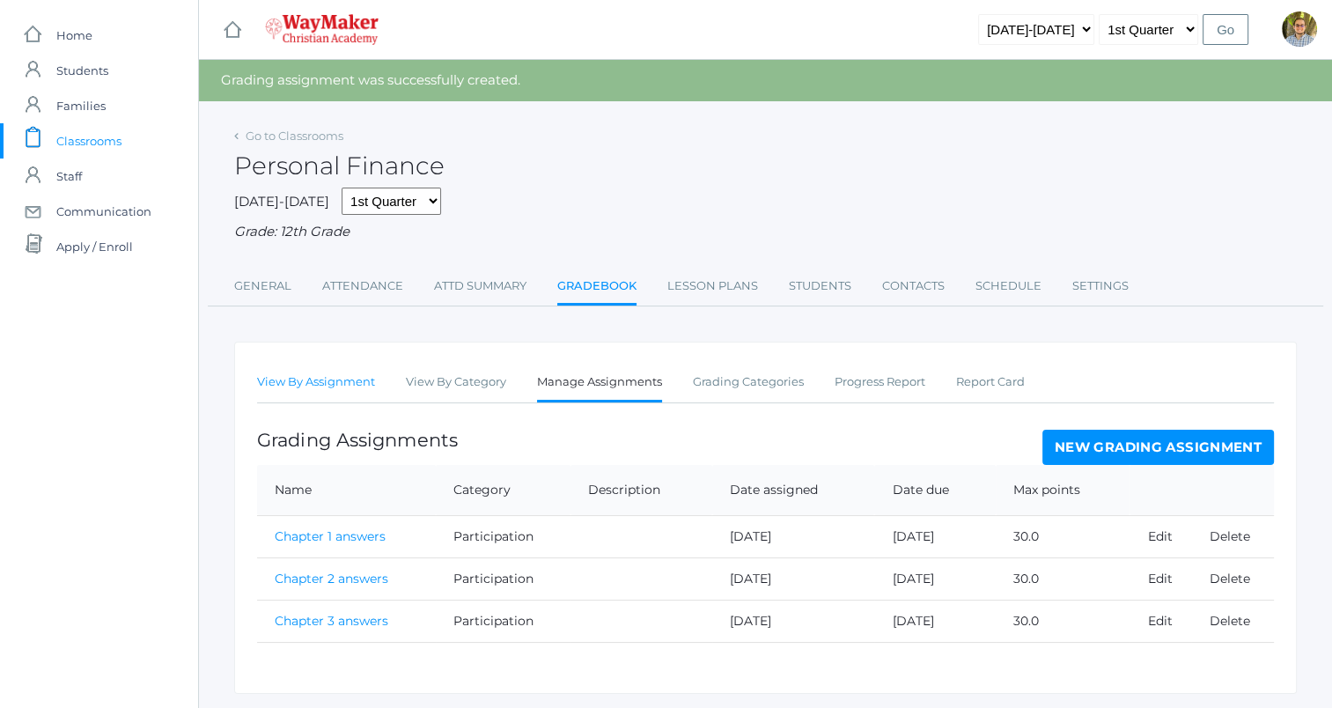
click at [320, 370] on link "View By Assignment" at bounding box center [316, 381] width 118 height 35
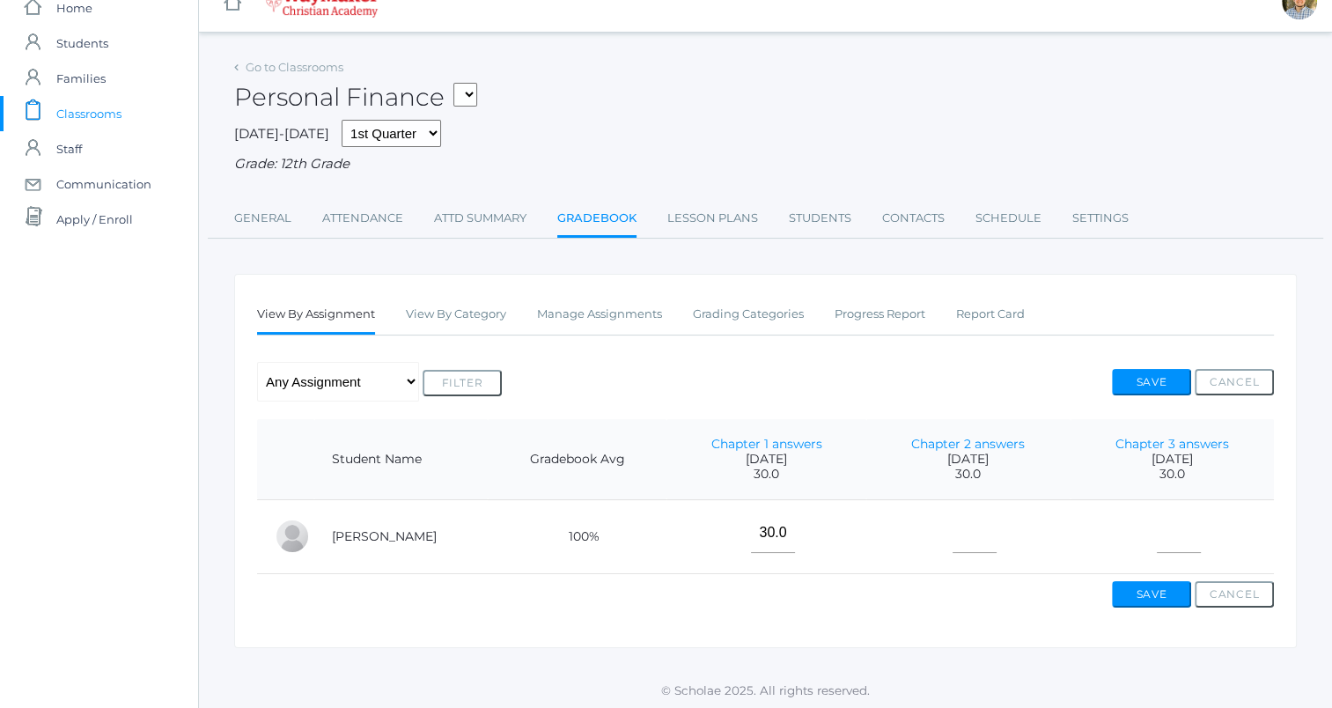
scroll to position [42, 0]
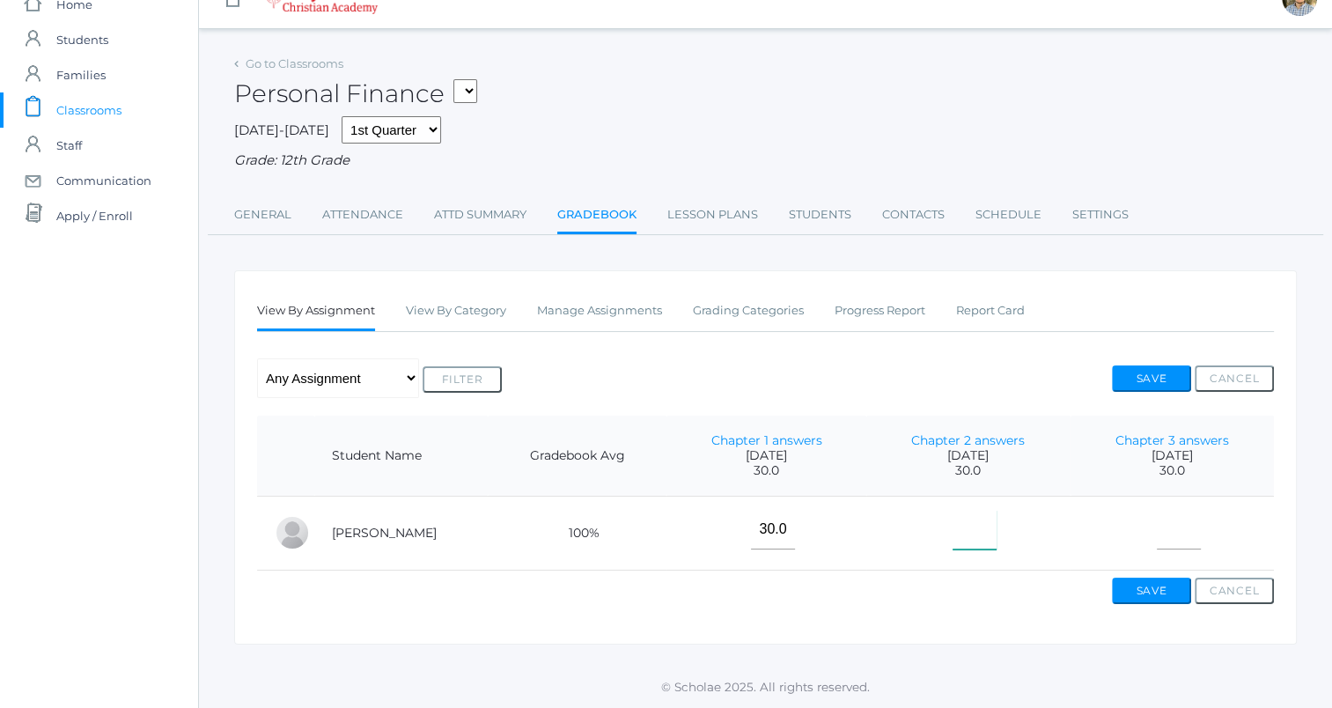
click at [971, 525] on input"] "text" at bounding box center [974, 530] width 44 height 40
type input"] "30"
click at [1165, 524] on input"] "text" at bounding box center [1179, 530] width 44 height 40
type input"] "30"
click at [1158, 365] on button "Save" at bounding box center [1151, 378] width 79 height 26
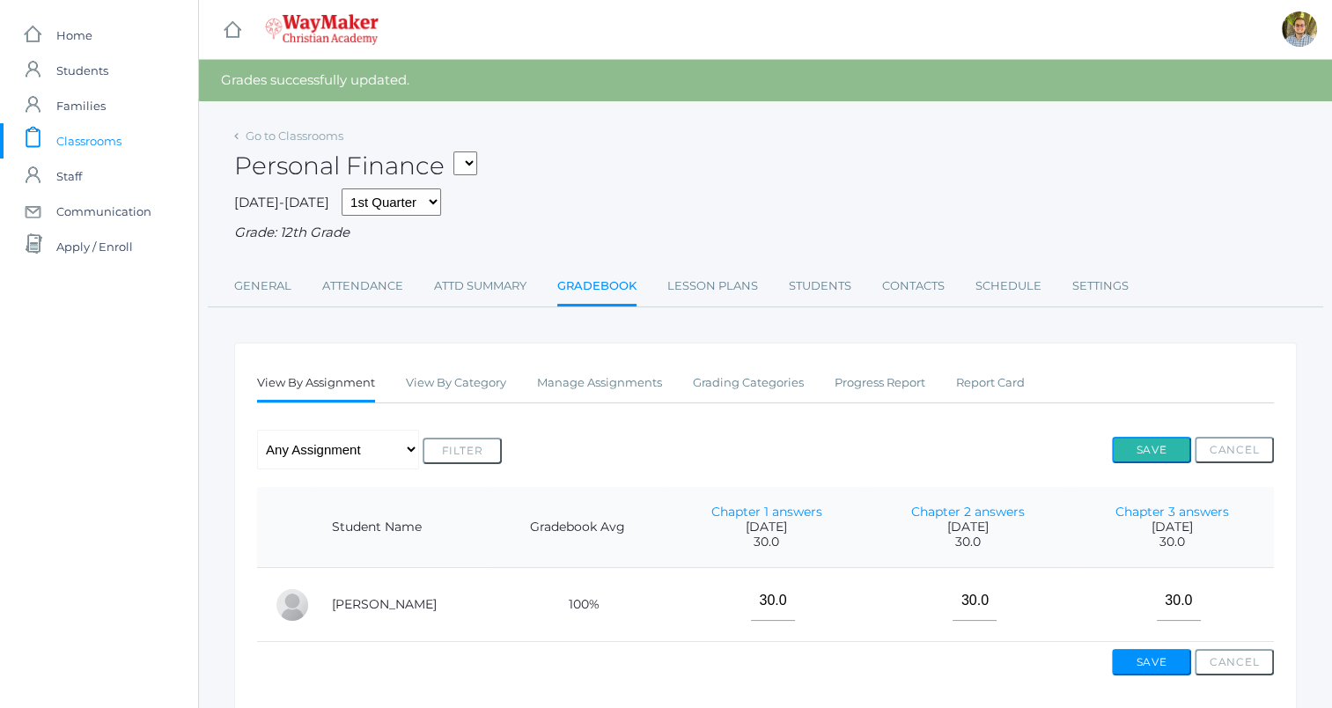
click at [1162, 442] on button "Save" at bounding box center [1151, 450] width 79 height 26
click at [703, 296] on link "Lesson Plans" at bounding box center [712, 285] width 91 height 35
